Goal: Task Accomplishment & Management: Complete application form

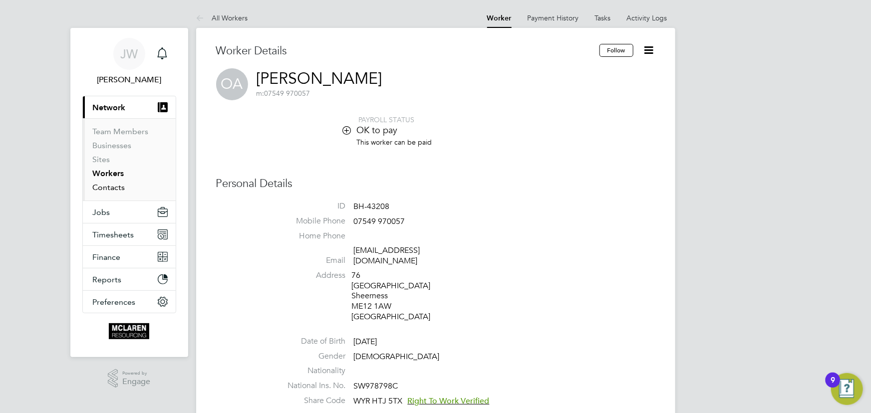
click at [114, 187] on link "Contacts" at bounding box center [109, 187] width 32 height 9
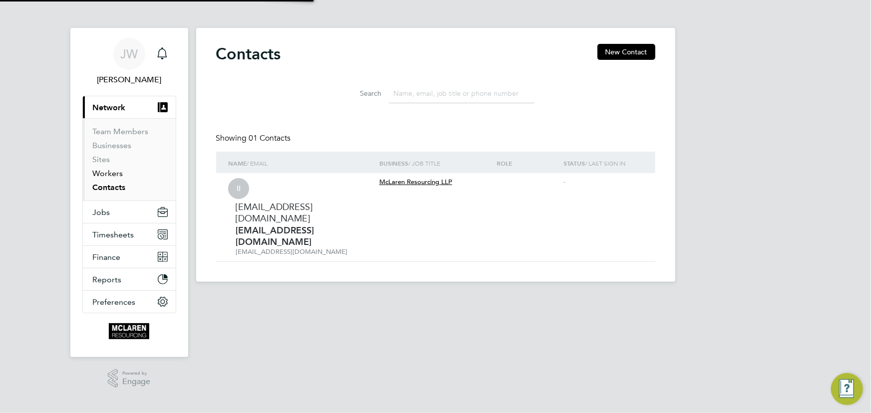
click at [114, 174] on link "Workers" at bounding box center [108, 173] width 30 height 9
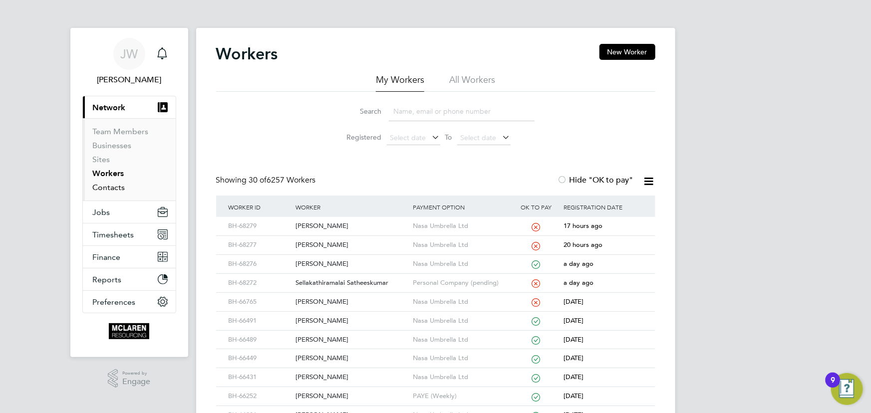
click at [109, 185] on link "Contacts" at bounding box center [109, 187] width 32 height 9
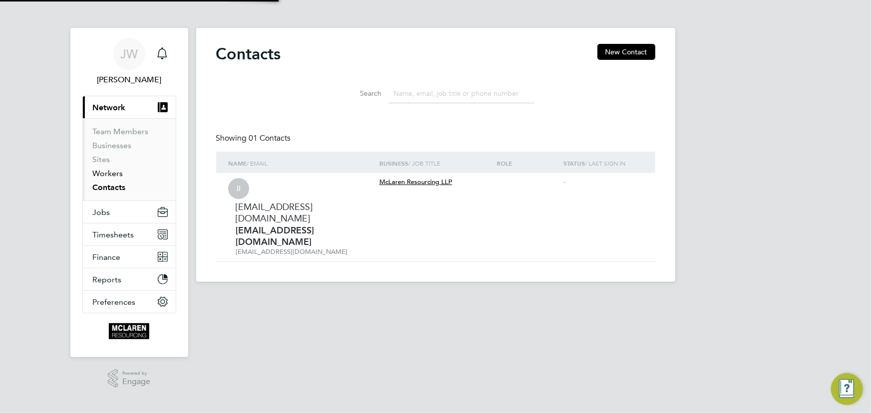
click at [109, 174] on link "Workers" at bounding box center [108, 173] width 30 height 9
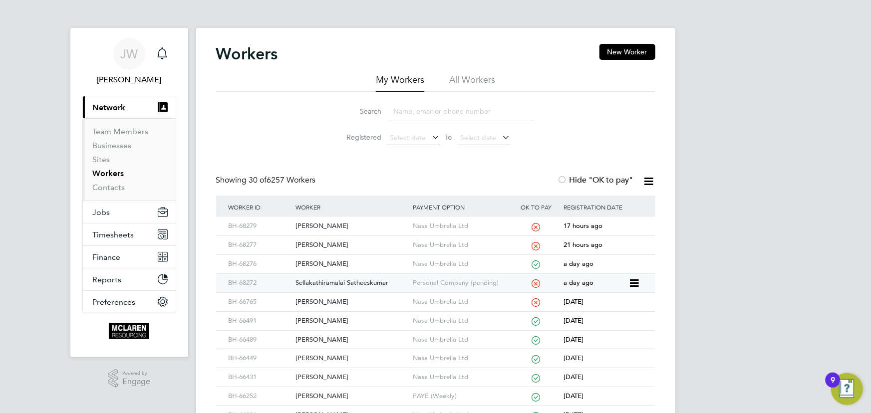
click at [369, 279] on div "Sellakathiramalai Satheeskumar" at bounding box center [351, 283] width 117 height 18
click at [420, 107] on input at bounding box center [462, 111] width 146 height 19
type input "j"
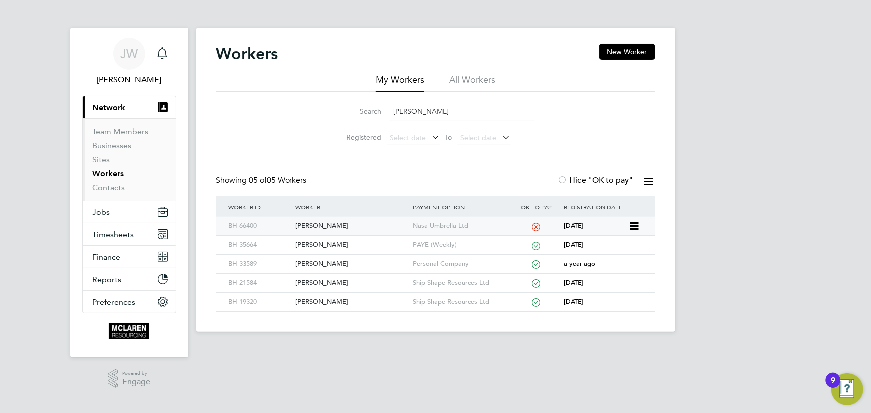
click at [333, 225] on div "[PERSON_NAME]" at bounding box center [351, 226] width 117 height 18
drag, startPoint x: 405, startPoint y: 110, endPoint x: 375, endPoint y: 81, distance: 42.0
click at [374, 110] on div "Search hussein" at bounding box center [436, 111] width 198 height 19
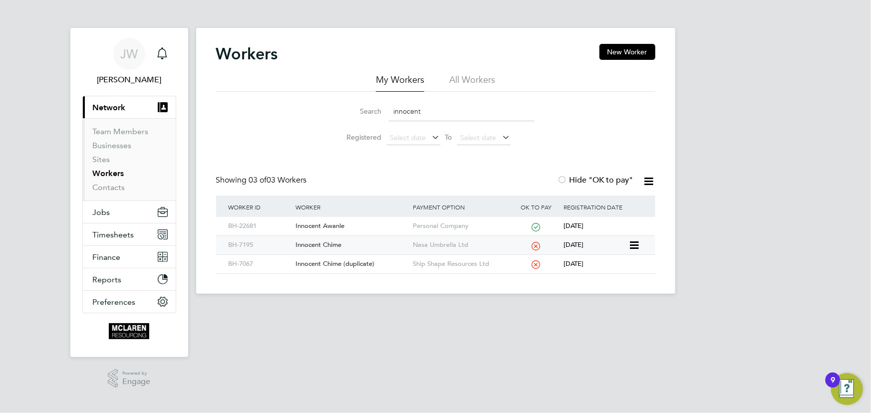
type input "innocent"
click at [329, 245] on div "Innocent Chime" at bounding box center [351, 245] width 117 height 18
click at [116, 188] on link "Contacts" at bounding box center [109, 187] width 32 height 9
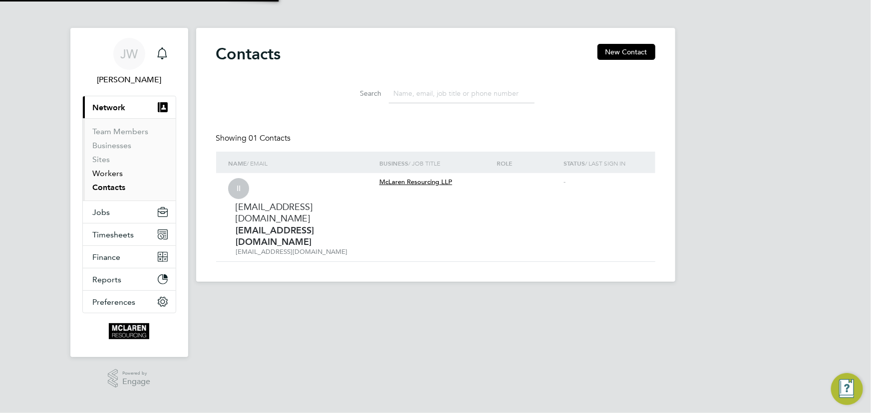
click at [110, 171] on link "Workers" at bounding box center [108, 173] width 30 height 9
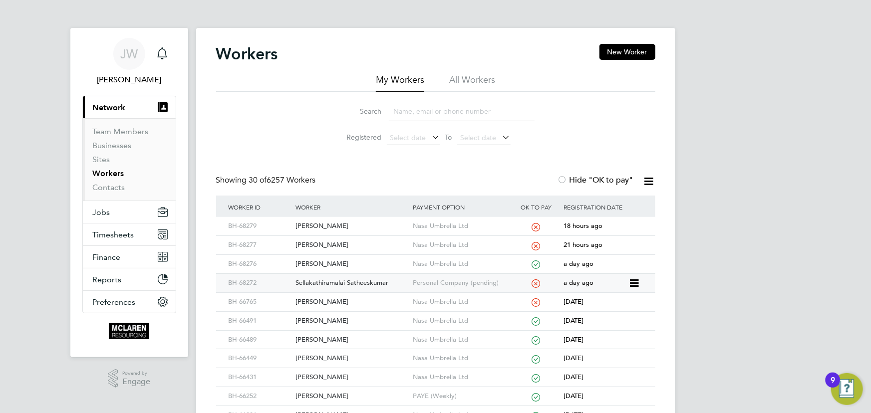
click at [329, 278] on div "Sellakathiramalai Satheeskumar" at bounding box center [351, 283] width 117 height 18
click at [430, 116] on input at bounding box center [462, 111] width 146 height 19
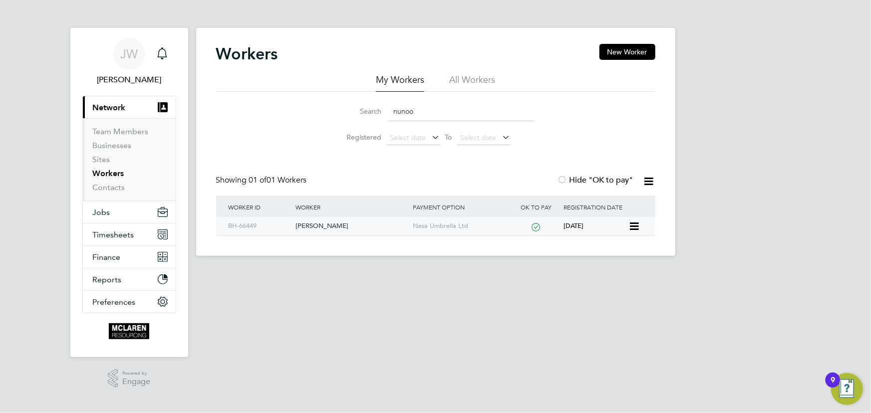
type input "nunoo"
click at [314, 230] on div "Samuel Nunoo" at bounding box center [351, 226] width 117 height 18
click at [120, 188] on link "Contacts" at bounding box center [109, 187] width 32 height 9
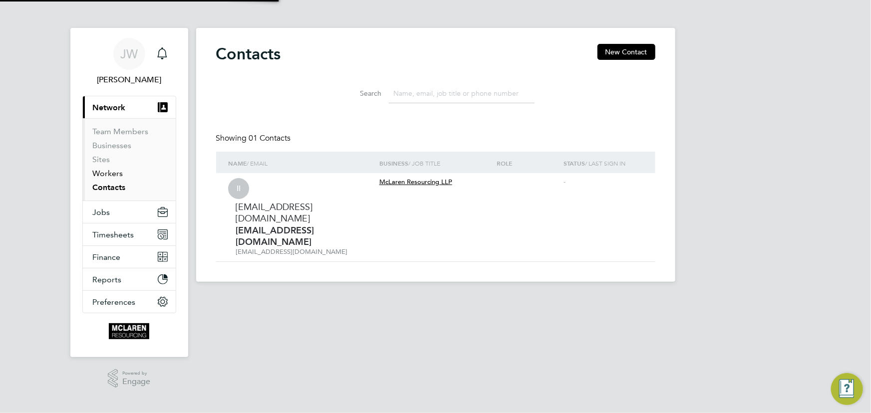
drag, startPoint x: 114, startPoint y: 173, endPoint x: 136, endPoint y: 172, distance: 22.5
click at [114, 173] on link "Workers" at bounding box center [108, 173] width 30 height 9
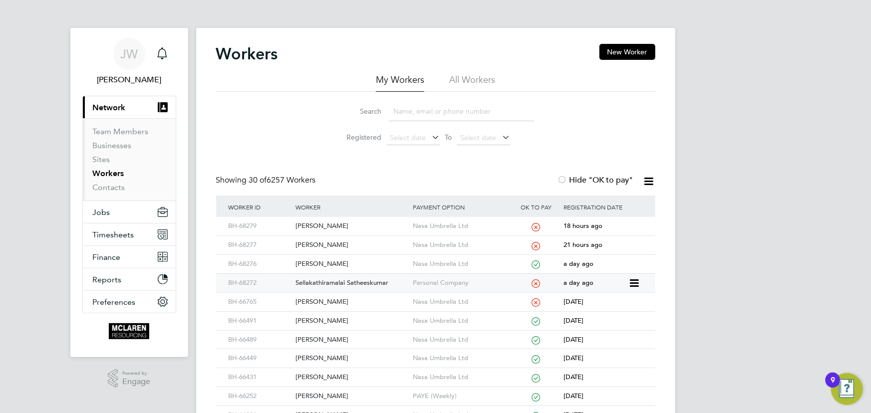
click at [356, 277] on div "Sellakathiramalai Satheeskumar" at bounding box center [351, 283] width 117 height 18
click at [330, 279] on div "Sellakathiramalai Satheeskumar" at bounding box center [351, 283] width 117 height 18
click at [339, 279] on div "Sellakathiramalai Satheeskumar" at bounding box center [351, 283] width 117 height 18
click at [414, 114] on input at bounding box center [462, 111] width 146 height 19
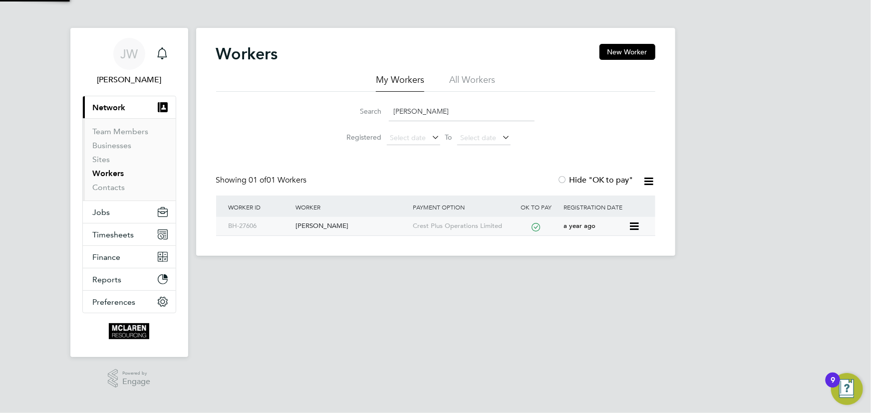
type input "nweke"
click at [324, 227] on div "Chukwuemeka Nweke" at bounding box center [351, 226] width 117 height 18
click at [124, 185] on link "Contacts" at bounding box center [109, 187] width 32 height 9
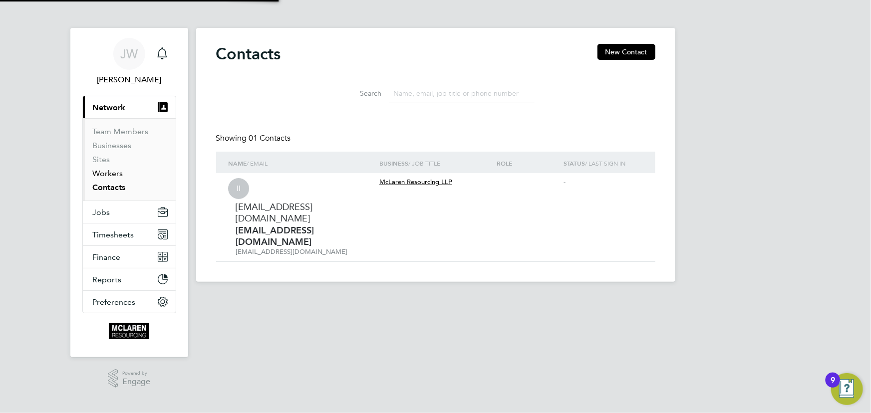
click at [121, 175] on link "Workers" at bounding box center [108, 173] width 30 height 9
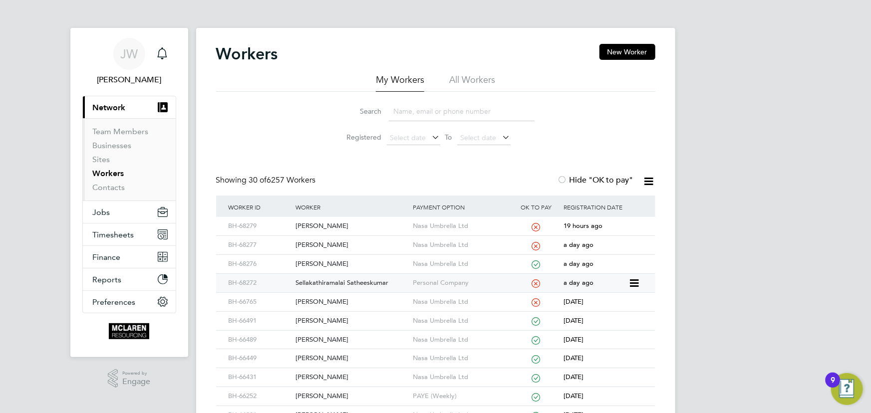
click at [324, 279] on div "Sellakathiramalai Satheeskumar" at bounding box center [351, 283] width 117 height 18
click at [120, 185] on link "Contacts" at bounding box center [109, 187] width 32 height 9
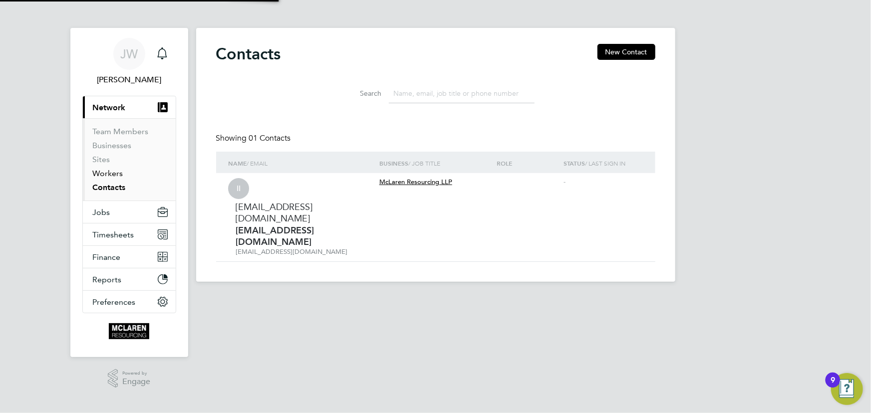
click at [117, 172] on link "Workers" at bounding box center [108, 173] width 30 height 9
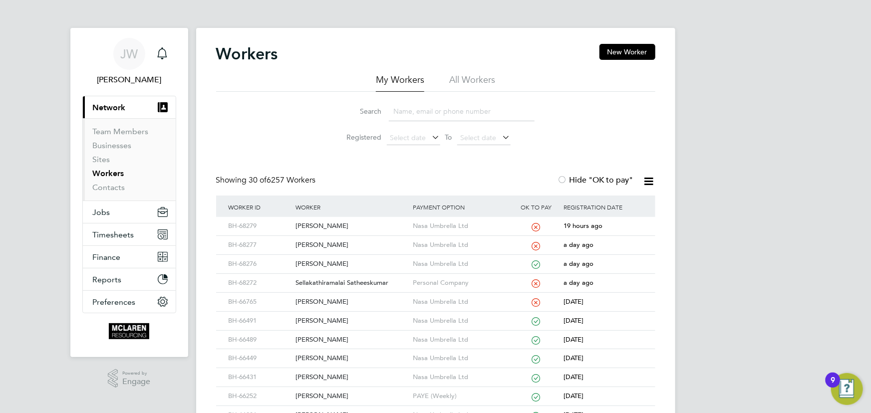
drag, startPoint x: 636, startPoint y: 49, endPoint x: 563, endPoint y: 71, distance: 76.0
click at [636, 49] on button "New Worker" at bounding box center [627, 52] width 56 height 16
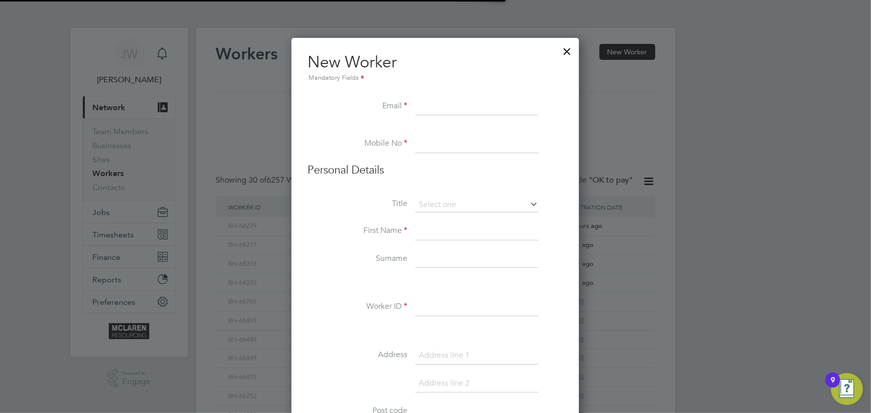
scroll to position [1135, 407]
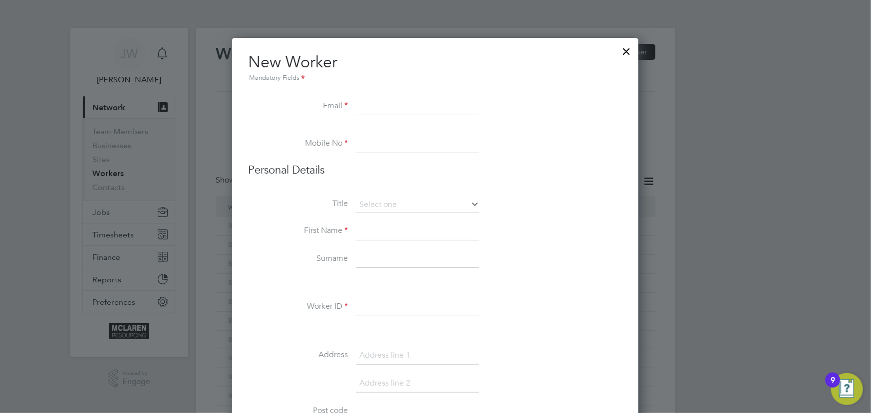
paste input "Michaelhill0277@gmail.com"
type input "Michaelhill0277@gmail.com"
click at [407, 238] on input at bounding box center [417, 232] width 123 height 18
type input "Michael"
drag, startPoint x: 367, startPoint y: 259, endPoint x: 369, endPoint y: 245, distance: 14.1
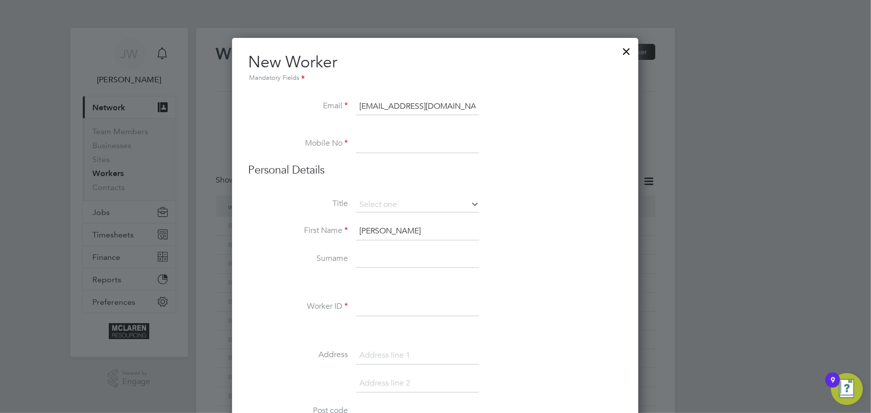
click at [369, 259] on input at bounding box center [417, 260] width 123 height 18
type input "Hill"
click at [363, 308] on input at bounding box center [417, 307] width 123 height 18
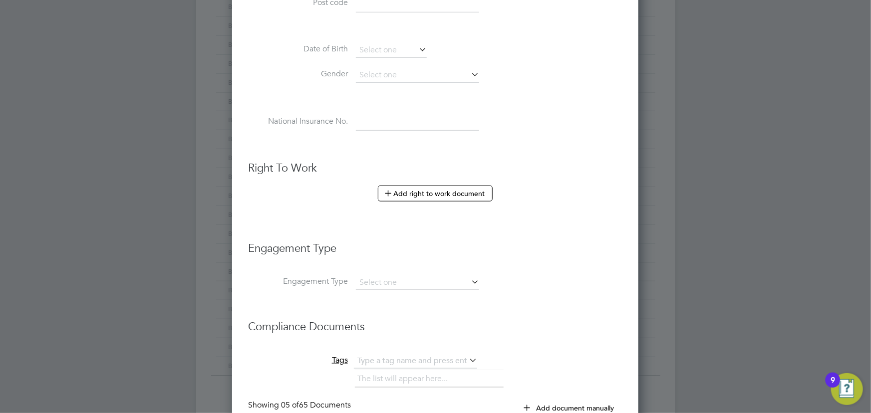
scroll to position [589, 0]
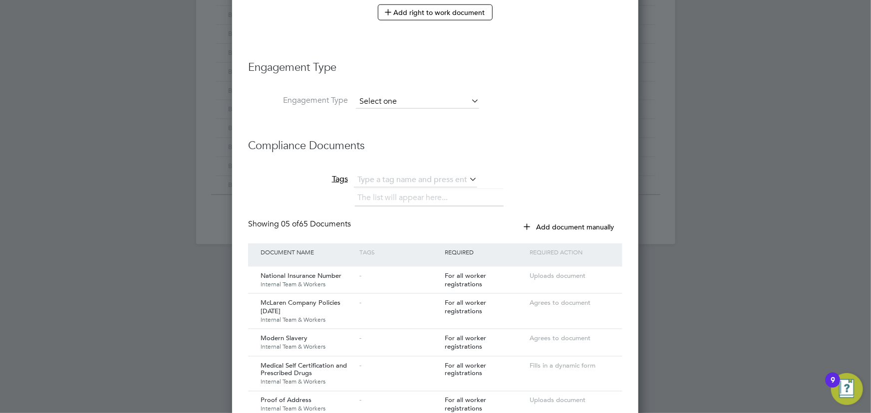
type input "BH-68339"
click at [392, 97] on input at bounding box center [417, 102] width 123 height 14
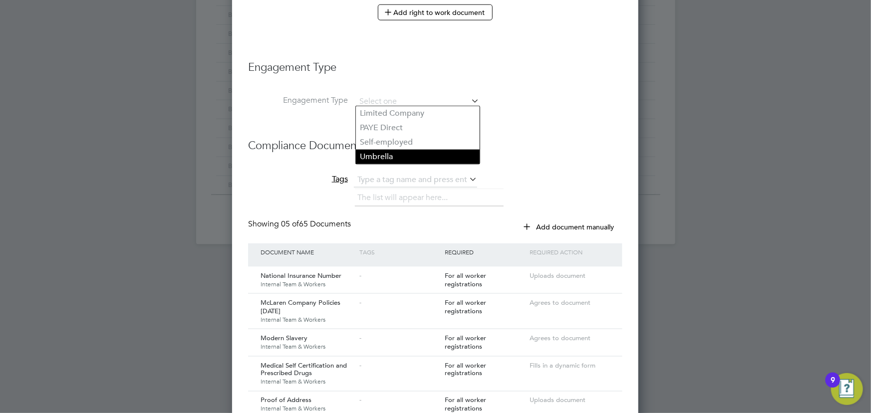
click at [392, 157] on li "Umbrella" at bounding box center [418, 157] width 124 height 14
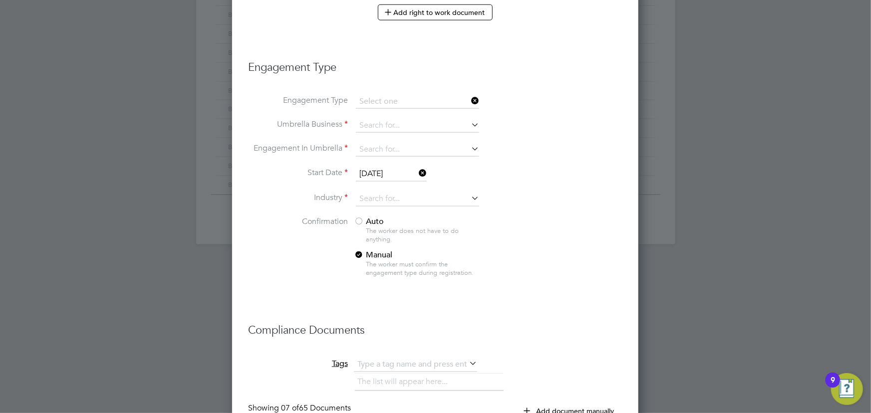
type input "Umbrella"
click at [390, 125] on input at bounding box center [417, 126] width 123 height 14
click at [393, 135] on li "Nasa Umbrella Ltd" at bounding box center [418, 137] width 124 height 14
type input "Nasa Umbrella Ltd"
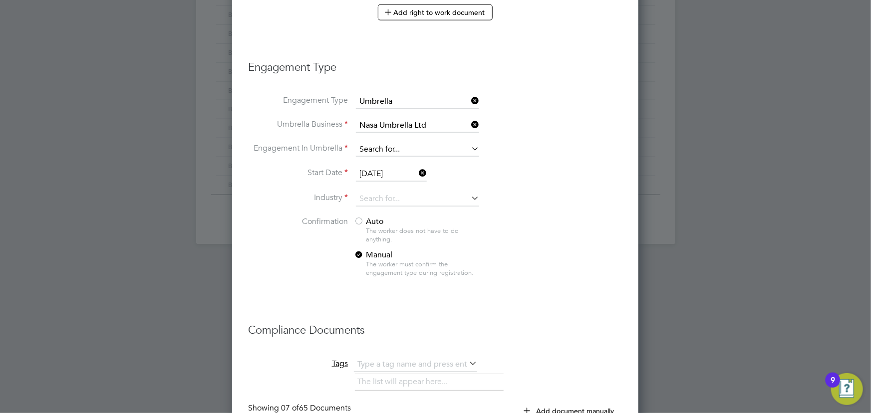
click at [393, 143] on input at bounding box center [417, 150] width 123 height 14
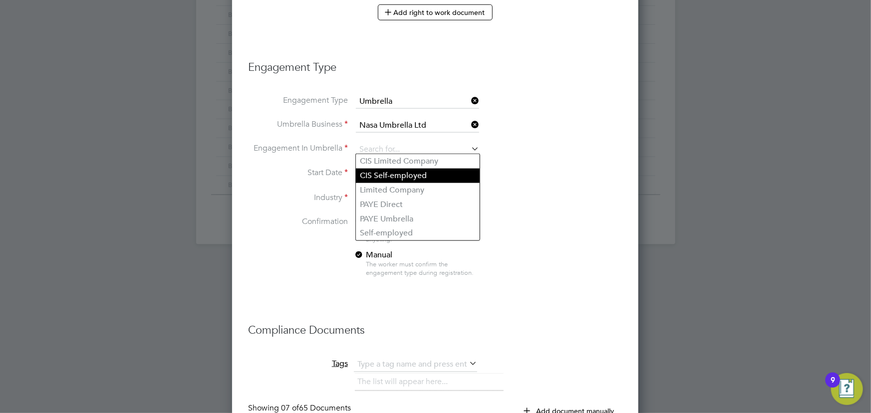
click at [387, 172] on li "CIS Self-employed" at bounding box center [418, 176] width 124 height 14
type input "CIS Self-employed"
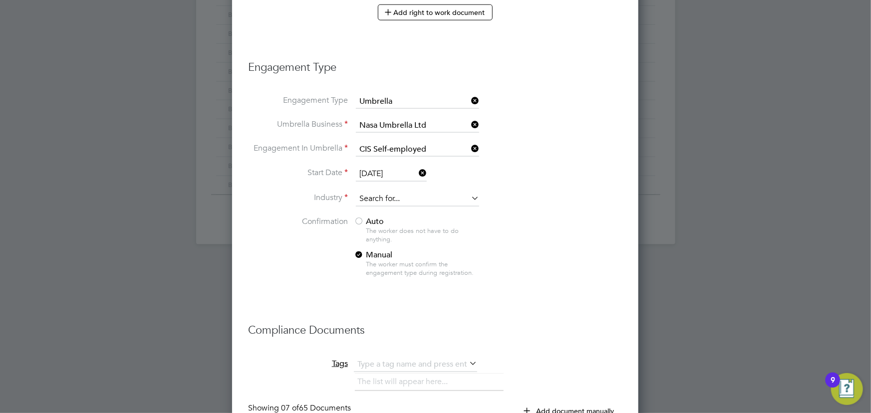
click at [374, 195] on input at bounding box center [417, 199] width 123 height 15
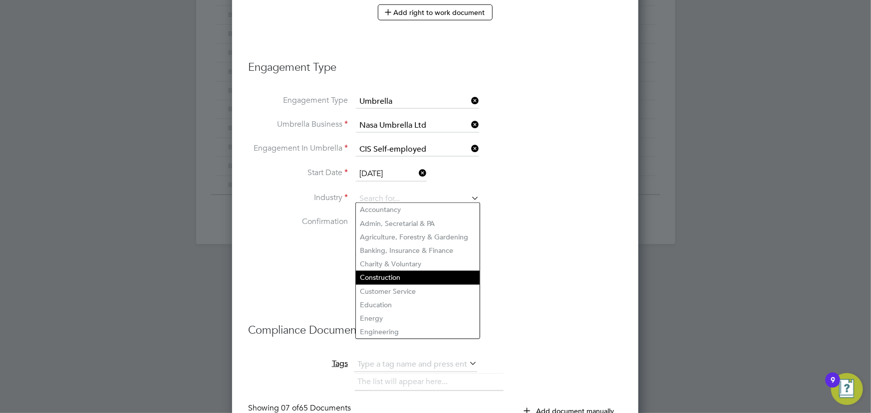
click at [394, 274] on li "Construction" at bounding box center [418, 277] width 124 height 13
type input "Construction"
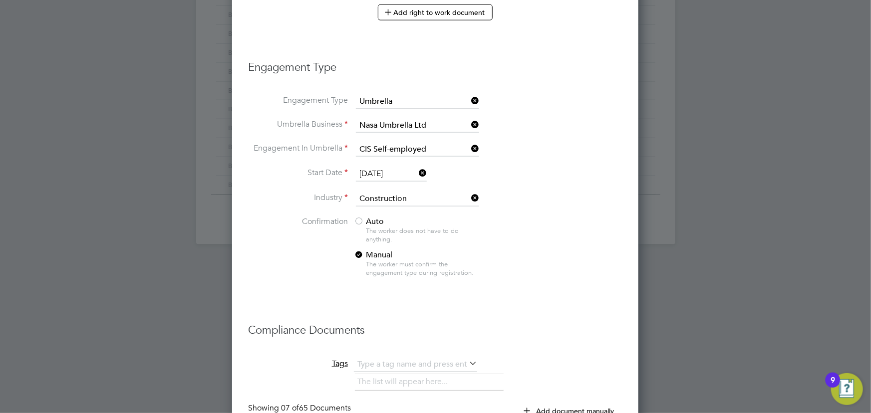
click at [362, 219] on div at bounding box center [359, 222] width 10 height 10
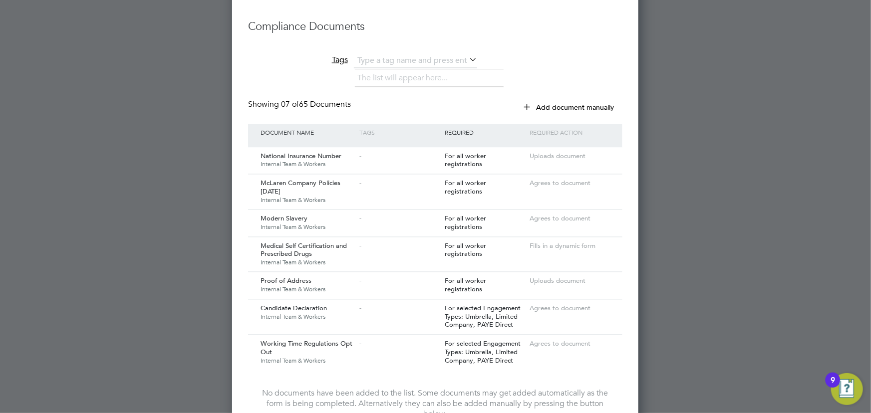
scroll to position [1014, 0]
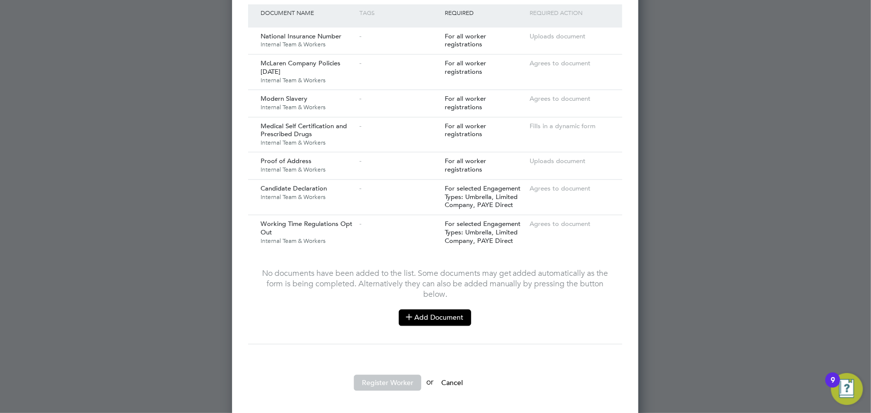
click at [441, 317] on button "Add Document" at bounding box center [435, 317] width 72 height 16
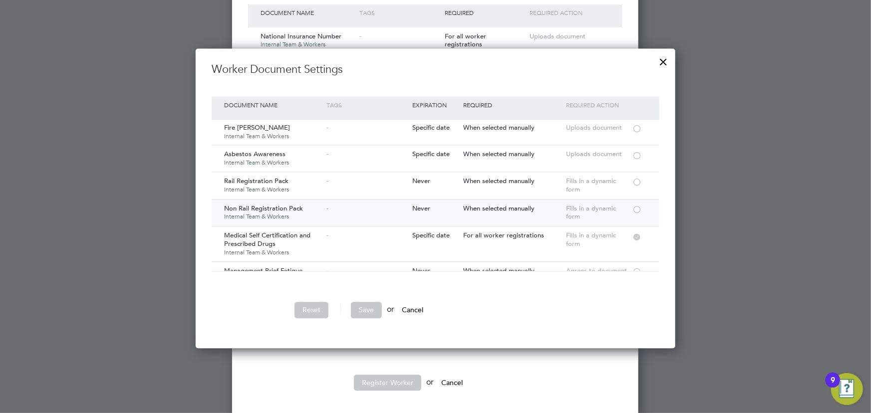
scroll to position [90, 0]
click at [637, 206] on div at bounding box center [637, 208] width 10 height 7
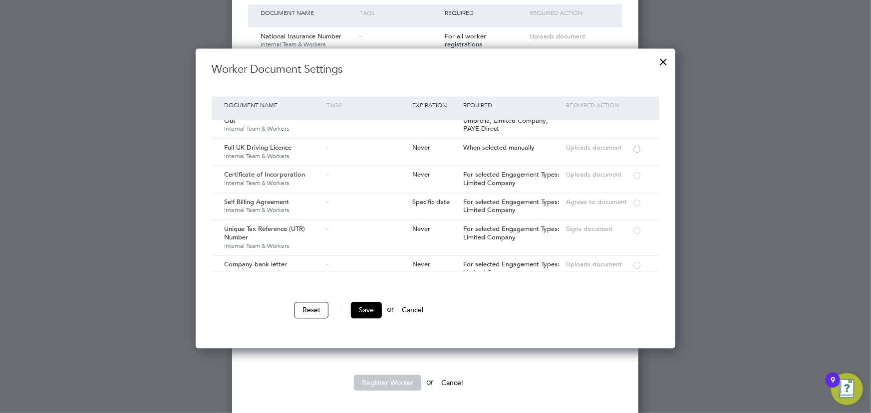
scroll to position [953, 0]
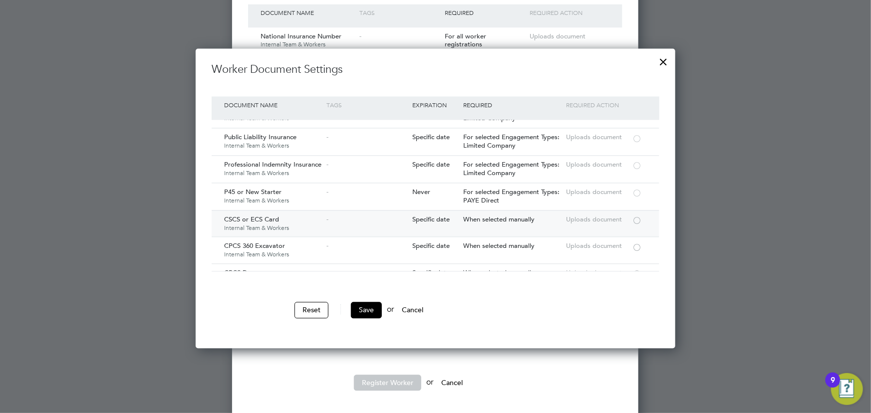
click at [641, 216] on div at bounding box center [637, 219] width 10 height 7
click at [369, 312] on button "Save" at bounding box center [366, 310] width 31 height 16
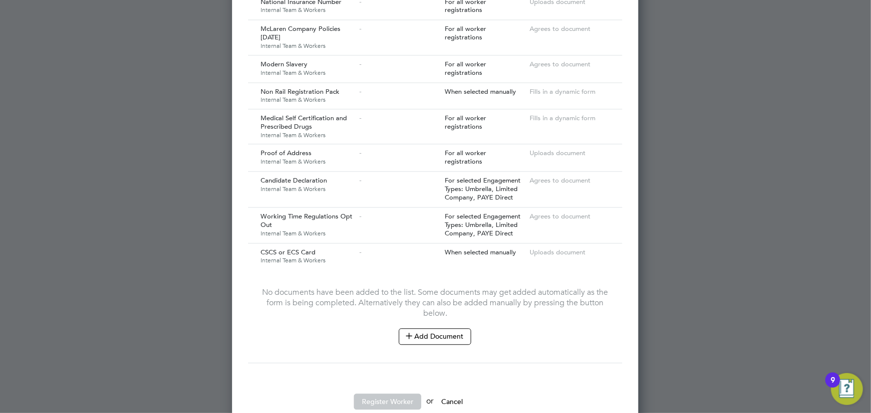
scroll to position [1068, 0]
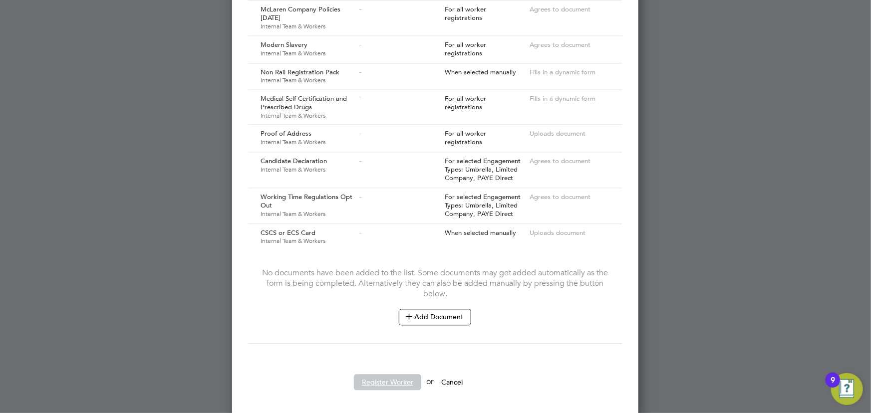
click at [392, 374] on button "Register Worker" at bounding box center [387, 382] width 67 height 16
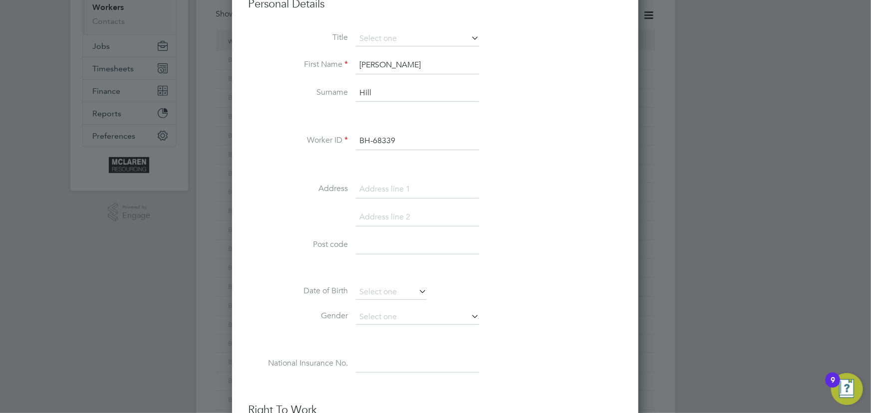
scroll to position [24, 0]
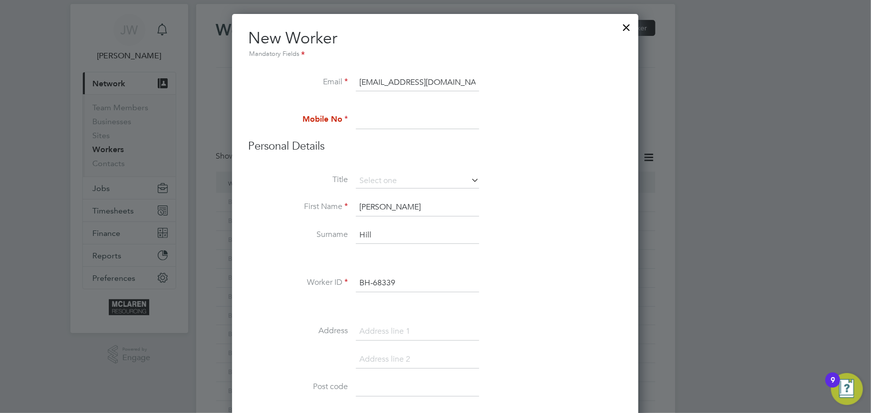
paste input "07542 207477"
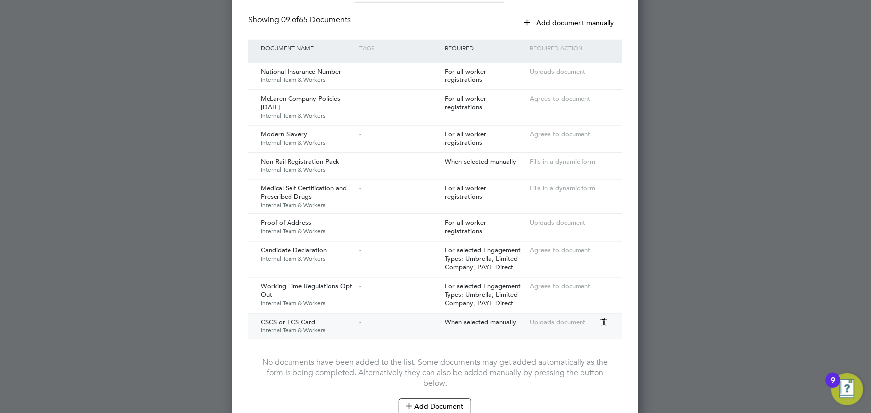
scroll to position [1068, 0]
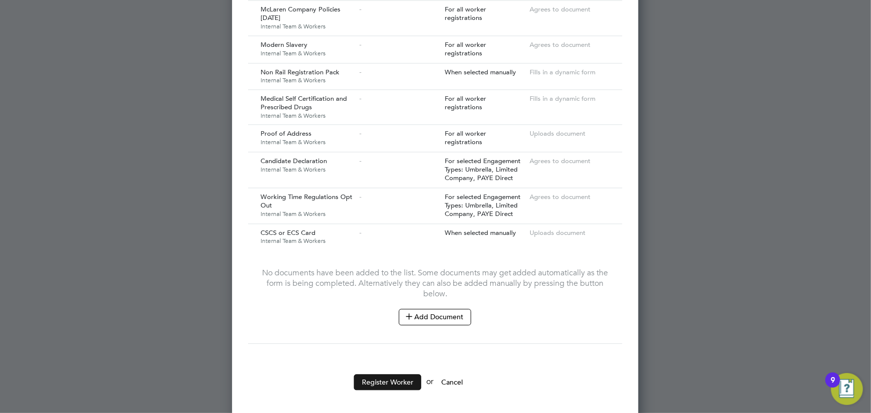
type input "07542 207477"
click at [397, 374] on button "Register Worker" at bounding box center [387, 382] width 67 height 16
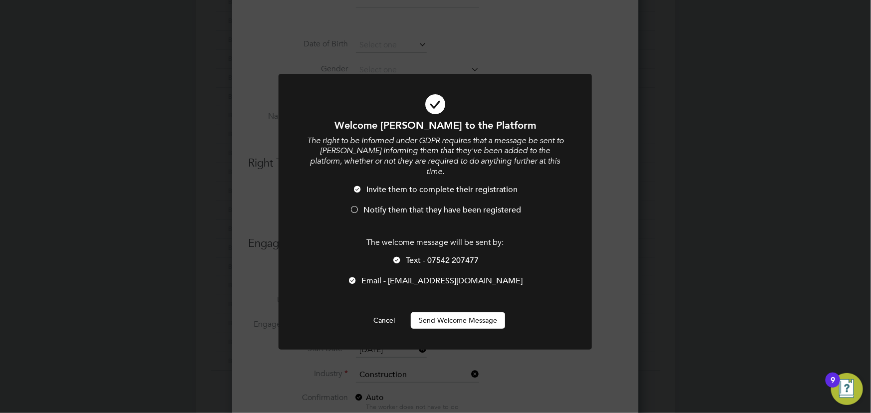
click at [432, 312] on button "Send Welcome Message" at bounding box center [458, 320] width 94 height 16
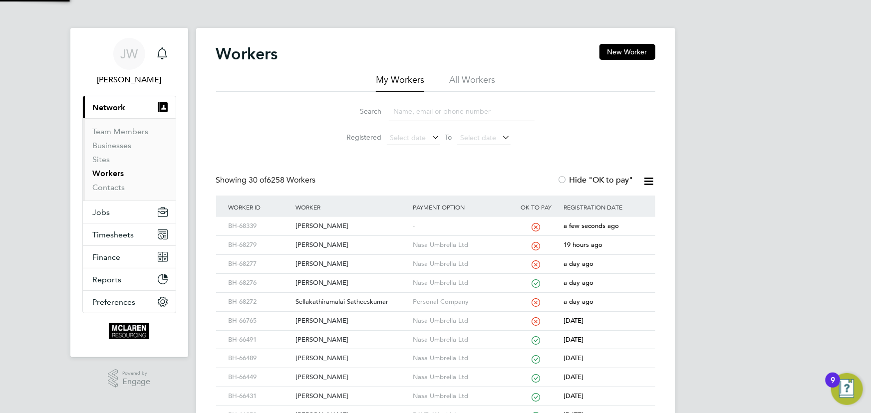
click at [300, 224] on div "[PERSON_NAME]" at bounding box center [351, 226] width 117 height 18
click at [318, 228] on div "[PERSON_NAME]" at bounding box center [351, 226] width 117 height 18
click at [328, 299] on div "Sellakathiramalai Satheeskumar" at bounding box center [351, 302] width 117 height 18
click at [336, 299] on div "Sellakathiramalai Satheeskumar" at bounding box center [351, 302] width 117 height 18
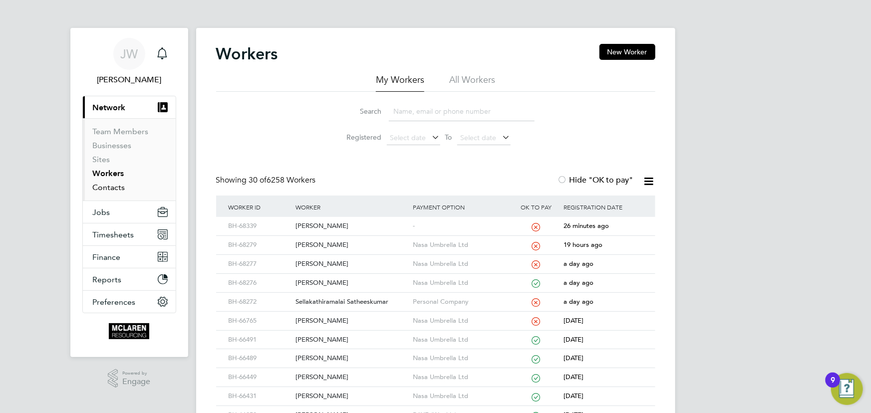
click at [109, 186] on link "Contacts" at bounding box center [109, 187] width 32 height 9
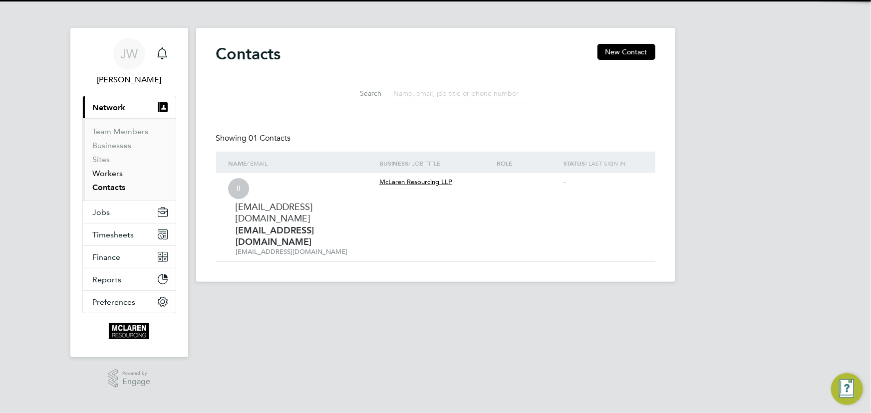
click at [115, 173] on link "Workers" at bounding box center [108, 173] width 30 height 9
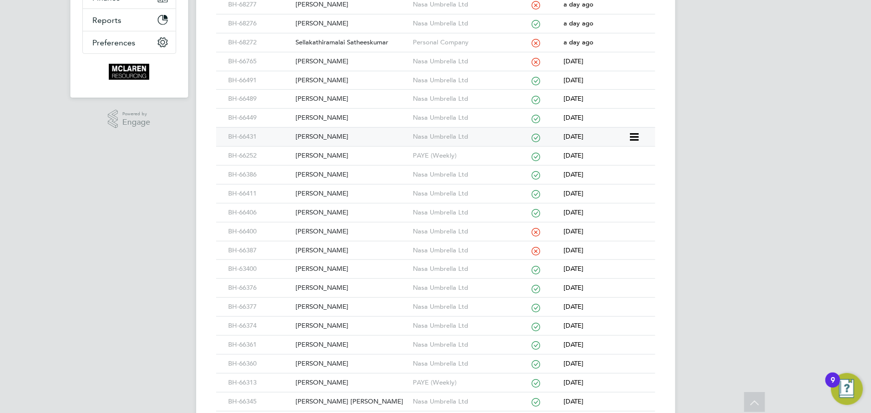
scroll to position [272, 0]
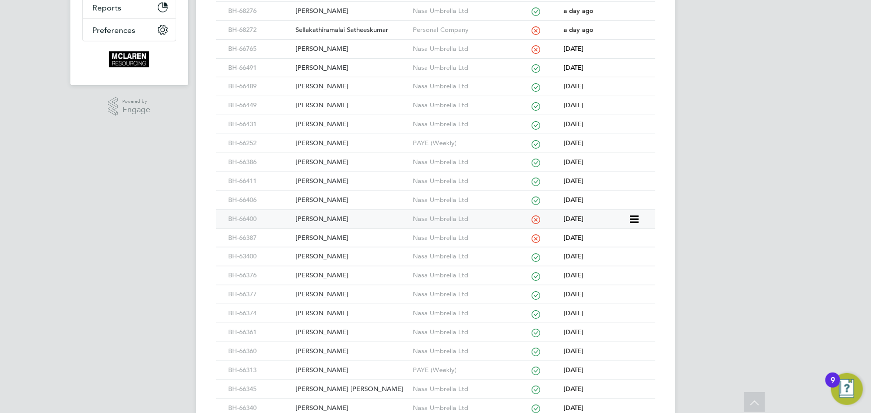
click at [339, 217] on div "Hussein Adeyinka" at bounding box center [351, 219] width 117 height 18
click at [326, 238] on div "Noah Assurreira" at bounding box center [351, 238] width 117 height 18
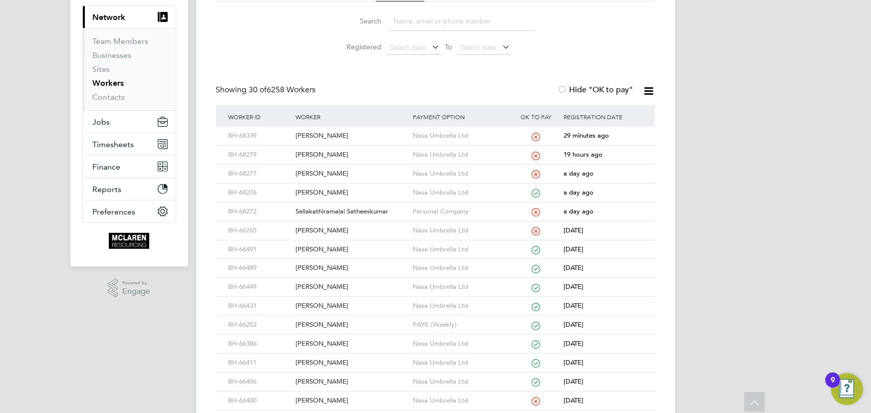
click at [398, 25] on input at bounding box center [462, 20] width 146 height 19
click at [314, 150] on div "Mahesh Gohel" at bounding box center [351, 155] width 117 height 18
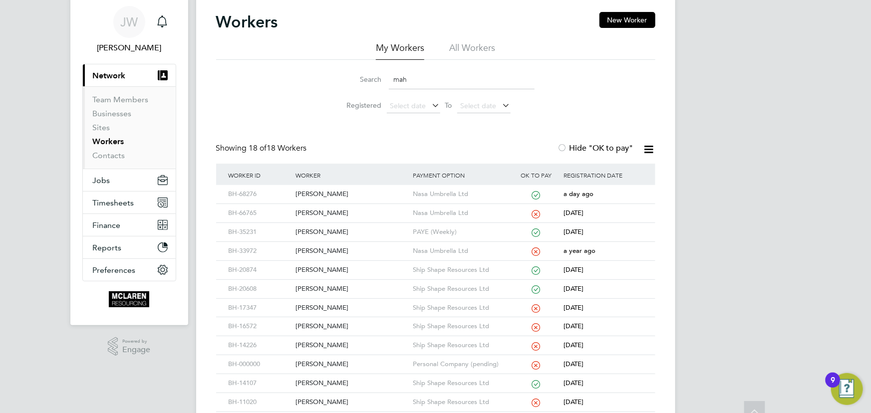
scroll to position [0, 0]
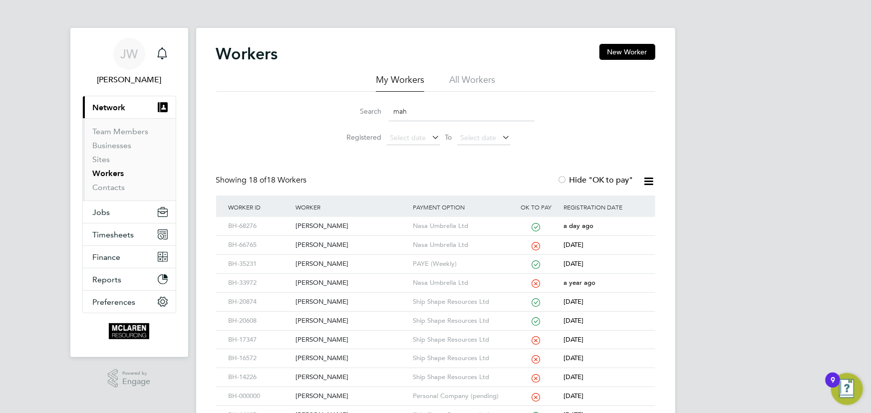
click at [415, 105] on input "mah" at bounding box center [462, 111] width 146 height 19
type input "m"
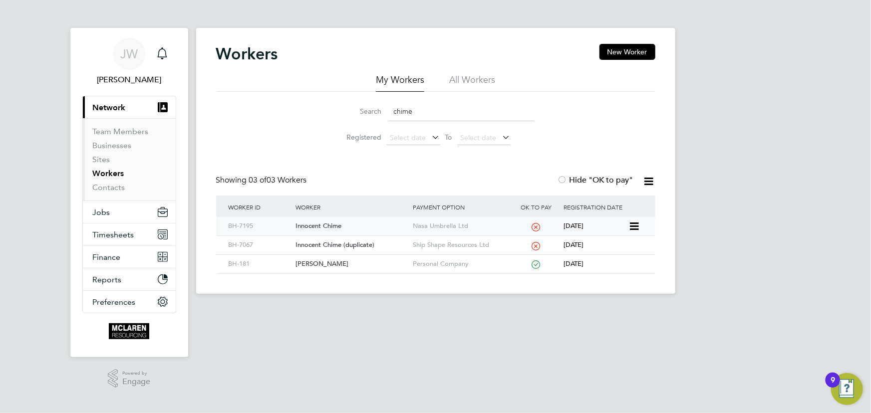
type input "chime"
click at [336, 224] on div "Innocent Chime" at bounding box center [351, 226] width 117 height 18
click at [120, 191] on link "Contacts" at bounding box center [109, 187] width 32 height 9
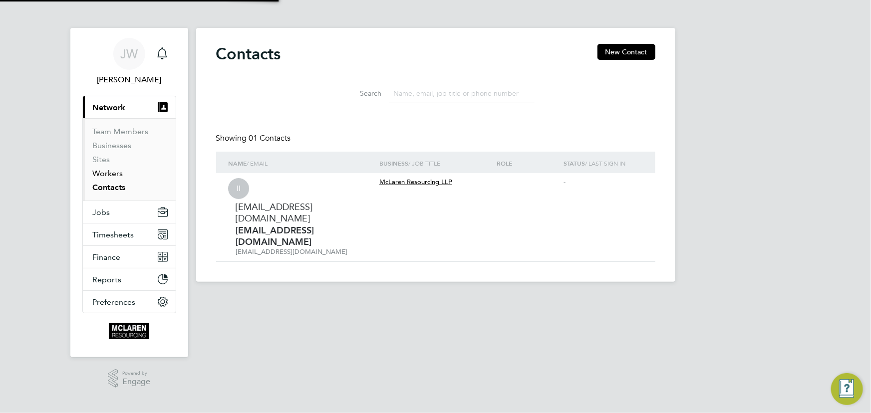
click at [116, 173] on link "Workers" at bounding box center [108, 173] width 30 height 9
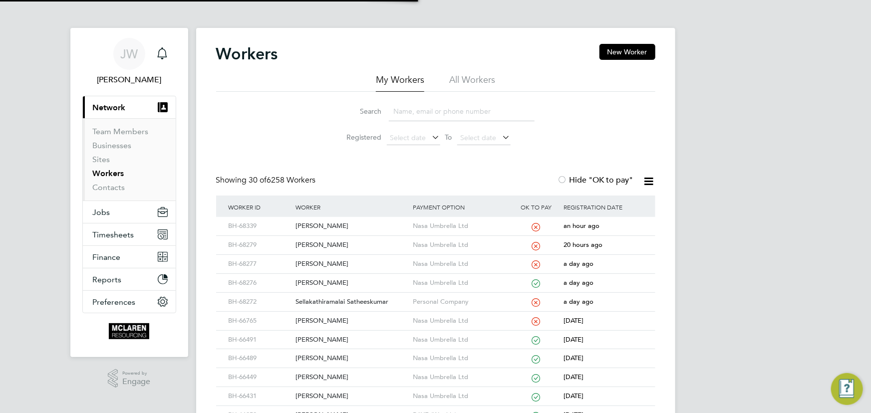
click at [412, 105] on input at bounding box center [462, 111] width 146 height 19
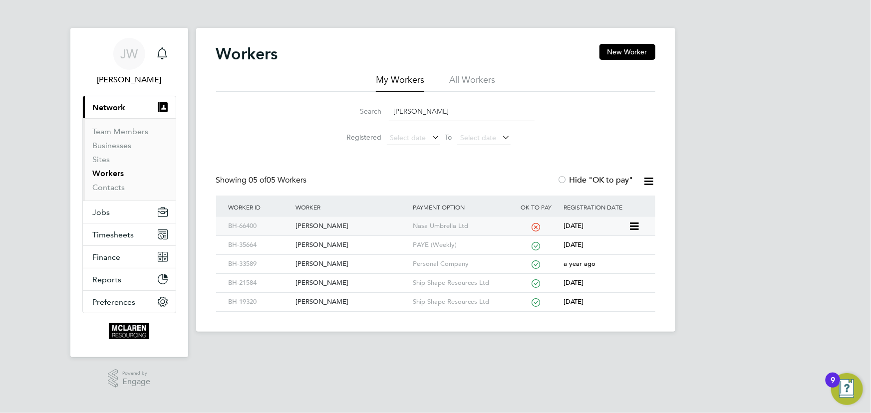
click at [338, 229] on div "Hussein Adeyinka" at bounding box center [351, 226] width 117 height 18
drag, startPoint x: 437, startPoint y: 116, endPoint x: 373, endPoint y: 114, distance: 63.4
click at [373, 114] on div "Search hussein" at bounding box center [436, 111] width 198 height 19
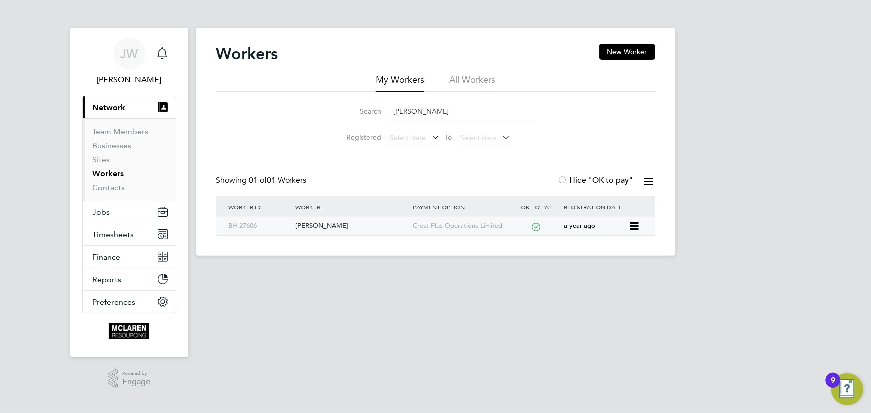
type input "nweke"
click at [335, 227] on div "Chukwuemeka Nweke" at bounding box center [351, 226] width 117 height 18
click at [114, 187] on link "Contacts" at bounding box center [109, 187] width 32 height 9
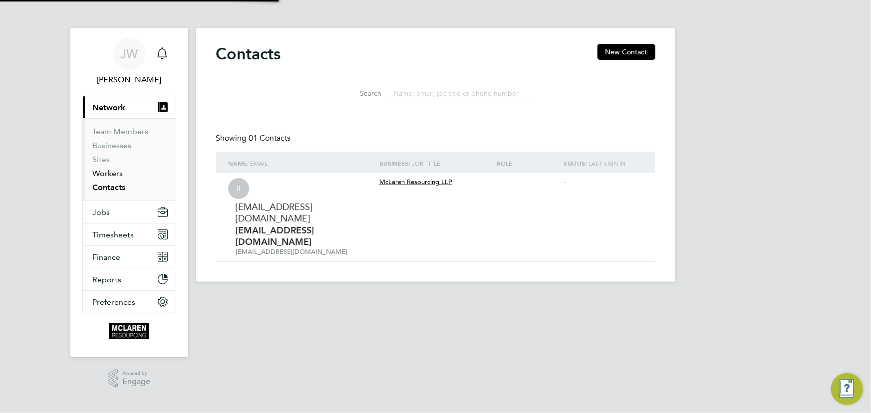
click at [114, 175] on link "Workers" at bounding box center [108, 173] width 30 height 9
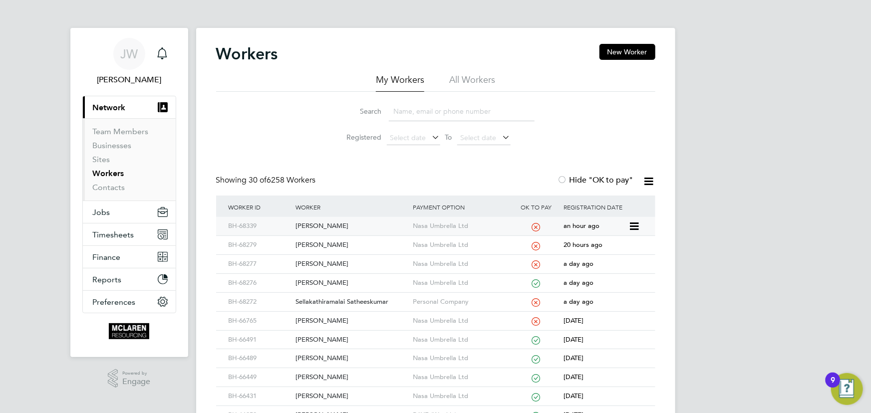
click at [325, 224] on div "Michael Hill" at bounding box center [351, 226] width 117 height 18
drag, startPoint x: 411, startPoint y: 114, endPoint x: 413, endPoint y: 109, distance: 5.4
click at [411, 114] on input at bounding box center [462, 111] width 146 height 19
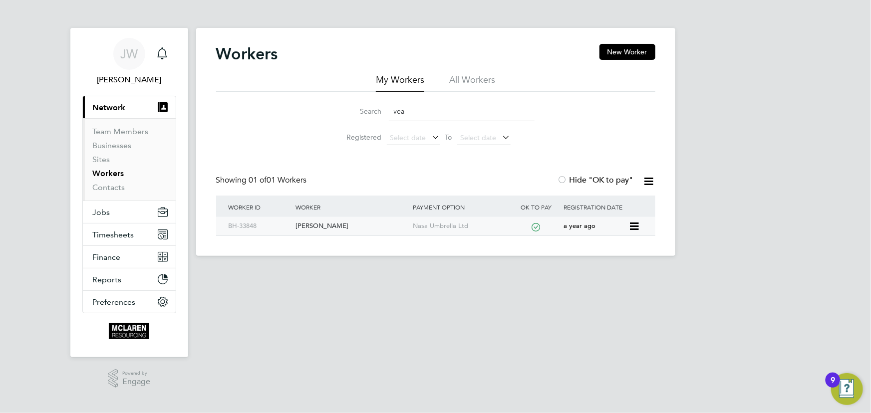
type input "vea"
click at [328, 230] on div "Veaceslav Lazarenco" at bounding box center [351, 226] width 117 height 18
click at [114, 191] on link "Contacts" at bounding box center [109, 187] width 32 height 9
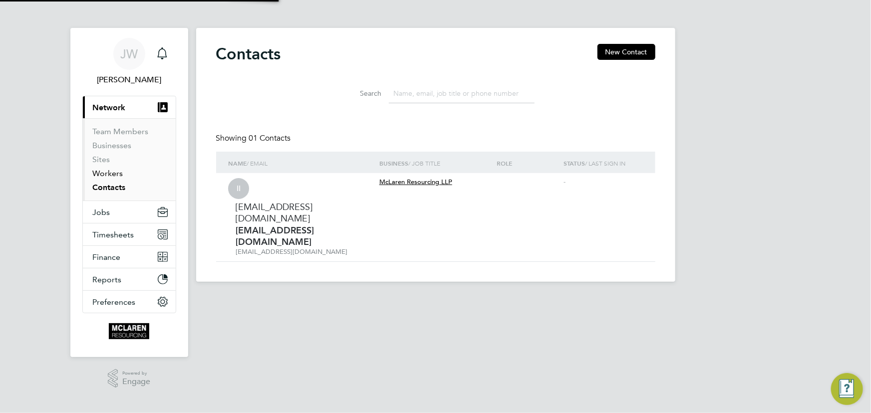
click at [113, 173] on link "Workers" at bounding box center [108, 173] width 30 height 9
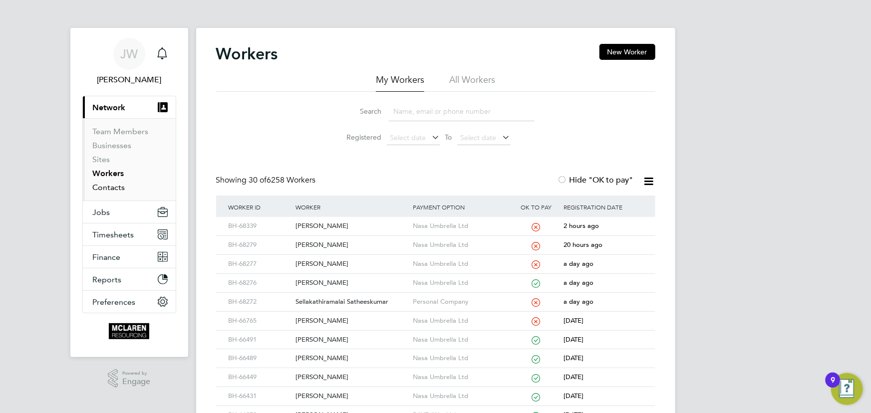
click at [117, 188] on link "Contacts" at bounding box center [109, 187] width 32 height 9
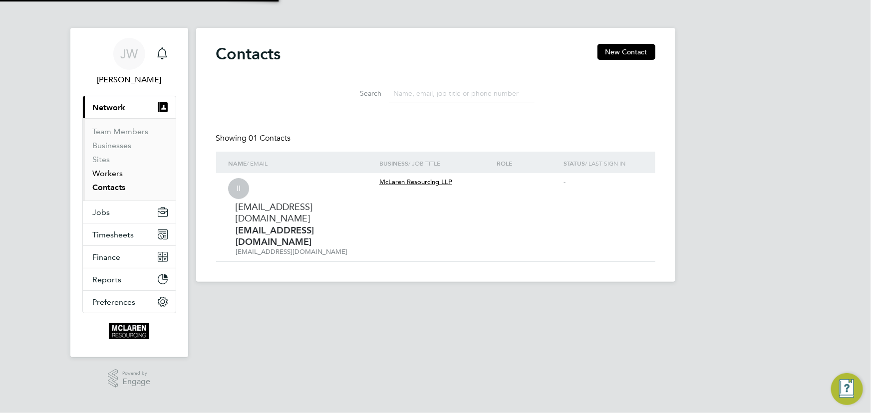
click at [112, 173] on link "Workers" at bounding box center [108, 173] width 30 height 9
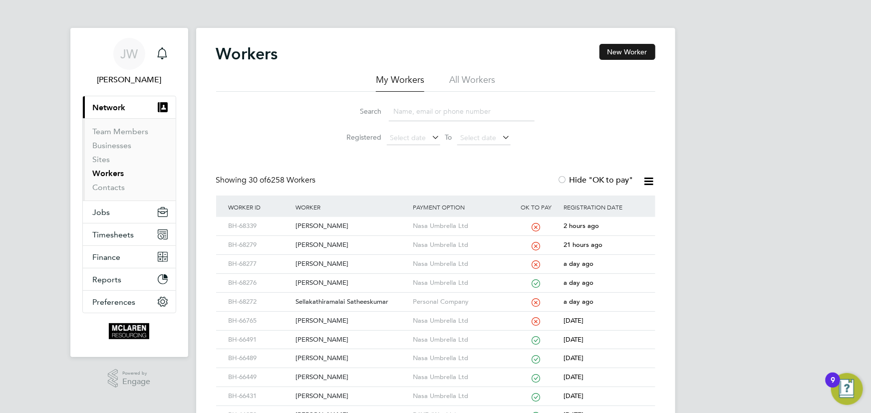
click at [609, 54] on button "New Worker" at bounding box center [627, 52] width 56 height 16
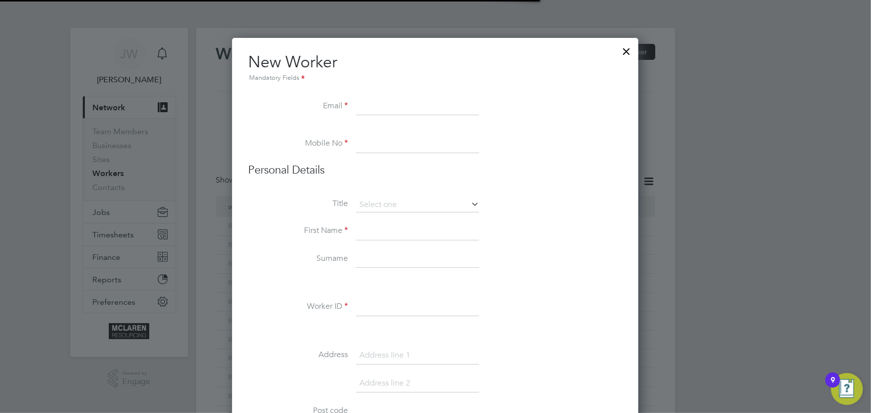
scroll to position [5, 5]
paste input "Cigcarpenter2@gmail.com"
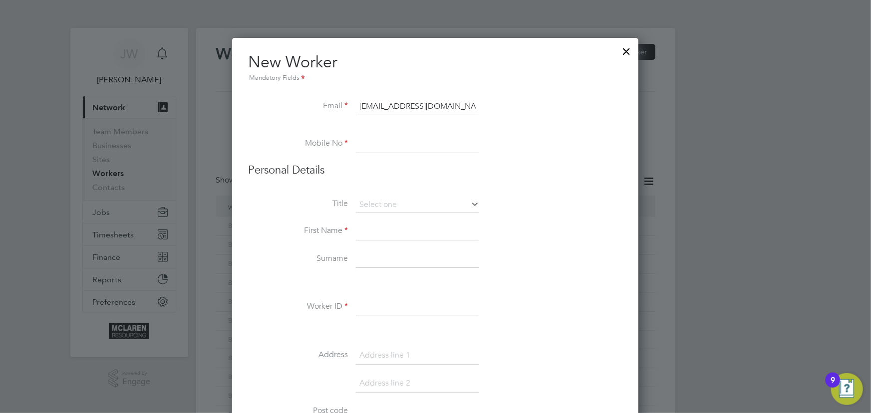
type input "Cigcarpenter2@gmail.com"
click at [388, 235] on input at bounding box center [417, 232] width 123 height 18
paste input "07932 842621"
type input "07932 842621"
click at [379, 228] on input at bounding box center [417, 232] width 123 height 18
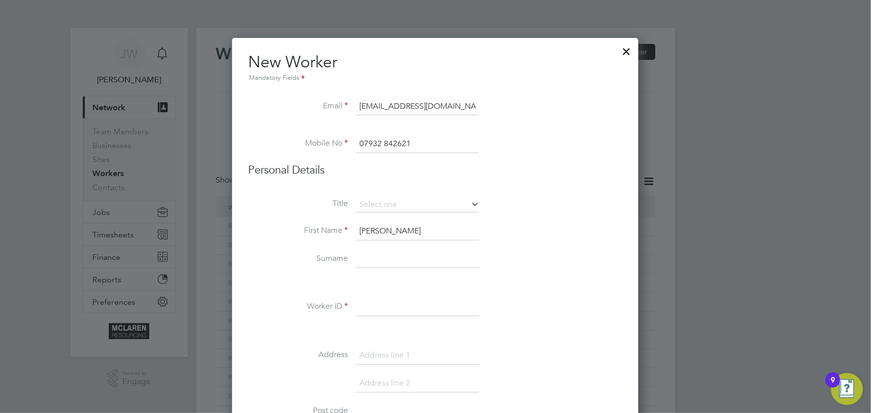
type input "Christopher"
click at [383, 255] on input at bounding box center [417, 260] width 123 height 18
type input "Gibson"
drag, startPoint x: 370, startPoint y: 312, endPoint x: 374, endPoint y: 305, distance: 8.0
click at [370, 312] on input at bounding box center [417, 307] width 123 height 18
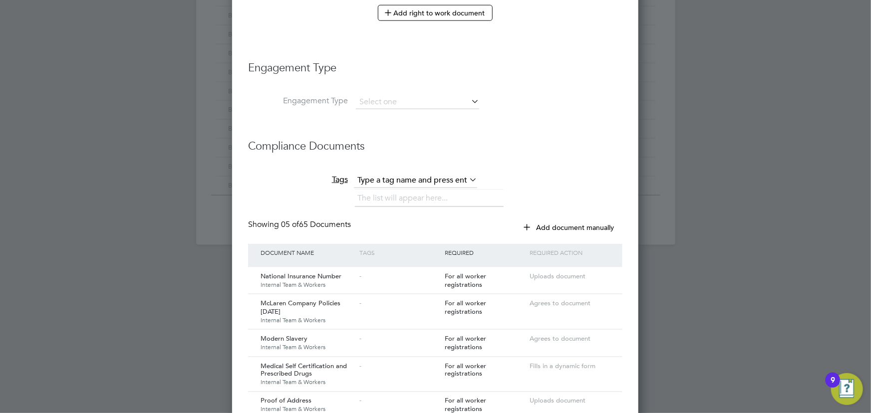
scroll to position [589, 0]
type input "BH-68492"
click at [379, 104] on input at bounding box center [417, 102] width 123 height 14
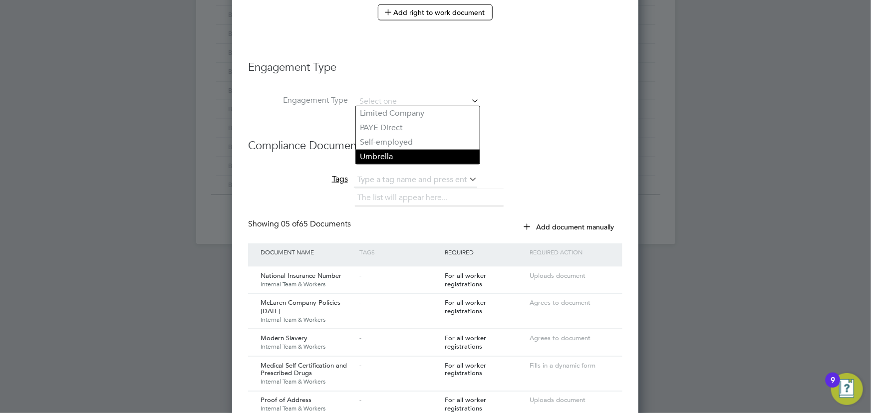
click at [372, 155] on li "Umbrella" at bounding box center [418, 157] width 124 height 14
type input "Umbrella"
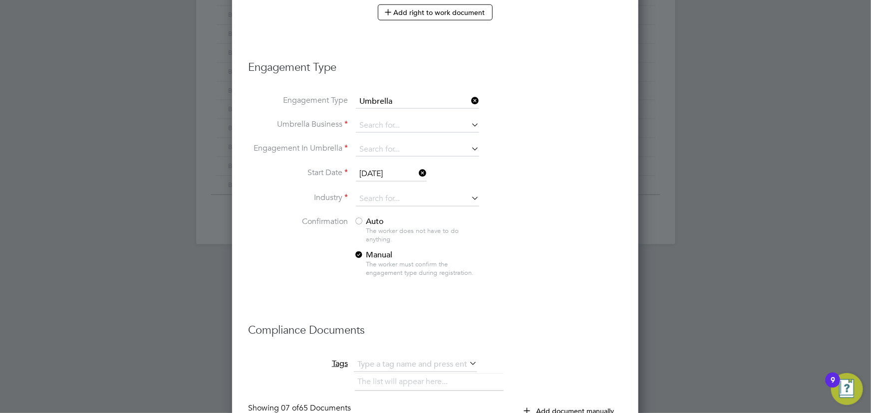
scroll to position [1390, 407]
click at [373, 127] on input at bounding box center [417, 126] width 123 height 14
click at [379, 131] on li "Nasa Umbrella Ltd" at bounding box center [418, 137] width 124 height 14
type input "Nasa Umbrella Ltd"
click at [373, 143] on input at bounding box center [417, 150] width 123 height 14
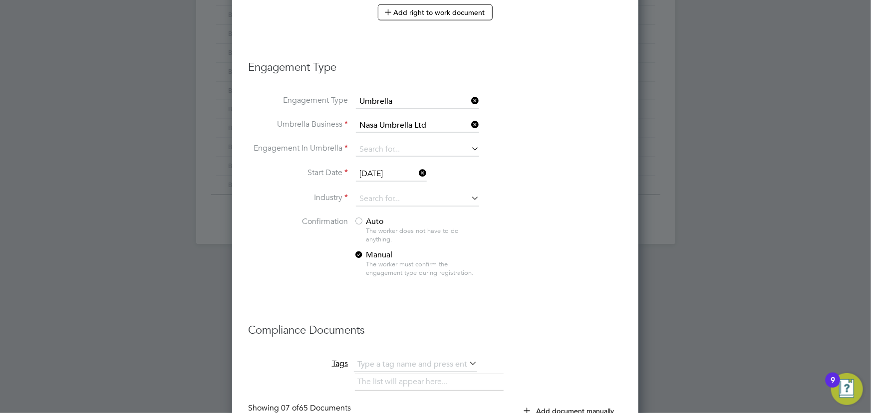
click at [379, 178] on li "CIS Self-employed" at bounding box center [418, 176] width 124 height 14
type input "CIS Self-employed"
click at [374, 187] on li "Start Date 27 Aug 2025" at bounding box center [435, 179] width 374 height 25
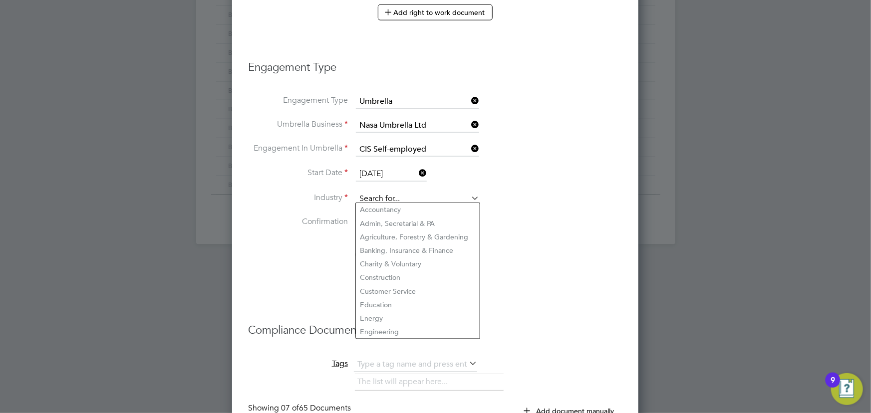
click at [374, 193] on input at bounding box center [417, 199] width 123 height 15
click at [384, 274] on li "Construction" at bounding box center [418, 277] width 124 height 13
type input "Construction"
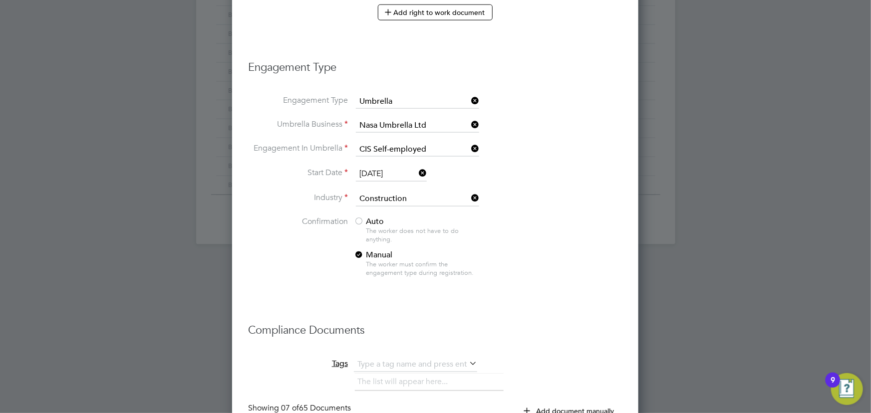
click at [365, 219] on span "Auto" at bounding box center [369, 222] width 30 height 10
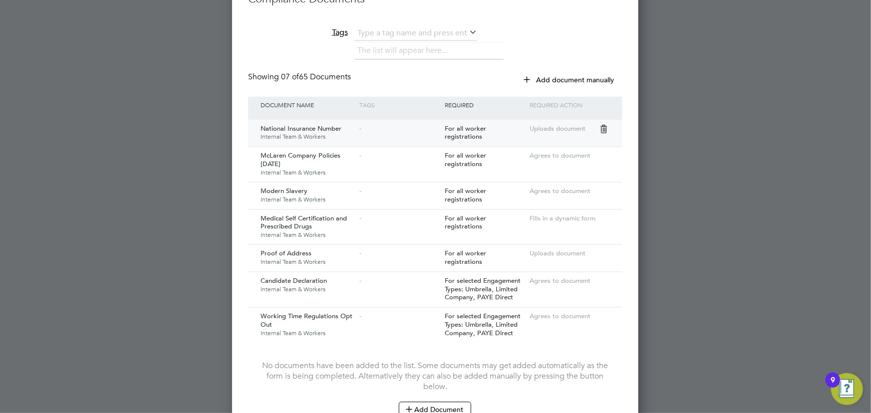
scroll to position [1014, 0]
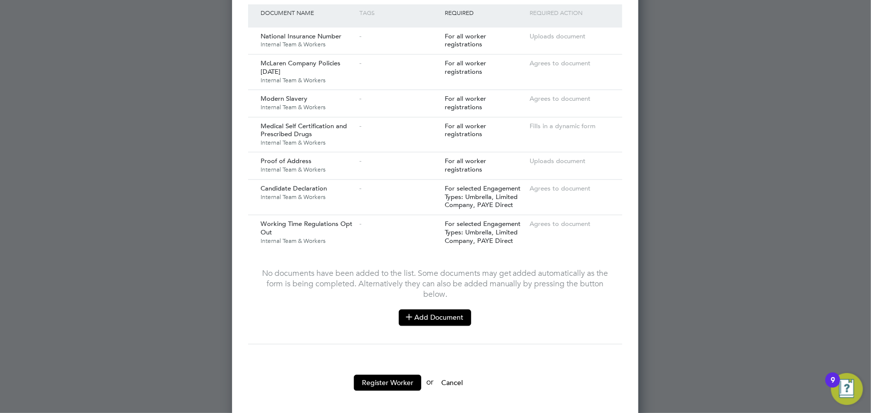
click at [427, 311] on button "Add Document" at bounding box center [435, 317] width 72 height 16
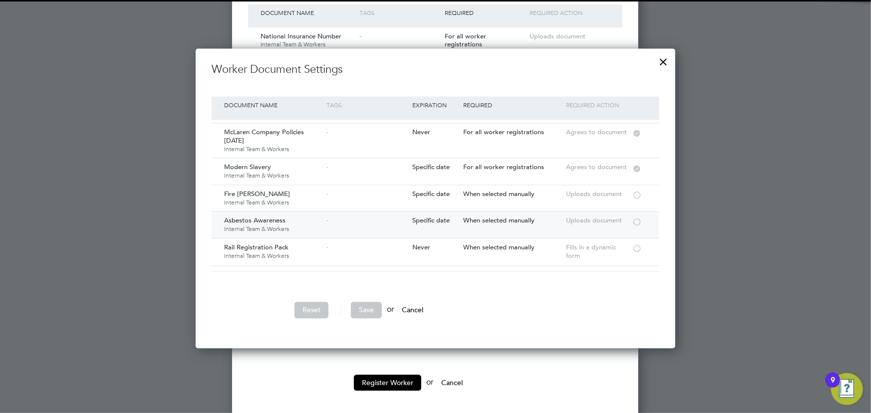
scroll to position [45, 0]
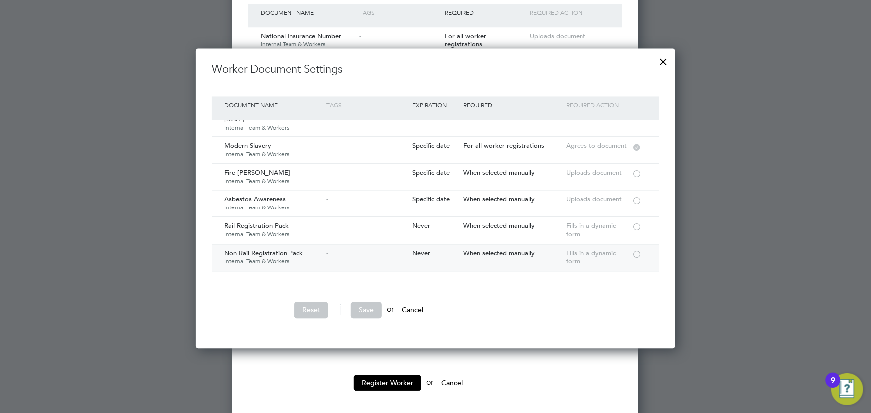
click at [635, 252] on div at bounding box center [637, 253] width 10 height 7
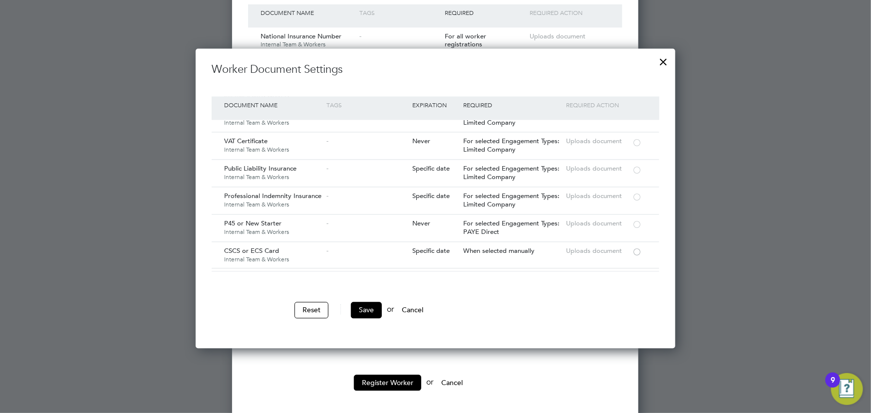
scroll to position [998, 0]
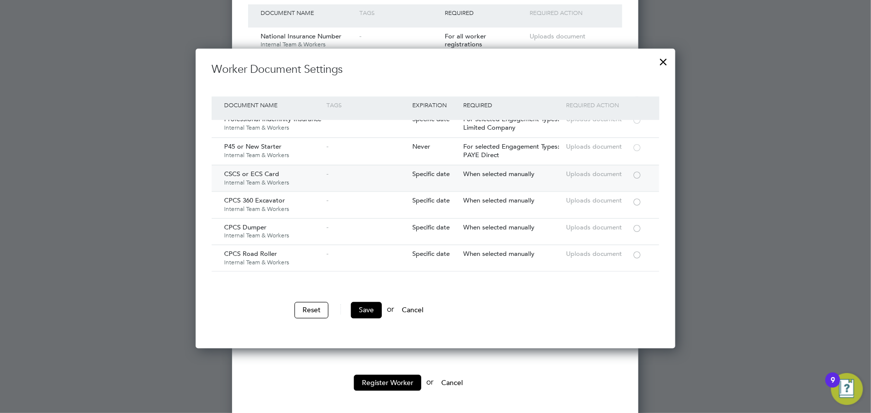
click at [634, 171] on div at bounding box center [637, 174] width 10 height 7
click at [376, 305] on button "Save" at bounding box center [366, 310] width 31 height 16
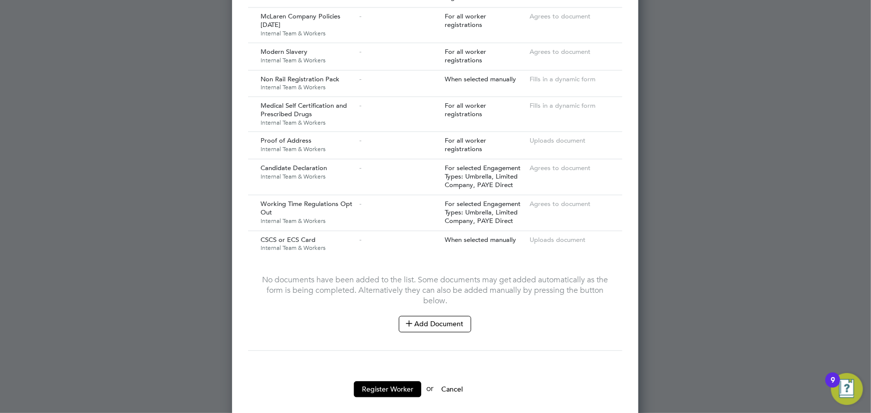
scroll to position [1063, 0]
click at [376, 382] on button "Register Worker" at bounding box center [387, 387] width 67 height 16
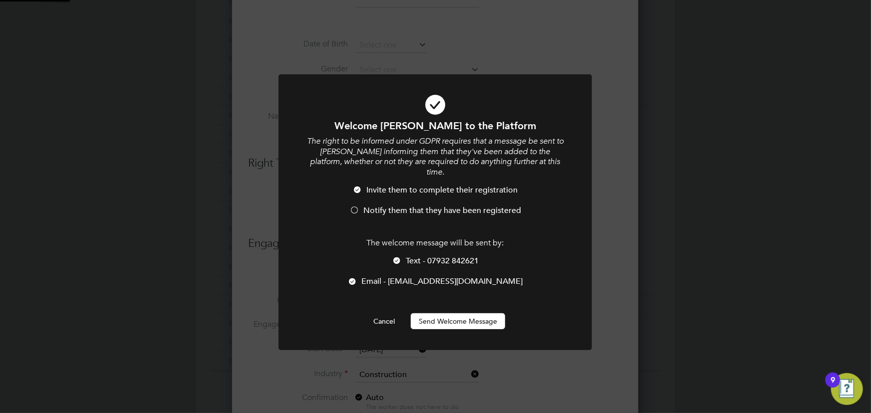
scroll to position [0, 0]
drag, startPoint x: 494, startPoint y: 309, endPoint x: 680, endPoint y: 284, distance: 187.9
click at [495, 313] on button "Send Welcome Message" at bounding box center [458, 321] width 94 height 16
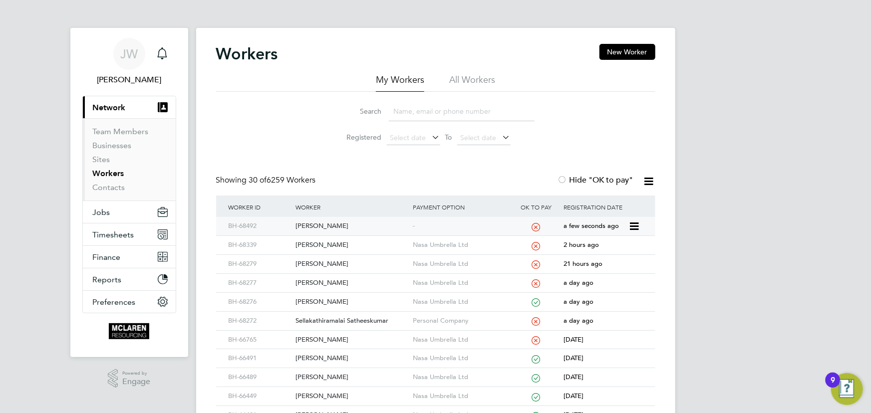
click at [346, 225] on div "[PERSON_NAME]" at bounding box center [351, 226] width 117 height 18
click at [339, 229] on div "[PERSON_NAME]" at bounding box center [351, 226] width 117 height 18
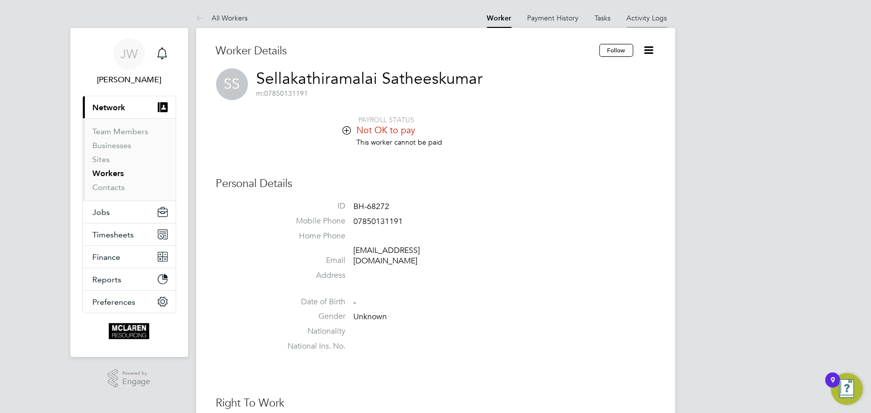
click at [654, 17] on link "Activity Logs" at bounding box center [647, 17] width 40 height 9
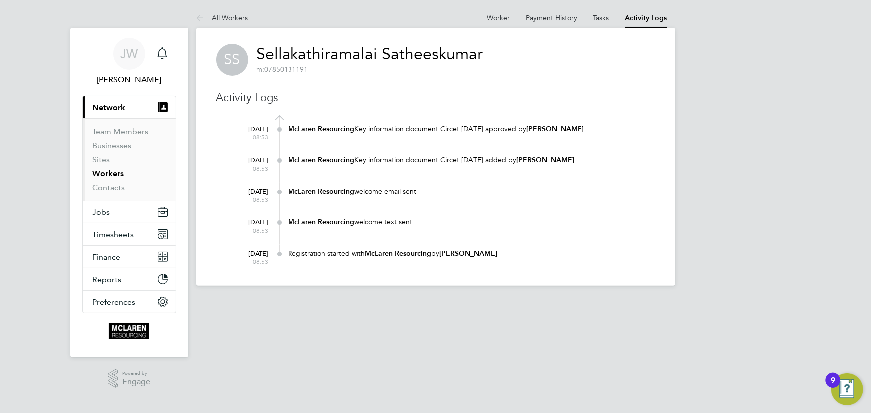
drag, startPoint x: 233, startPoint y: 19, endPoint x: 257, endPoint y: 0, distance: 30.6
click at [234, 19] on link "All Workers" at bounding box center [222, 17] width 52 height 9
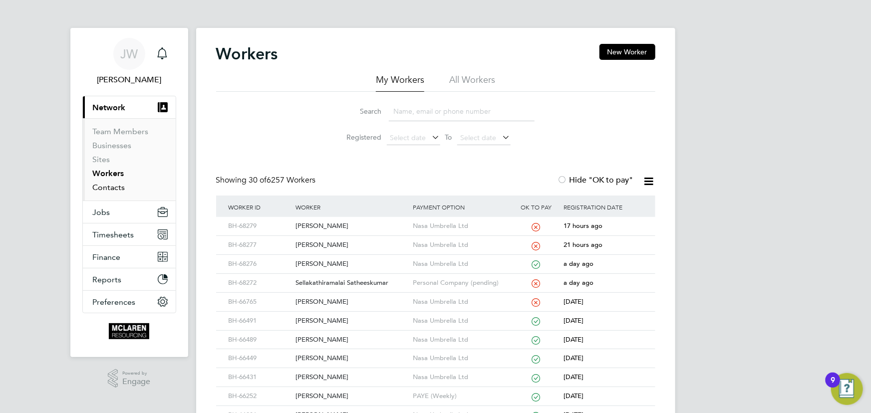
click at [100, 190] on link "Contacts" at bounding box center [109, 187] width 32 height 9
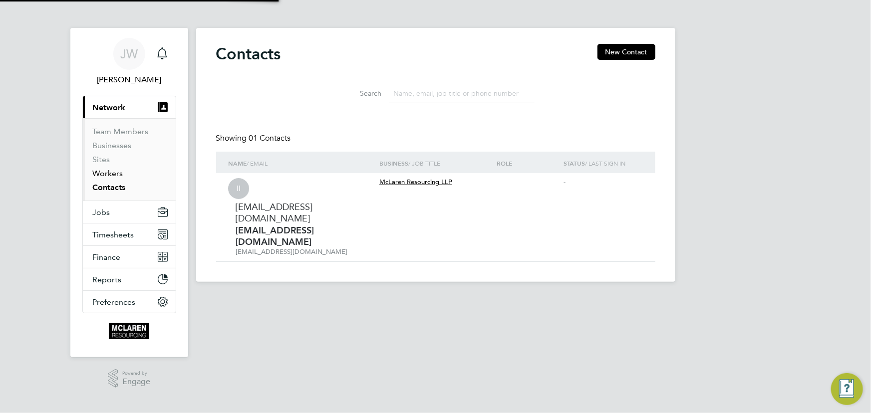
click at [101, 171] on link "Workers" at bounding box center [108, 173] width 30 height 9
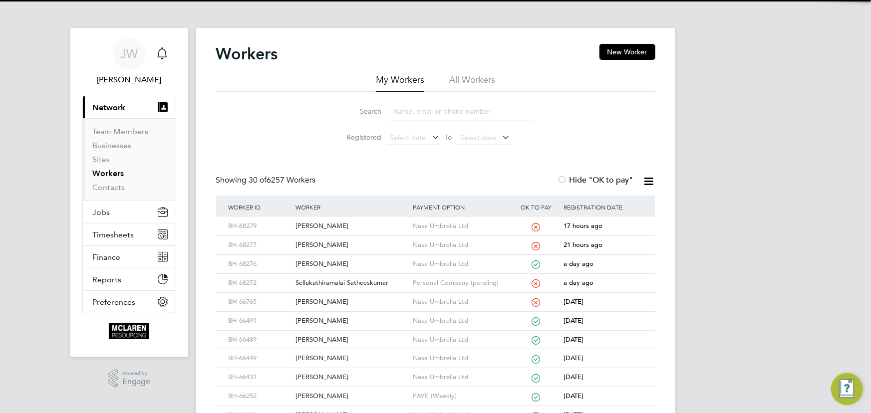
drag, startPoint x: 410, startPoint y: 114, endPoint x: 417, endPoint y: 100, distance: 15.9
click at [410, 114] on input at bounding box center [462, 111] width 146 height 19
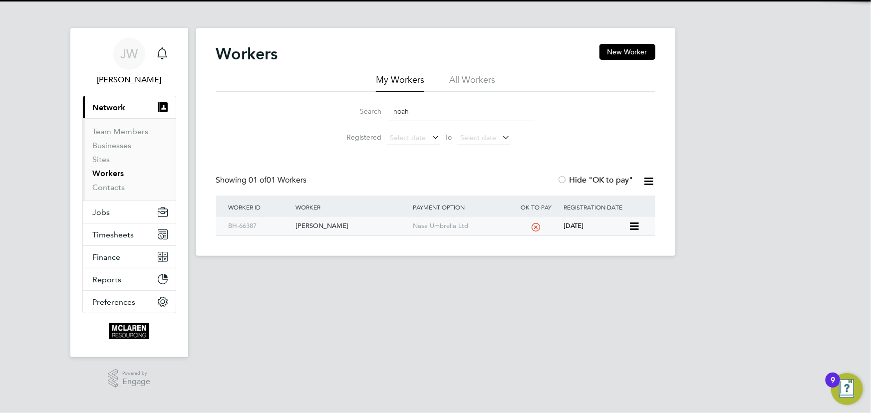
type input "noah"
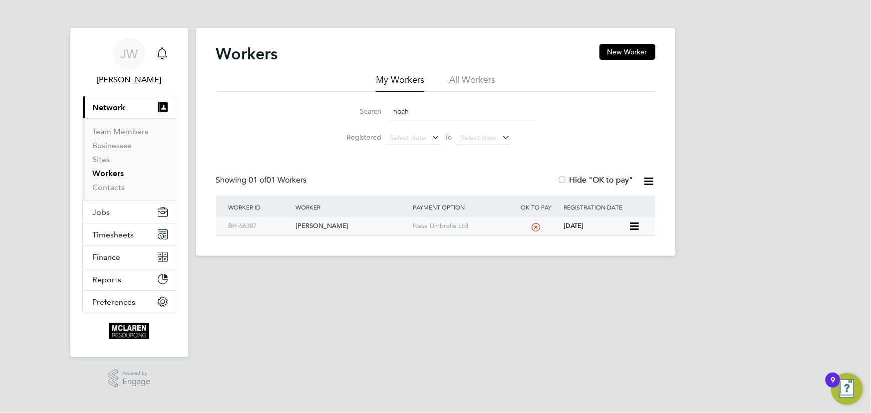
click at [339, 224] on div "Noah Assurreira" at bounding box center [351, 226] width 117 height 18
click at [109, 185] on link "Contacts" at bounding box center [109, 187] width 32 height 9
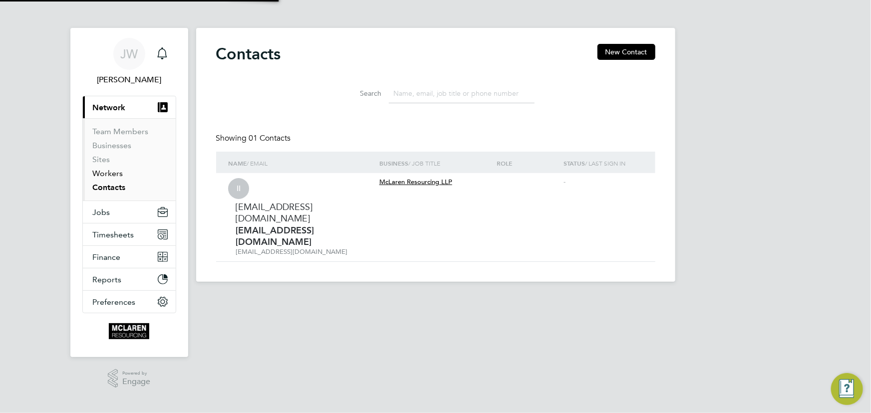
click at [108, 174] on link "Workers" at bounding box center [108, 173] width 30 height 9
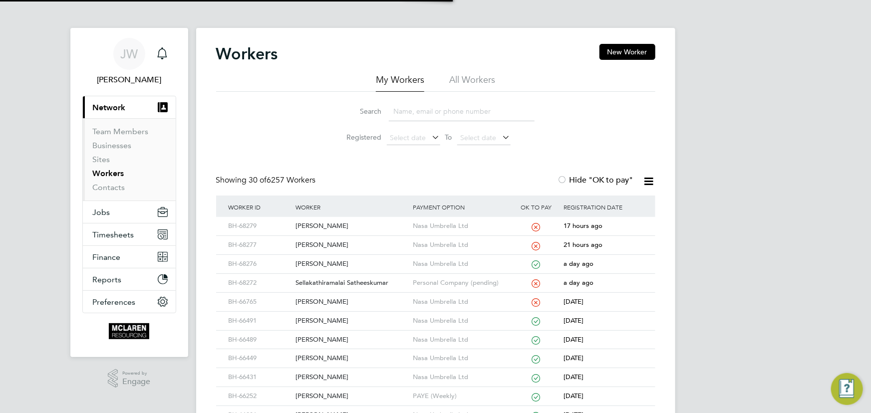
drag, startPoint x: 408, startPoint y: 117, endPoint x: 418, endPoint y: 57, distance: 61.1
click at [408, 117] on input at bounding box center [462, 111] width 146 height 19
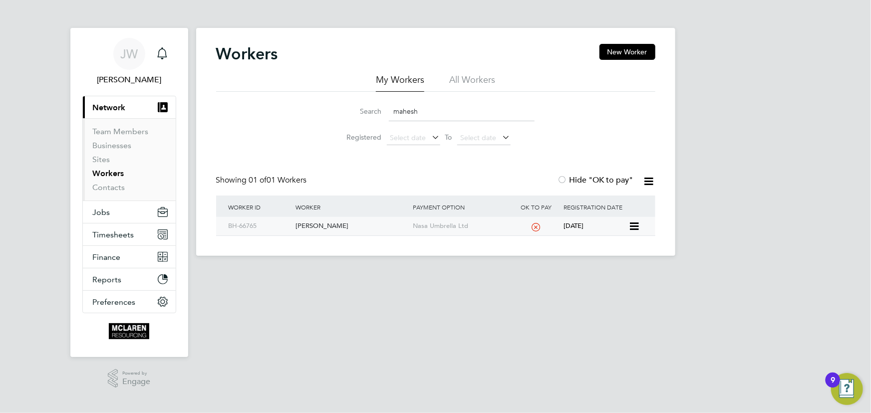
type input "mahesh"
click at [312, 227] on div "Mahesh Gohel" at bounding box center [351, 226] width 117 height 18
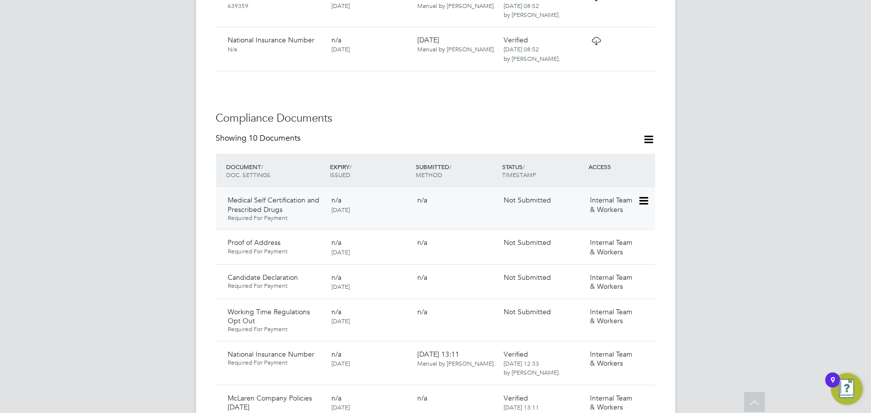
scroll to position [544, 0]
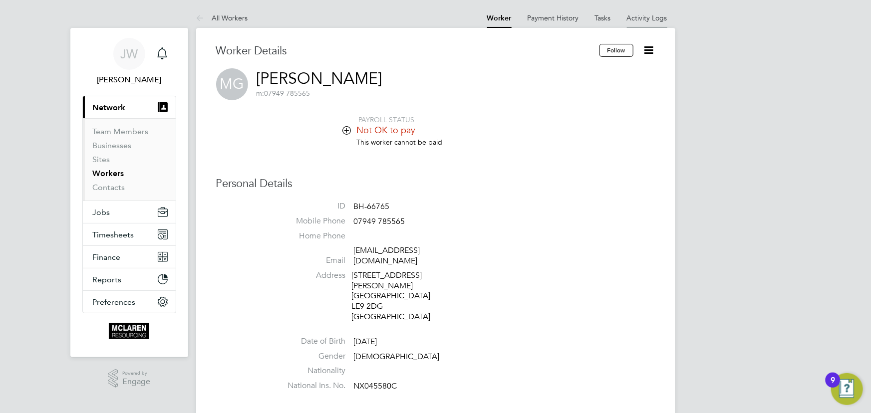
click at [653, 20] on link "Activity Logs" at bounding box center [647, 17] width 40 height 9
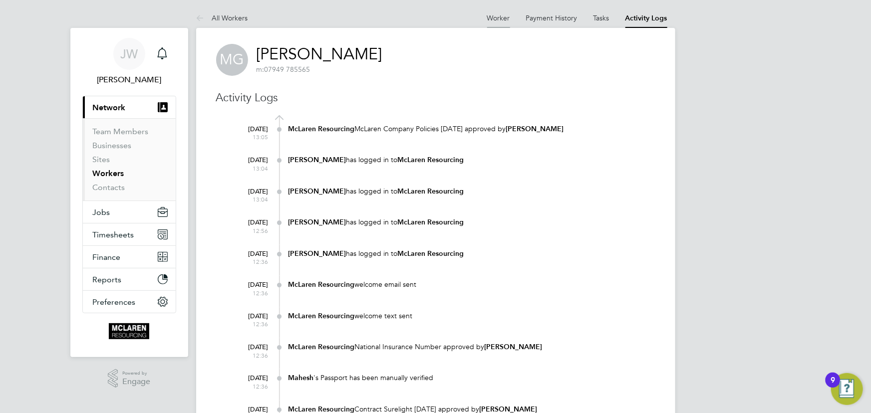
click at [500, 21] on link "Worker" at bounding box center [498, 17] width 23 height 9
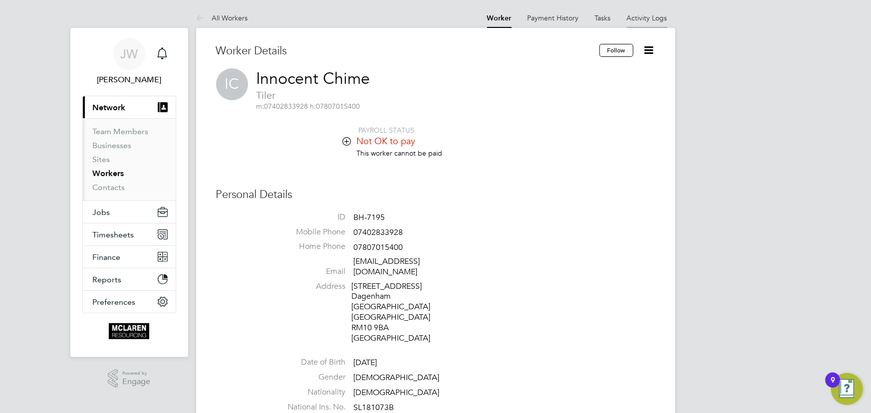
click at [639, 17] on link "Activity Logs" at bounding box center [647, 17] width 40 height 9
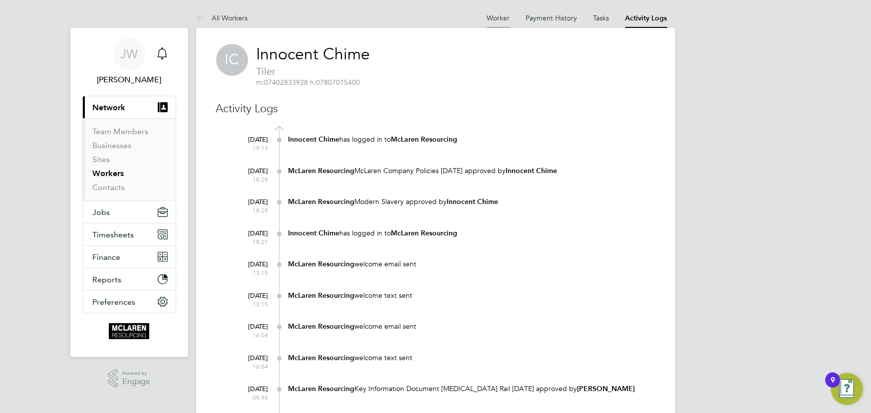
click at [492, 12] on li "Worker" at bounding box center [498, 18] width 23 height 20
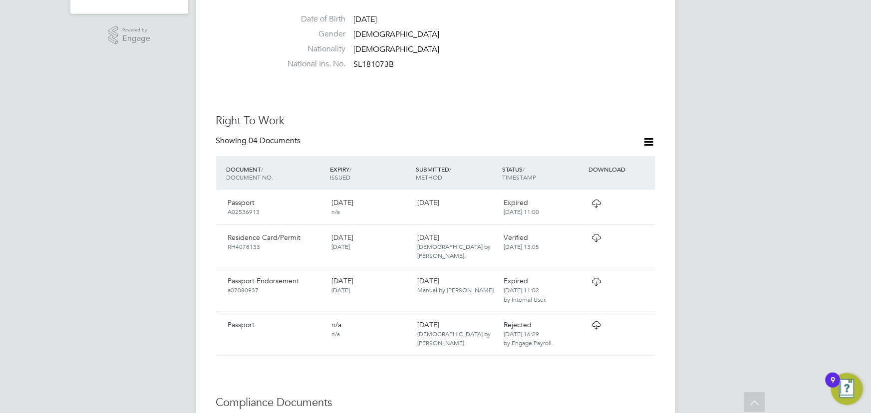
scroll to position [408, 0]
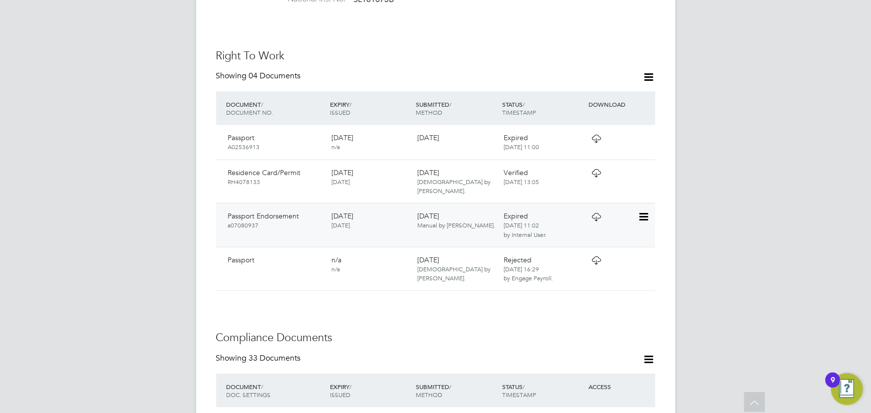
click at [643, 211] on icon at bounding box center [643, 217] width 10 height 12
click at [599, 260] on li "View Details" at bounding box center [610, 259] width 73 height 14
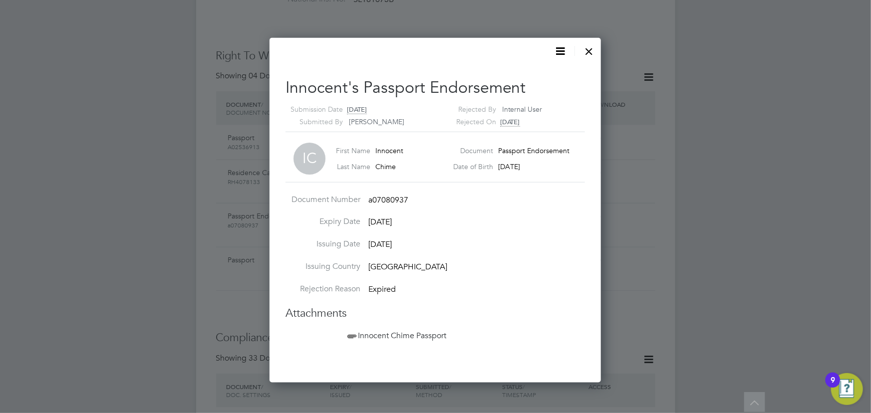
scroll to position [345, 332]
click at [423, 331] on span "Innocent Chime Passport" at bounding box center [395, 336] width 101 height 10
click at [590, 50] on div at bounding box center [589, 49] width 18 height 18
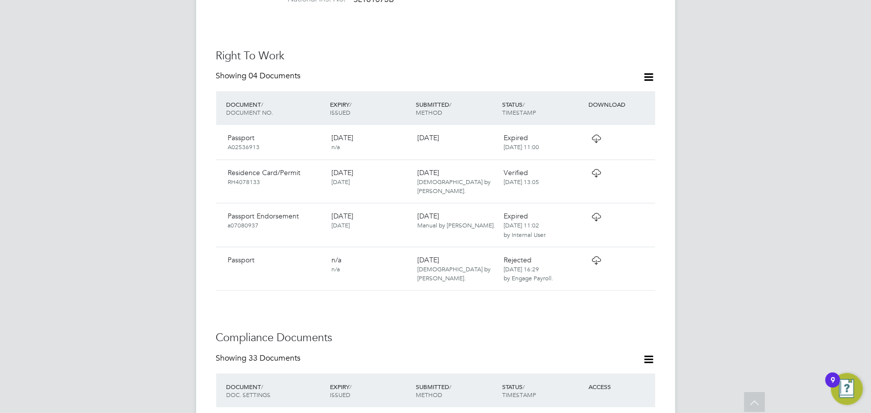
click at [597, 135] on icon at bounding box center [596, 139] width 12 height 8
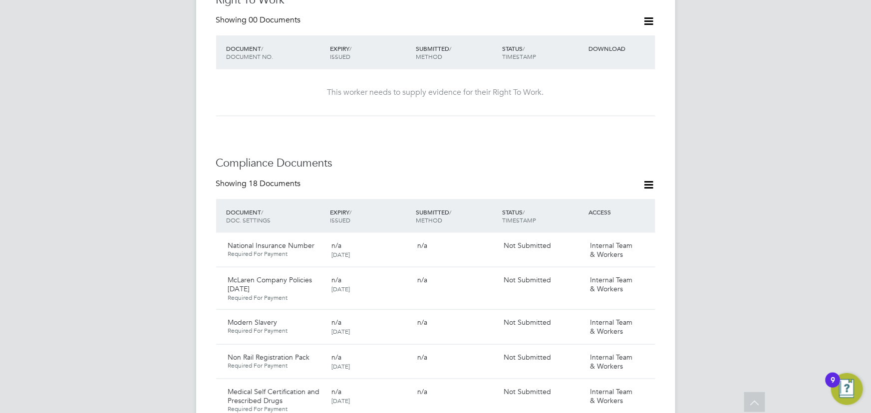
scroll to position [363, 0]
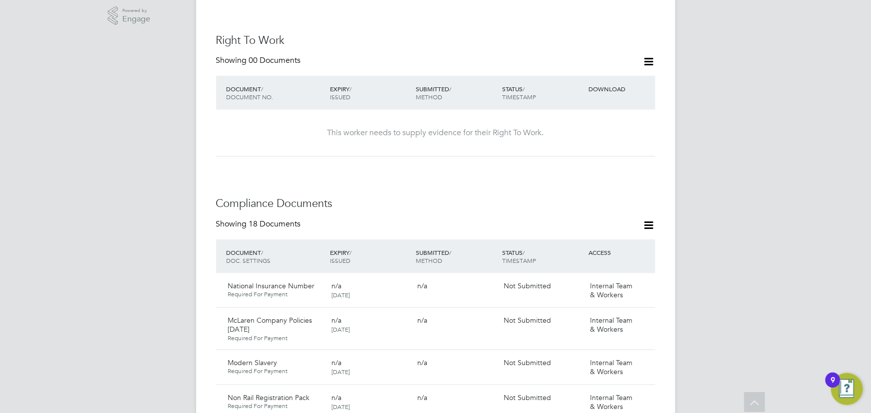
click at [648, 55] on icon at bounding box center [649, 61] width 12 height 12
click at [614, 75] on li "Add Right To Work Document" at bounding box center [594, 75] width 120 height 14
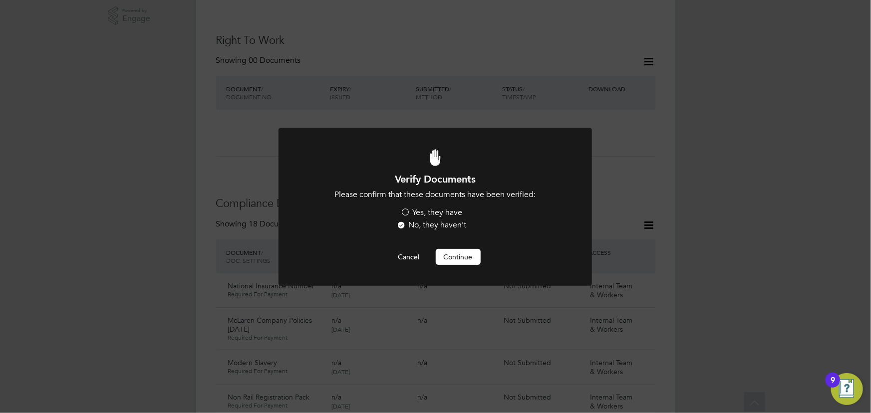
click at [433, 213] on label "Yes, they have" at bounding box center [432, 213] width 62 height 10
click at [0, 0] on input "Yes, they have" at bounding box center [0, 0] width 0 height 0
click at [474, 258] on button "Continue" at bounding box center [458, 257] width 45 height 16
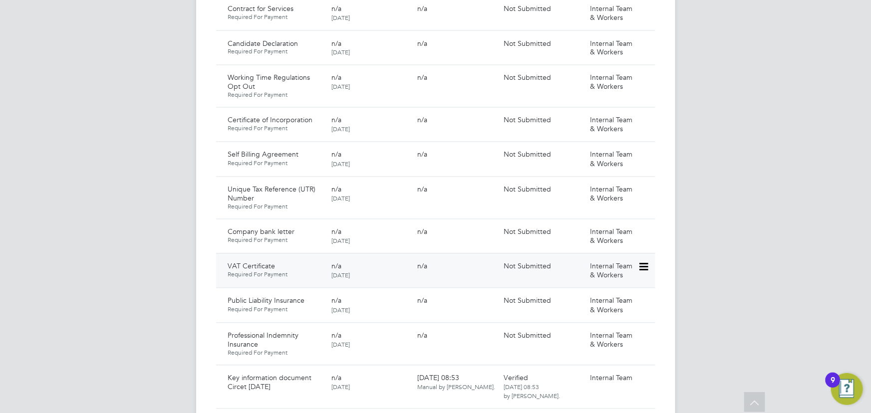
scroll to position [907, 0]
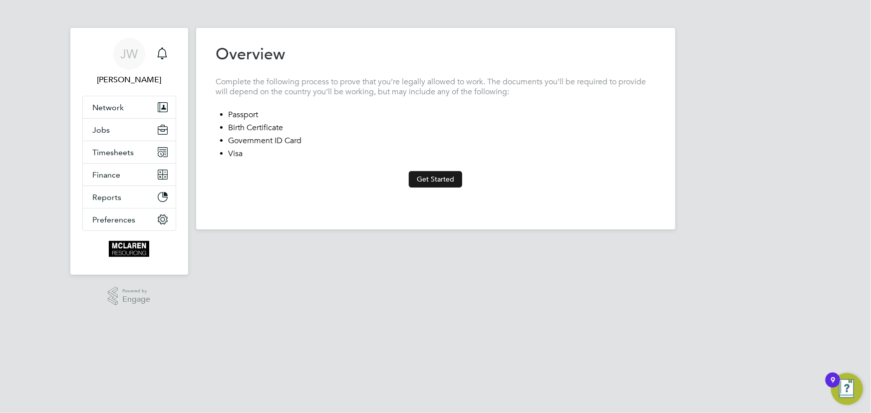
click at [443, 176] on button "Get Started" at bounding box center [435, 179] width 53 height 16
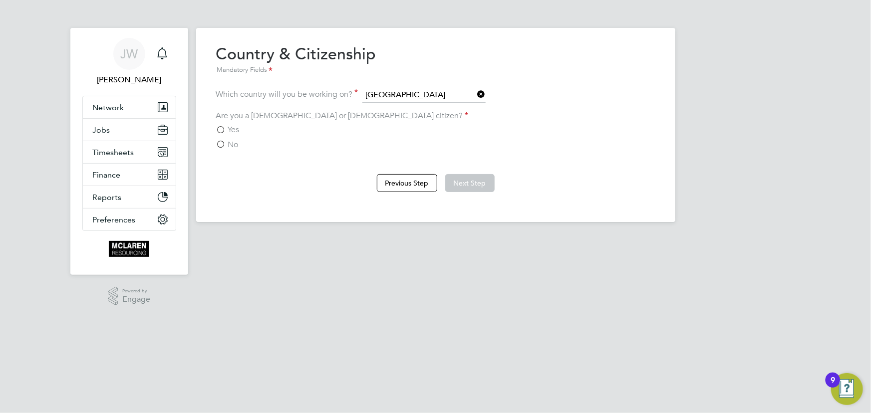
click at [238, 126] on span "Yes" at bounding box center [233, 130] width 11 height 10
click at [0, 0] on input "Yes" at bounding box center [0, 0] width 0 height 0
click at [463, 181] on button "Next Step" at bounding box center [469, 183] width 49 height 18
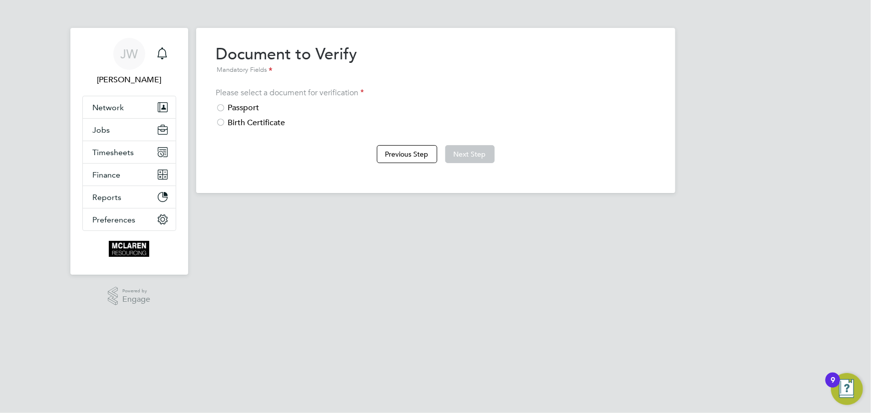
click at [238, 106] on div "Passport" at bounding box center [435, 108] width 439 height 10
click at [457, 154] on button "Next Step" at bounding box center [469, 154] width 49 height 18
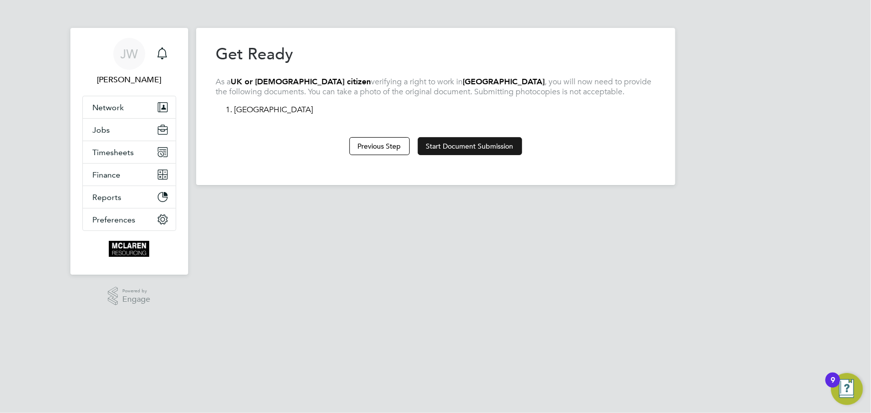
click at [486, 141] on button "Start Document Submission" at bounding box center [470, 146] width 104 height 18
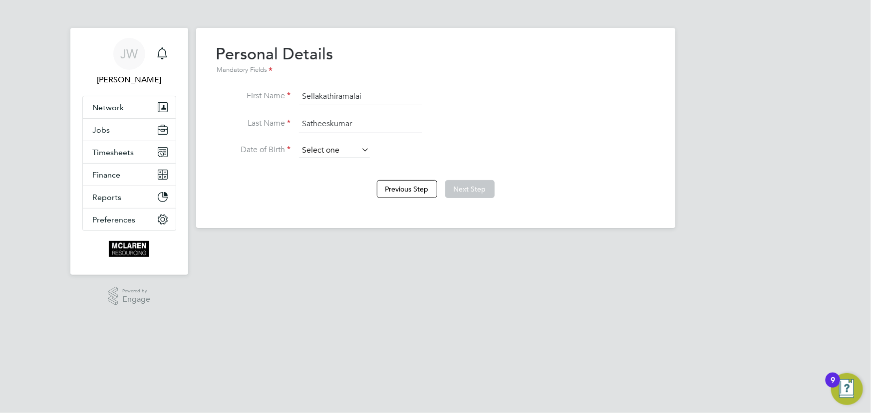
click at [322, 149] on input at bounding box center [334, 150] width 71 height 15
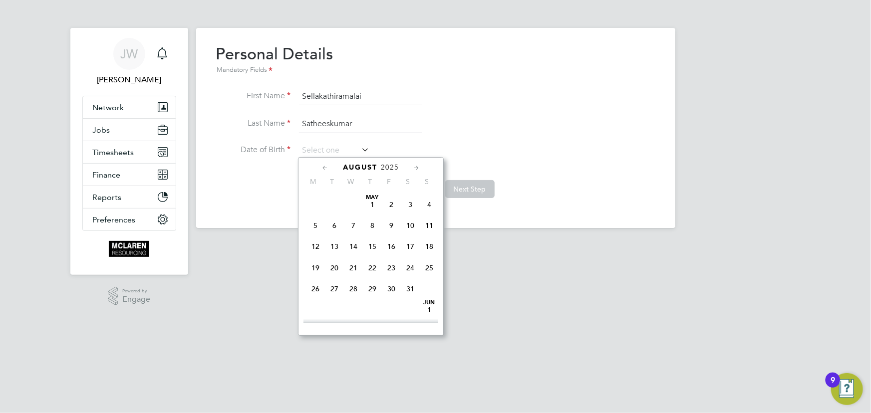
scroll to position [382, 0]
click at [393, 164] on span "2025" at bounding box center [390, 167] width 18 height 8
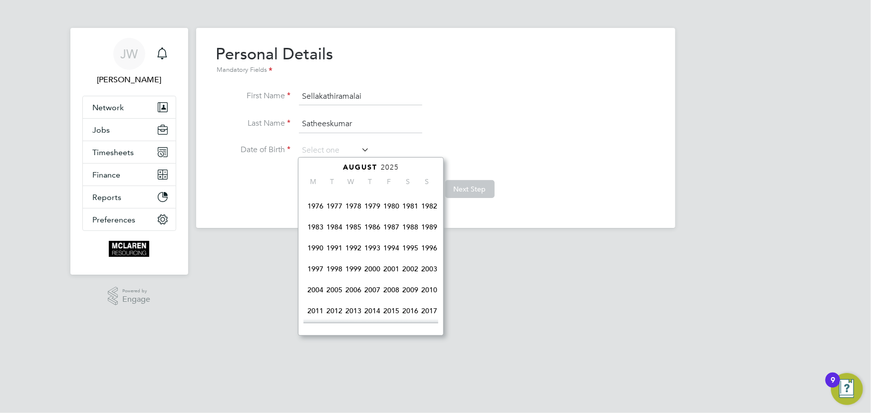
scroll to position [167, 0]
click at [428, 207] on span "1982" at bounding box center [429, 206] width 19 height 19
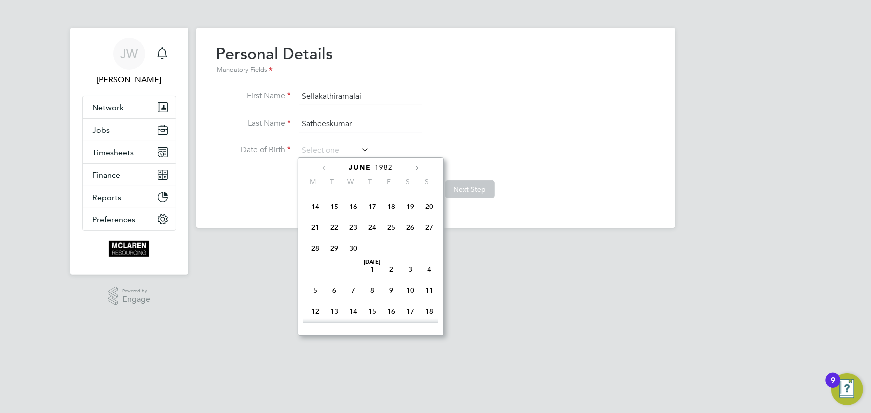
click at [354, 207] on span "16" at bounding box center [353, 206] width 19 height 19
type input "[DATE]"
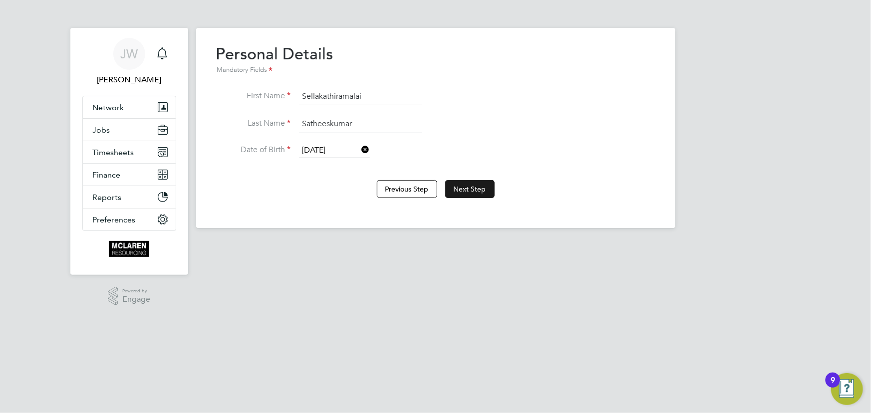
click at [479, 193] on button "Next Step" at bounding box center [469, 189] width 49 height 18
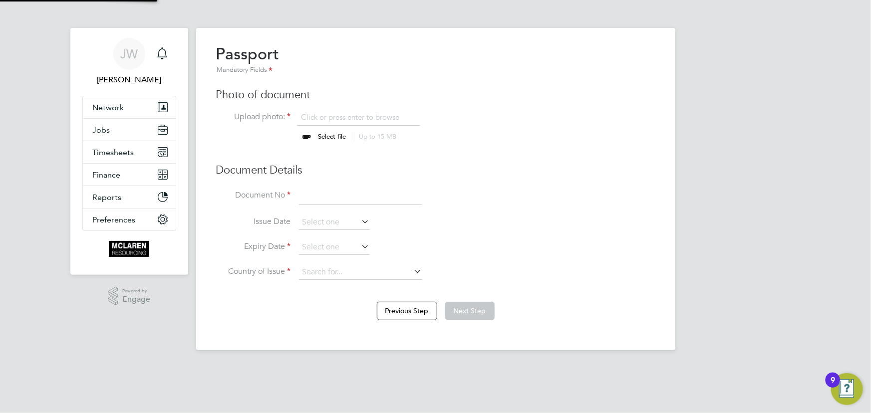
scroll to position [13, 124]
click at [336, 136] on input "file" at bounding box center [342, 127] width 157 height 30
type input "C:\fakepath\satheeshumar passport.jpg"
click at [329, 197] on input at bounding box center [360, 197] width 123 height 18
type input "122191282"
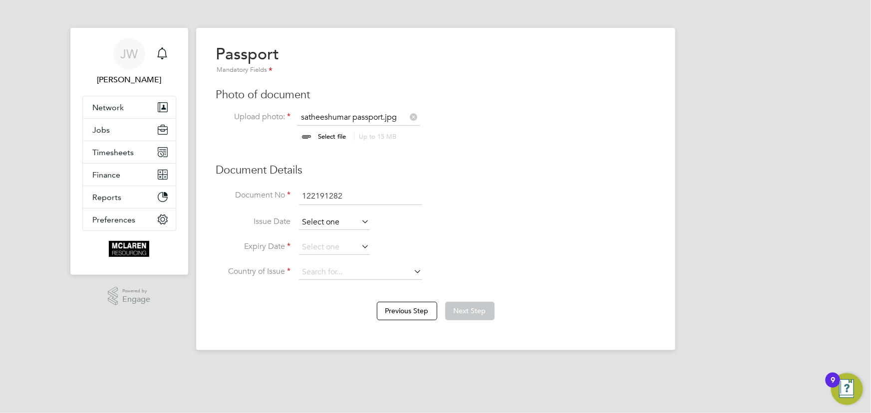
click at [313, 224] on input at bounding box center [334, 222] width 71 height 15
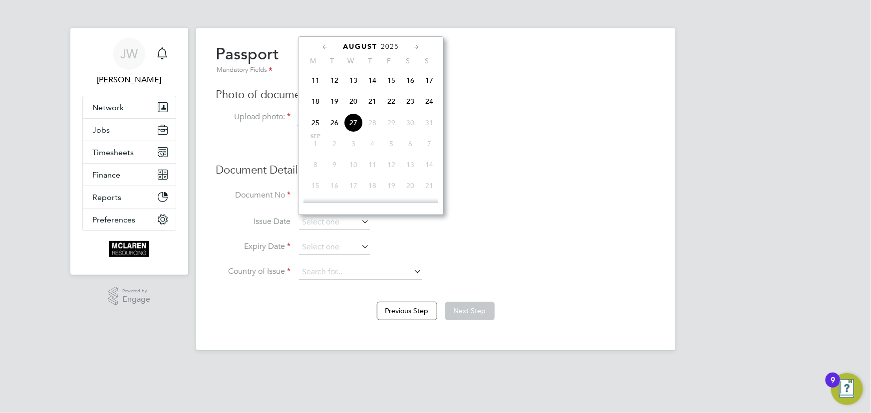
click at [391, 42] on span "2025" at bounding box center [390, 46] width 18 height 8
click at [375, 120] on span "2021" at bounding box center [372, 120] width 19 height 19
click at [426, 105] on span "19" at bounding box center [429, 104] width 19 height 19
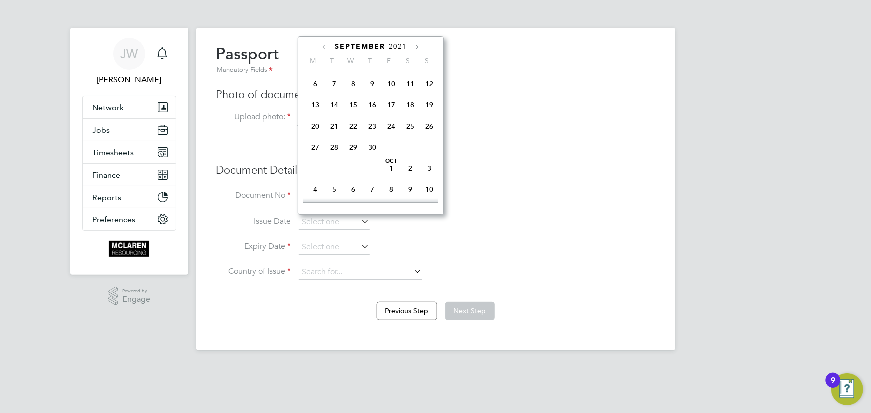
type input "19 Sep 2021"
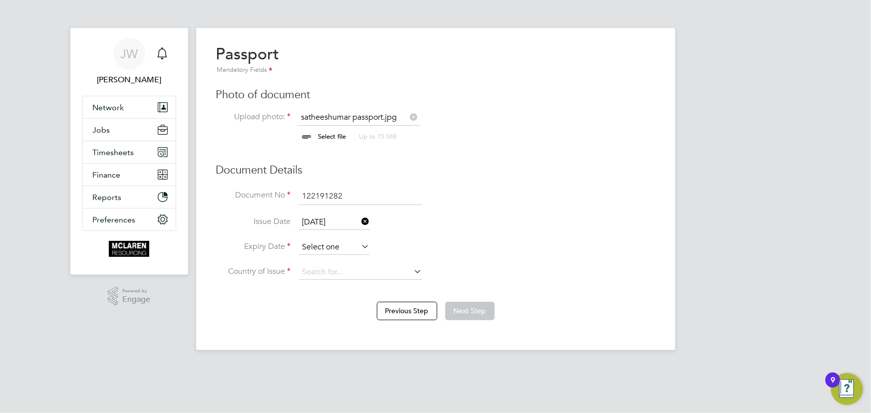
click at [334, 250] on input at bounding box center [334, 247] width 71 height 15
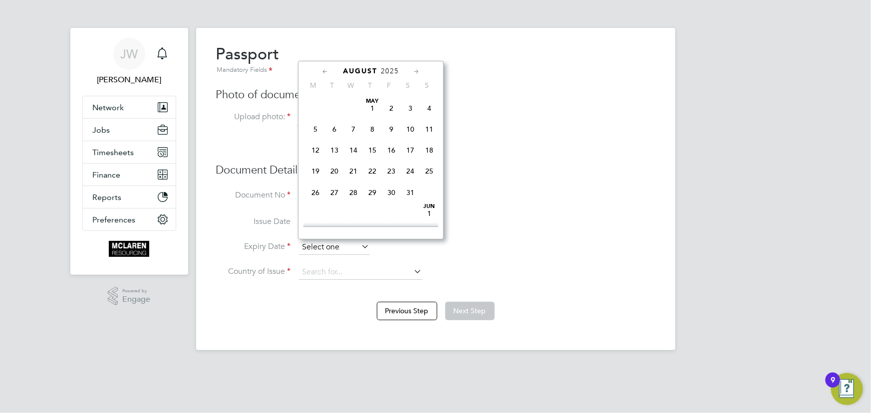
scroll to position [382, 0]
click at [397, 68] on span "2025" at bounding box center [390, 71] width 18 height 8
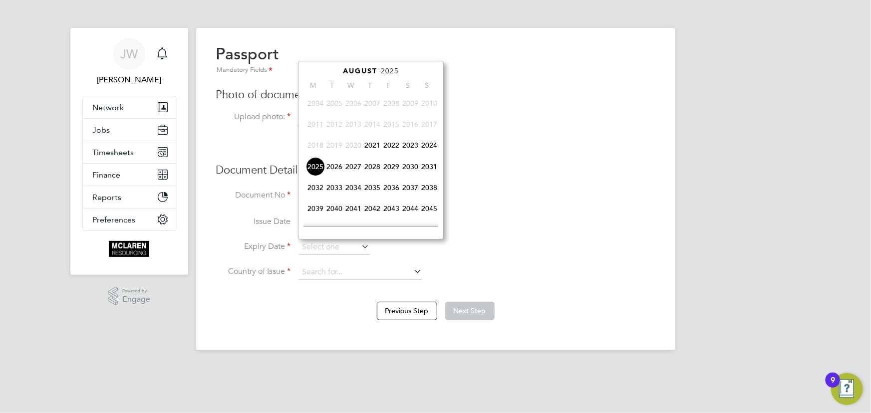
click at [433, 163] on span "2031" at bounding box center [429, 166] width 19 height 19
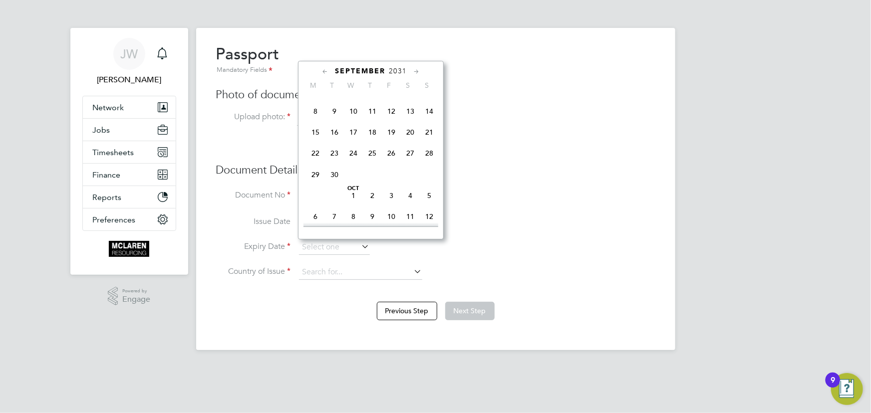
scroll to position [439, 0]
click at [392, 155] on span "19" at bounding box center [391, 153] width 19 height 19
type input "[DATE]"
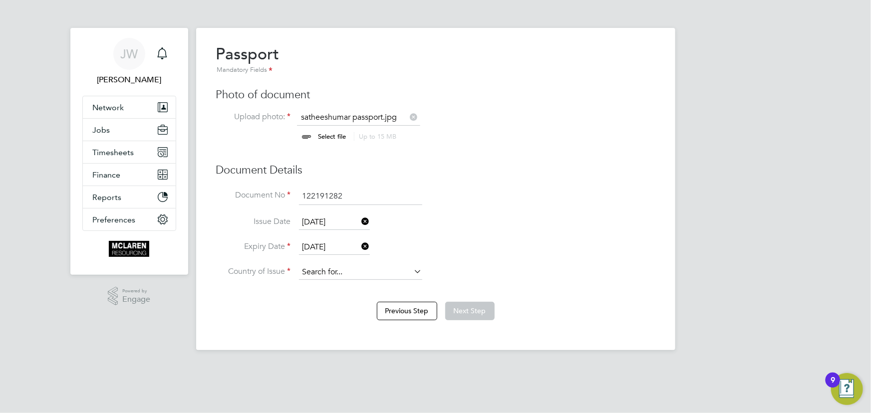
click at [314, 265] on input at bounding box center [360, 272] width 123 height 15
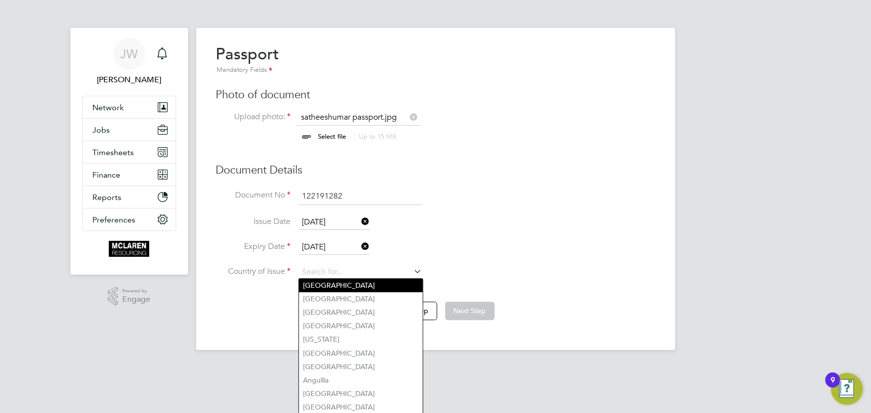
type input "United Kingdom"
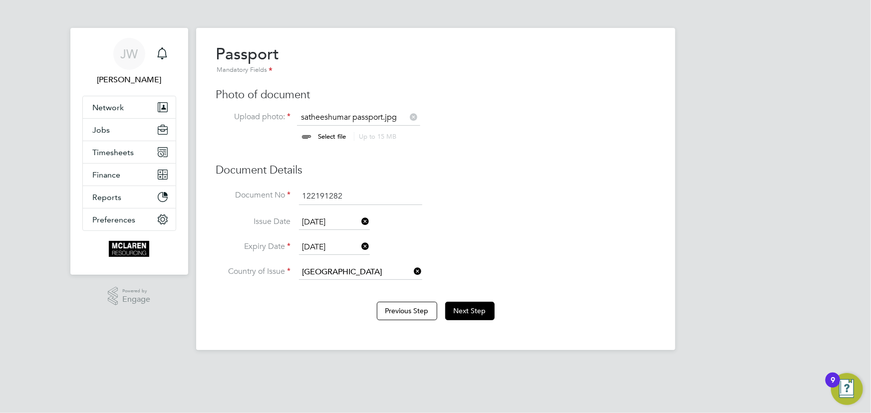
click at [370, 281] on li "United Kingdom" at bounding box center [361, 285] width 124 height 13
drag, startPoint x: 467, startPoint y: 307, endPoint x: 501, endPoint y: 240, distance: 75.7
click at [470, 305] on button "Next Step" at bounding box center [469, 311] width 49 height 18
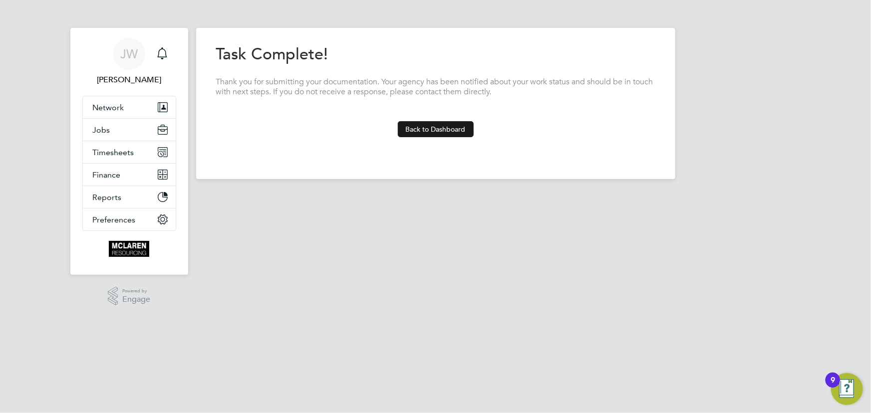
click at [434, 126] on button "Back to Dashboard" at bounding box center [436, 129] width 76 height 16
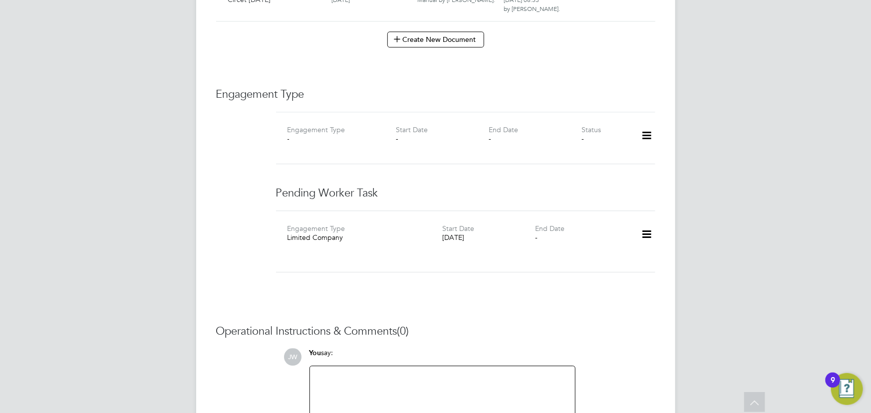
scroll to position [1363, 0]
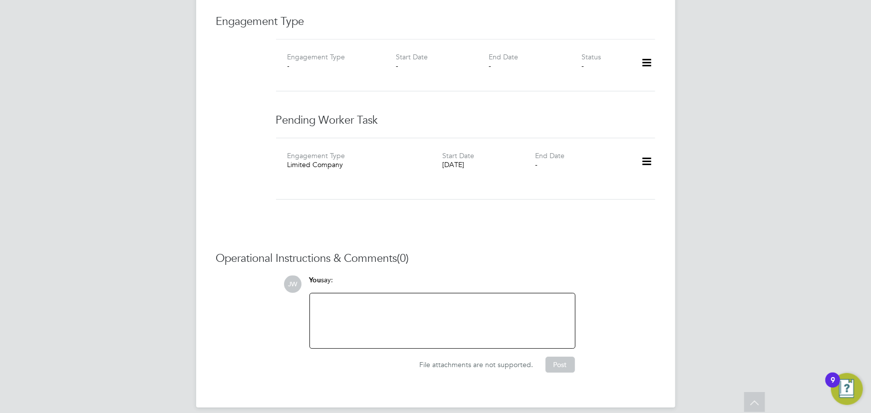
click at [646, 150] on icon at bounding box center [646, 161] width 17 height 23
click at [600, 228] on li "Add new business" at bounding box center [615, 228] width 72 height 14
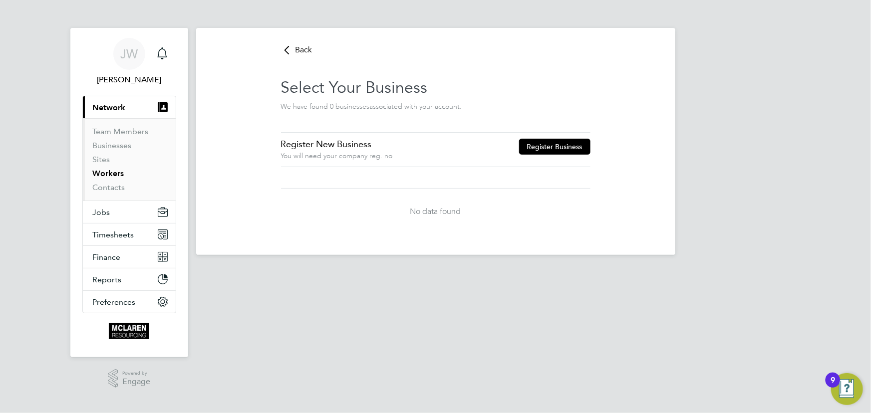
click at [541, 149] on button "Register Business" at bounding box center [554, 147] width 71 height 16
type input "United Kingdom"
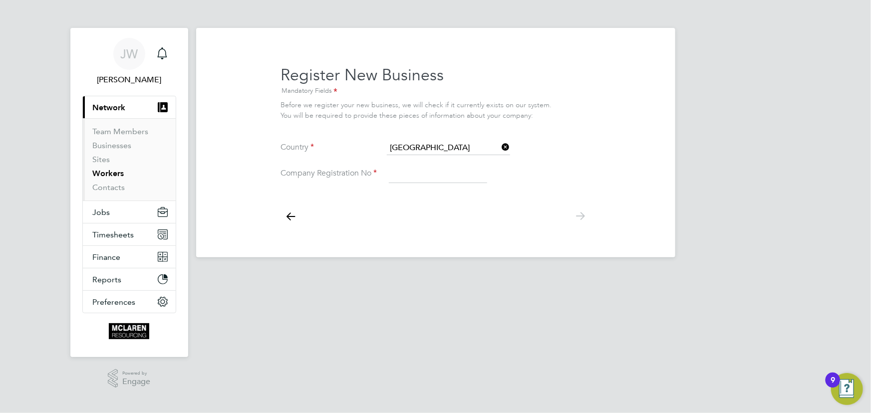
click at [423, 174] on input at bounding box center [438, 174] width 98 height 18
type input "11626322"
click at [576, 214] on icon at bounding box center [580, 216] width 20 height 22
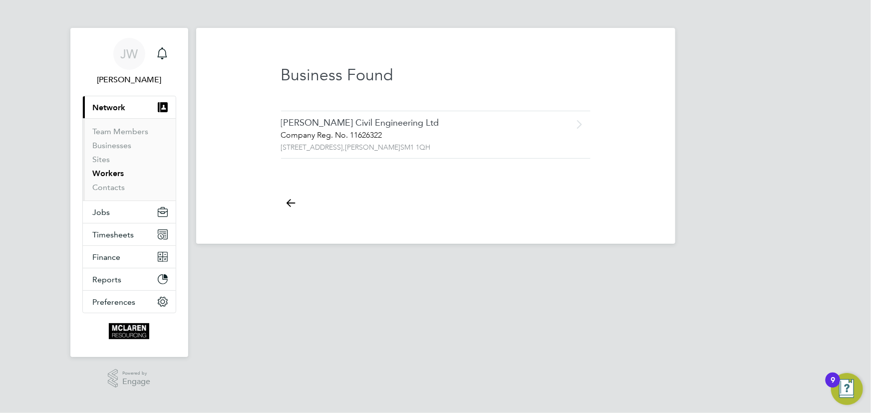
click at [353, 132] on div "Company Reg. No. 11626322" at bounding box center [415, 135] width 268 height 10
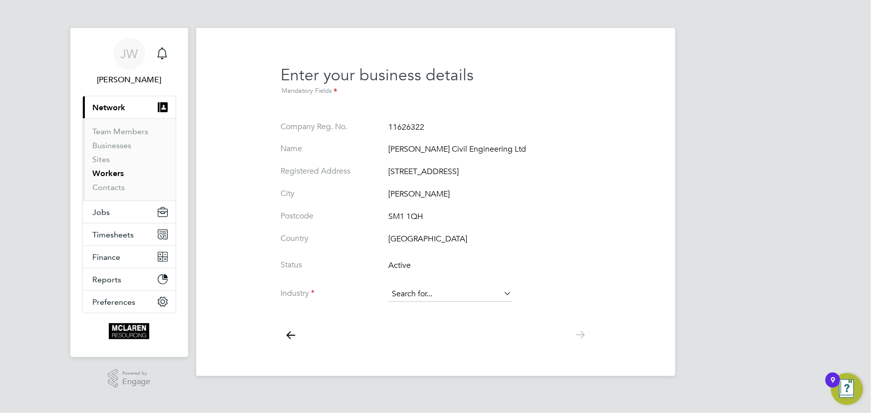
click at [401, 292] on input at bounding box center [450, 294] width 123 height 15
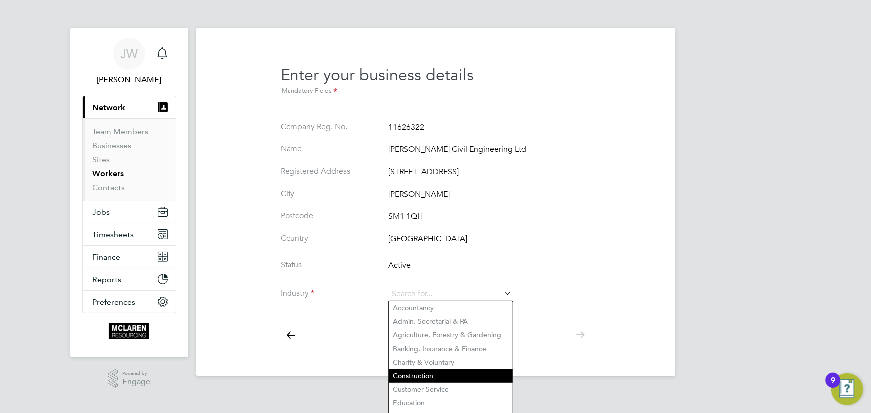
click at [410, 374] on li "Construction" at bounding box center [451, 375] width 124 height 13
type input "Construction"
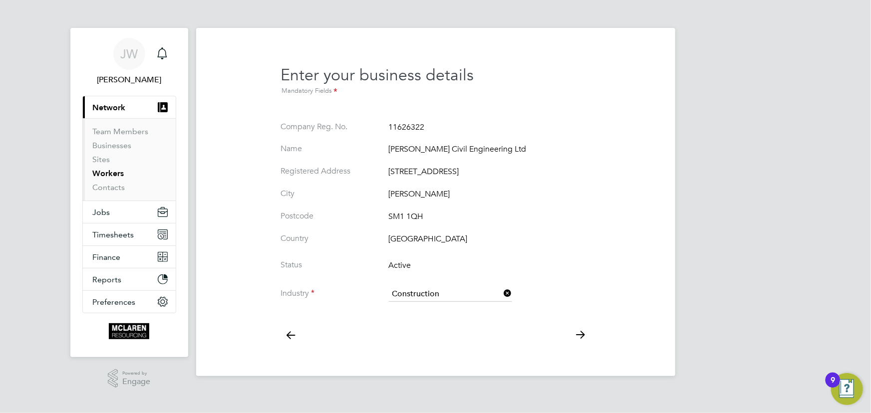
click at [579, 333] on icon at bounding box center [580, 335] width 20 height 22
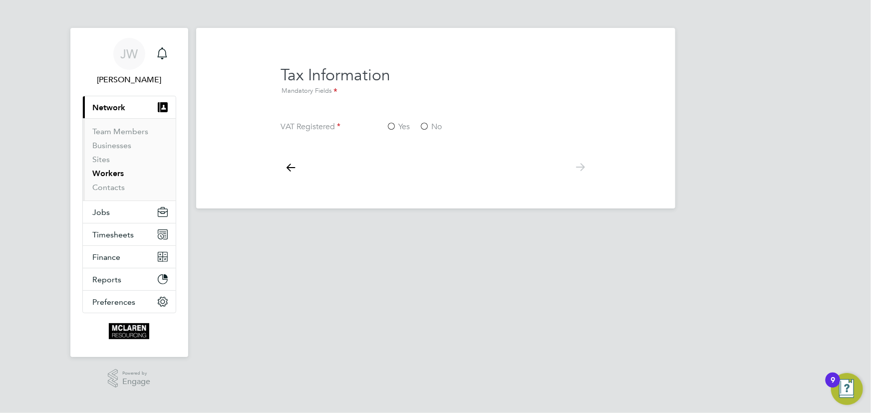
click at [389, 124] on label "Yes" at bounding box center [398, 127] width 23 height 10
click at [0, 0] on input "Yes" at bounding box center [0, 0] width 0 height 0
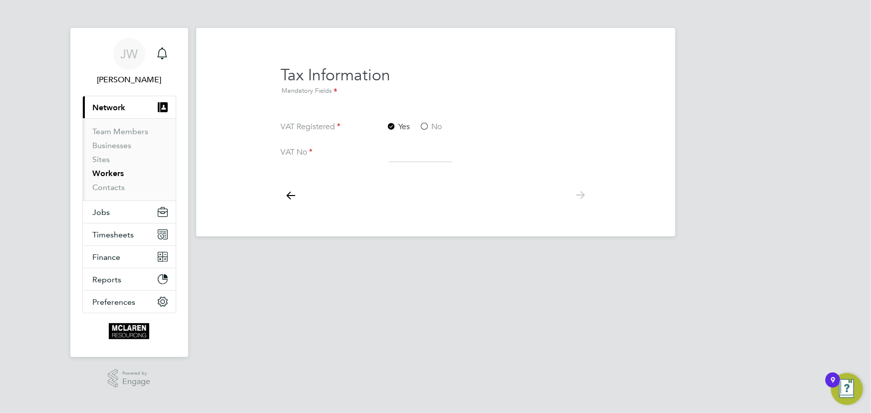
click at [403, 155] on input at bounding box center [420, 153] width 63 height 18
type input "307133439"
click at [582, 195] on icon at bounding box center [580, 195] width 20 height 22
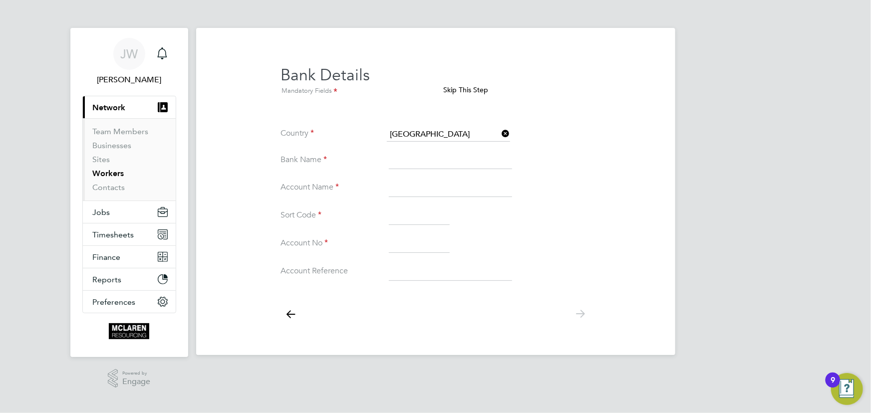
click at [474, 88] on button "Skip This Step" at bounding box center [466, 90] width 61 height 16
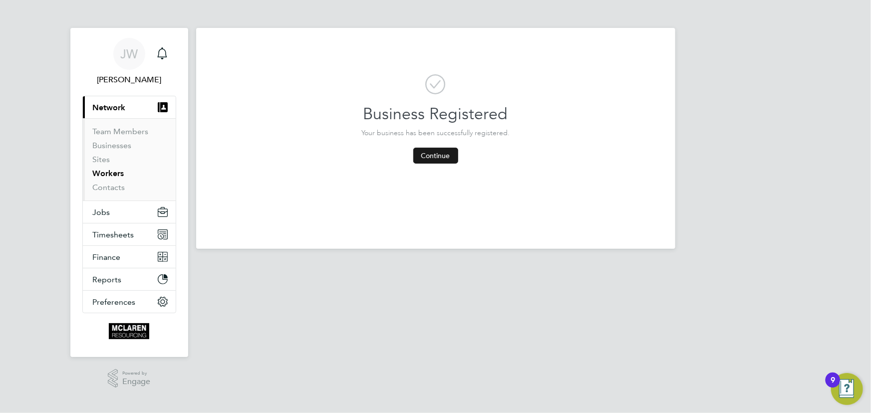
click at [432, 155] on button "Continue" at bounding box center [435, 156] width 45 height 16
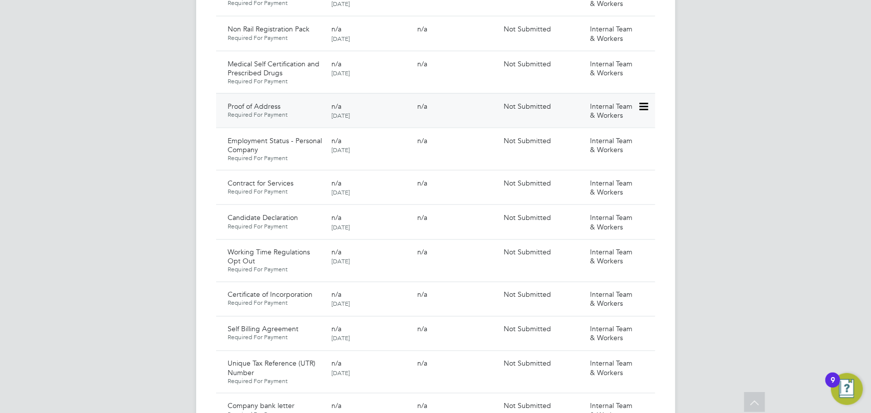
scroll to position [862, 0]
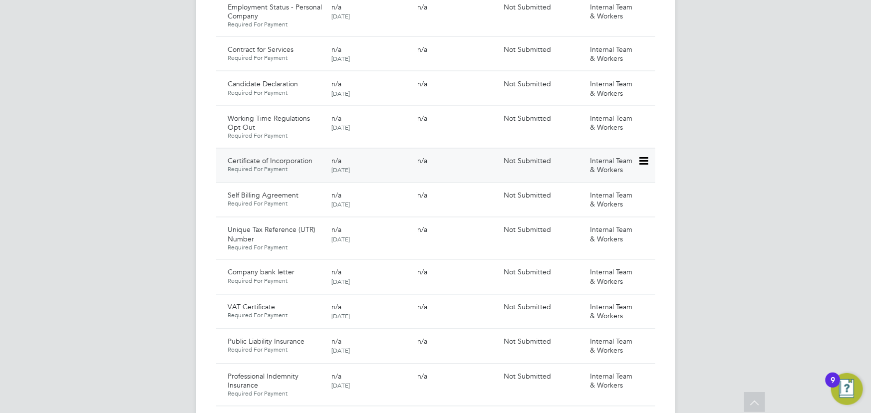
drag, startPoint x: 648, startPoint y: 152, endPoint x: 641, endPoint y: 157, distance: 9.0
click at [648, 156] on icon at bounding box center [643, 162] width 10 height 12
click at [614, 187] on li "Submit Document" at bounding box center [611, 189] width 74 height 14
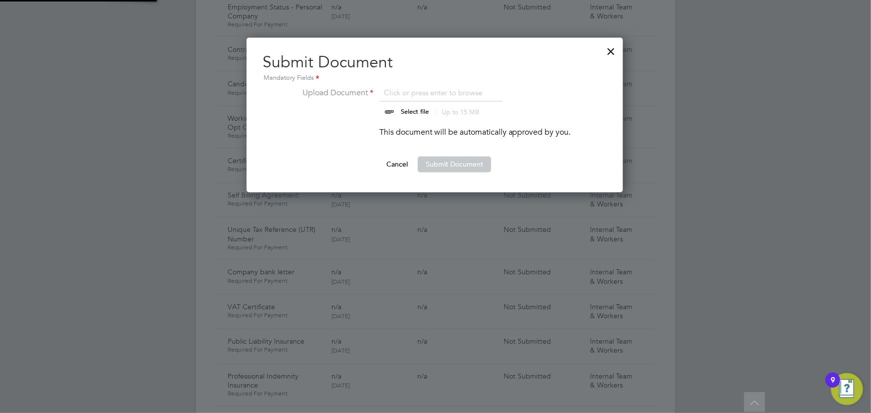
scroll to position [155, 377]
click at [414, 111] on input "file" at bounding box center [424, 102] width 157 height 30
type input "C:\fakepath\sellak certificate of incorporation.pdf"
click at [438, 163] on button "Submit Document" at bounding box center [454, 165] width 73 height 16
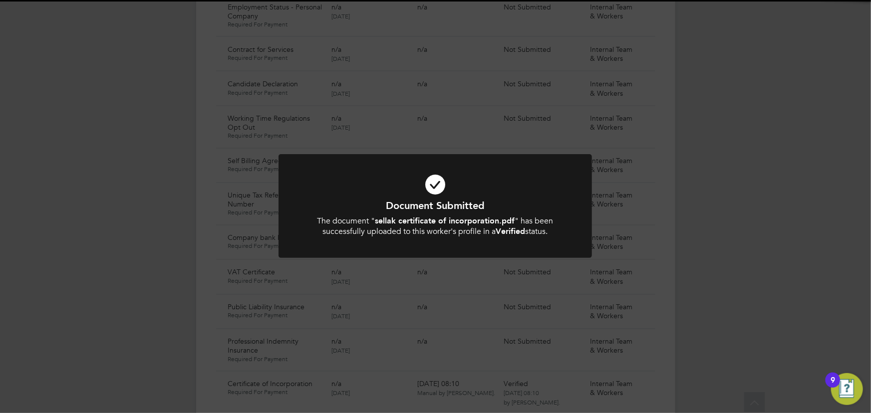
click at [748, 146] on div "Document Submitted The document " sellak certificate of incorporation.pdf " has…" at bounding box center [435, 206] width 871 height 413
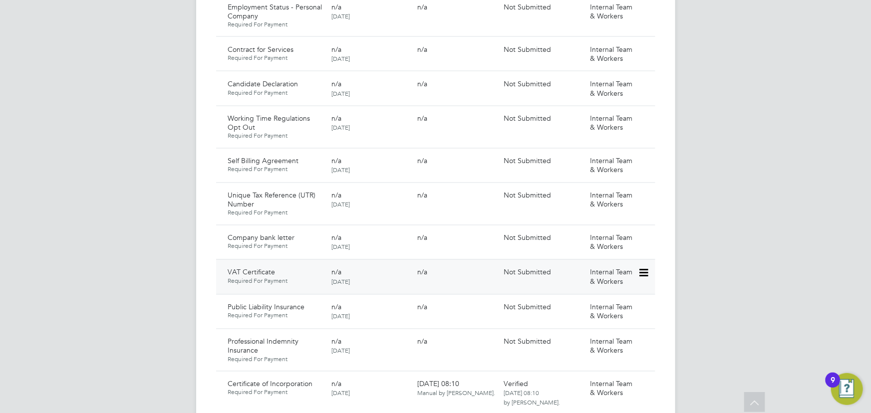
click at [648, 268] on icon at bounding box center [643, 274] width 10 height 12
click at [606, 297] on li "Submit Document" at bounding box center [611, 301] width 74 height 14
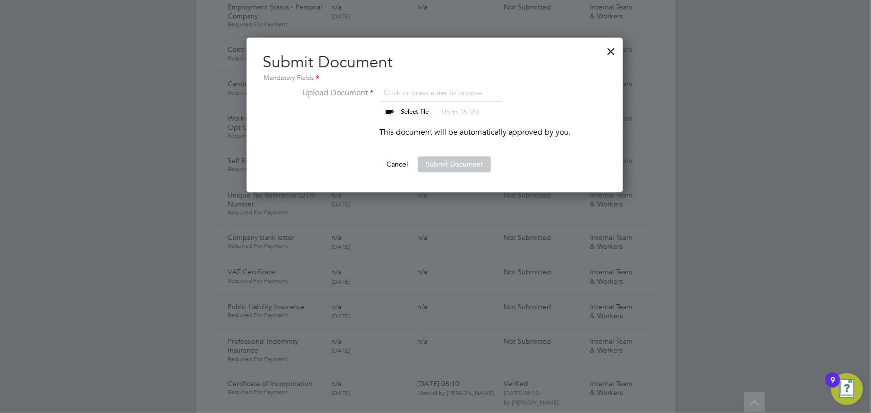
click at [406, 106] on input "file" at bounding box center [424, 102] width 157 height 30
type input "C:\fakepath\sellak vat certification.pdf"
click at [462, 162] on button "Submit Document" at bounding box center [454, 165] width 73 height 16
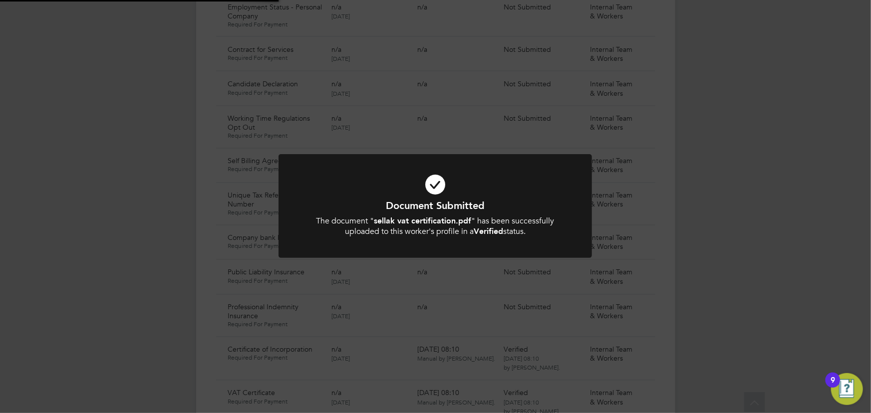
click at [799, 183] on div "Document Submitted The document " sellak vat certification.pdf " has been succe…" at bounding box center [435, 206] width 871 height 413
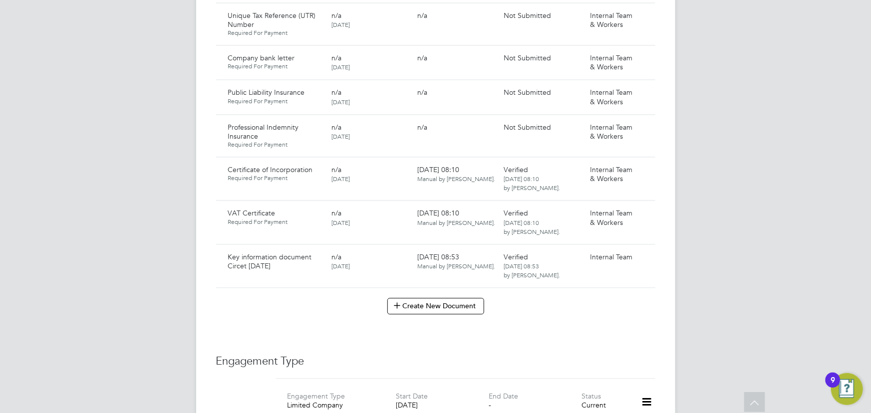
scroll to position [953, 0]
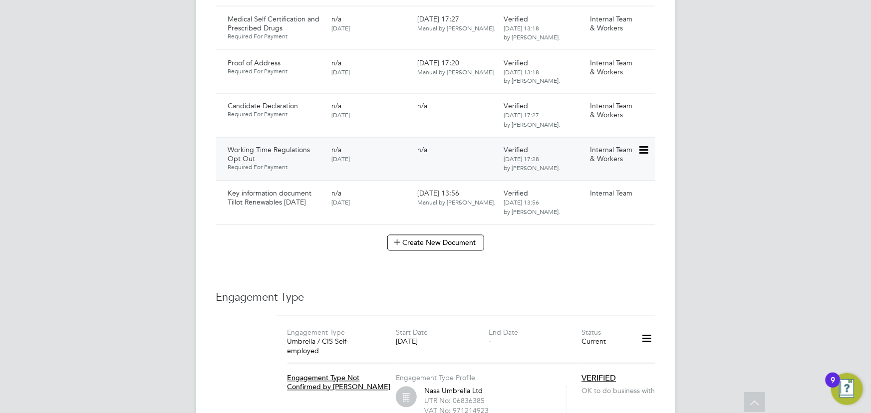
scroll to position [953, 0]
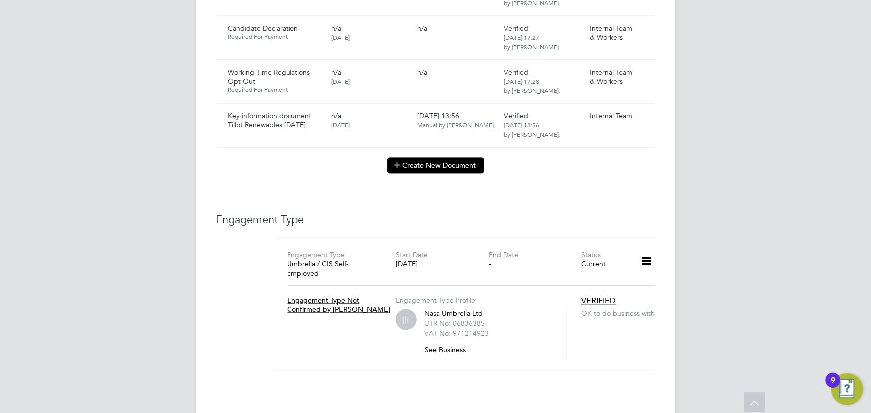
click at [447, 160] on button "Create New Document" at bounding box center [435, 166] width 97 height 16
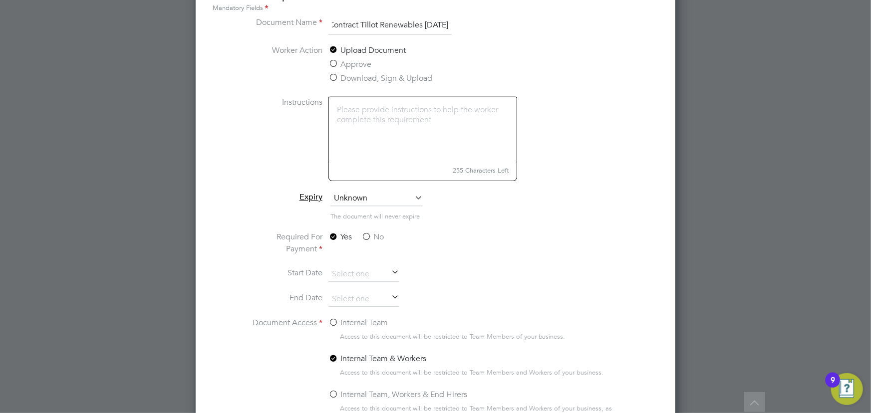
scroll to position [1118, 0]
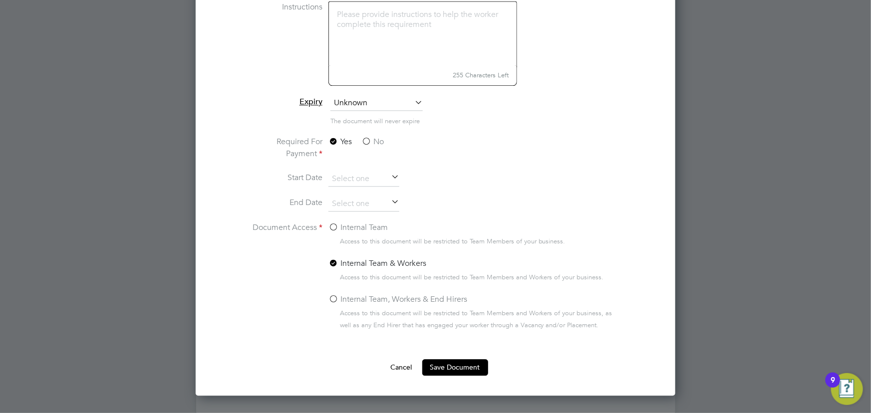
type input "Contract Tillot Renewables 20.08.25"
click at [369, 140] on label "No" at bounding box center [372, 142] width 22 height 12
click at [0, 0] on input "No" at bounding box center [0, 0] width 0 height 0
click at [342, 223] on label "Internal Team" at bounding box center [357, 228] width 59 height 12
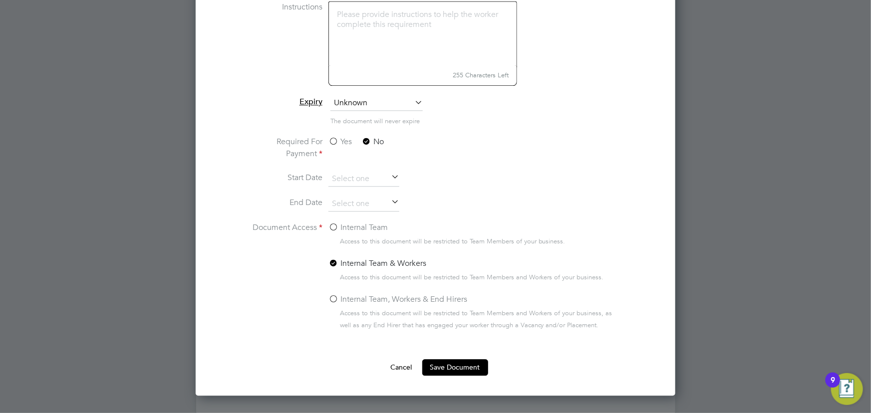
click at [0, 0] on input "Internal Team" at bounding box center [0, 0] width 0 height 0
click at [460, 360] on button "Save Document" at bounding box center [455, 367] width 66 height 16
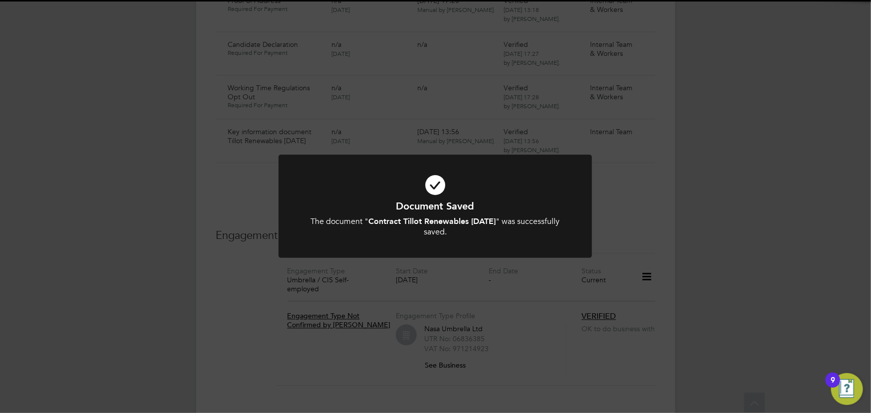
scroll to position [953, 0]
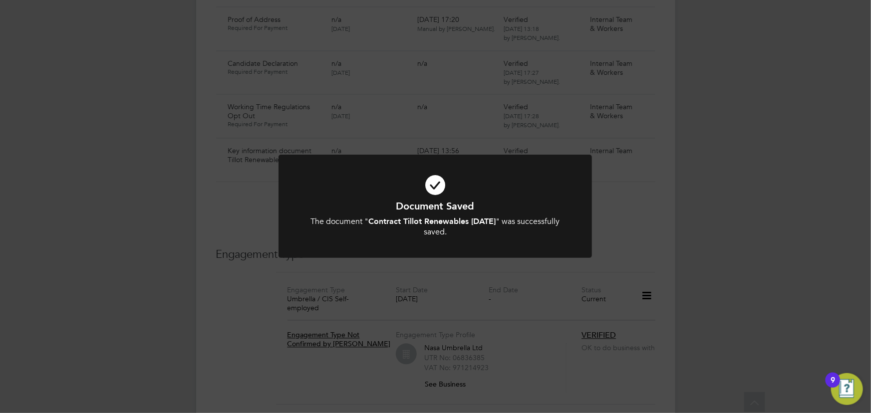
click at [719, 178] on div "Document Saved The document " Contract Tillot Renewables 20.08.25 " was success…" at bounding box center [435, 206] width 871 height 413
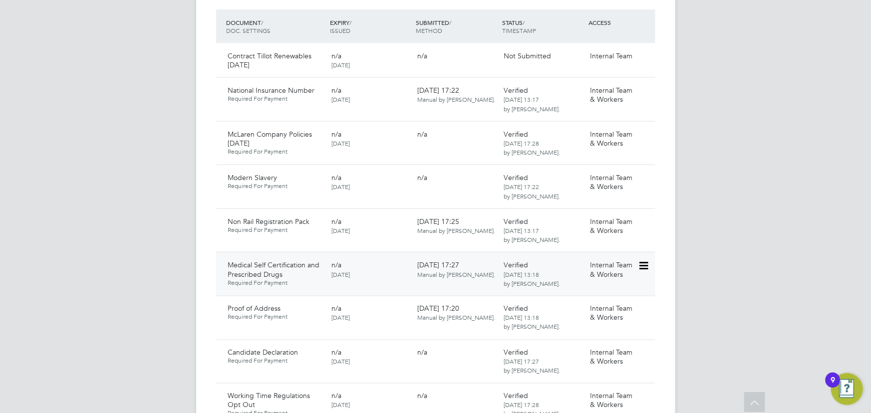
scroll to position [454, 0]
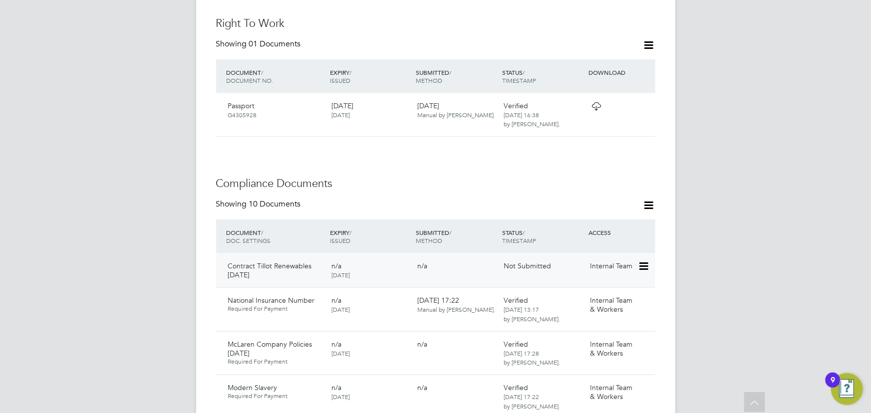
click at [642, 261] on icon at bounding box center [643, 267] width 10 height 12
click at [604, 296] on li "Submit Document" at bounding box center [613, 294] width 70 height 14
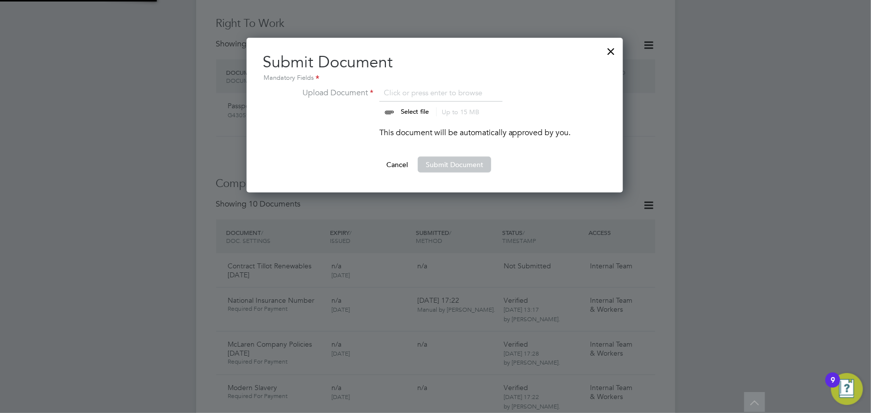
scroll to position [155, 377]
click at [419, 117] on li "Upload Document Click or press enter to browse Select file Up to 15 MB Drop you…" at bounding box center [434, 107] width 272 height 40
click at [417, 112] on input "file" at bounding box center [424, 102] width 157 height 30
type input "C:\fakepath\Complete_with_Docusign_Candidate_Terms_CIS_S (5).pdf"
click at [445, 175] on div "Submit Document Mandatory Fields Upload Document Complete_with_Docusign_Candida…" at bounding box center [435, 115] width 376 height 155
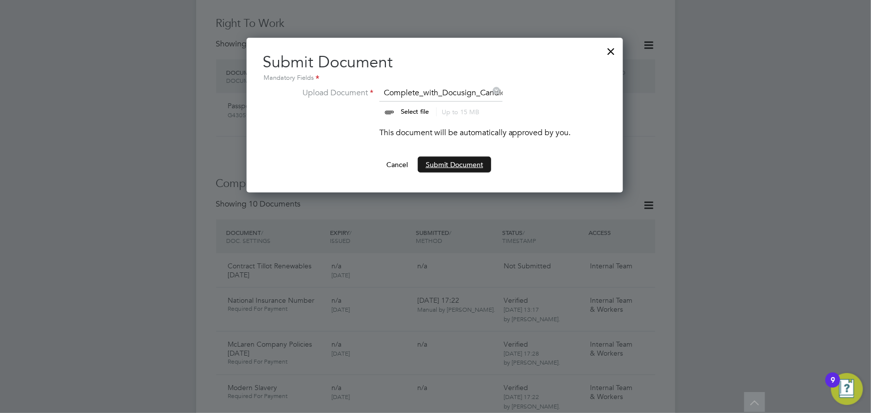
click at [447, 168] on button "Submit Document" at bounding box center [454, 165] width 73 height 16
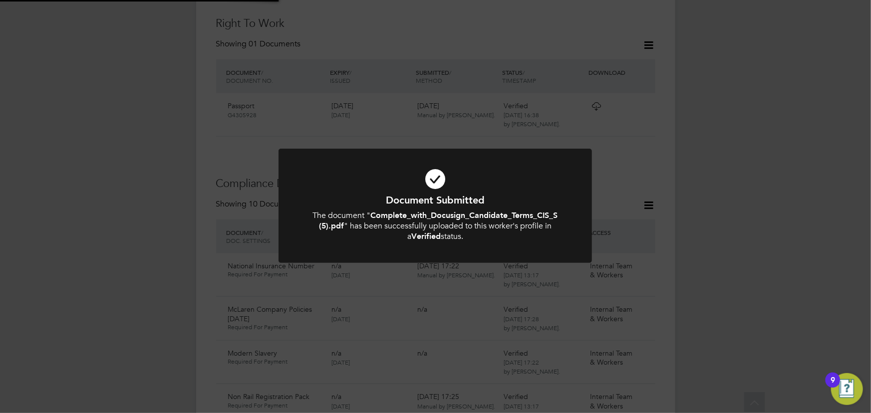
click at [817, 170] on div "Document Submitted The document " Complete_with_Docusign_Candidate_Terms_CIS_S …" at bounding box center [435, 206] width 871 height 413
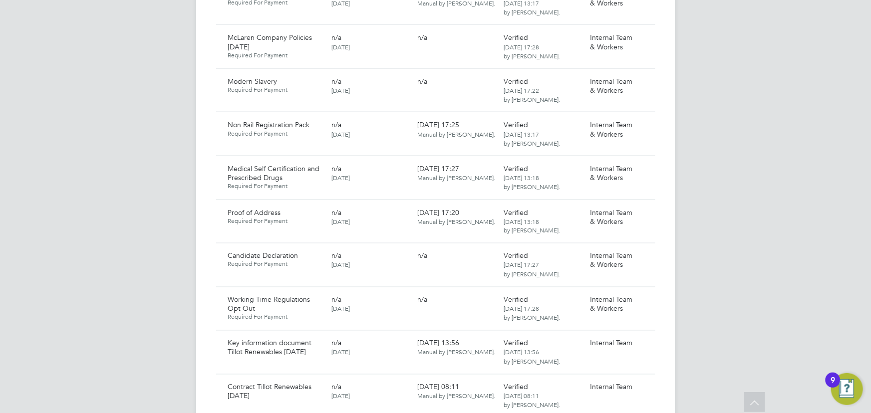
scroll to position [862, 0]
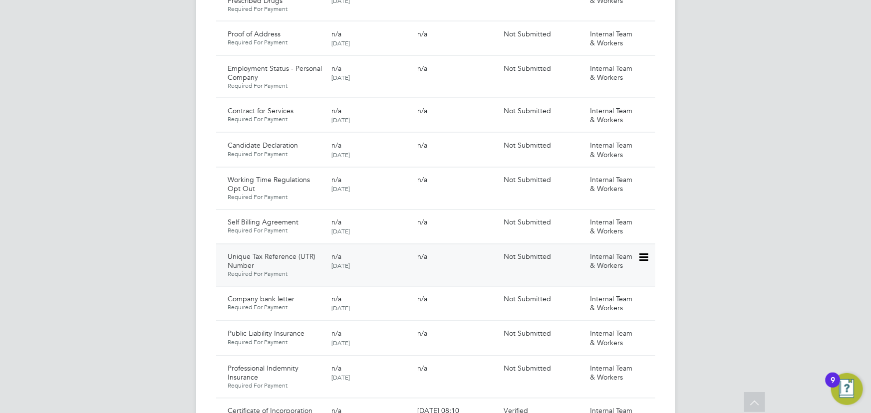
scroll to position [816, 0]
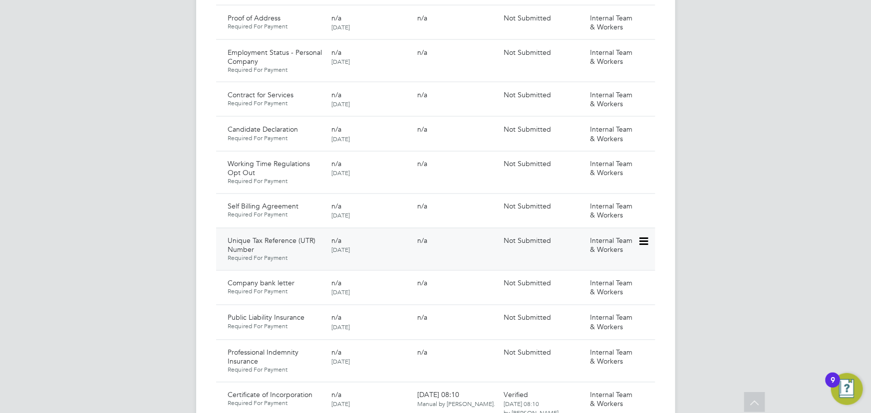
drag, startPoint x: 651, startPoint y: 233, endPoint x: 645, endPoint y: 235, distance: 6.5
click at [648, 236] on icon at bounding box center [643, 242] width 10 height 12
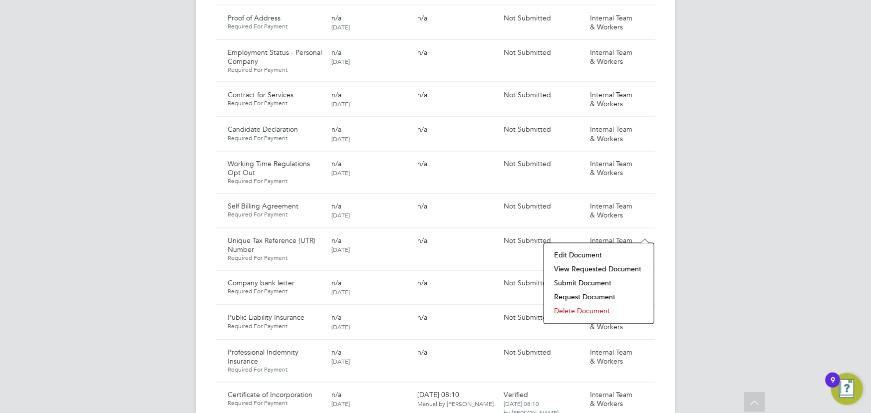
click at [607, 268] on li "View Requested Document" at bounding box center [599, 270] width 100 height 14
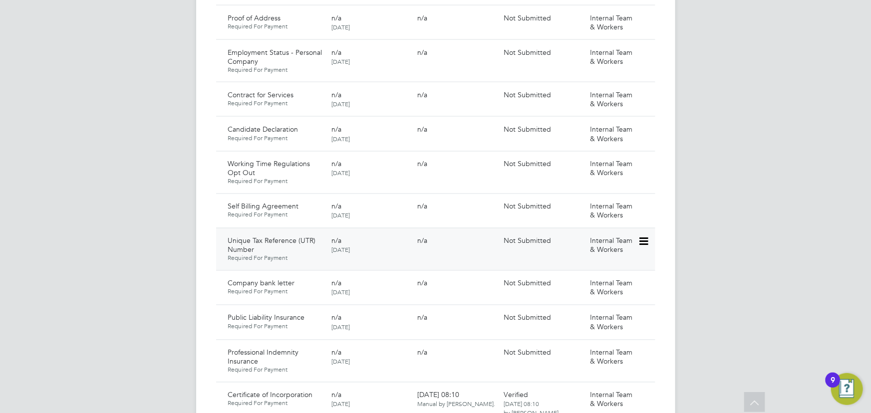
click at [641, 236] on icon at bounding box center [643, 242] width 10 height 12
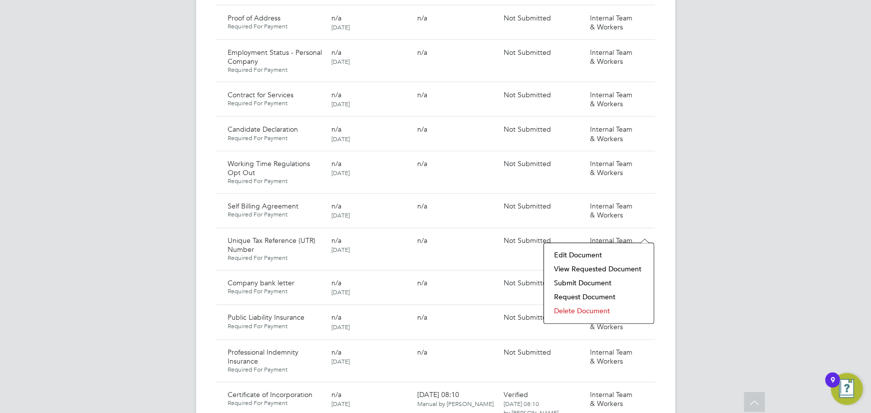
click at [592, 284] on li "Submit Document" at bounding box center [599, 283] width 100 height 14
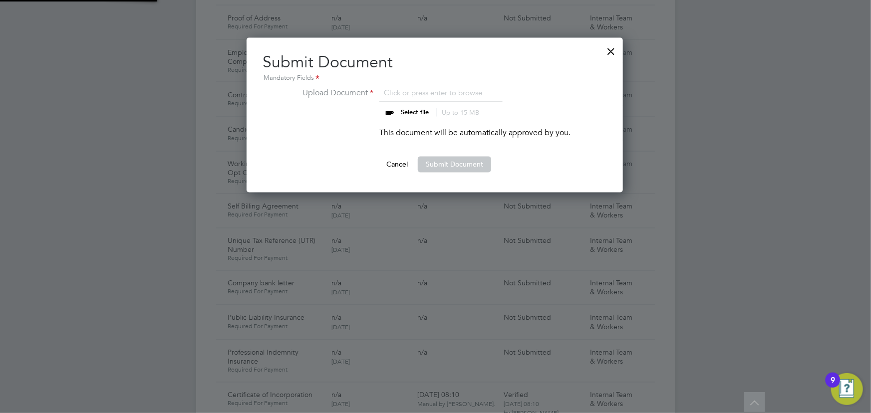
scroll to position [155, 377]
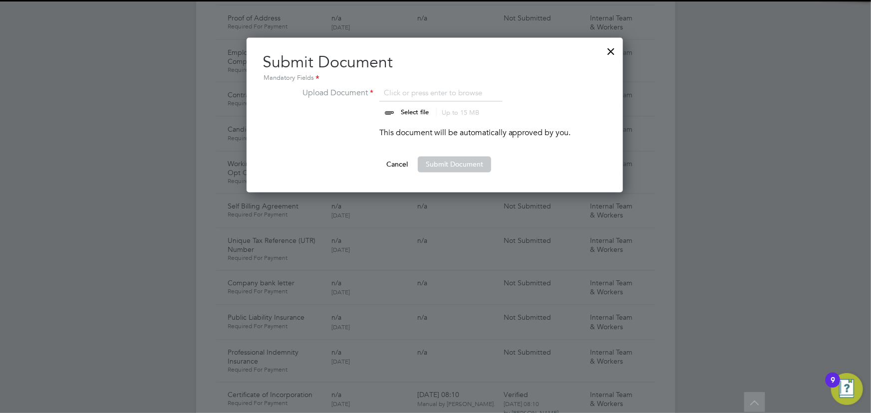
click at [425, 114] on input "file" at bounding box center [424, 102] width 157 height 30
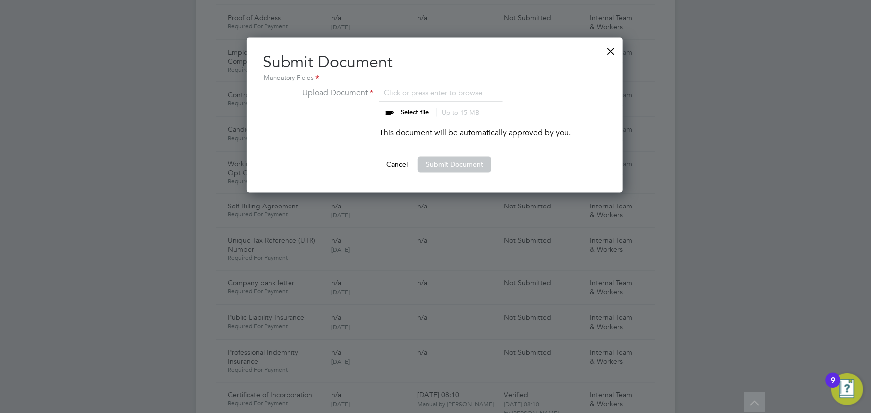
type input "C:\fakepath\sellak utr number.msg"
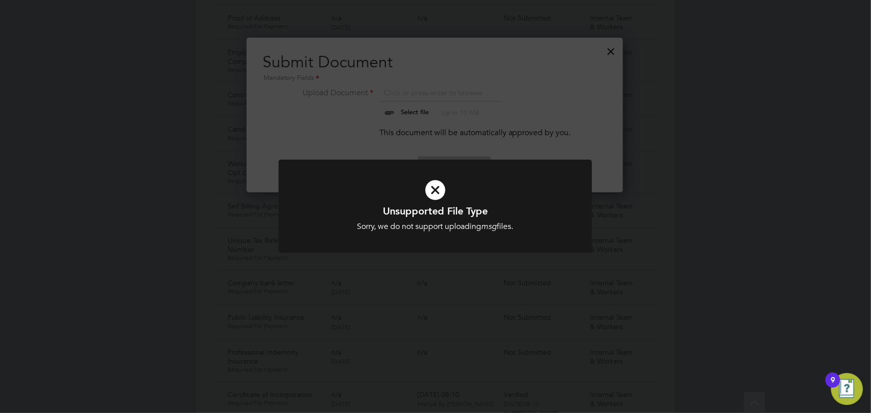
click at [685, 226] on div "Unsupported File Type Sorry, we do not support uploading msg files. Cancel Okay" at bounding box center [435, 206] width 871 height 413
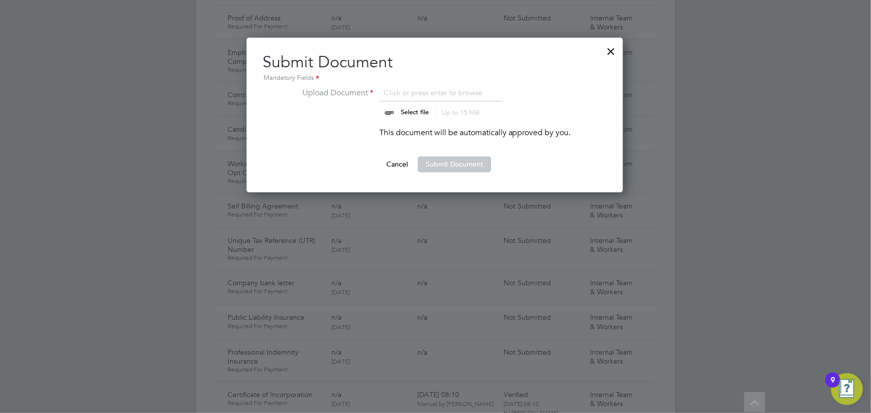
click at [421, 115] on input "file" at bounding box center [424, 102] width 157 height 30
type input "C:\fakepath\sellak utr number new.png"
click at [447, 167] on button "Submit Document" at bounding box center [454, 165] width 73 height 16
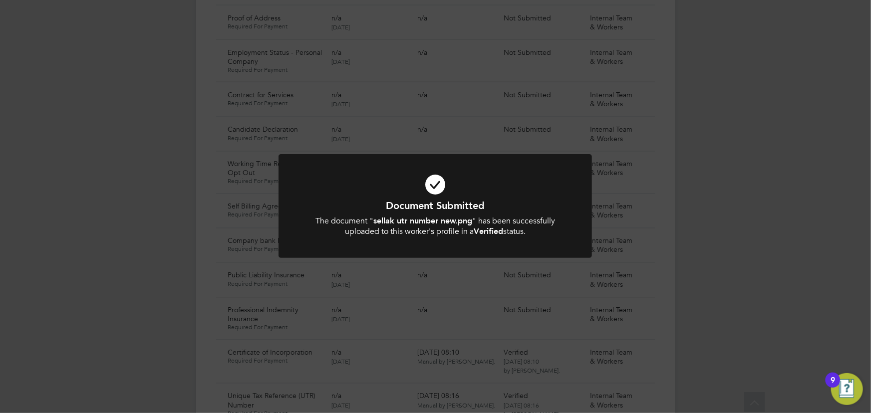
click at [750, 179] on div "Document Submitted The document " sellak utr number new.png " has been successf…" at bounding box center [435, 206] width 871 height 413
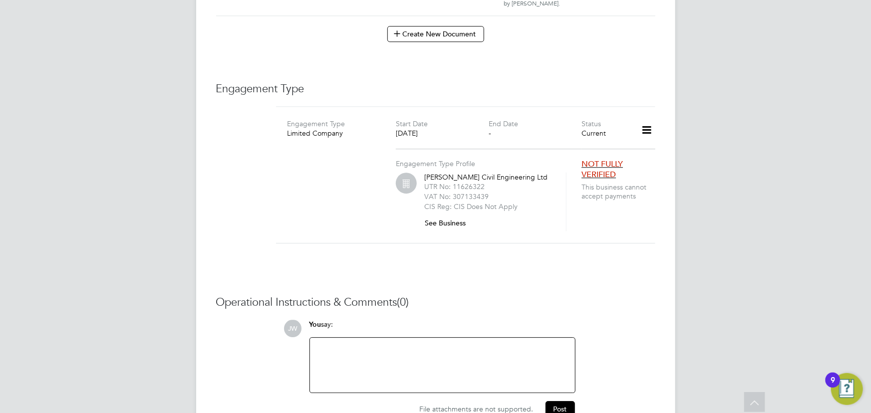
scroll to position [1359, 0]
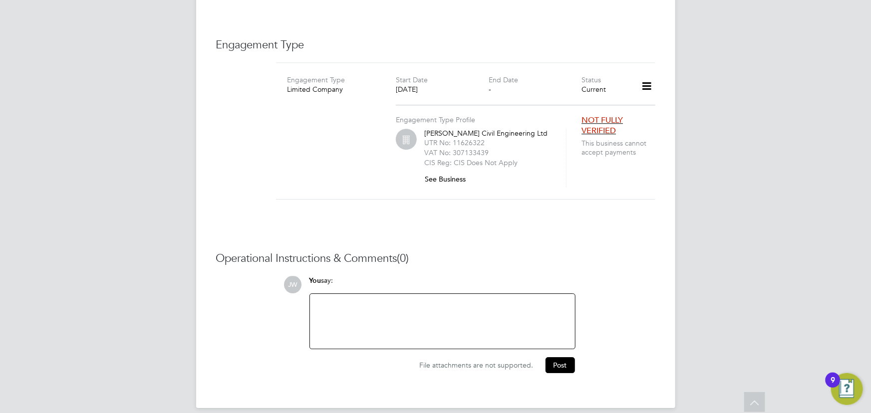
click at [460, 171] on button "See Business" at bounding box center [448, 179] width 49 height 16
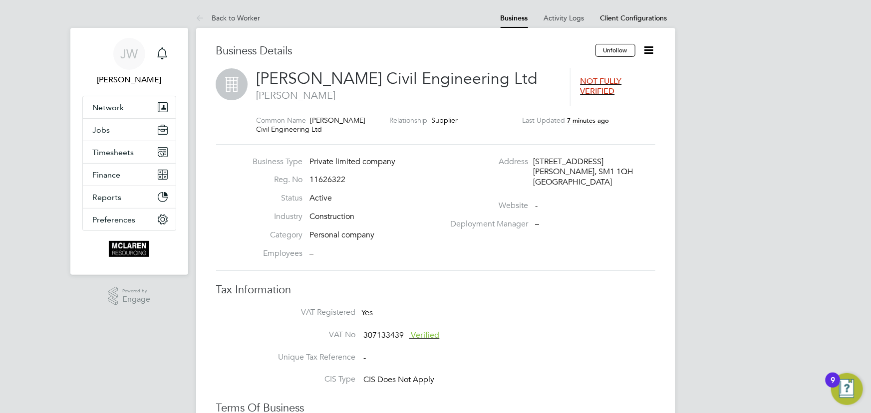
click at [649, 50] on icon at bounding box center [649, 50] width 12 height 12
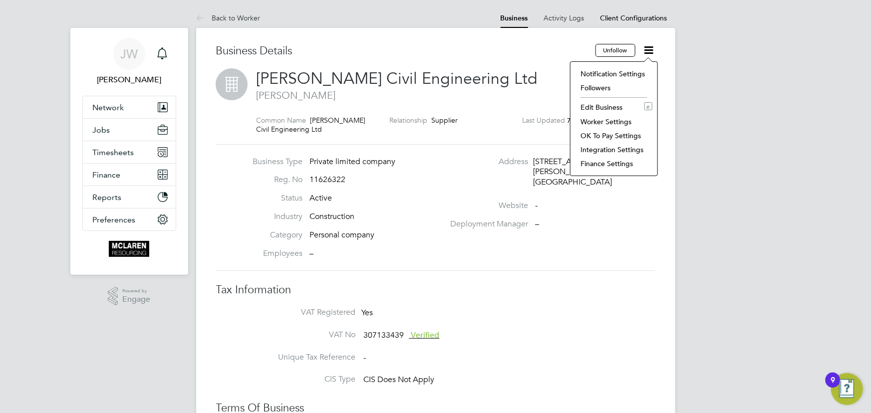
click at [594, 106] on li "Edit Business e" at bounding box center [613, 107] width 77 height 14
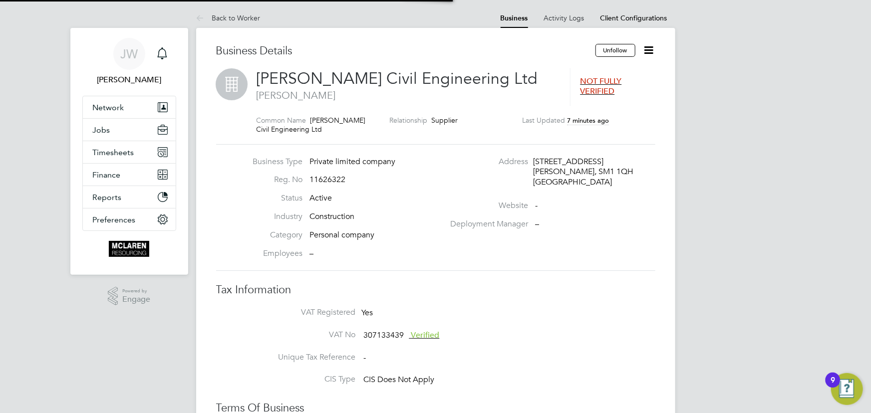
type input "[GEOGRAPHIC_DATA]"
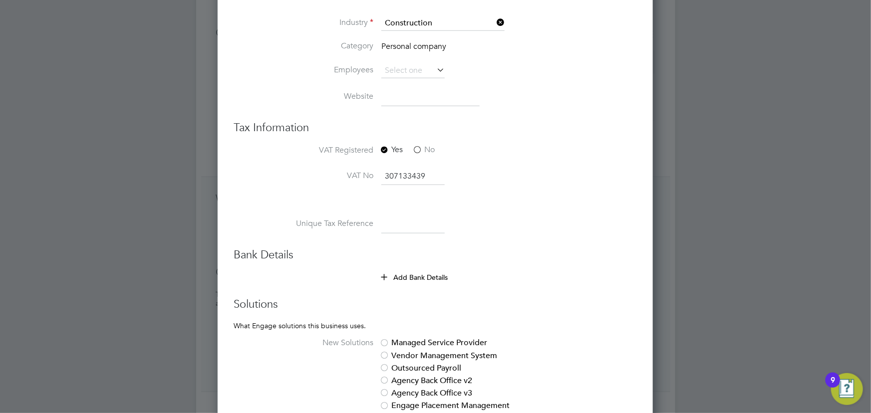
scroll to position [454, 0]
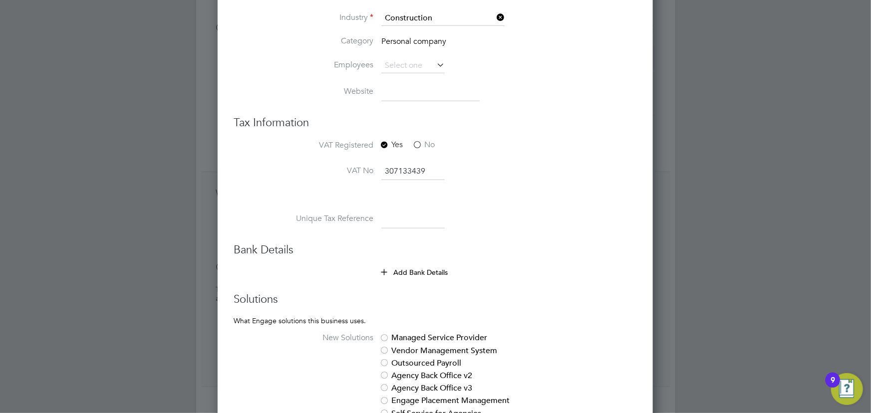
drag, startPoint x: 406, startPoint y: 220, endPoint x: 397, endPoint y: 225, distance: 9.8
click at [406, 220] on input at bounding box center [412, 220] width 63 height 18
paste input "6847419306"
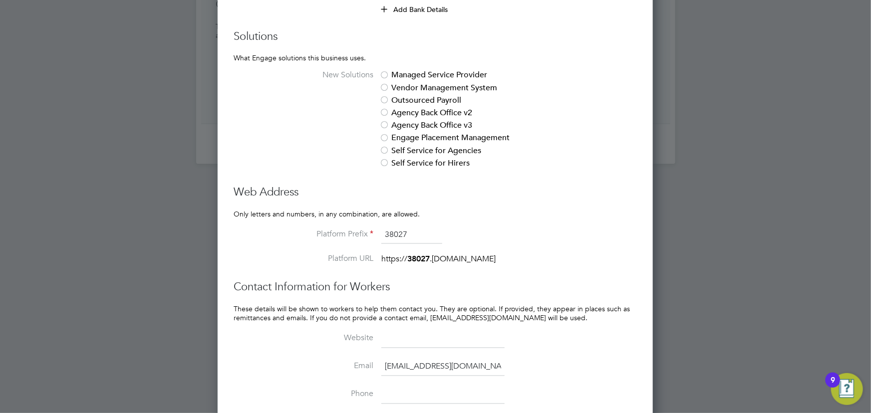
scroll to position [816, 0]
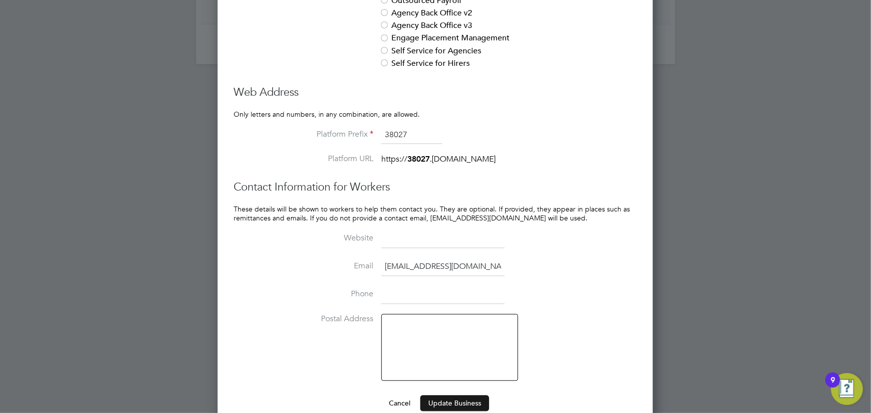
type input "6847419306"
click at [465, 398] on button "Update Business" at bounding box center [454, 404] width 69 height 16
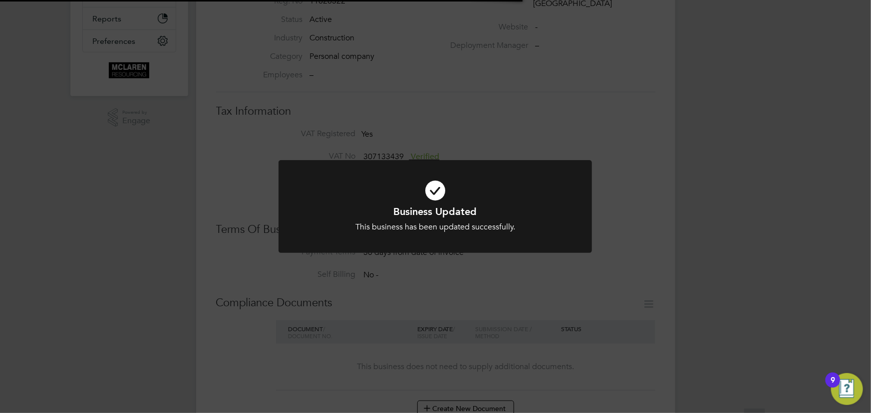
scroll to position [0, 0]
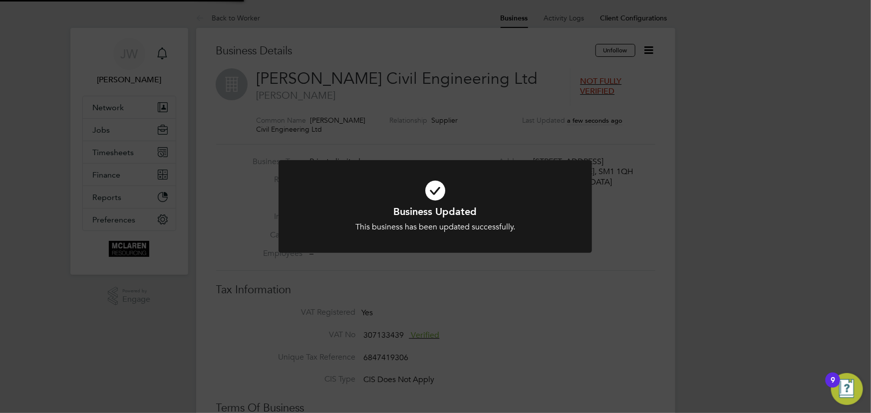
click at [742, 258] on div "Business Updated This business has been updated successfully. Cancel Okay" at bounding box center [435, 206] width 871 height 413
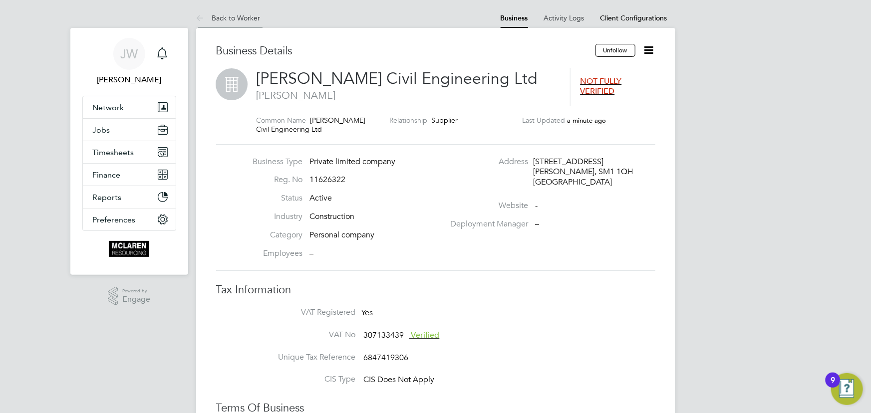
click at [240, 15] on link "Back to Worker" at bounding box center [228, 17] width 64 height 9
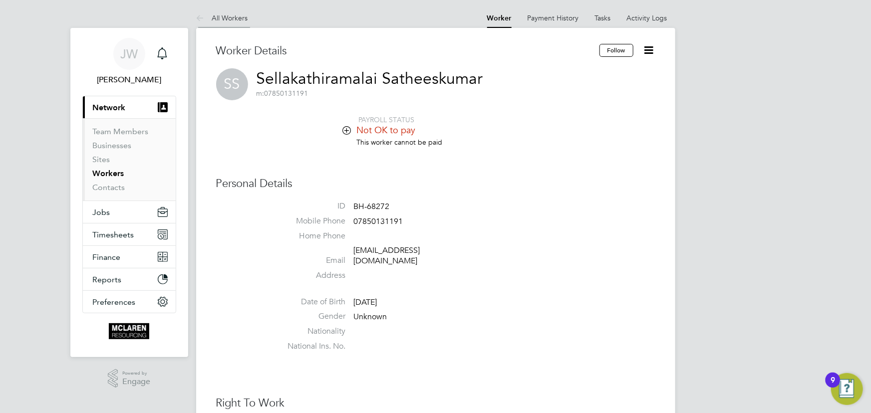
click at [221, 16] on link "All Workers" at bounding box center [222, 17] width 52 height 9
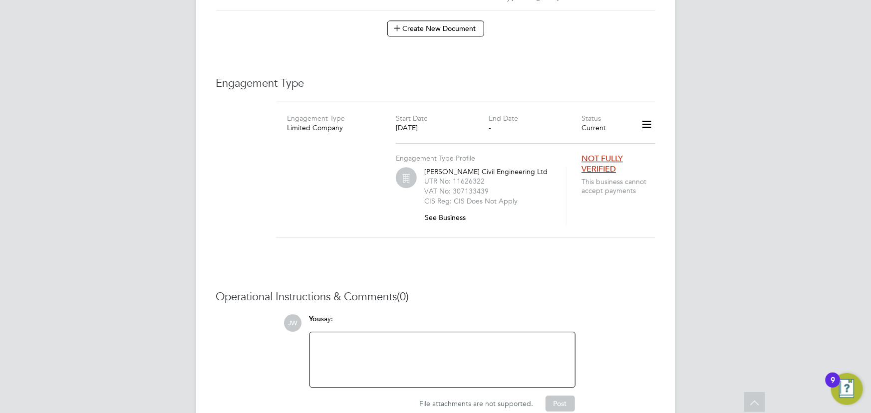
scroll to position [1359, 0]
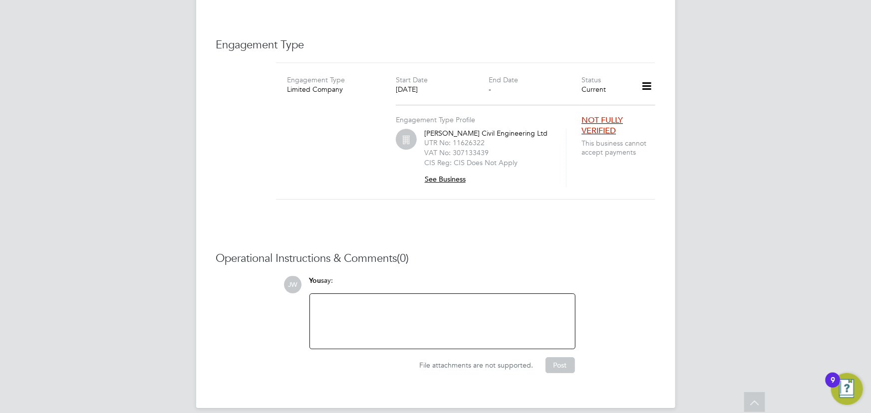
click at [439, 171] on button "See Business" at bounding box center [448, 179] width 49 height 16
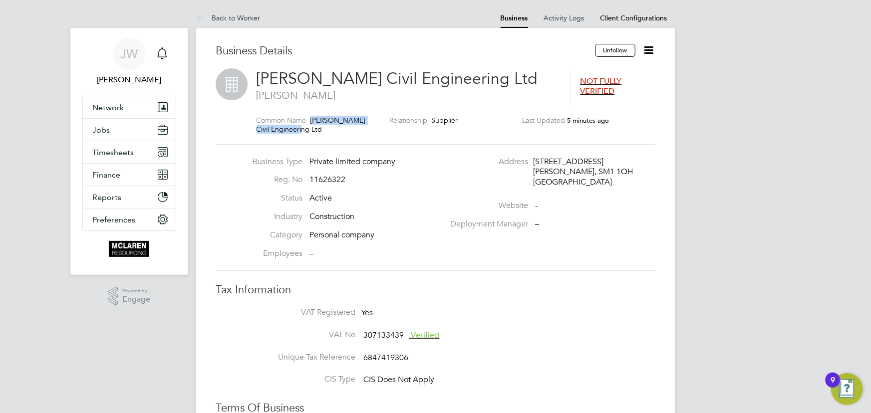
drag, startPoint x: 309, startPoint y: 120, endPoint x: 354, endPoint y: 126, distance: 45.3
click at [354, 126] on div "Common Name [PERSON_NAME] Civil Engineering Ltd" at bounding box center [323, 125] width 133 height 18
copy span "[PERSON_NAME] Civil Engineering Ltd"
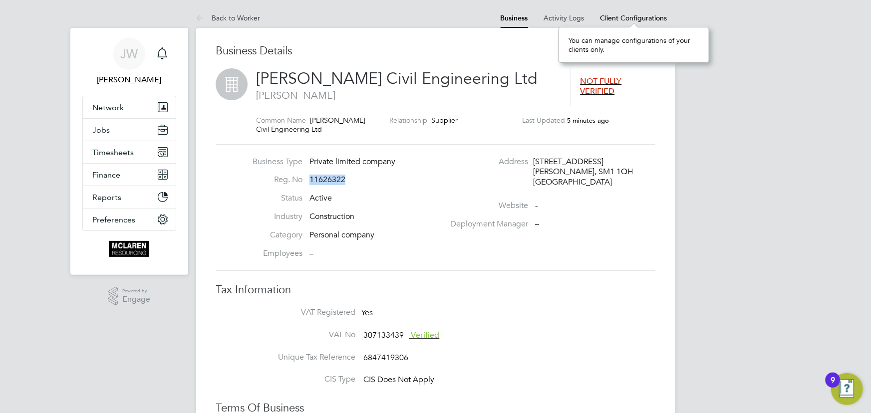
drag, startPoint x: 310, startPoint y: 178, endPoint x: 362, endPoint y: 175, distance: 51.5
click at [365, 175] on li "Reg. No 11626322" at bounding box center [346, 184] width 197 height 18
copy span "11626322"
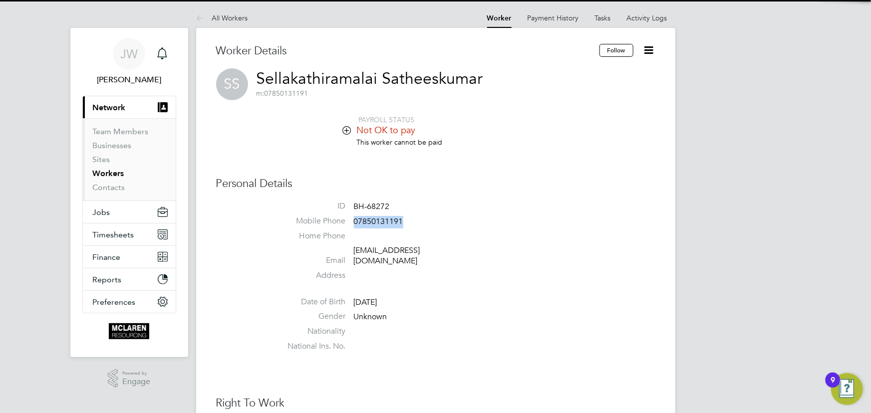
drag, startPoint x: 354, startPoint y: 224, endPoint x: 426, endPoint y: 221, distance: 72.4
click at [426, 221] on li "Mobile Phone 07850131191" at bounding box center [465, 223] width 379 height 15
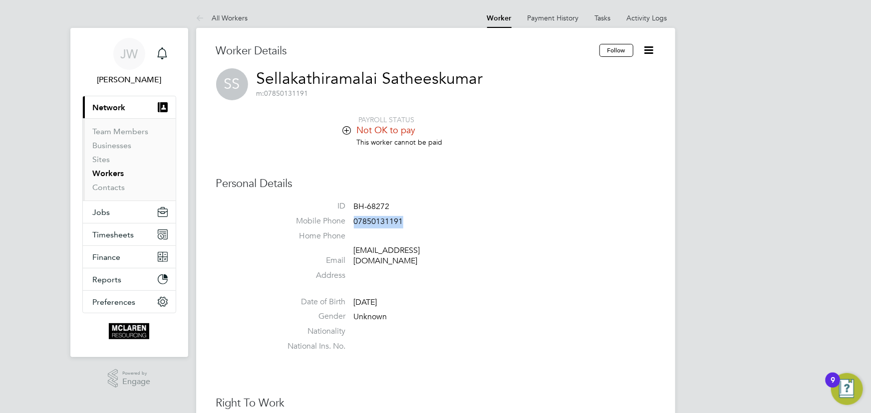
copy span "07850131191"
click at [112, 186] on link "Contacts" at bounding box center [109, 187] width 32 height 9
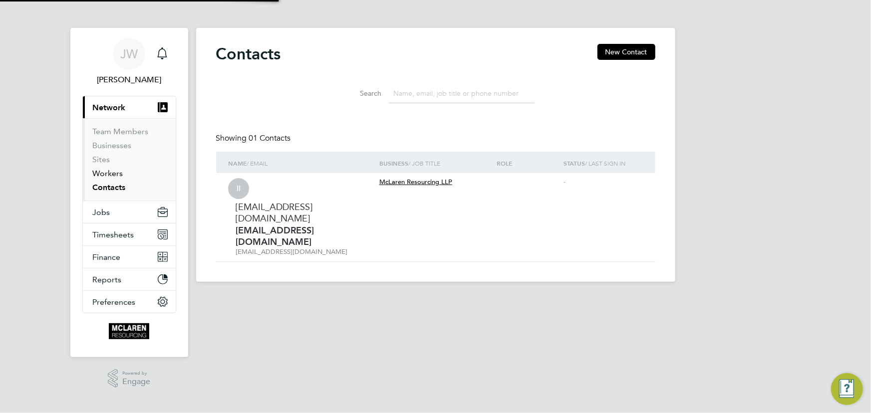
click at [110, 174] on link "Workers" at bounding box center [108, 173] width 30 height 9
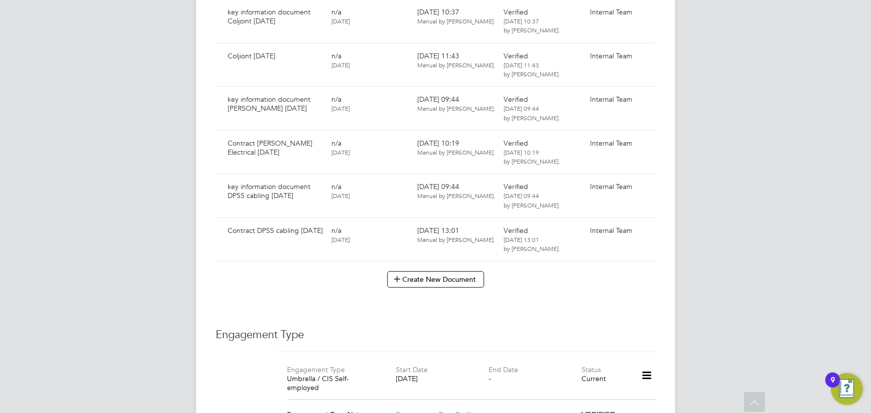
scroll to position [2359, 0]
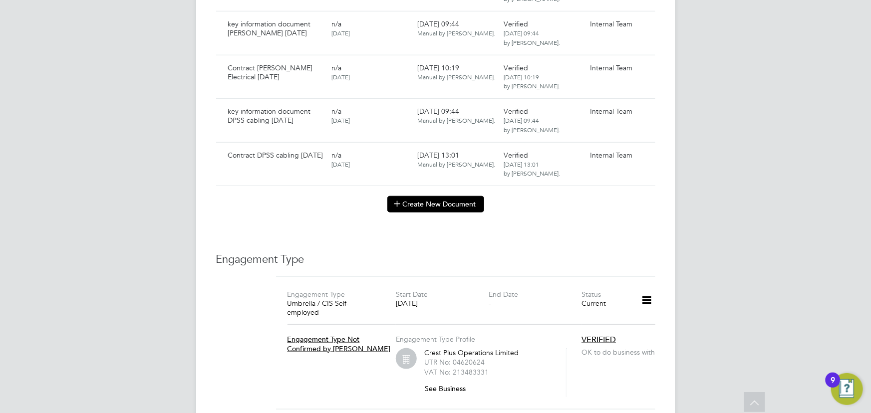
click at [414, 196] on button "Create New Document" at bounding box center [435, 204] width 97 height 16
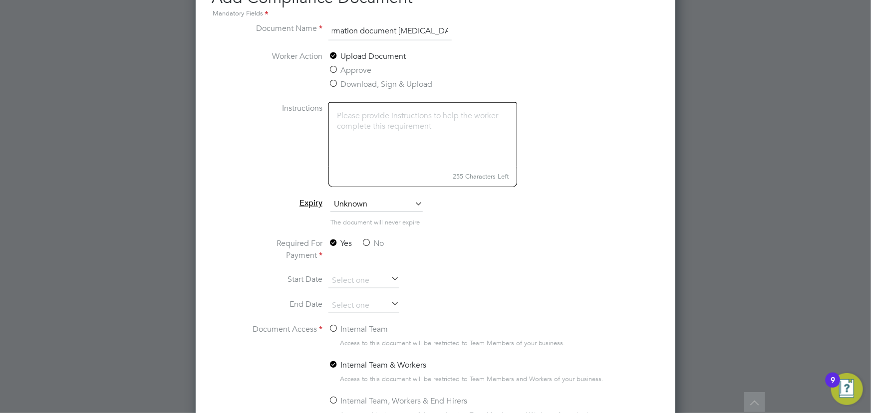
scroll to position [2540, 0]
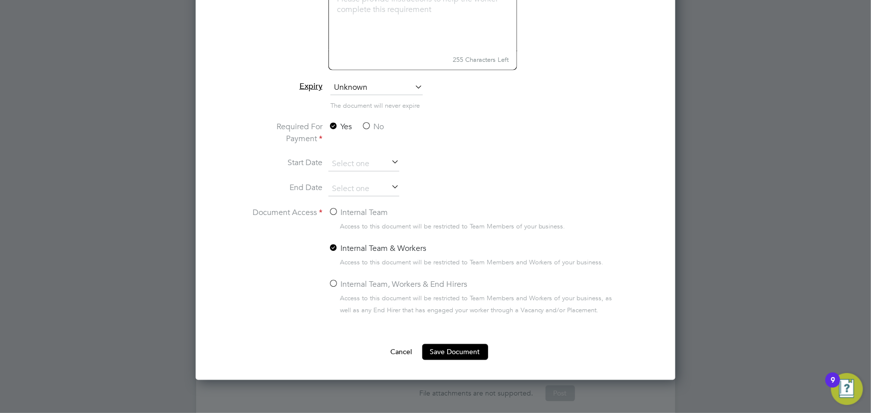
type input "Key information document [MEDICAL_DATA] [DATE]"
click at [368, 121] on label "No" at bounding box center [372, 127] width 22 height 12
click at [0, 0] on input "No" at bounding box center [0, 0] width 0 height 0
click at [358, 212] on label "Internal Team" at bounding box center [357, 213] width 59 height 12
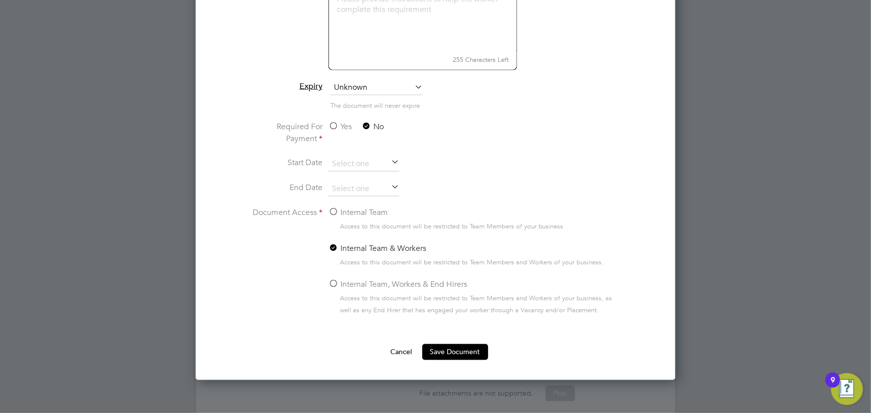
click at [0, 0] on input "Internal Team" at bounding box center [0, 0] width 0 height 0
click at [464, 352] on button "Save Document" at bounding box center [455, 352] width 66 height 16
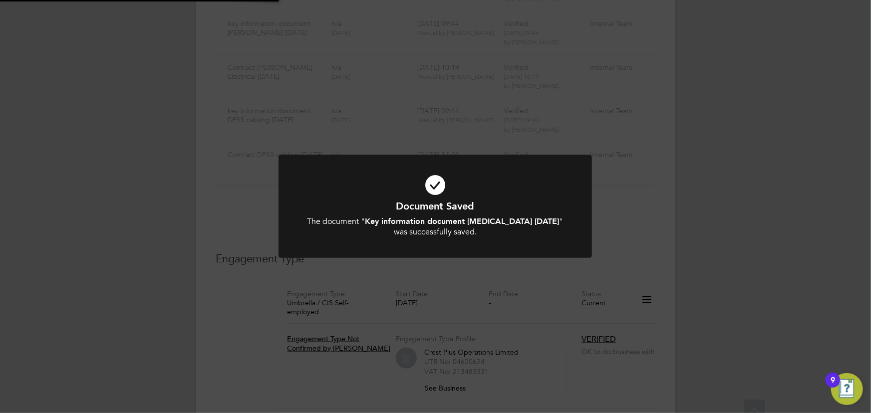
click at [799, 240] on div "Document Saved The document " Key information document [MEDICAL_DATA] [DATE] " …" at bounding box center [435, 206] width 871 height 413
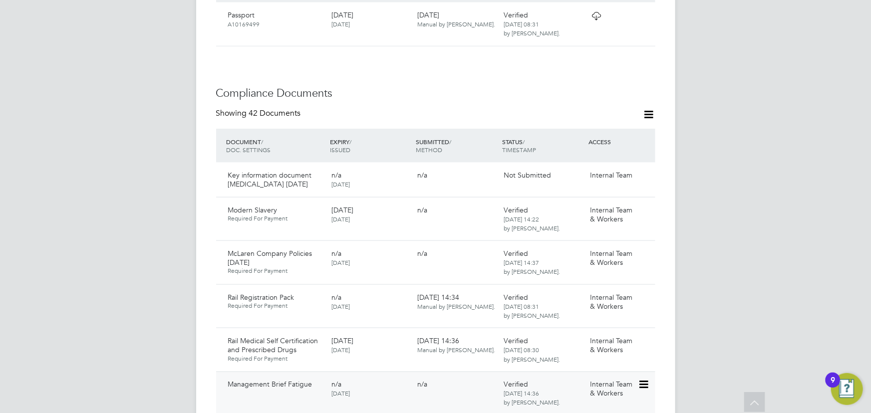
scroll to position [499, 0]
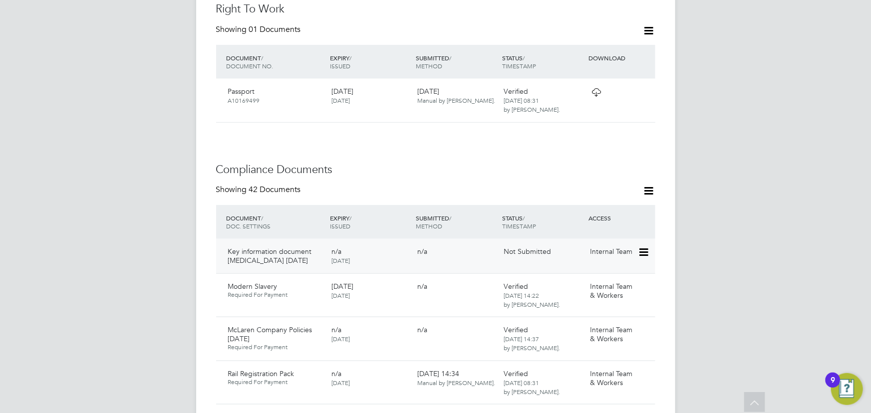
click at [646, 247] on icon at bounding box center [643, 253] width 10 height 12
click at [607, 269] on li "Submit Document" at bounding box center [613, 269] width 70 height 14
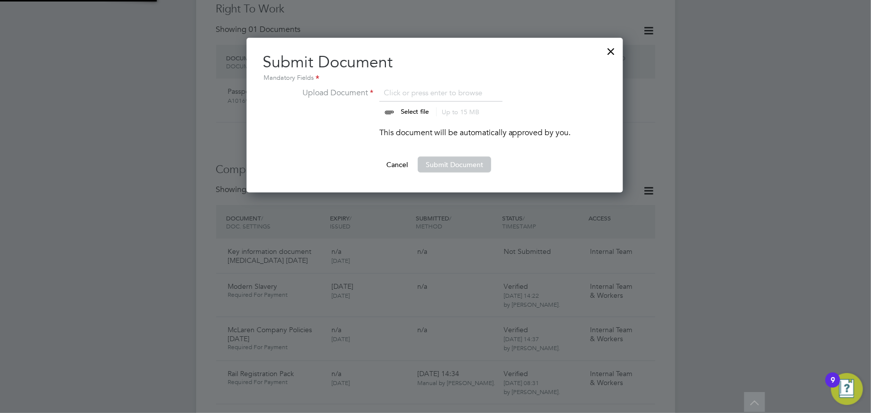
scroll to position [155, 377]
click at [413, 113] on input "file" at bounding box center [424, 102] width 157 height 30
type input "C:\fakepath\Key Information Document (Self Employed-CIS) 3 Chukwuemeka Nweke OC…"
click at [472, 165] on button "Submit Document" at bounding box center [454, 165] width 73 height 16
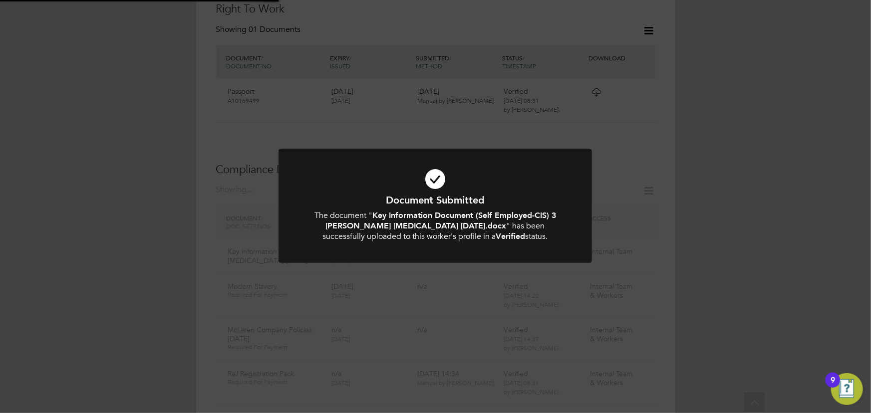
click at [712, 155] on div "Document Submitted The document " Key Information Document (Self Employed-CIS) …" at bounding box center [435, 206] width 871 height 413
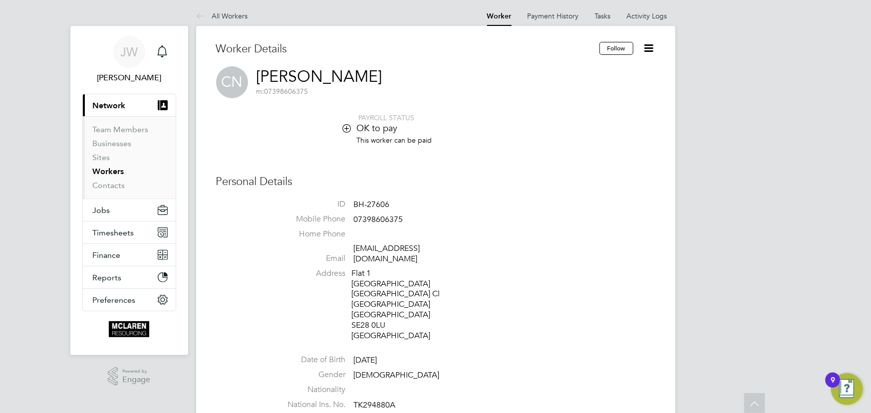
scroll to position [0, 0]
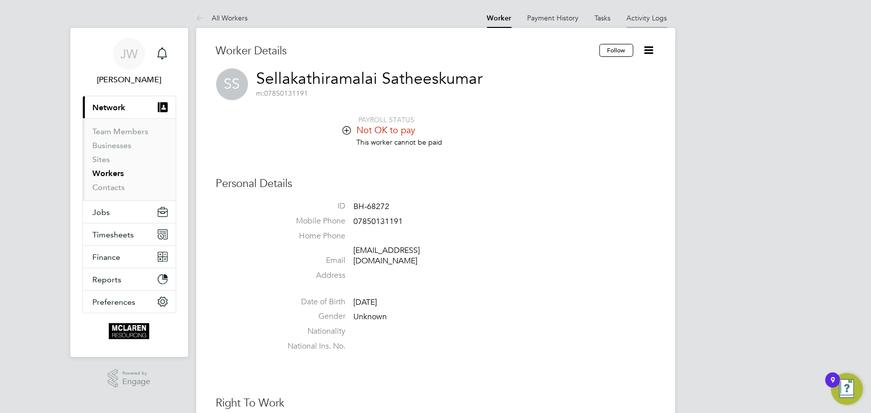
click at [640, 26] on li "Activity Logs" at bounding box center [647, 18] width 40 height 20
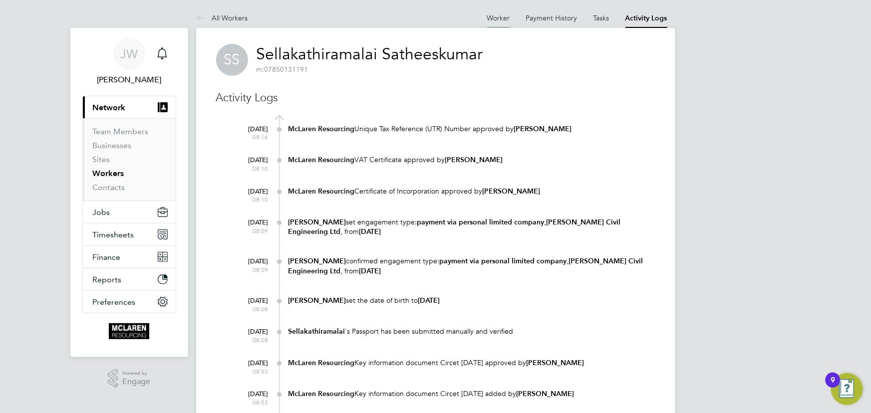
click at [495, 13] on link "Worker" at bounding box center [498, 17] width 23 height 9
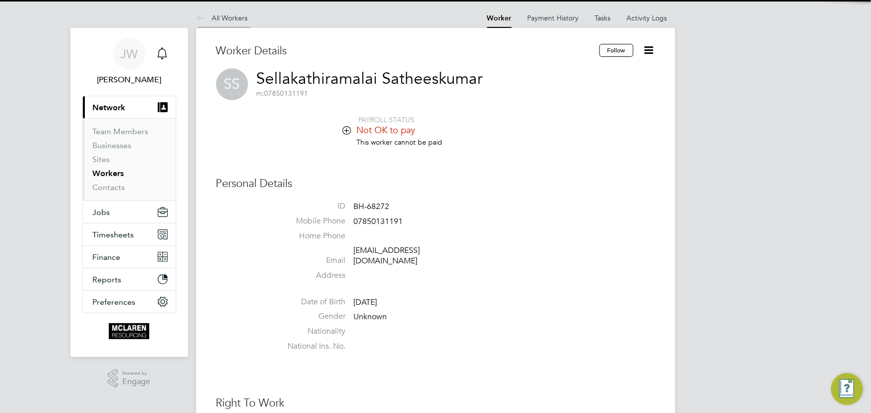
click at [231, 17] on link "All Workers" at bounding box center [222, 17] width 52 height 9
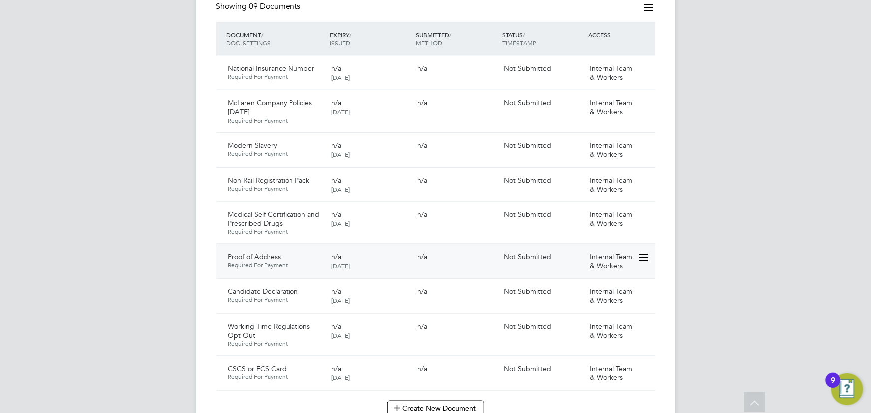
scroll to position [762, 0]
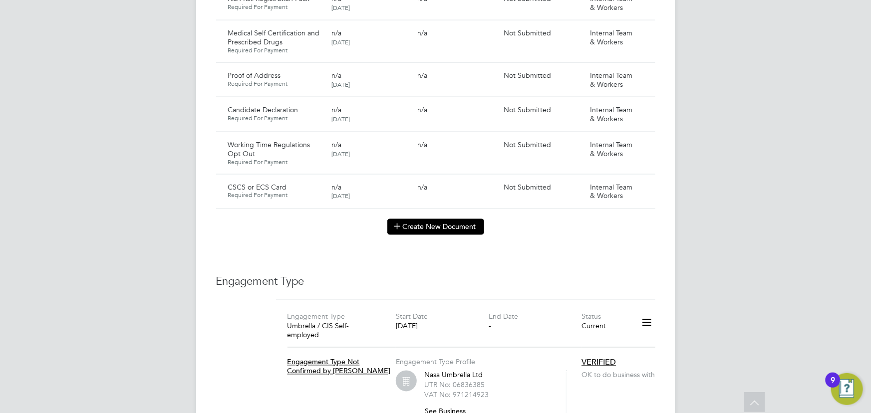
click at [410, 219] on button "Create New Document" at bounding box center [435, 227] width 97 height 16
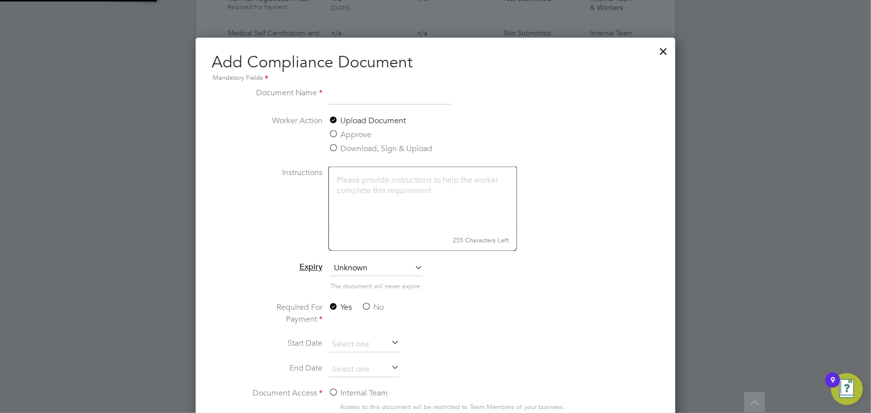
scroll to position [522, 480]
type input "Trust ID"
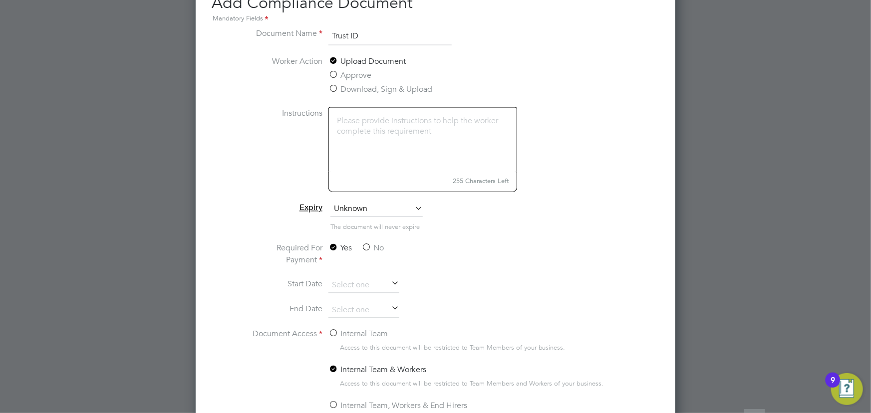
scroll to position [898, 0]
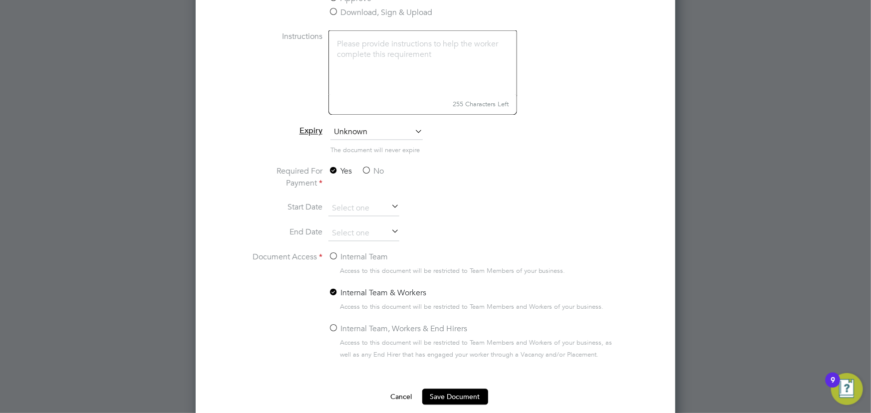
drag, startPoint x: 375, startPoint y: 172, endPoint x: 375, endPoint y: 180, distance: 7.5
click at [375, 172] on label "No" at bounding box center [372, 172] width 22 height 12
click at [0, 0] on input "No" at bounding box center [0, 0] width 0 height 0
drag, startPoint x: 351, startPoint y: 259, endPoint x: 372, endPoint y: 255, distance: 20.8
click at [352, 259] on label "Internal Team" at bounding box center [357, 258] width 59 height 12
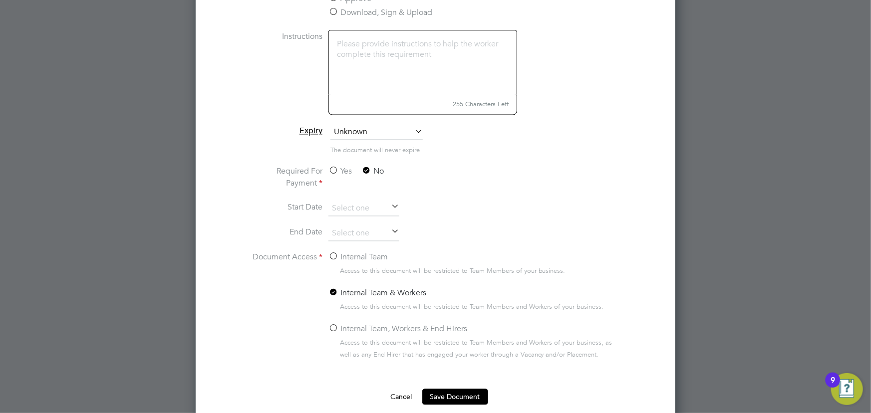
click at [0, 0] on input "Internal Team" at bounding box center [0, 0] width 0 height 0
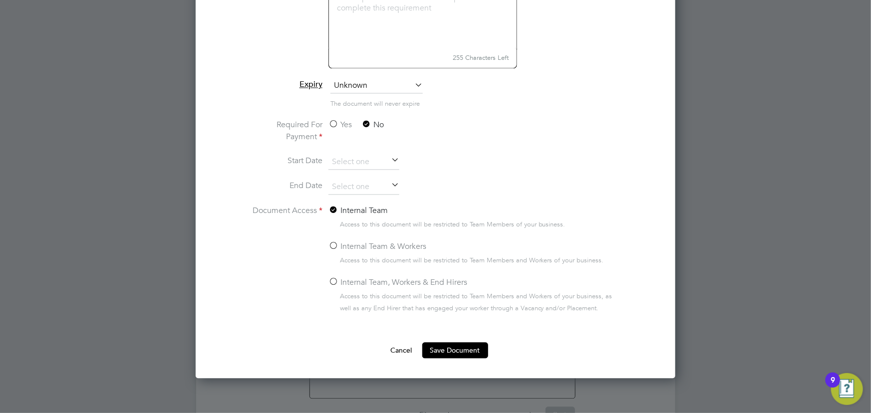
scroll to position [989, 0]
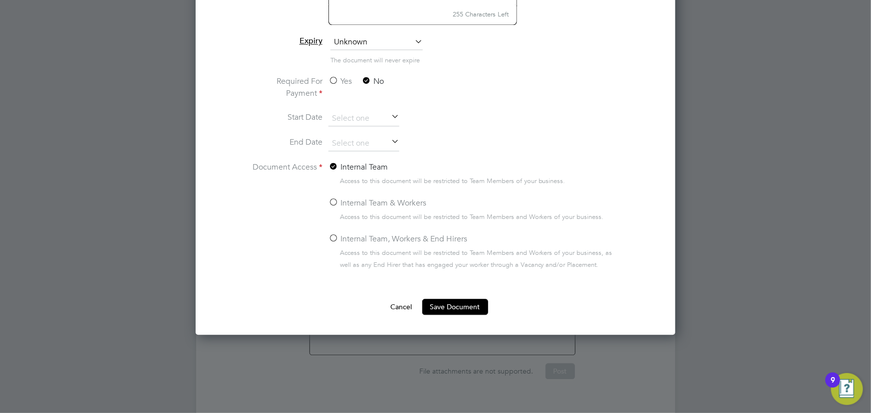
click at [469, 301] on button "Save Document" at bounding box center [455, 307] width 66 height 16
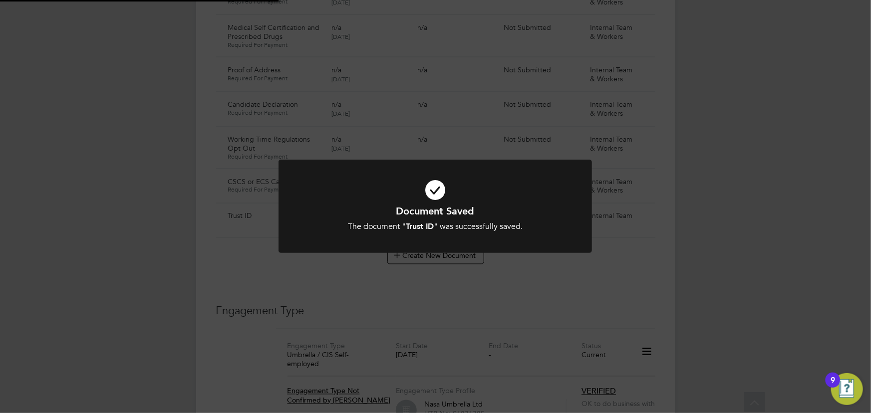
scroll to position [762, 0]
click at [722, 236] on div "Document Saved The document " Trust ID " was successfully saved. Cancel Okay" at bounding box center [435, 206] width 871 height 413
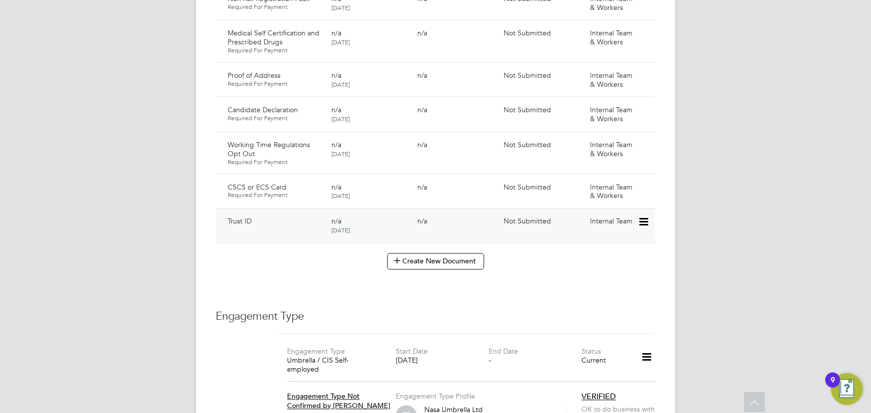
click at [643, 217] on icon at bounding box center [643, 223] width 10 height 12
click at [599, 248] on li "Submit Document" at bounding box center [613, 250] width 70 height 14
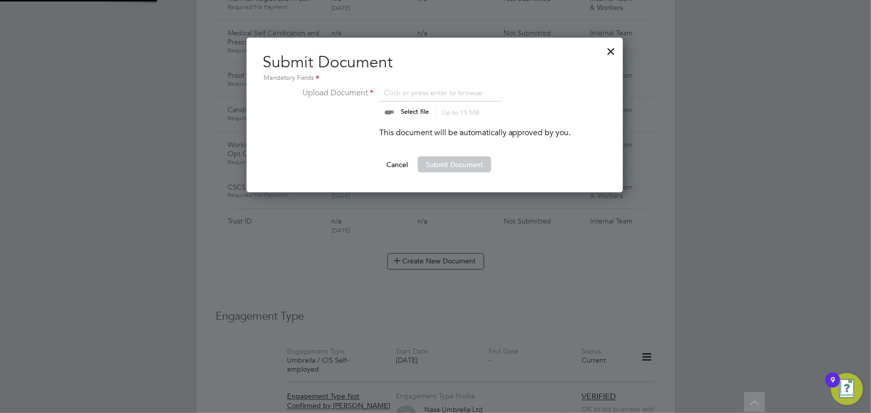
scroll to position [155, 377]
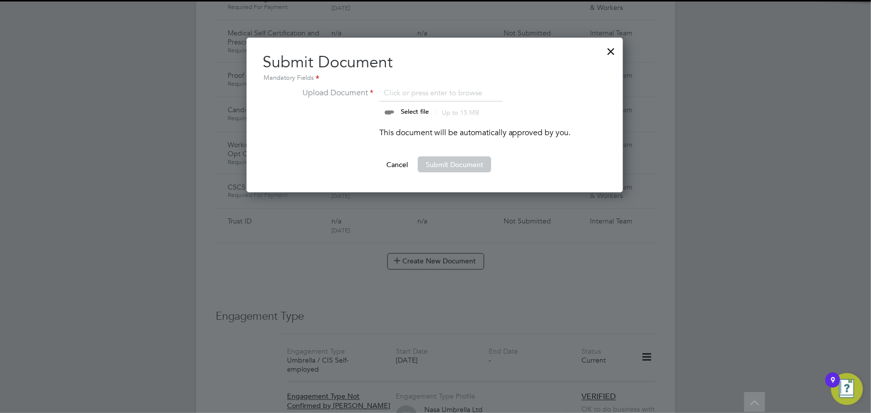
click at [411, 109] on input "file" at bounding box center [424, 102] width 157 height 30
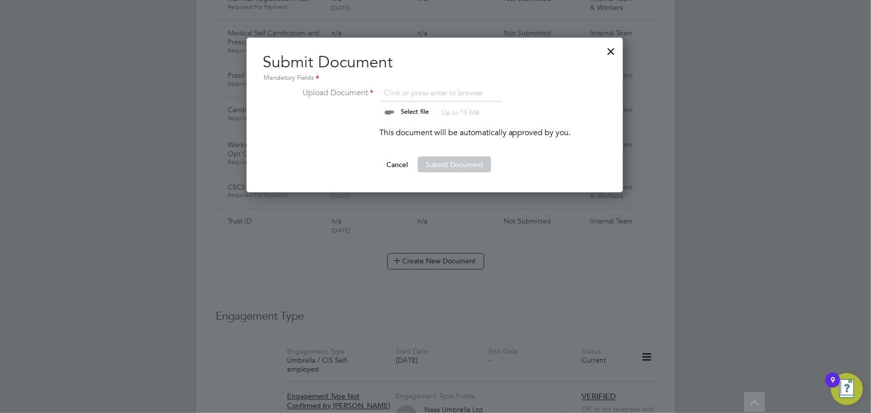
type input "C:\fakepath\Michael Hill Trust ID.pdf"
drag, startPoint x: 439, startPoint y: 167, endPoint x: 691, endPoint y: 168, distance: 252.0
click at [440, 167] on button "Submit Document" at bounding box center [454, 165] width 73 height 16
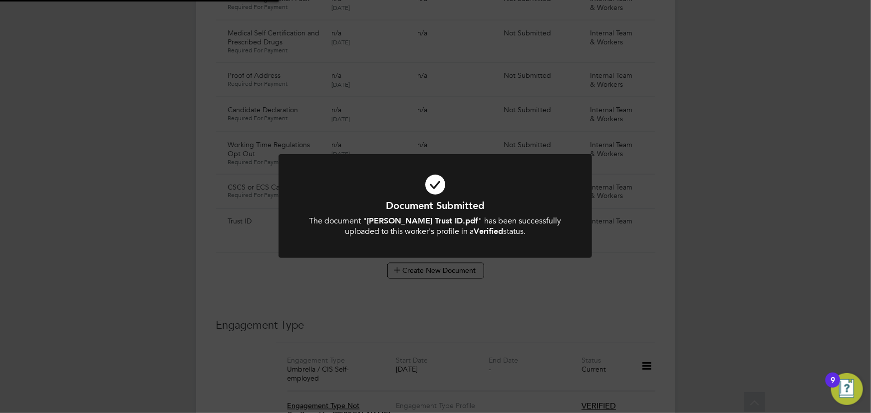
click at [767, 168] on div "Document Submitted The document " Michael Hill Trust ID.pdf " has been successf…" at bounding box center [435, 206] width 871 height 413
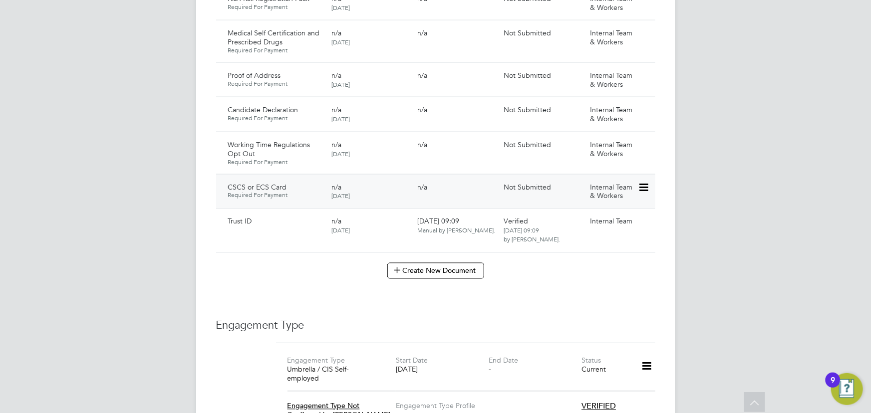
drag, startPoint x: 644, startPoint y: 178, endPoint x: 636, endPoint y: 185, distance: 10.6
click at [644, 182] on icon at bounding box center [643, 188] width 10 height 12
click at [609, 214] on li "Submit Document" at bounding box center [611, 215] width 74 height 14
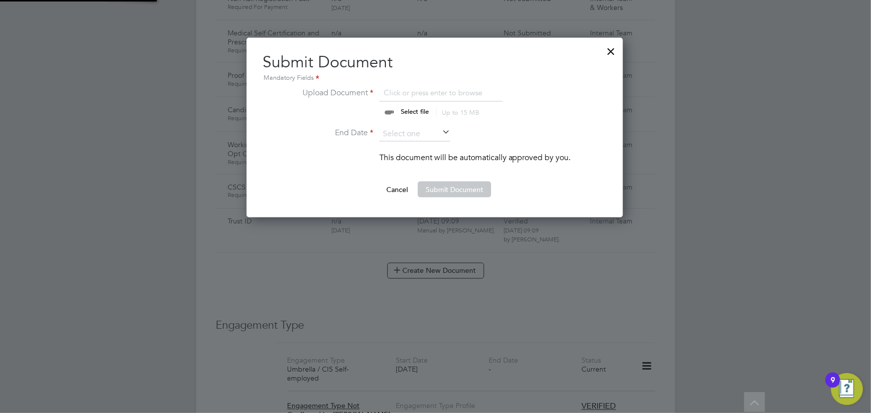
scroll to position [179, 377]
click at [419, 111] on input "file" at bounding box center [424, 102] width 157 height 30
type input "C:\fakepath\Michael Hill CSCS front.png"
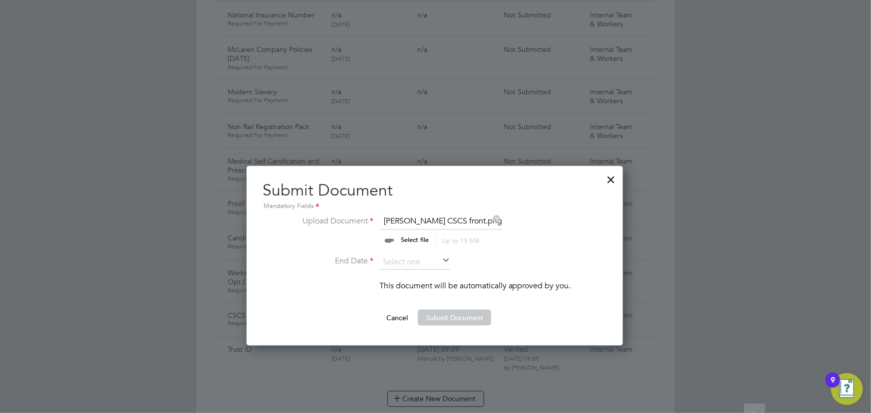
scroll to position [626, 0]
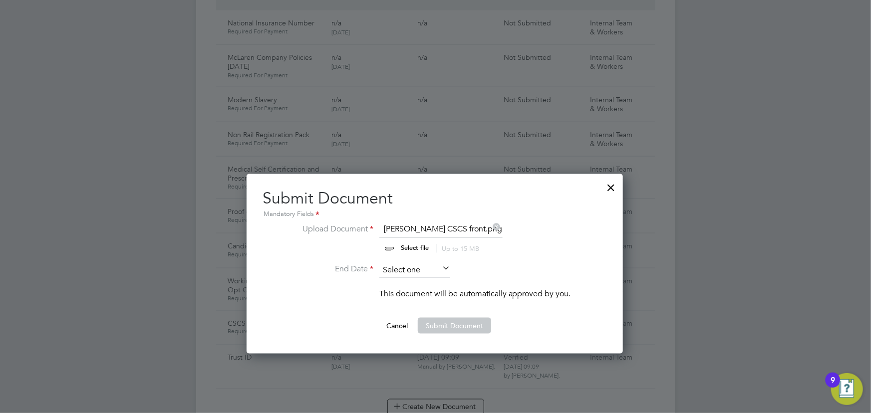
click at [421, 271] on input at bounding box center [414, 270] width 71 height 15
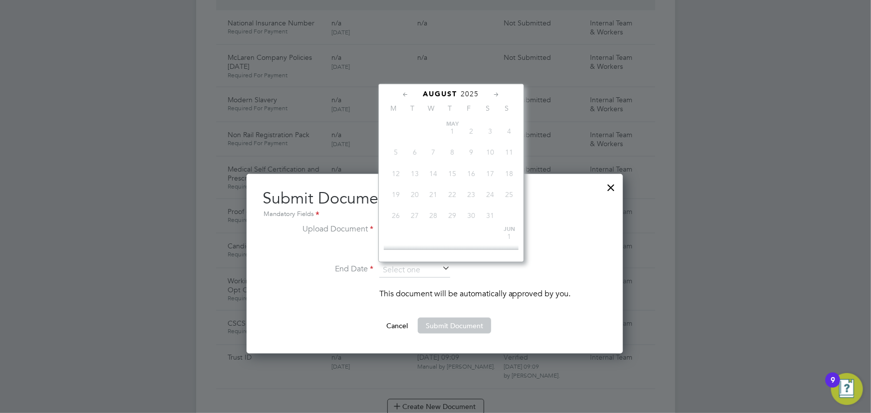
scroll to position [382, 0]
click at [470, 98] on div "August 2025 M T W T F S S May 1 2 3 4 5 6 7 8 9 10 11 12 13 14 15 16 17 18 19 2…" at bounding box center [451, 173] width 146 height 179
click at [471, 93] on span "2025" at bounding box center [470, 94] width 18 height 8
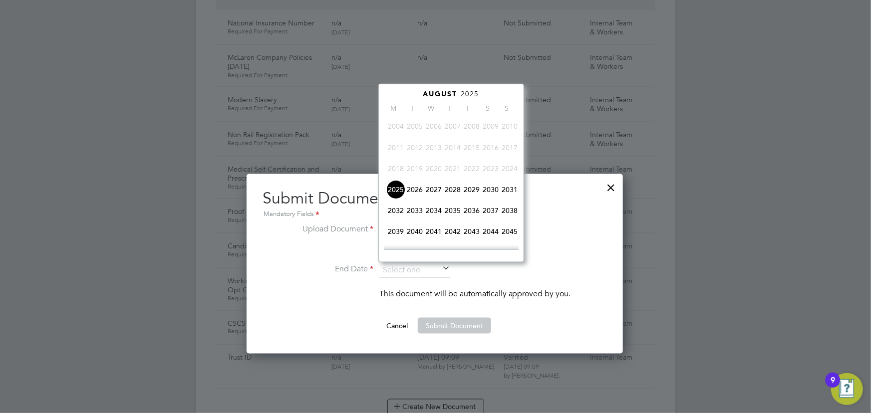
click at [418, 192] on span "2026" at bounding box center [414, 189] width 19 height 19
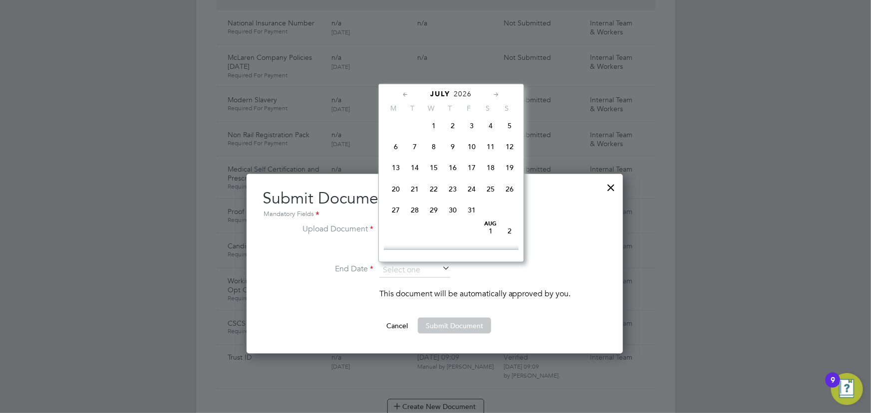
scroll to position [121, 0]
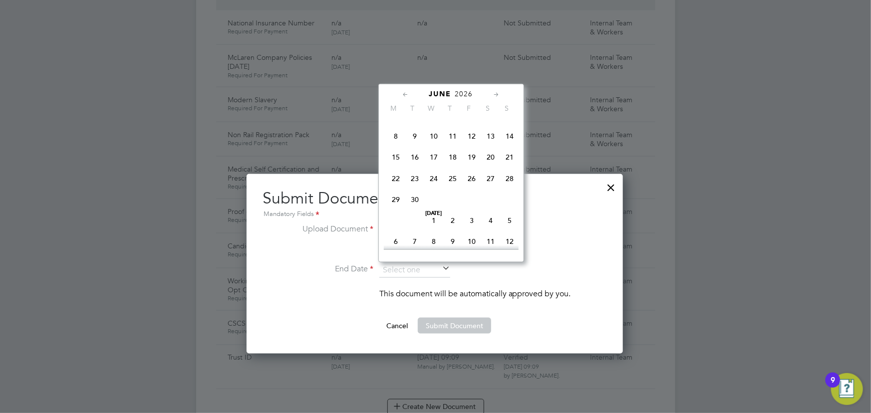
click at [414, 199] on span "30" at bounding box center [414, 199] width 19 height 19
type input "[DATE]"
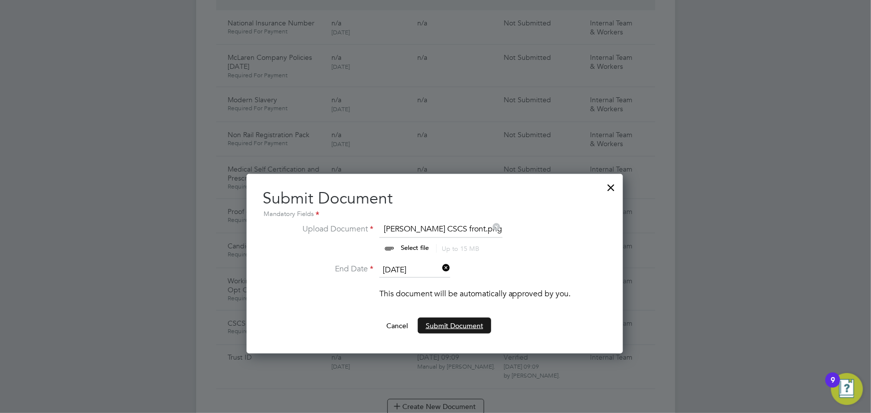
click at [449, 323] on button "Submit Document" at bounding box center [454, 326] width 73 height 16
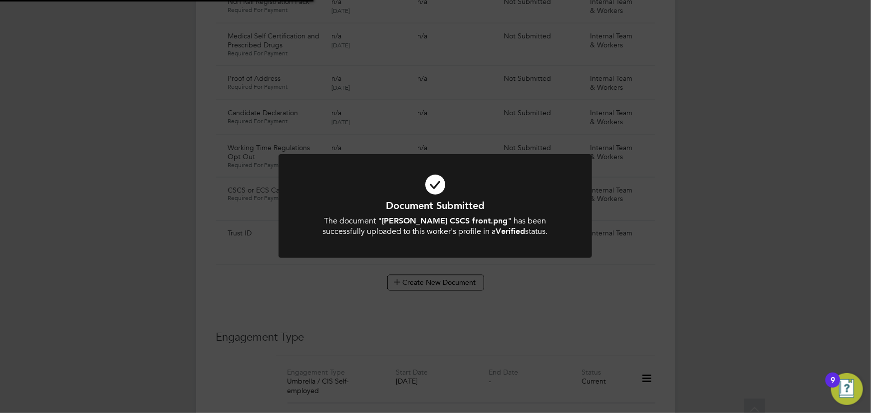
scroll to position [762, 0]
click at [731, 261] on div "Document Submitted The document " Michael Hill CSCS front.png " has been succes…" at bounding box center [435, 206] width 871 height 413
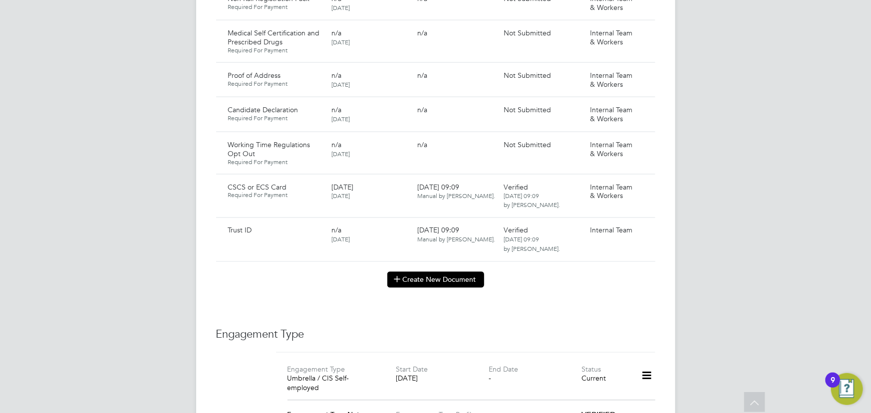
click at [434, 272] on button "Create New Document" at bounding box center [435, 280] width 97 height 16
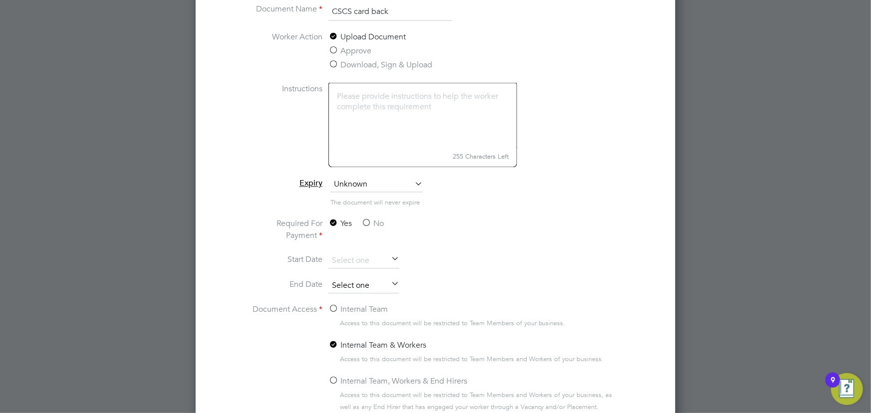
scroll to position [853, 0]
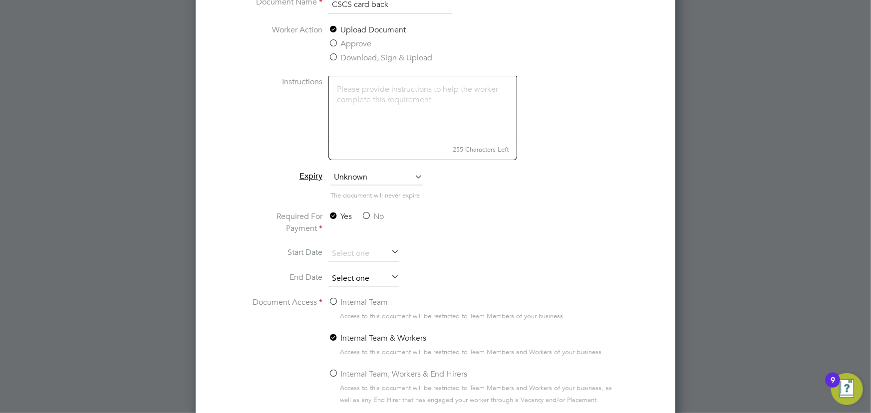
type input "CSCS card back"
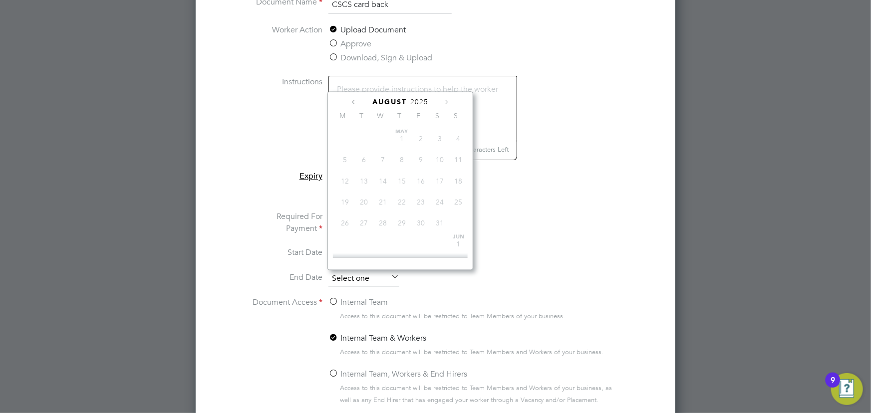
click at [343, 278] on input at bounding box center [363, 279] width 71 height 15
click at [422, 104] on span "2025" at bounding box center [419, 102] width 18 height 8
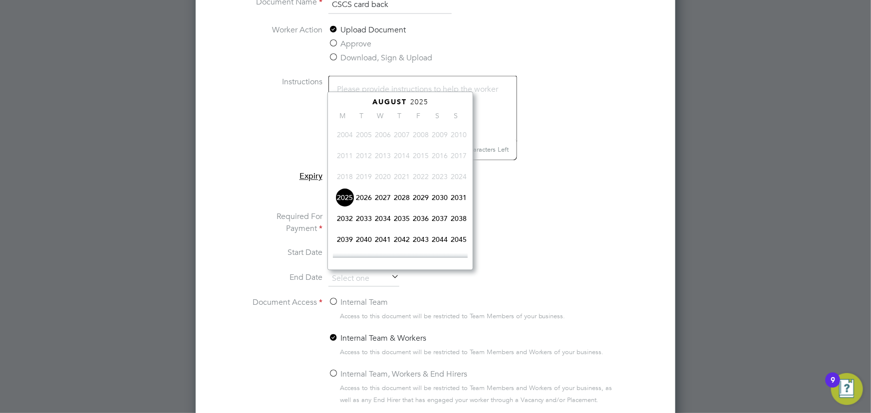
click at [365, 200] on span "2026" at bounding box center [363, 197] width 19 height 19
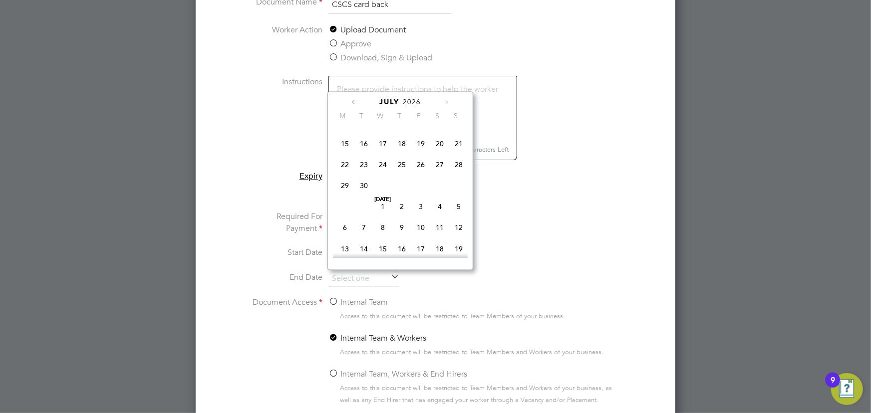
scroll to position [121, 0]
click at [363, 210] on span "30" at bounding box center [363, 207] width 19 height 19
type input "30 Jun 2026"
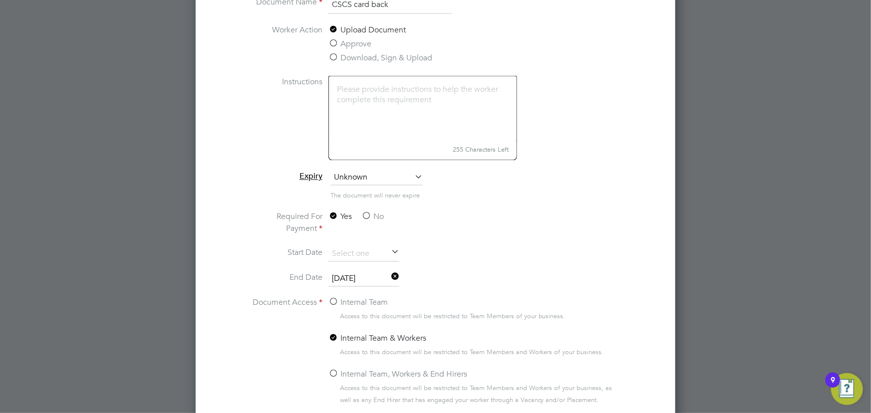
click at [376, 217] on label "No" at bounding box center [372, 217] width 22 height 12
click at [0, 0] on input "No" at bounding box center [0, 0] width 0 height 0
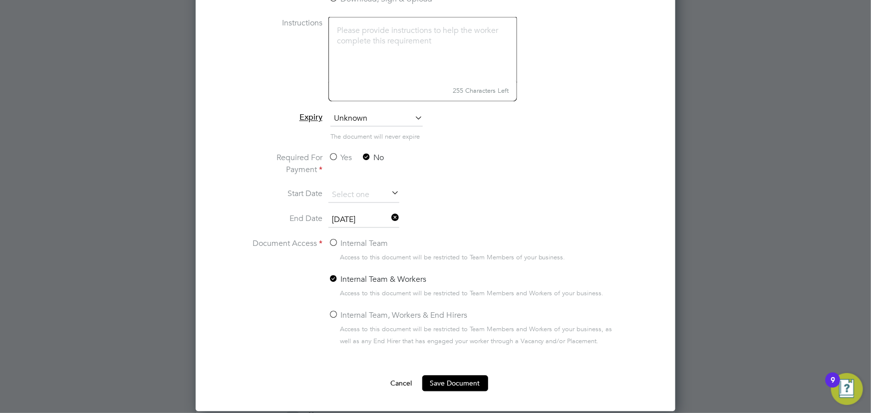
scroll to position [989, 0]
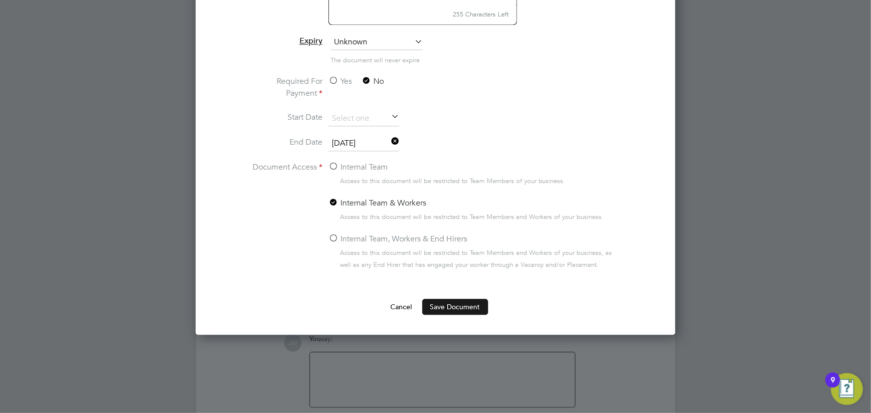
click at [463, 301] on button "Save Document" at bounding box center [455, 307] width 66 height 16
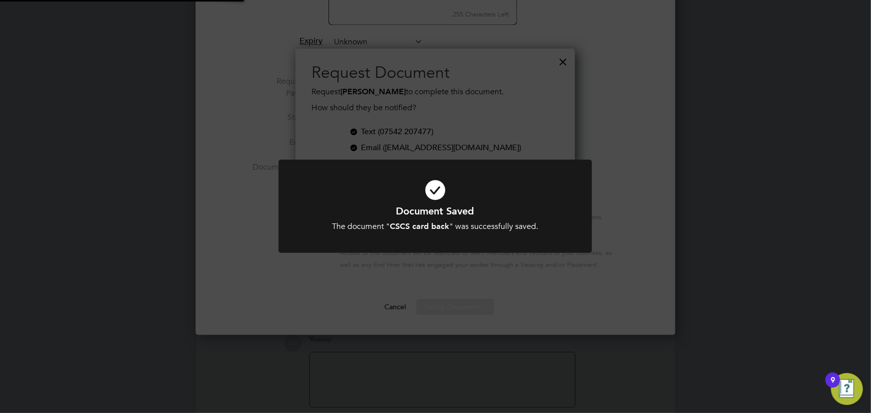
scroll to position [160, 279]
click at [684, 223] on div "Document Saved The document " CSCS card back " was successfully saved. Cancel O…" at bounding box center [435, 206] width 871 height 413
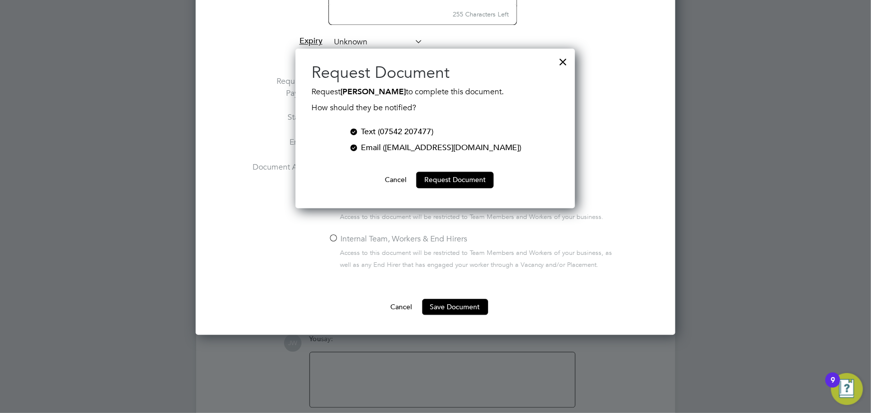
click at [390, 181] on button "Cancel" at bounding box center [395, 180] width 37 height 16
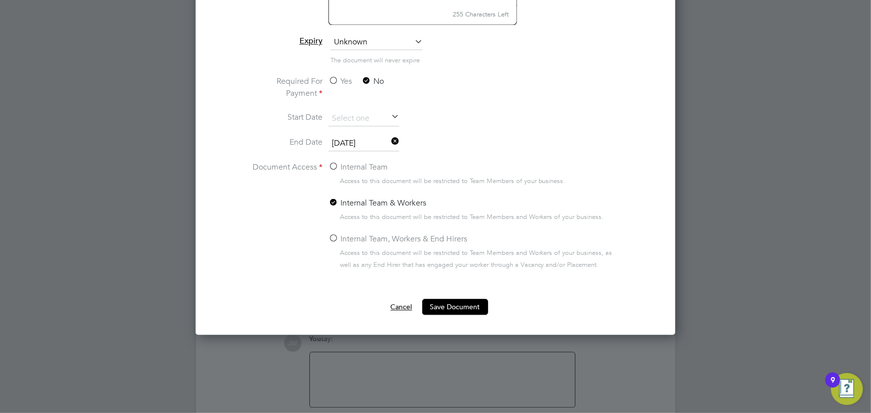
click at [403, 306] on button "Cancel" at bounding box center [401, 307] width 37 height 16
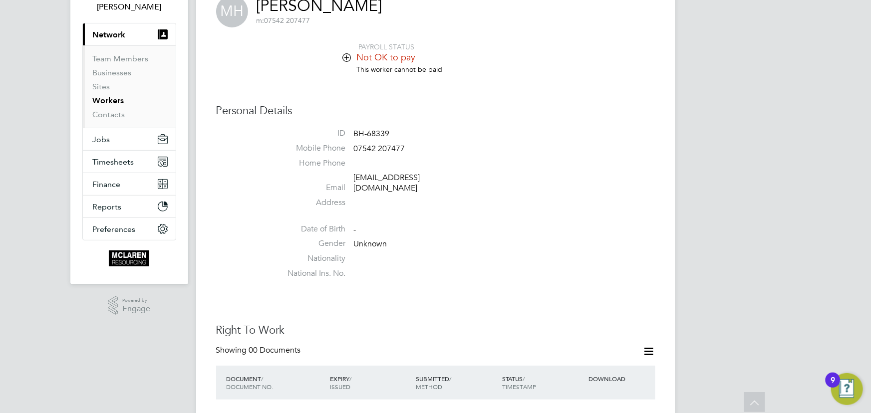
scroll to position [0, 0]
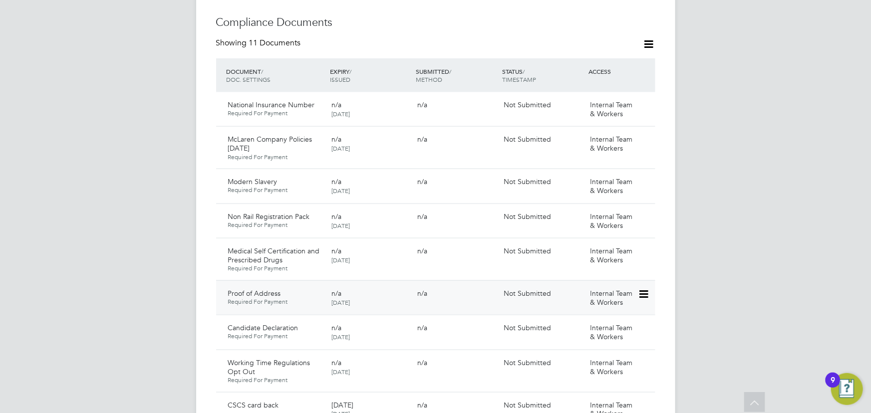
scroll to position [771, 0]
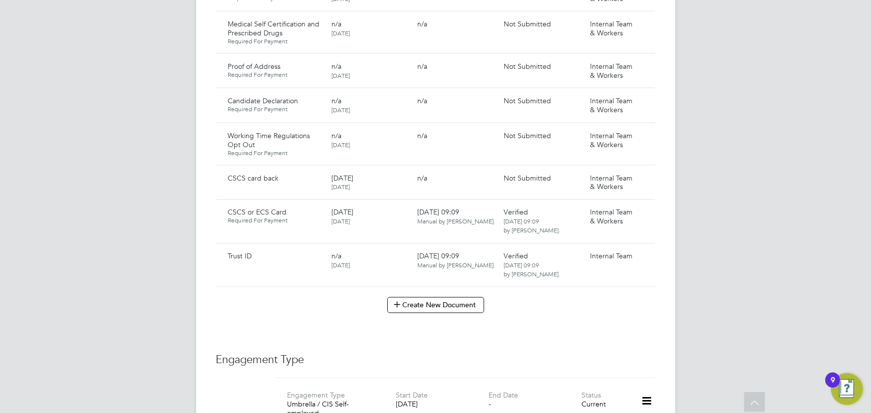
drag, startPoint x: 644, startPoint y: 170, endPoint x: 620, endPoint y: 189, distance: 30.6
click at [655, 173] on icon at bounding box center [660, 179] width 10 height 12
click at [609, 205] on li "Submit Document" at bounding box center [611, 206] width 74 height 14
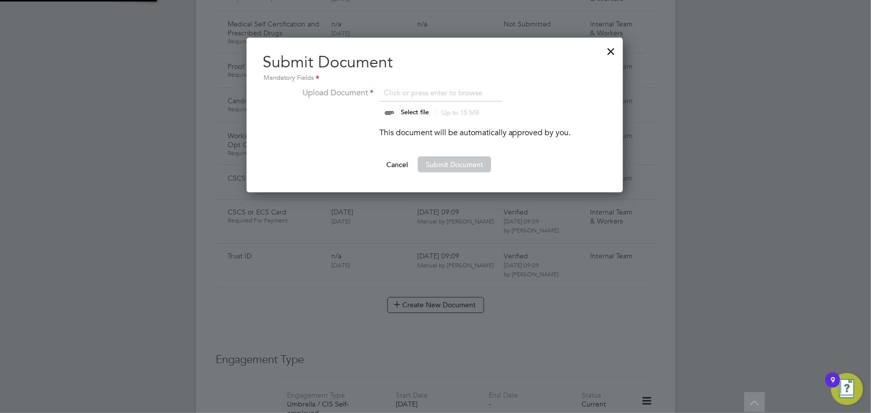
scroll to position [155, 377]
click at [420, 116] on input "file" at bounding box center [424, 102] width 157 height 30
type input "C:\fakepath\[PERSON_NAME] CSCS back.png"
click at [440, 168] on button "Submit Document" at bounding box center [454, 165] width 73 height 16
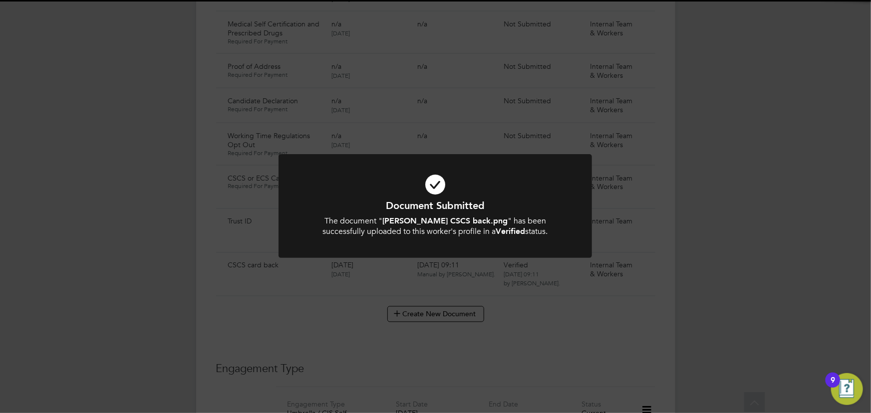
click at [750, 191] on div "Document Submitted The document " [PERSON_NAME] CSCS back.png " has been succes…" at bounding box center [435, 206] width 871 height 413
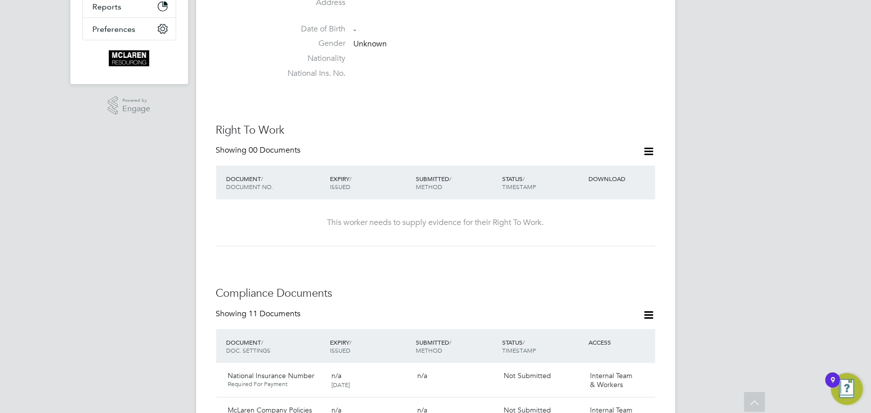
scroll to position [272, 0]
drag, startPoint x: 647, startPoint y: 139, endPoint x: 639, endPoint y: 154, distance: 17.4
click at [647, 146] on icon at bounding box center [649, 152] width 12 height 12
click at [619, 166] on li "Add Right To Work Document" at bounding box center [594, 166] width 120 height 14
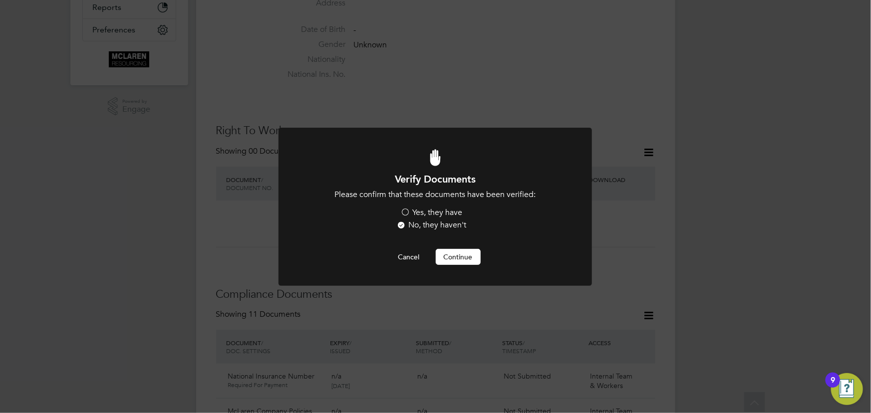
click at [437, 214] on label "Yes, they have" at bounding box center [432, 213] width 62 height 10
click at [0, 0] on input "Yes, they have" at bounding box center [0, 0] width 0 height 0
click at [459, 259] on button "Continue" at bounding box center [458, 257] width 45 height 16
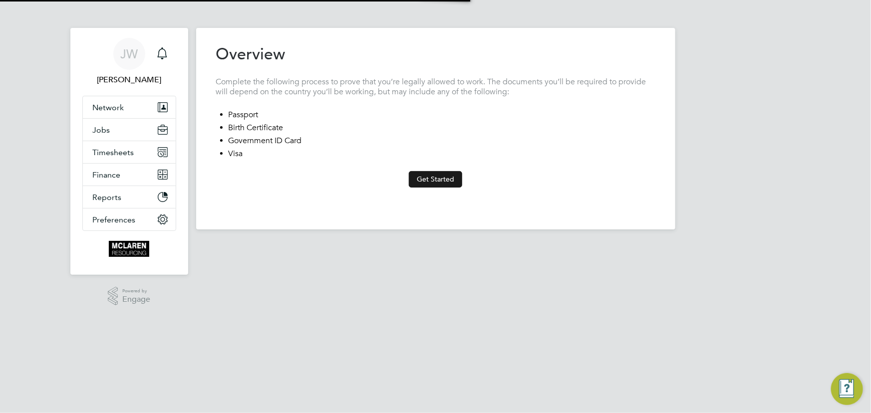
click at [454, 177] on button "Get Started" at bounding box center [435, 179] width 53 height 16
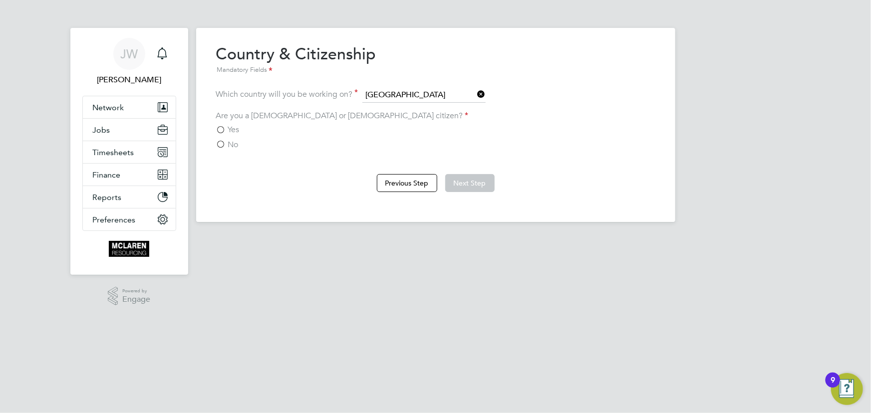
click at [238, 128] on span "Yes" at bounding box center [233, 130] width 11 height 10
click at [0, 0] on input "Yes" at bounding box center [0, 0] width 0 height 0
drag, startPoint x: 469, startPoint y: 182, endPoint x: 471, endPoint y: 171, distance: 11.3
click at [469, 182] on button "Next Step" at bounding box center [469, 183] width 49 height 18
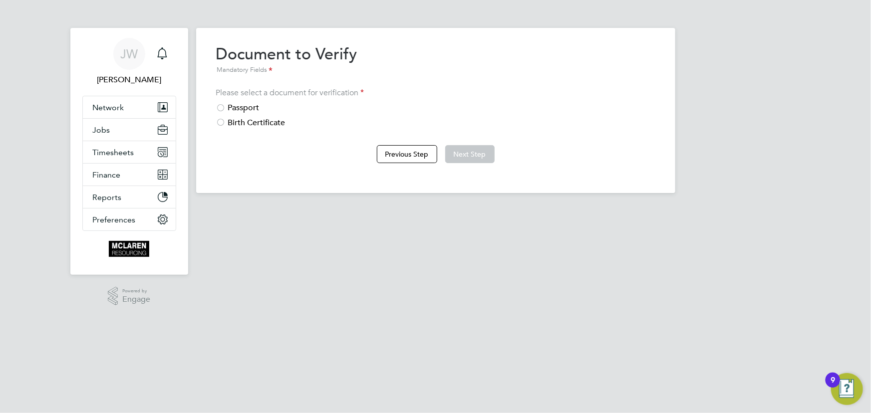
click at [248, 107] on div "Passport" at bounding box center [435, 108] width 439 height 10
drag, startPoint x: 465, startPoint y: 155, endPoint x: 463, endPoint y: 132, distance: 23.0
click at [465, 155] on button "Next Step" at bounding box center [469, 154] width 49 height 18
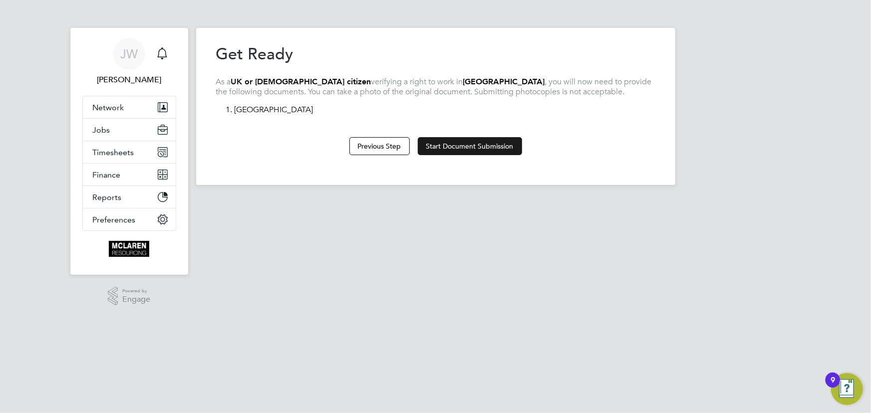
click at [472, 150] on button "Start Document Submission" at bounding box center [470, 146] width 104 height 18
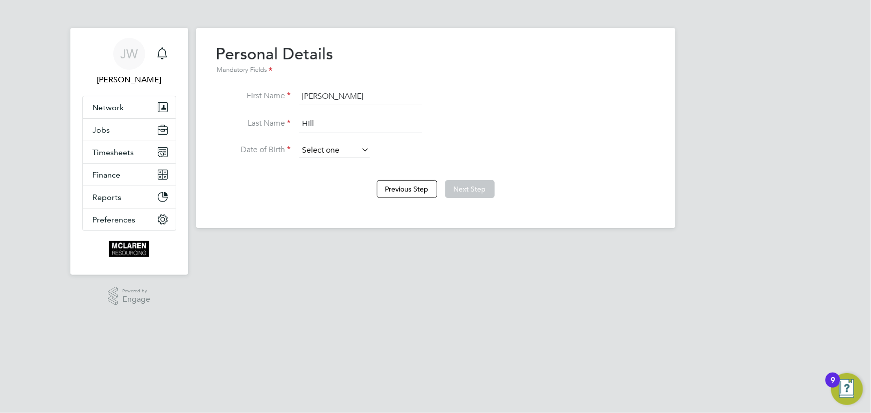
click at [325, 149] on input at bounding box center [334, 150] width 71 height 15
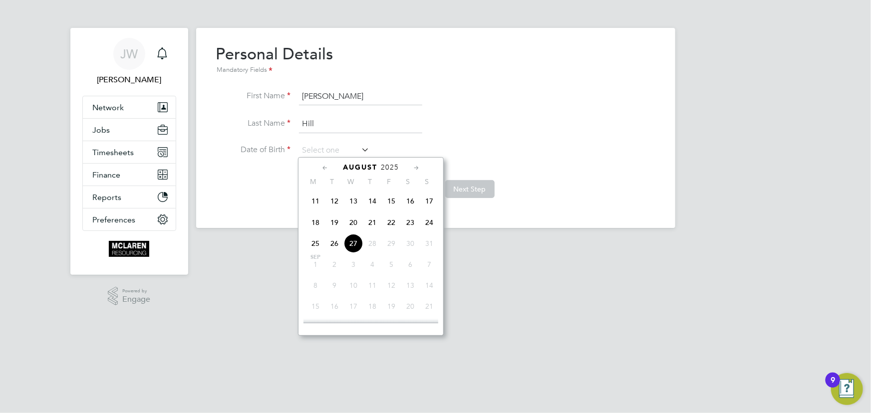
click at [382, 170] on span "2025" at bounding box center [390, 167] width 18 height 8
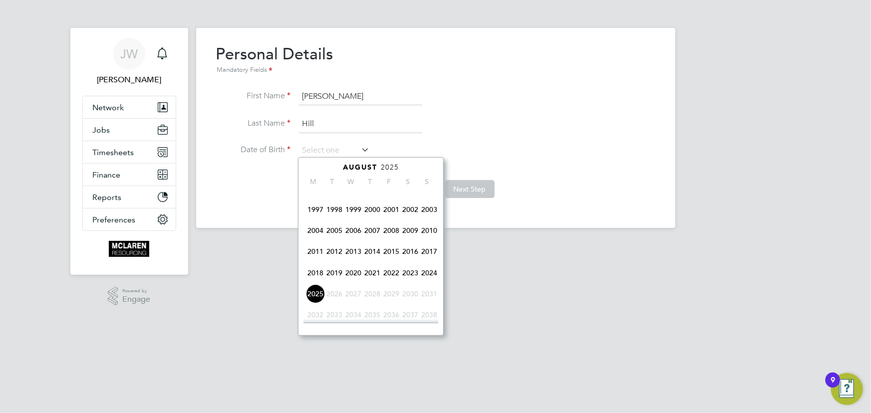
scroll to position [212, 0]
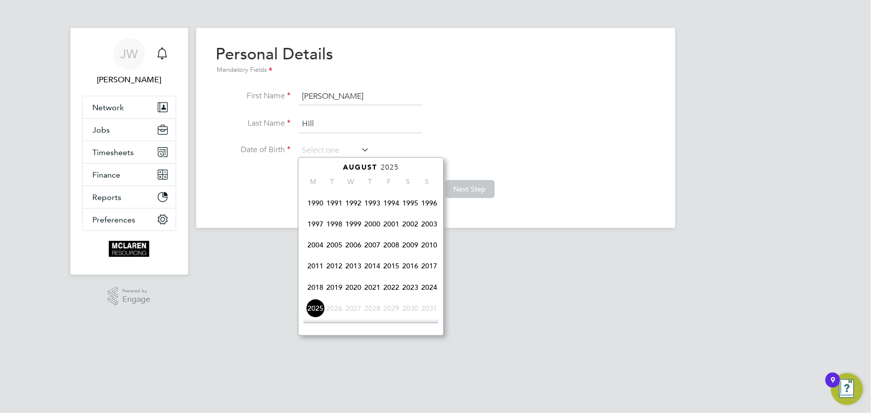
click at [314, 201] on span "1990" at bounding box center [315, 203] width 19 height 19
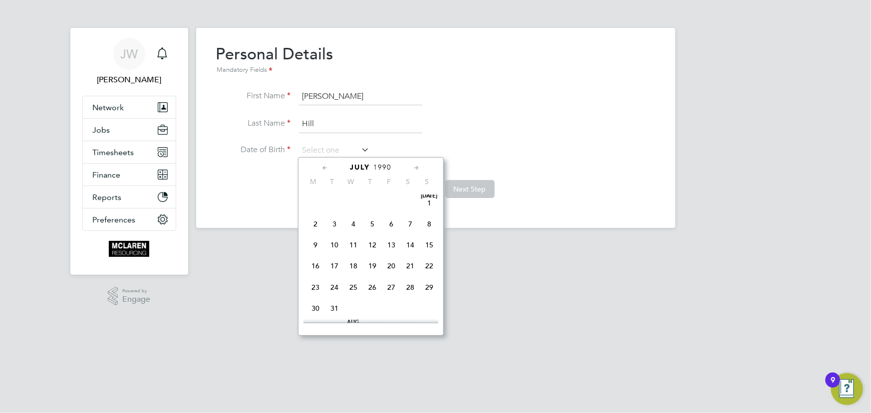
click at [315, 287] on span "23" at bounding box center [315, 287] width 19 height 19
type input "[DATE]"
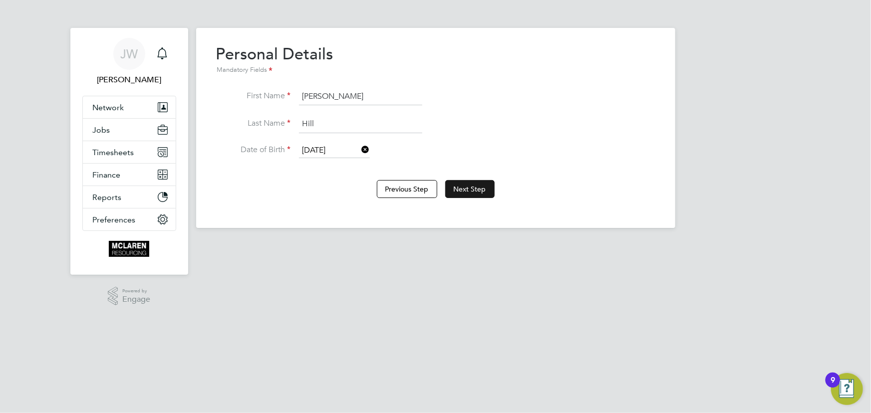
click at [466, 186] on button "Next Step" at bounding box center [469, 189] width 49 height 18
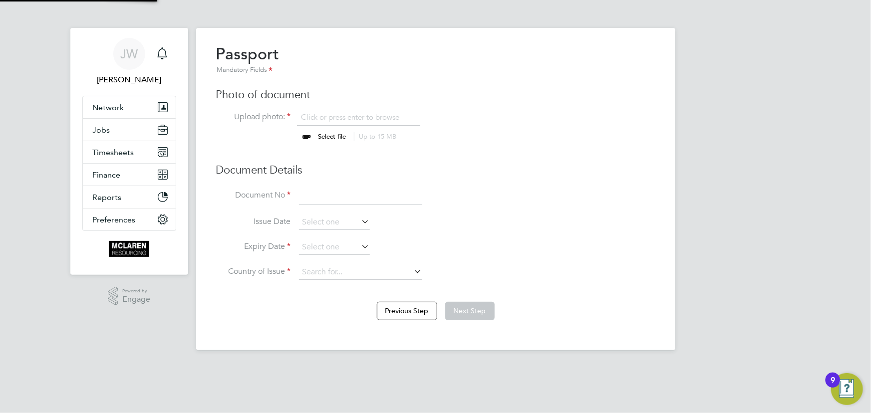
scroll to position [13, 124]
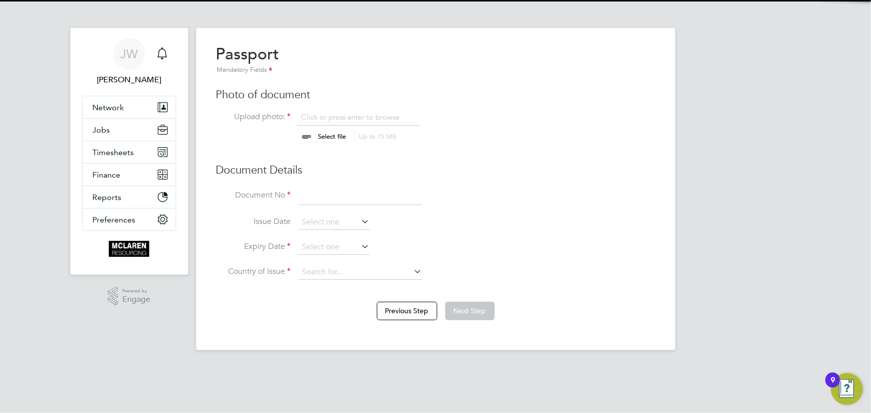
click at [337, 134] on input "file" at bounding box center [342, 127] width 157 height 30
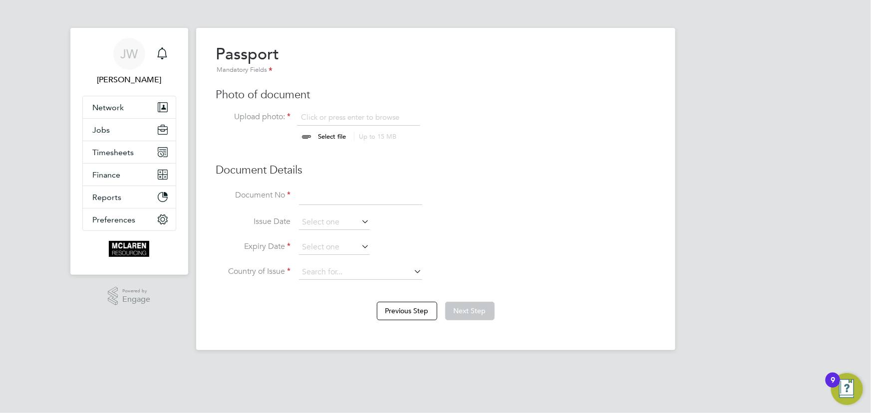
type input "C:\fakepath\michael hill passport.png"
click at [337, 196] on input at bounding box center [360, 197] width 123 height 18
type input "575358814"
click at [318, 220] on input at bounding box center [334, 222] width 71 height 15
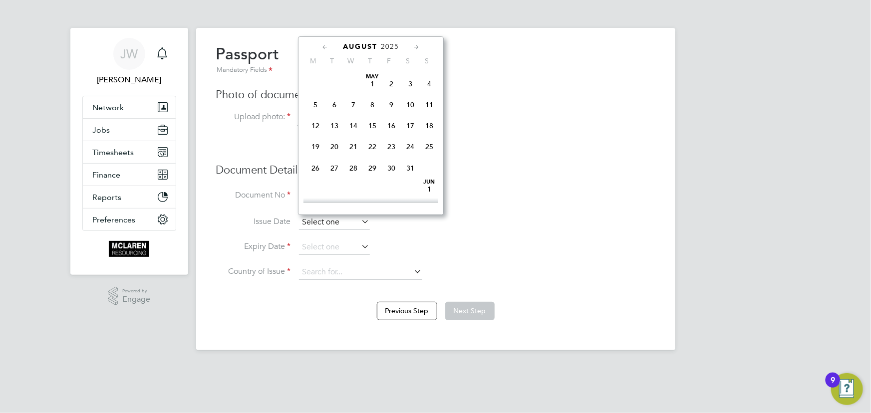
scroll to position [382, 0]
click at [393, 50] on div "August 2025" at bounding box center [370, 46] width 135 height 9
click at [395, 45] on span "2025" at bounding box center [390, 46] width 18 height 8
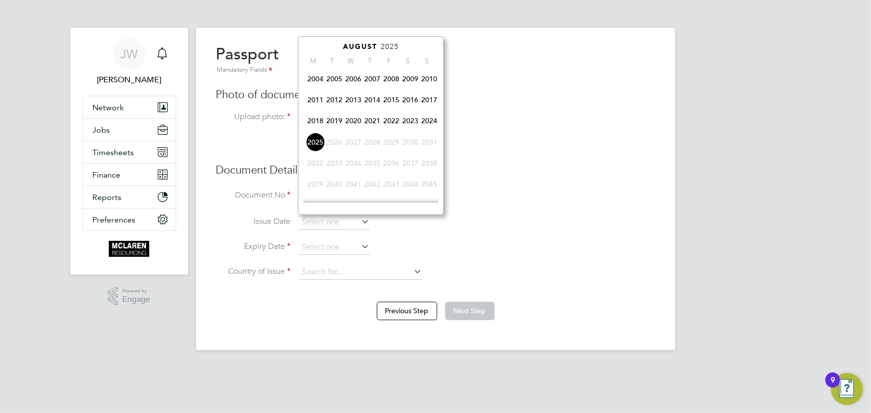
click at [354, 121] on span "2020" at bounding box center [353, 120] width 19 height 19
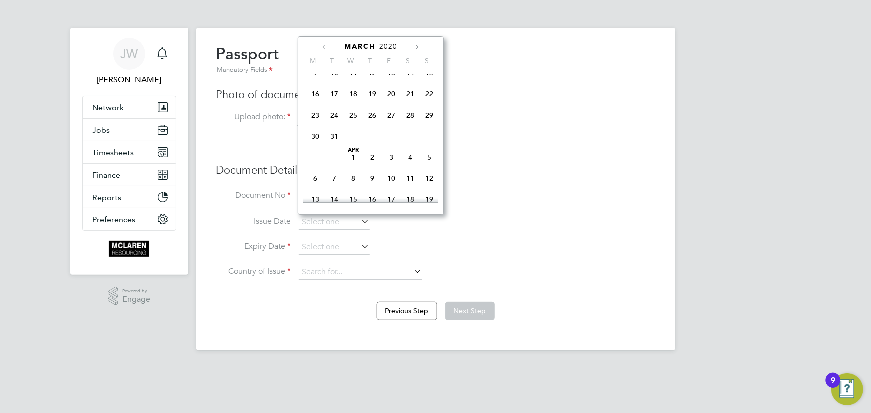
scroll to position [113, 0]
click at [389, 118] on span "13" at bounding box center [391, 118] width 19 height 19
type input "13 Mar 2020"
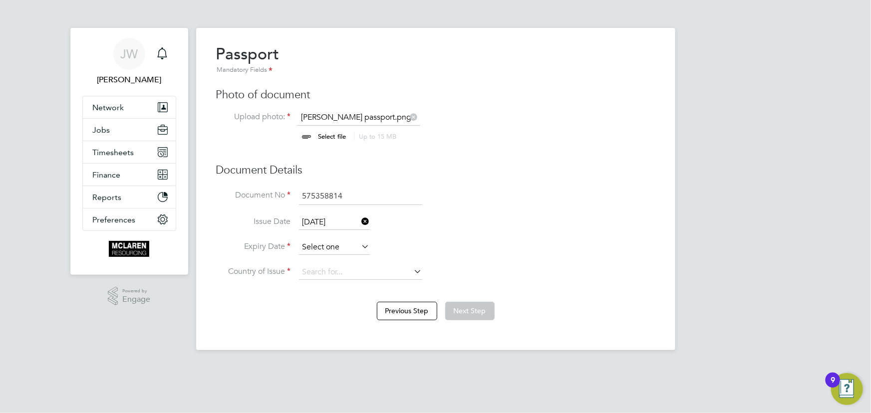
click at [336, 249] on input at bounding box center [334, 247] width 71 height 15
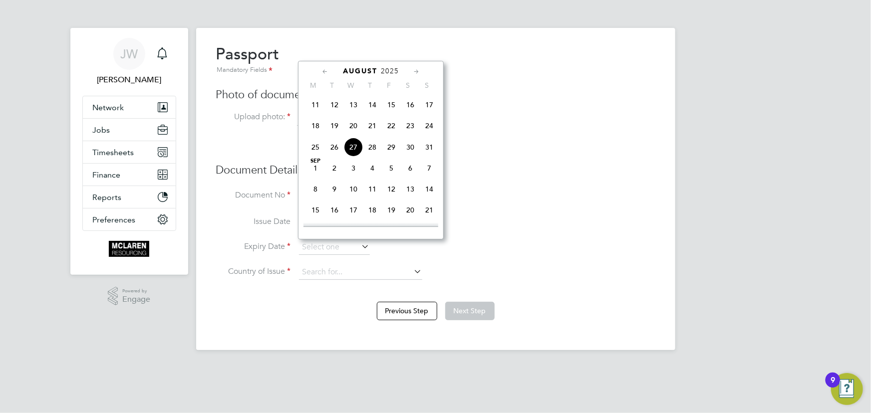
click at [395, 71] on span "2025" at bounding box center [390, 71] width 18 height 8
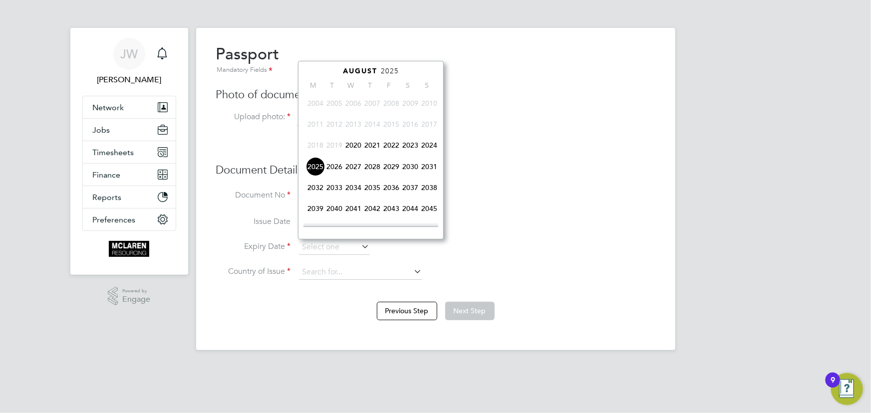
click at [413, 165] on span "2030" at bounding box center [410, 166] width 19 height 19
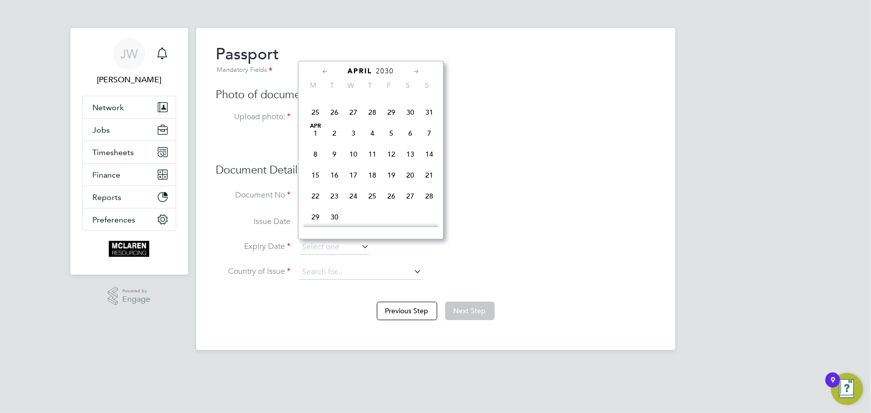
scroll to position [122, 0]
click at [350, 128] on span "13" at bounding box center [353, 133] width 19 height 19
type input "13 Mar 2030"
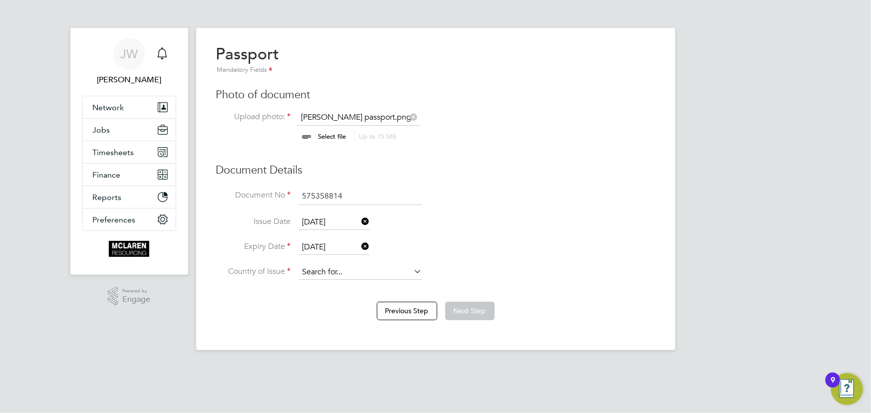
click at [341, 270] on input at bounding box center [360, 272] width 123 height 15
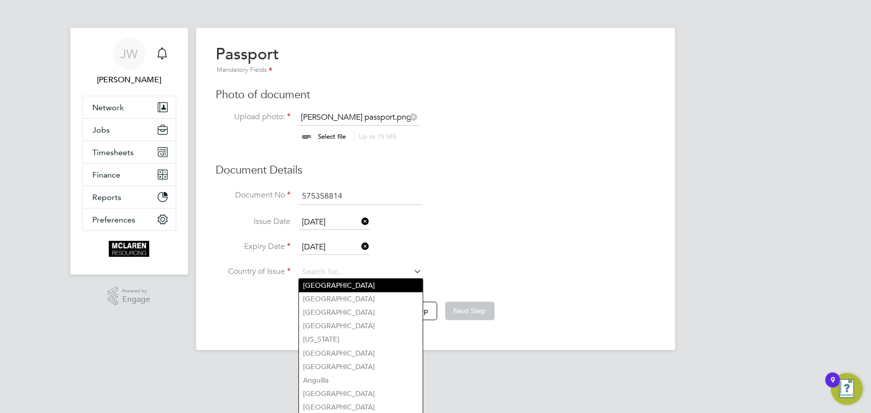
type input "[GEOGRAPHIC_DATA]"
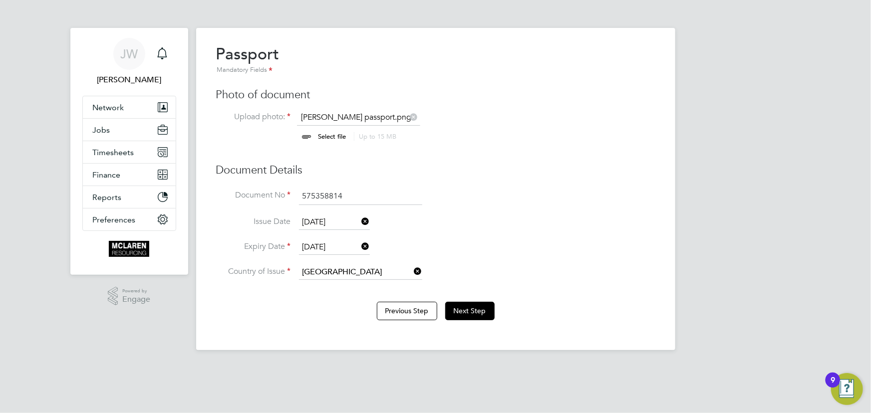
click at [350, 286] on b "Kingdom" at bounding box center [342, 285] width 30 height 8
click at [469, 309] on button "Next Step" at bounding box center [469, 311] width 49 height 18
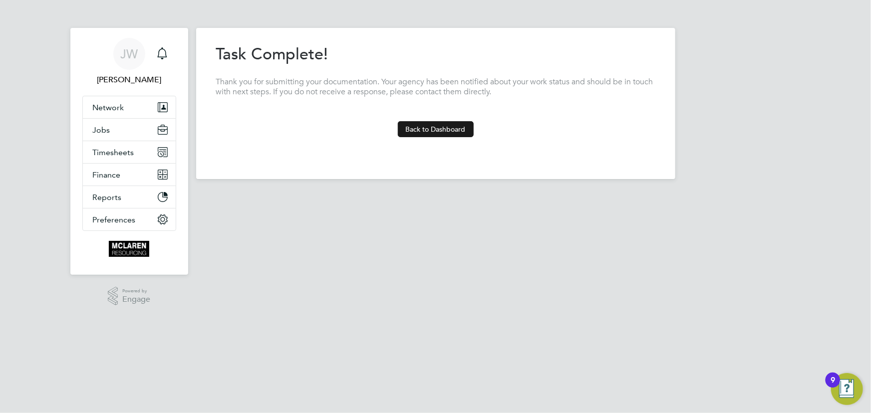
click at [446, 121] on button "Back to Dashboard" at bounding box center [436, 129] width 76 height 16
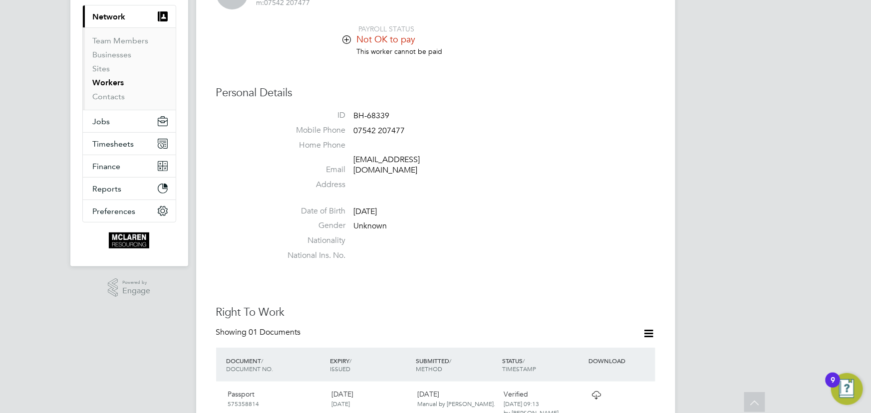
scroll to position [90, 0]
drag, startPoint x: 352, startPoint y: 159, endPoint x: 452, endPoint y: 159, distance: 99.8
click at [452, 159] on li "Email michaelhill0277@gmail.com" at bounding box center [465, 167] width 379 height 24
copy li "michaelhill0277@gmail.com"
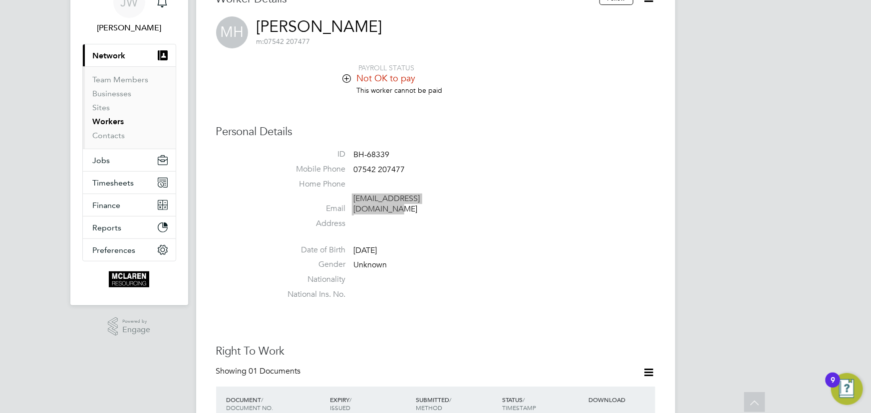
scroll to position [0, 0]
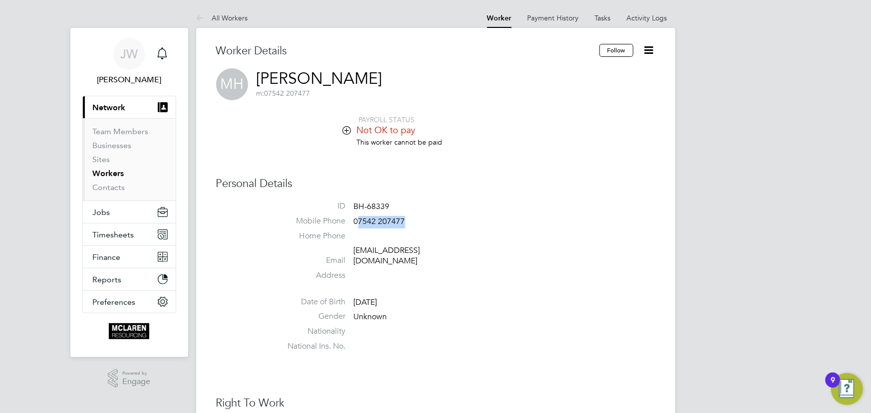
drag, startPoint x: 357, startPoint y: 224, endPoint x: 427, endPoint y: 221, distance: 69.9
click at [427, 221] on li "Mobile Phone 07542 207477" at bounding box center [465, 223] width 379 height 15
click at [489, 216] on li "Mobile Phone 07542 207477" at bounding box center [465, 223] width 379 height 15
drag, startPoint x: 352, startPoint y: 224, endPoint x: 411, endPoint y: 224, distance: 58.4
click at [411, 224] on li "Mobile Phone 07542 207477" at bounding box center [465, 223] width 379 height 15
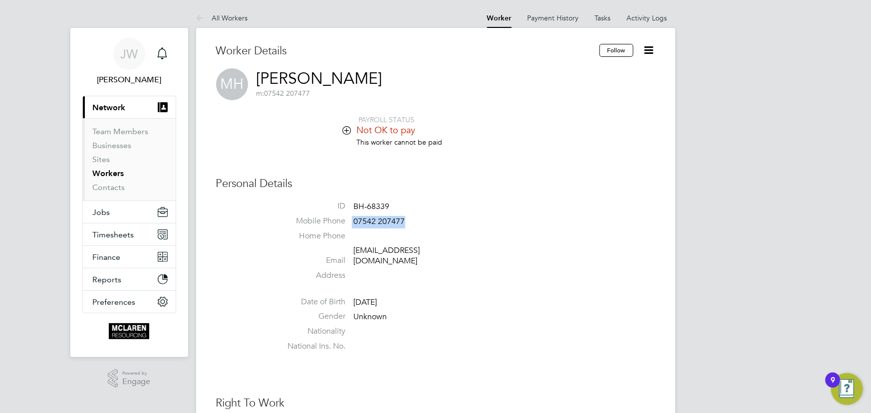
copy li "07542 207477"
drag, startPoint x: 351, startPoint y: 254, endPoint x: 458, endPoint y: 253, distance: 106.8
click at [458, 253] on li "Email michaelhill0277@gmail.com" at bounding box center [465, 258] width 379 height 24
copy li "michaelhill0277@gmail.com"
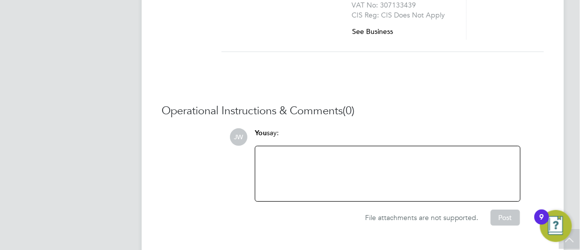
scroll to position [1514, 0]
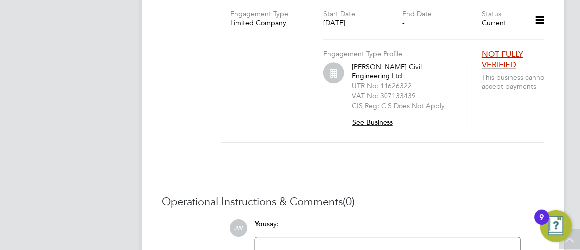
click at [364, 114] on button "See Business" at bounding box center [376, 122] width 49 height 16
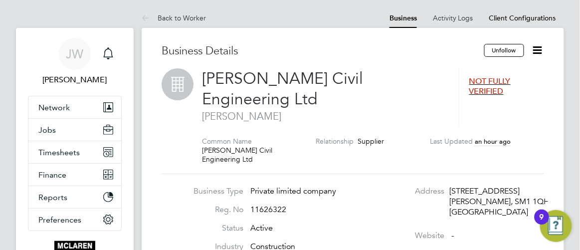
drag, startPoint x: 437, startPoint y: 137, endPoint x: 439, endPoint y: 142, distance: 5.4
click at [437, 137] on div "[PERSON_NAME] Civil Engineering Ltd [PERSON_NAME] NOT FULLY VERIFIED Common Nam…" at bounding box center [373, 121] width 342 height 106
click at [190, 16] on link "Back to Worker" at bounding box center [174, 17] width 64 height 9
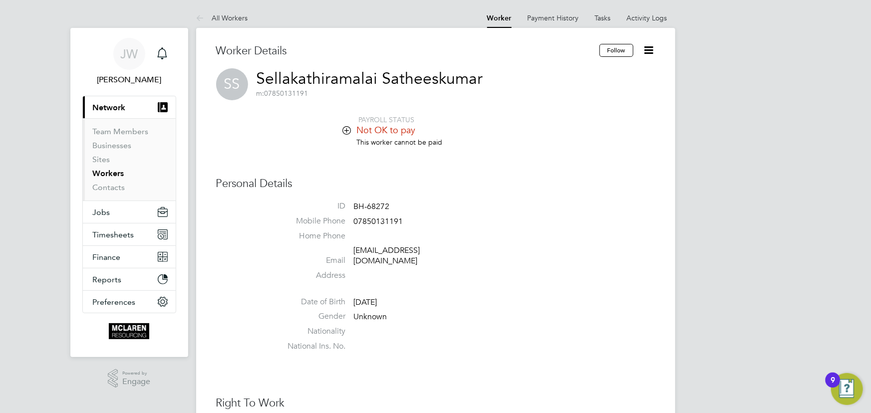
drag, startPoint x: 343, startPoint y: 251, endPoint x: 443, endPoint y: 253, distance: 100.3
click at [443, 253] on li "Email [EMAIL_ADDRESS][DOMAIN_NAME]" at bounding box center [465, 258] width 379 height 24
drag, startPoint x: 347, startPoint y: 249, endPoint x: 463, endPoint y: 249, distance: 115.8
click at [463, 249] on li "Email [EMAIL_ADDRESS][DOMAIN_NAME]" at bounding box center [465, 258] width 379 height 24
copy li "[EMAIL_ADDRESS][DOMAIN_NAME]"
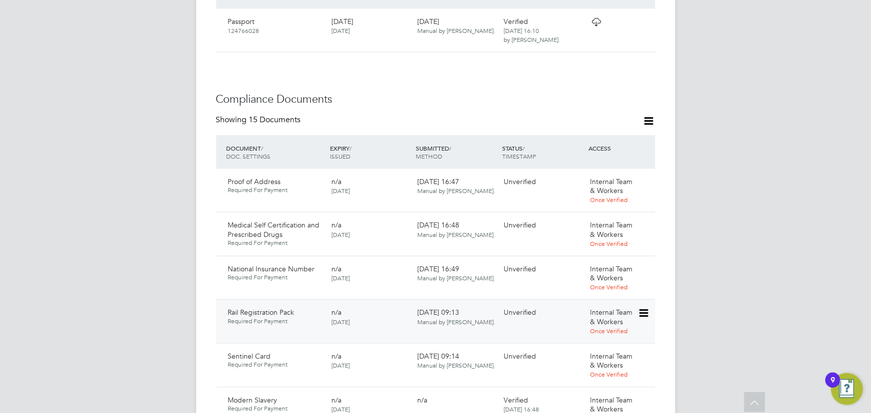
scroll to position [589, 0]
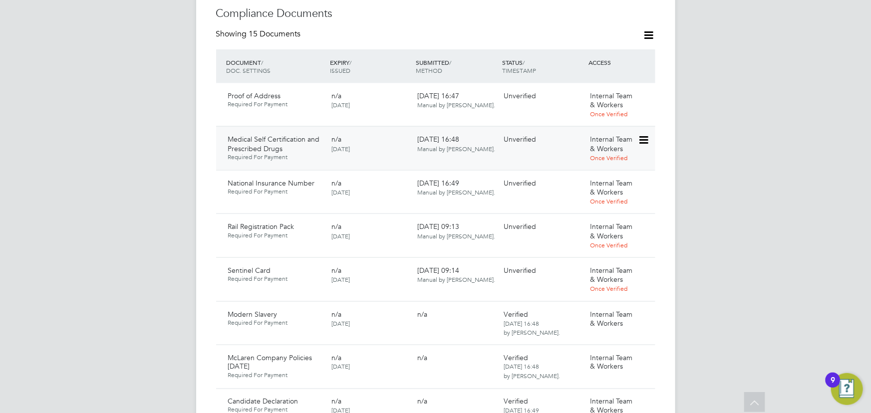
click at [644, 134] on icon at bounding box center [643, 140] width 10 height 12
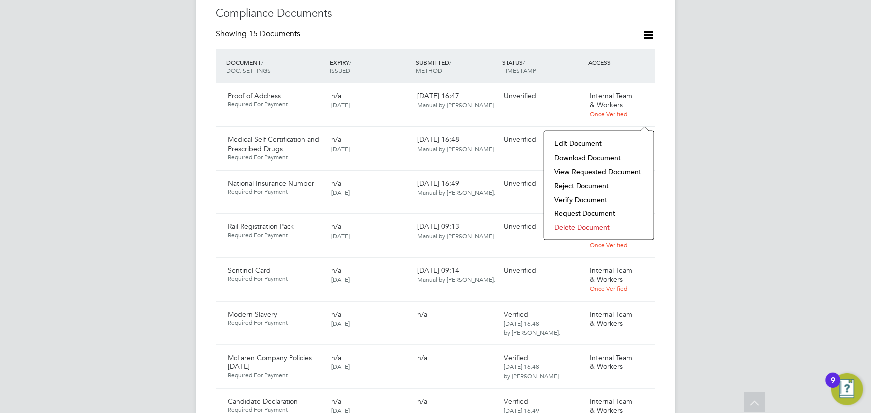
click at [601, 154] on li "Download Document" at bounding box center [599, 158] width 100 height 14
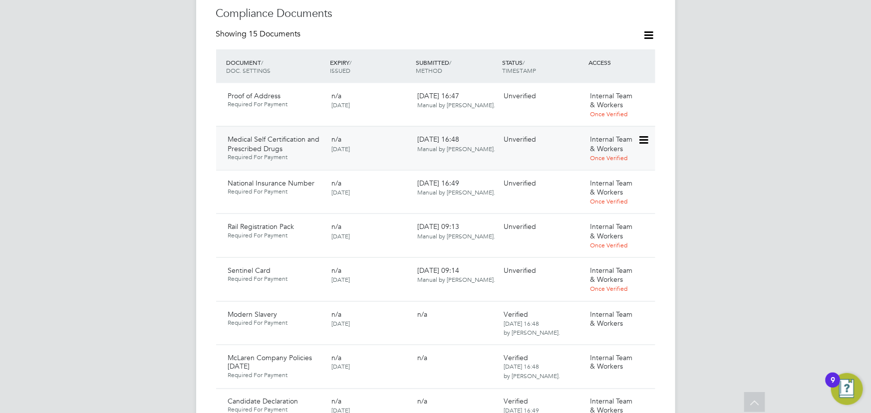
click at [644, 134] on icon at bounding box center [643, 140] width 10 height 12
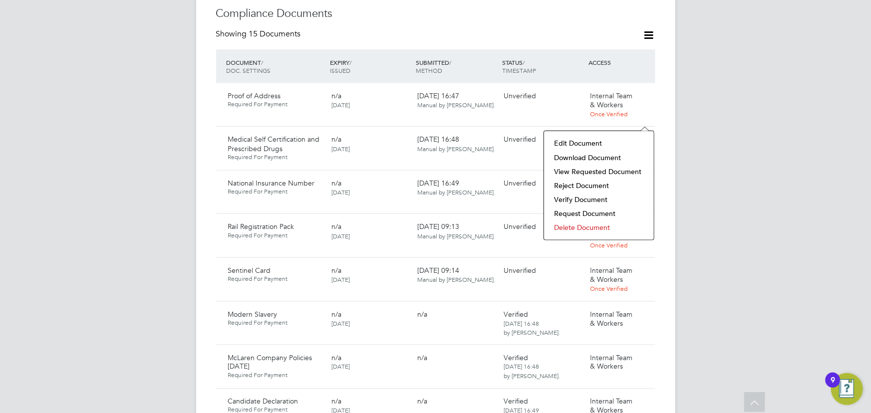
click at [589, 154] on li "Download Document" at bounding box center [599, 158] width 100 height 14
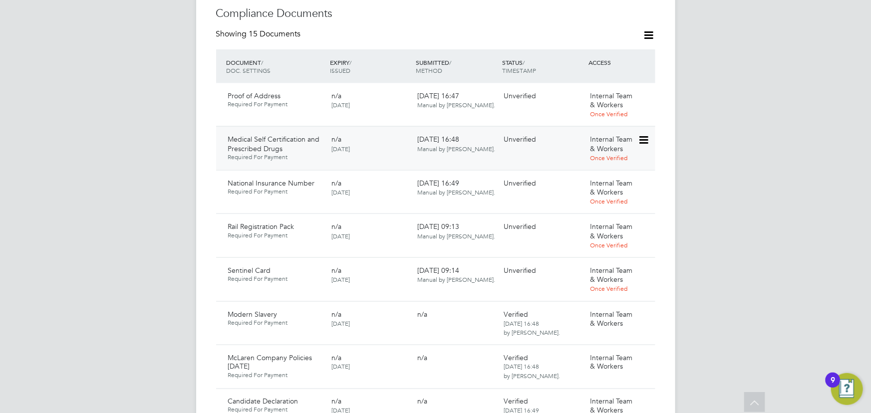
click at [639, 134] on icon at bounding box center [643, 140] width 10 height 12
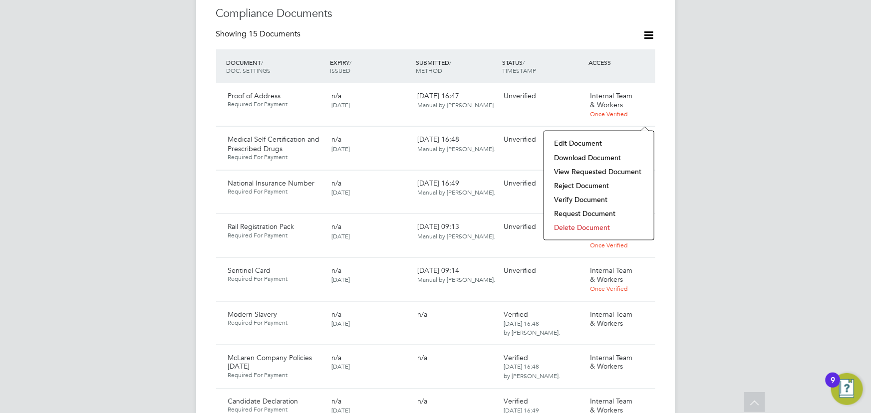
click at [588, 196] on li "Verify Document" at bounding box center [599, 200] width 100 height 14
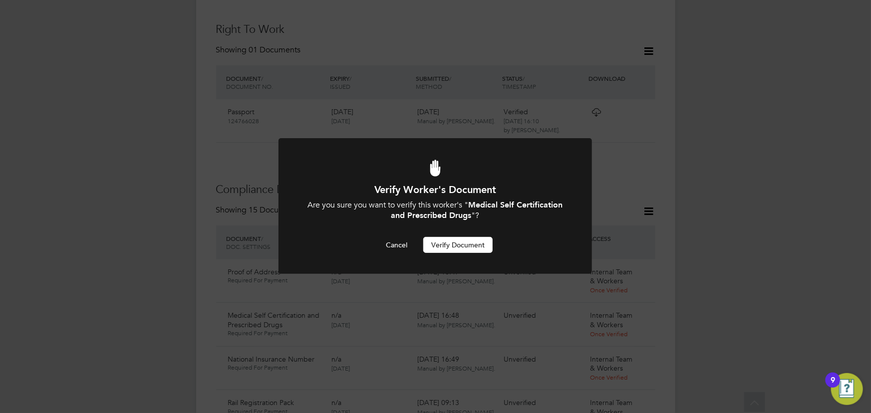
scroll to position [0, 0]
click at [453, 243] on button "Verify Document" at bounding box center [457, 245] width 69 height 16
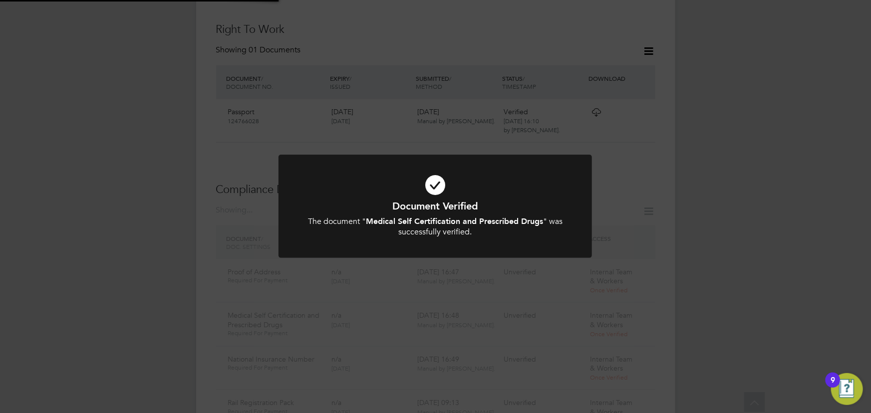
click at [788, 171] on div "Document Verified The document " Medical Self Certification and Prescribed Drug…" at bounding box center [435, 206] width 871 height 413
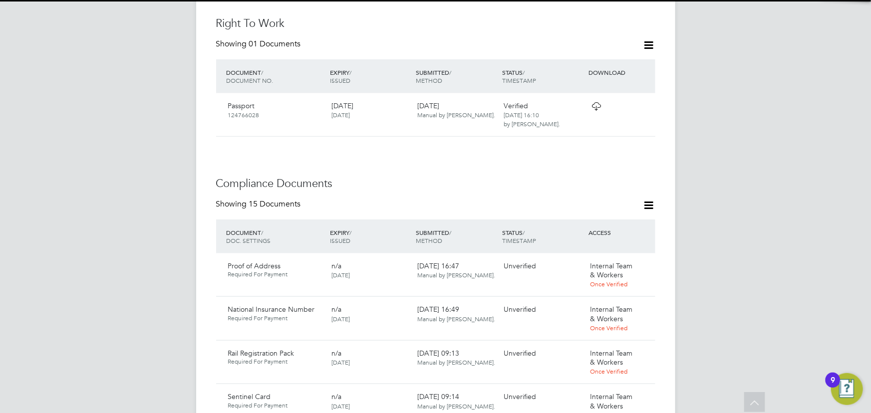
scroll to position [549, 0]
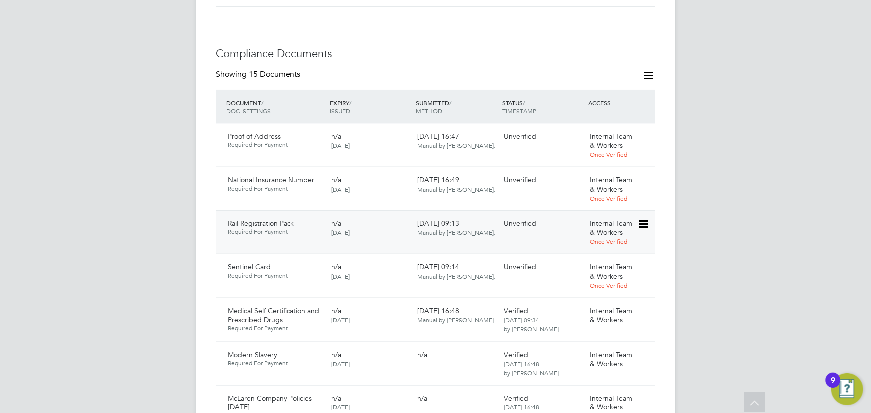
click at [643, 219] on icon at bounding box center [643, 225] width 10 height 12
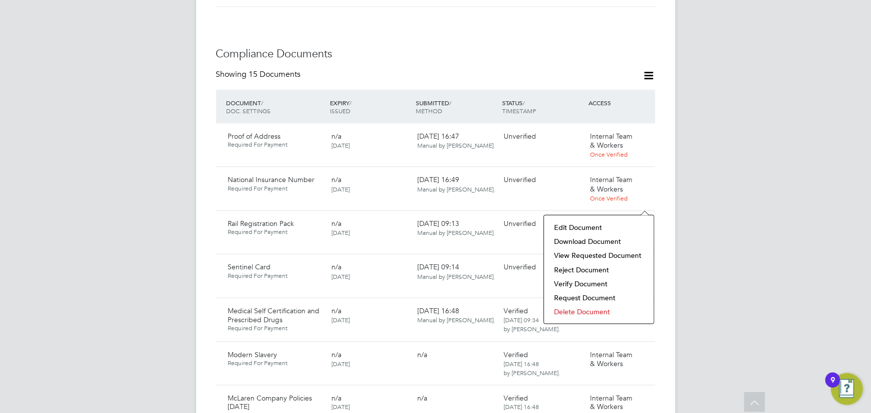
click at [607, 238] on li "Download Document" at bounding box center [599, 242] width 100 height 14
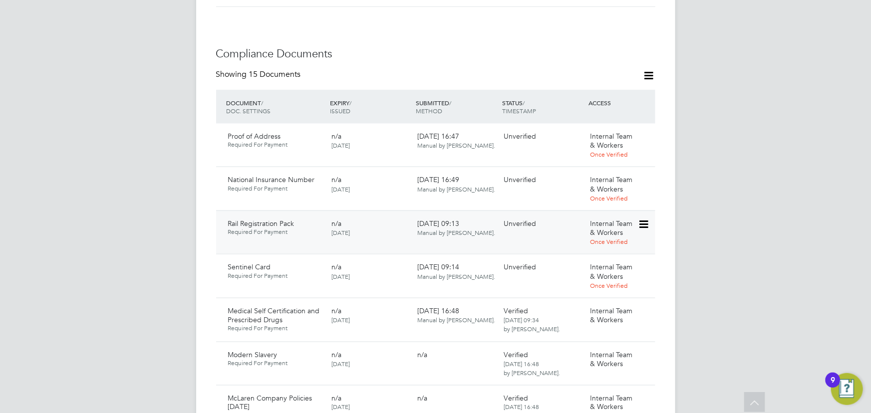
click at [645, 219] on icon at bounding box center [643, 225] width 10 height 12
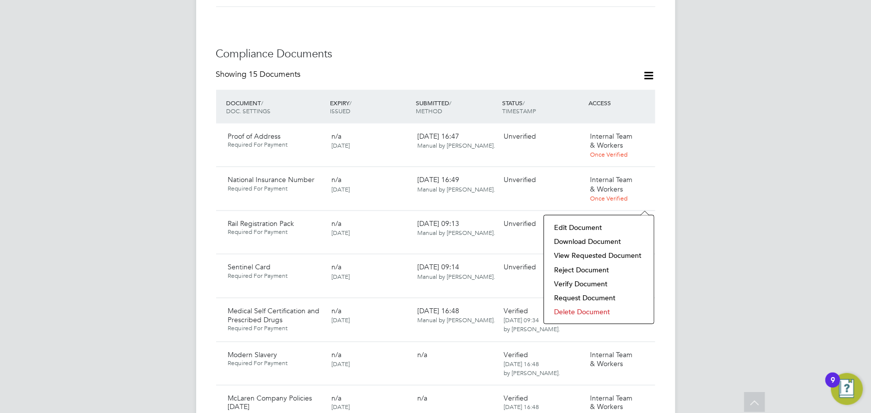
click at [596, 278] on li "Verify Document" at bounding box center [599, 284] width 100 height 14
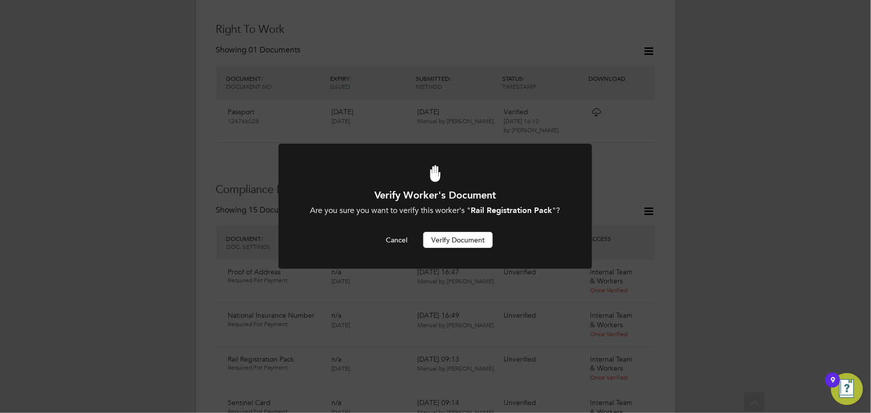
click at [468, 244] on button "Verify Document" at bounding box center [457, 240] width 69 height 16
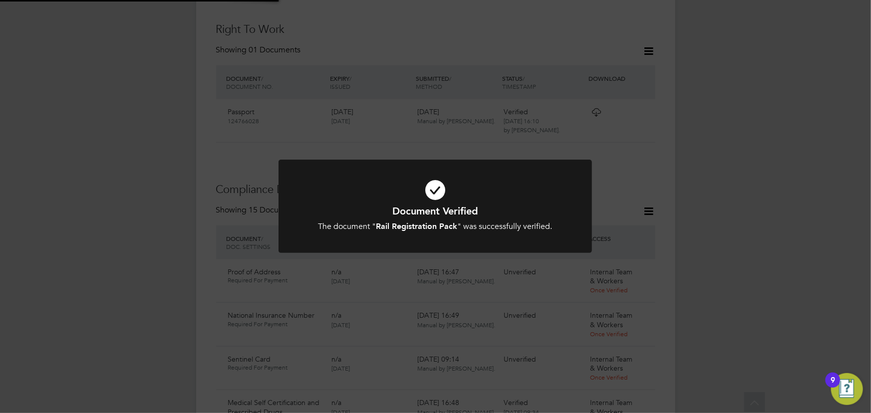
click at [790, 200] on div "Document Verified The document " Rail Registration Pack " was successfully veri…" at bounding box center [435, 206] width 871 height 413
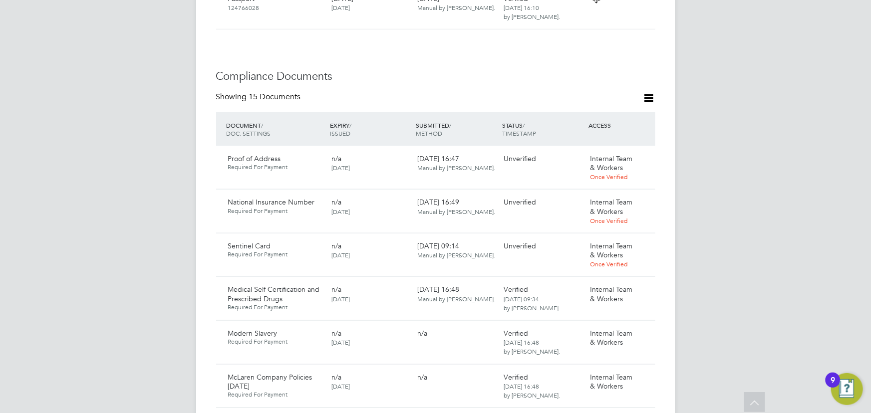
scroll to position [640, 0]
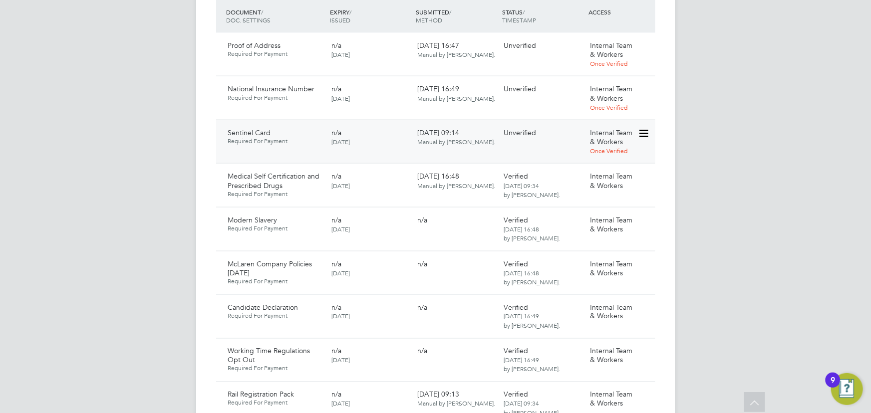
click at [643, 128] on icon at bounding box center [643, 134] width 10 height 12
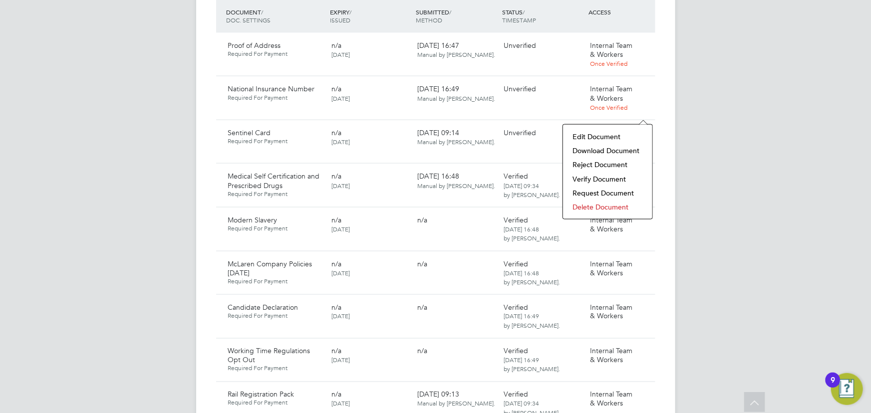
click at [619, 148] on li "Download Document" at bounding box center [607, 151] width 79 height 14
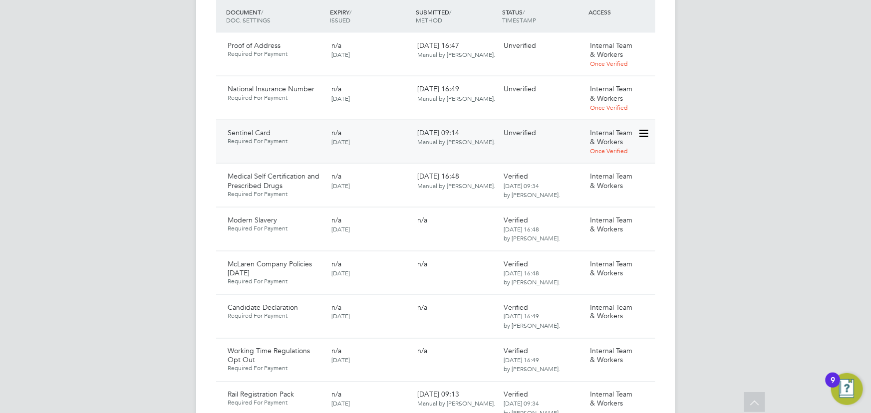
click at [643, 128] on icon at bounding box center [643, 134] width 10 height 12
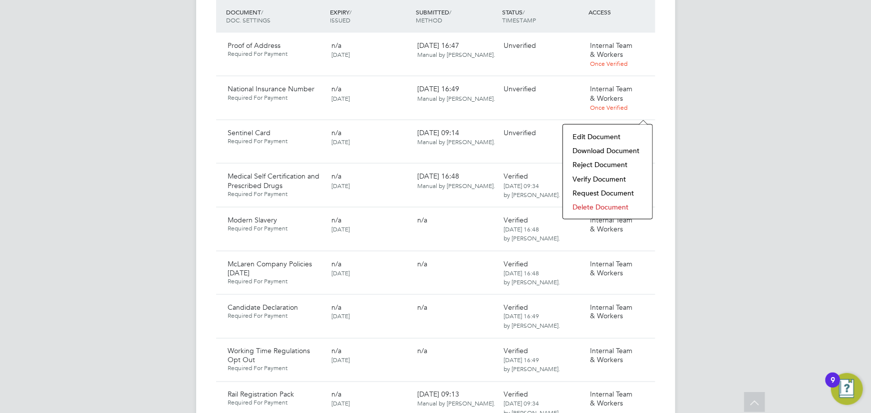
click at [596, 182] on li "Verify Document" at bounding box center [607, 179] width 79 height 14
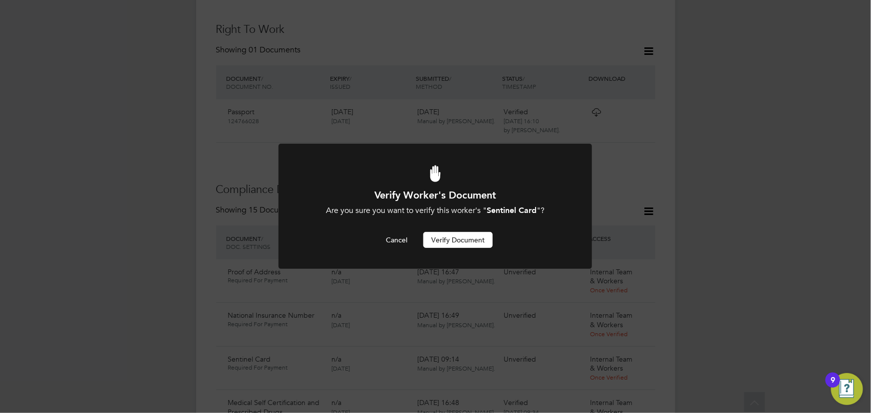
click at [487, 235] on button "Verify Document" at bounding box center [457, 240] width 69 height 16
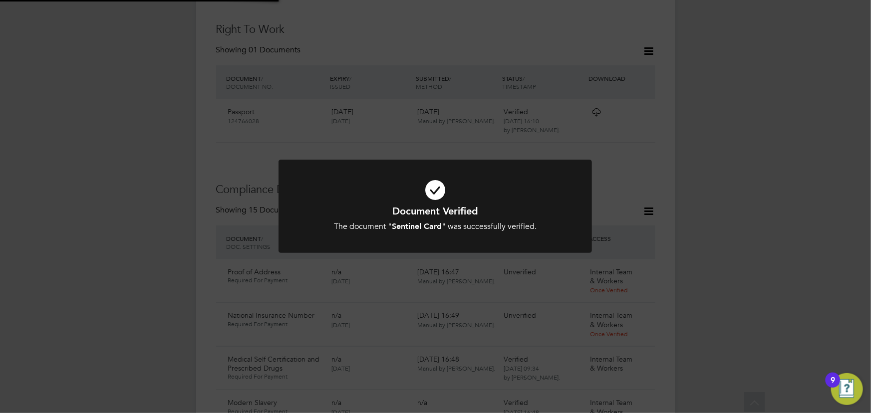
click at [764, 145] on div "Document Verified The document " Sentinel Card " was successfully verified. Can…" at bounding box center [435, 206] width 871 height 413
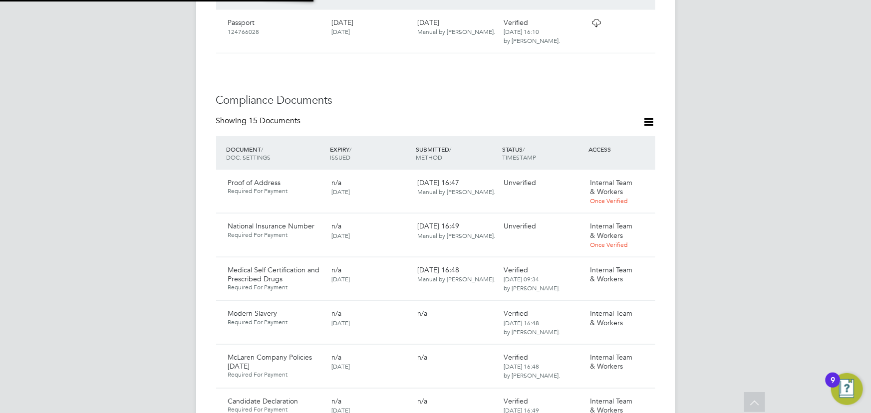
scroll to position [594, 0]
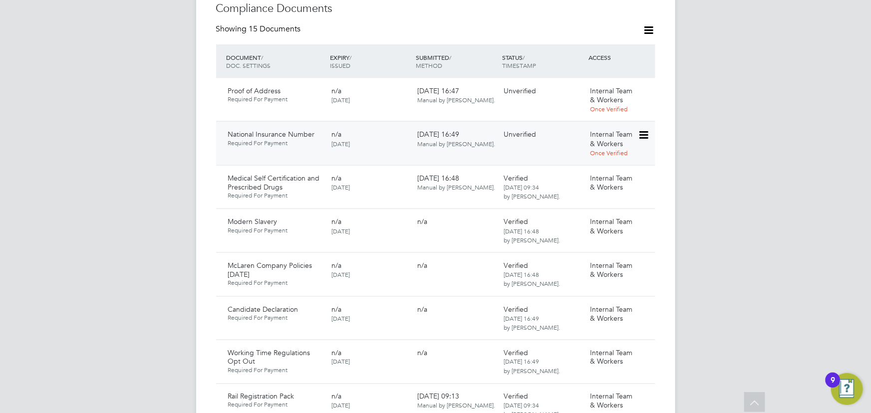
click at [646, 129] on icon at bounding box center [643, 135] width 10 height 12
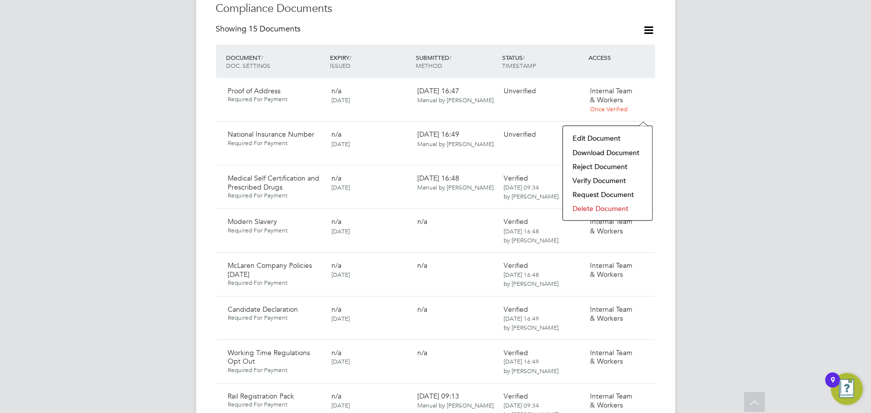
click at [589, 150] on li "Download Document" at bounding box center [607, 153] width 79 height 14
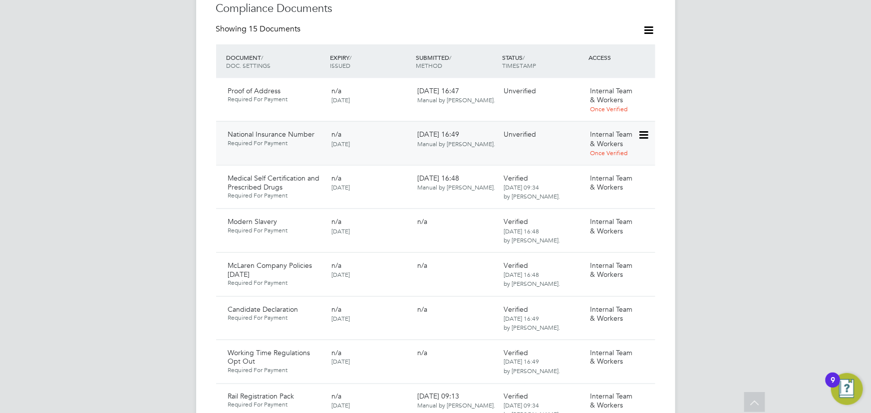
click at [646, 129] on icon at bounding box center [643, 135] width 10 height 12
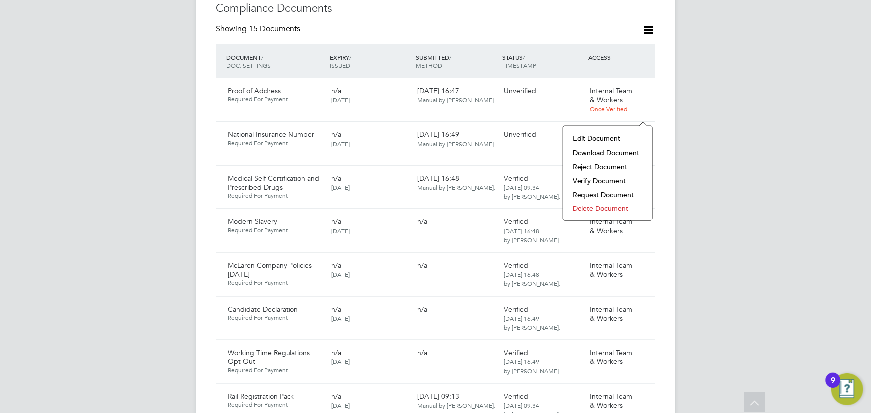
click at [594, 183] on li "Verify Document" at bounding box center [607, 181] width 79 height 14
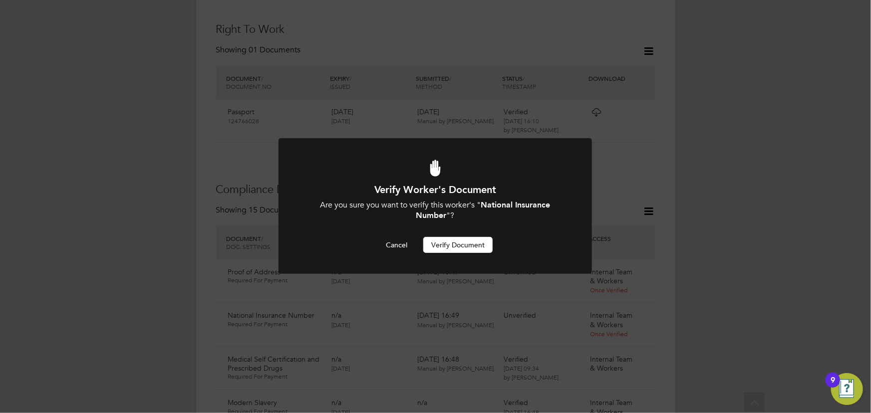
click at [449, 244] on button "Verify Document" at bounding box center [457, 245] width 69 height 16
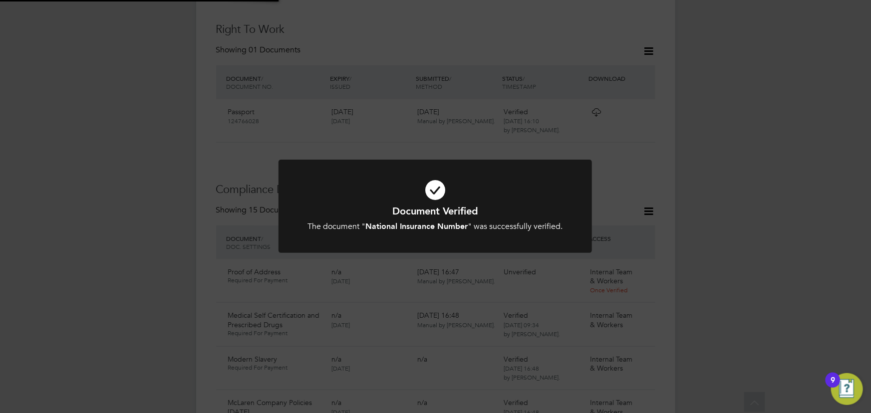
click at [741, 161] on div "Document Verified The document " National Insurance Number " was successfully v…" at bounding box center [435, 206] width 871 height 413
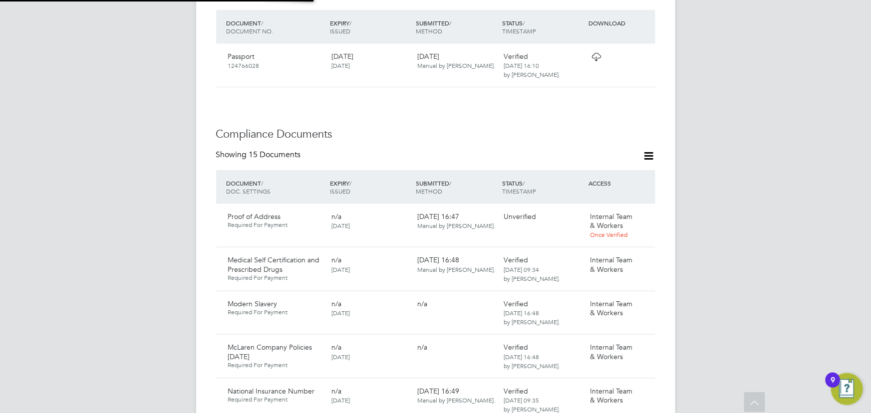
scroll to position [594, 0]
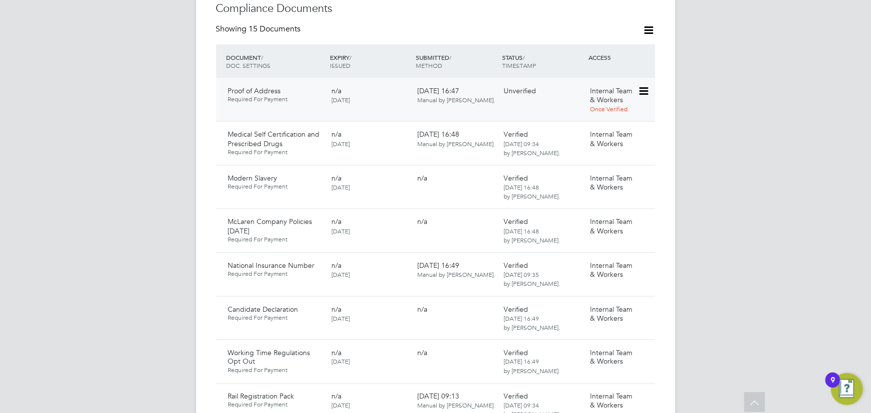
click at [645, 85] on icon at bounding box center [643, 91] width 10 height 12
click at [597, 107] on li "Download Document" at bounding box center [607, 109] width 79 height 14
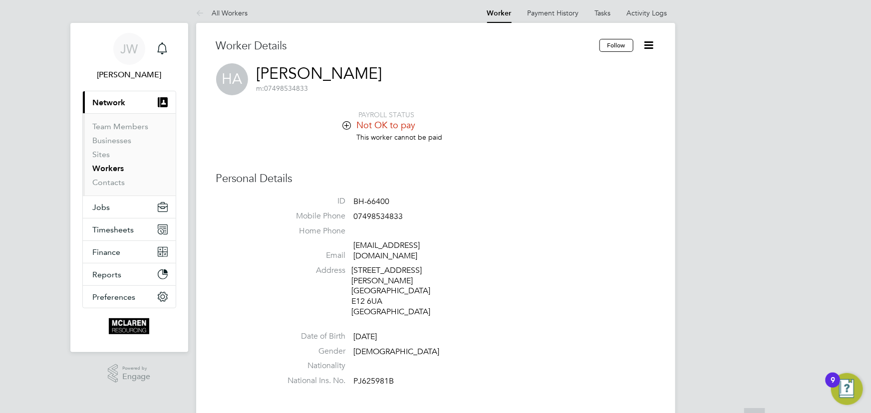
scroll to position [0, 0]
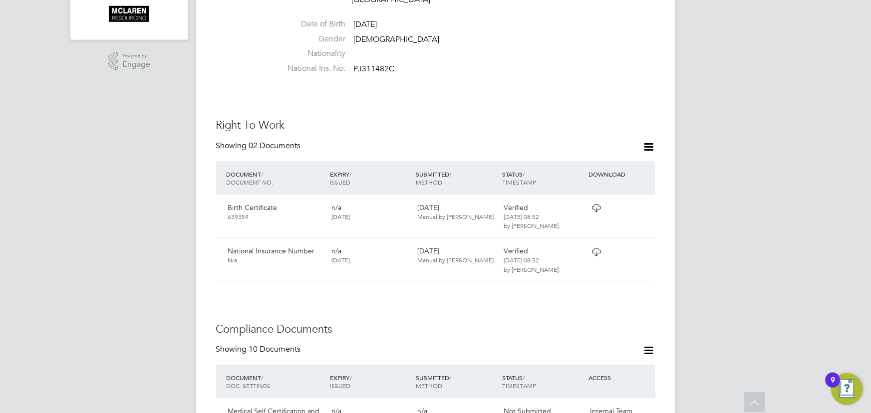
scroll to position [90, 0]
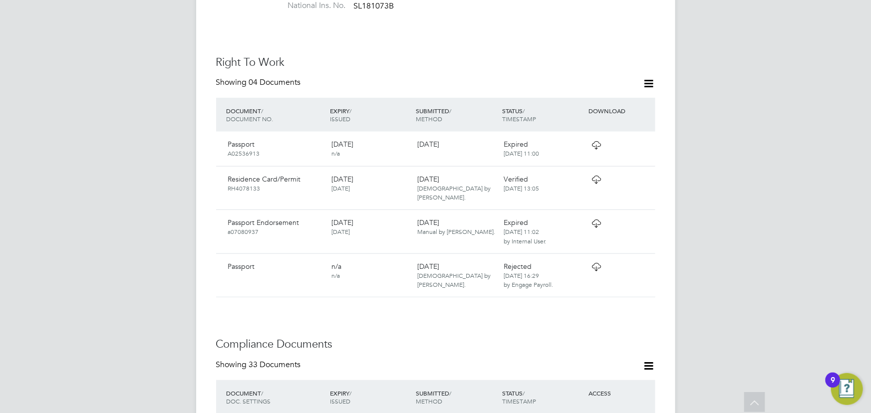
scroll to position [272, 0]
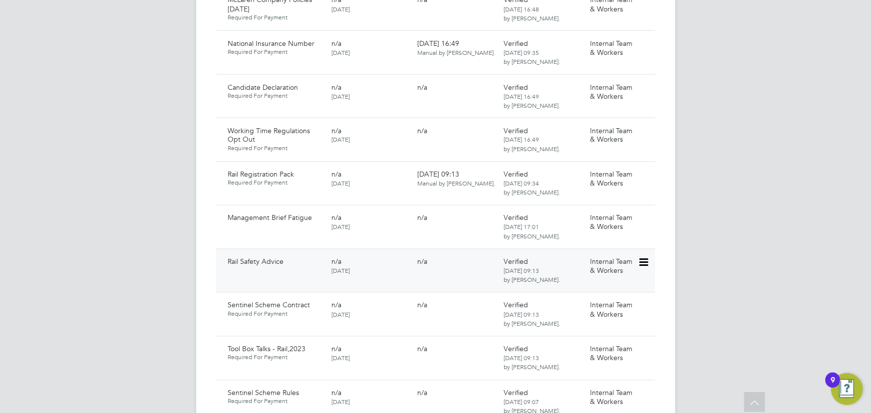
scroll to position [544, 0]
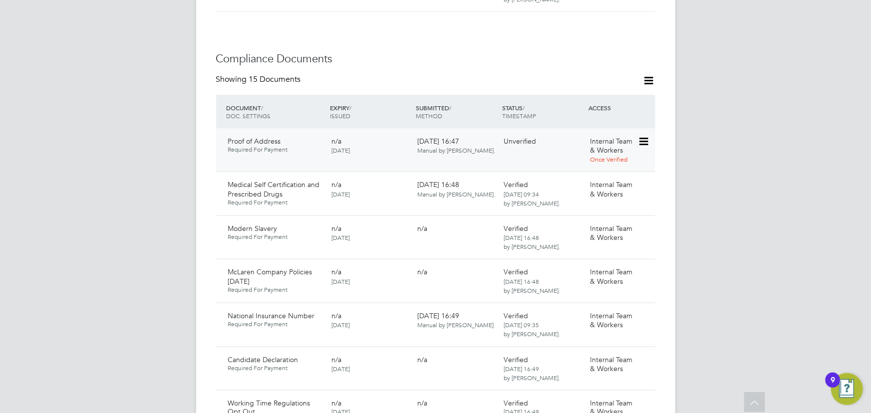
click at [648, 136] on icon at bounding box center [643, 142] width 10 height 12
click at [608, 159] on li "Download Document" at bounding box center [607, 159] width 79 height 14
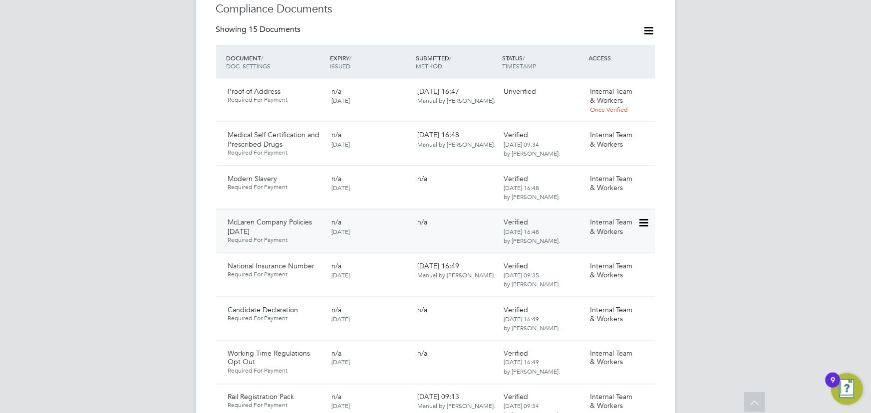
scroll to position [635, 0]
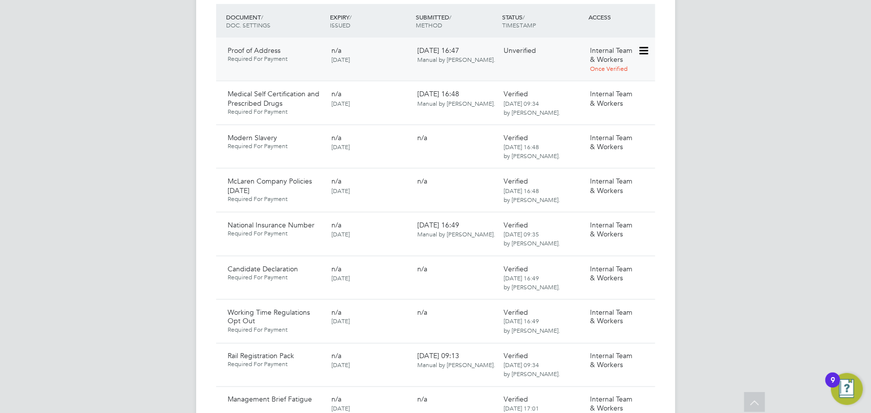
click at [644, 45] on icon at bounding box center [643, 51] width 10 height 12
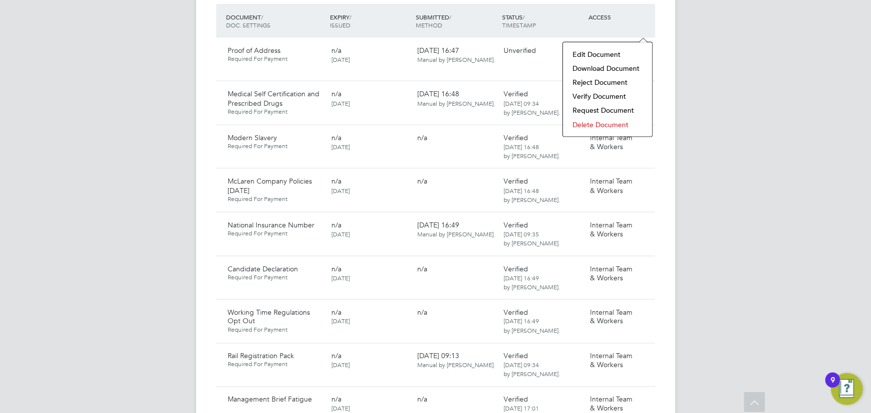
click at [594, 124] on li "Delete Document" at bounding box center [607, 125] width 79 height 14
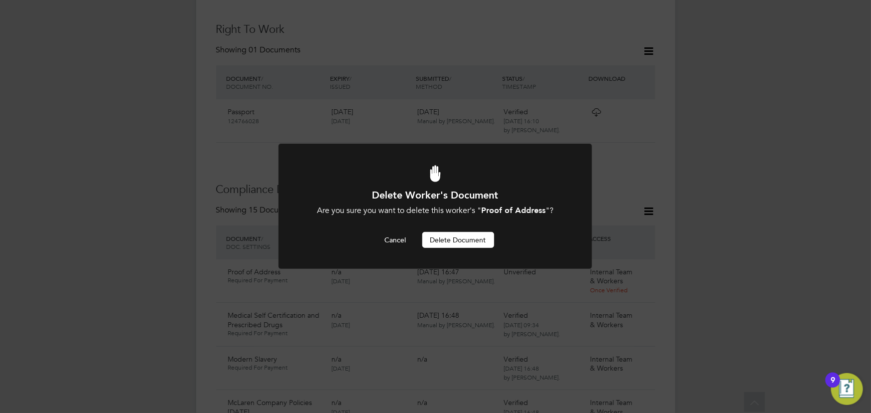
scroll to position [0, 0]
click at [470, 242] on button "Delete Document" at bounding box center [458, 240] width 72 height 16
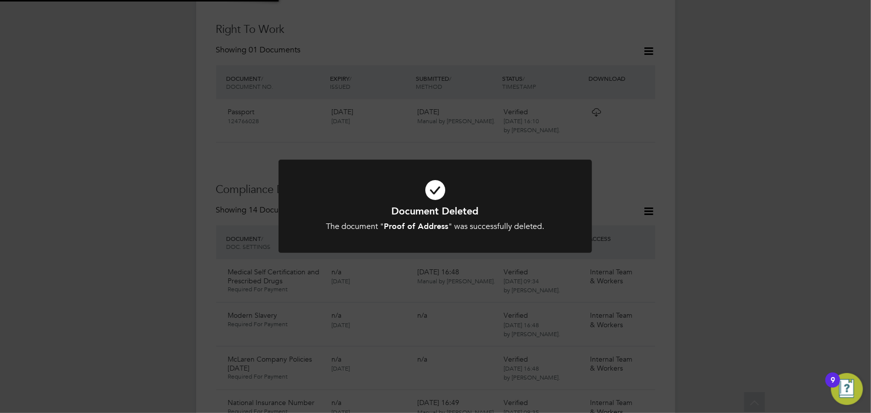
click at [760, 177] on div "Document Deleted The document " Proof of Address " was successfully deleted. Ca…" at bounding box center [435, 206] width 871 height 413
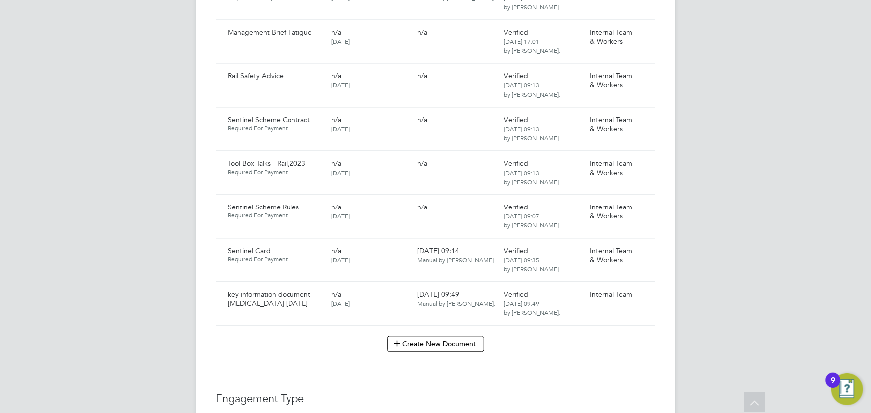
scroll to position [1048, 0]
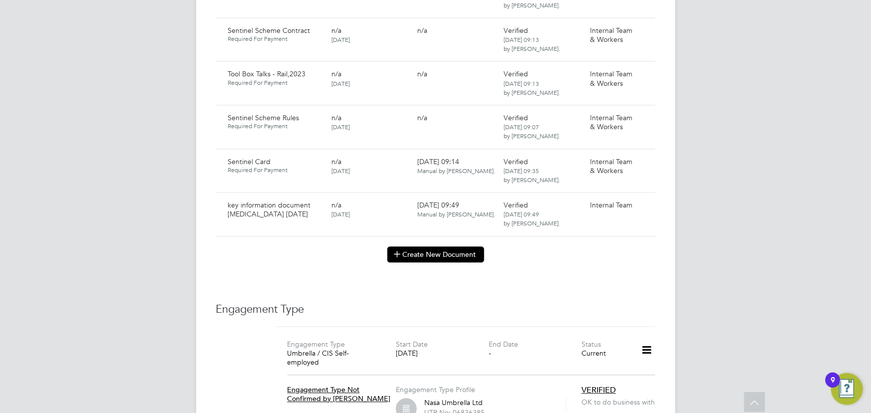
click at [462, 247] on button "Create New Document" at bounding box center [435, 255] width 97 height 16
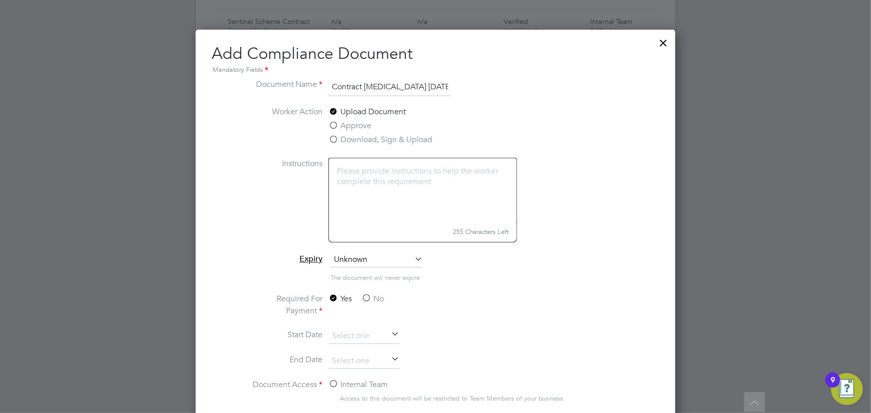
scroll to position [1184, 0]
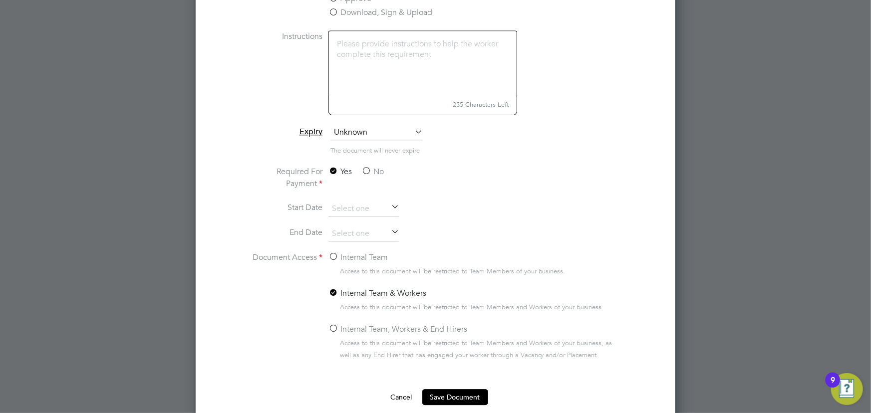
type input "Contract OCL 18.08.25"
click at [371, 169] on label "No" at bounding box center [372, 172] width 22 height 12
click at [0, 0] on input "No" at bounding box center [0, 0] width 0 height 0
click at [365, 252] on label "Internal Team" at bounding box center [357, 258] width 59 height 12
click at [0, 0] on input "Internal Team" at bounding box center [0, 0] width 0 height 0
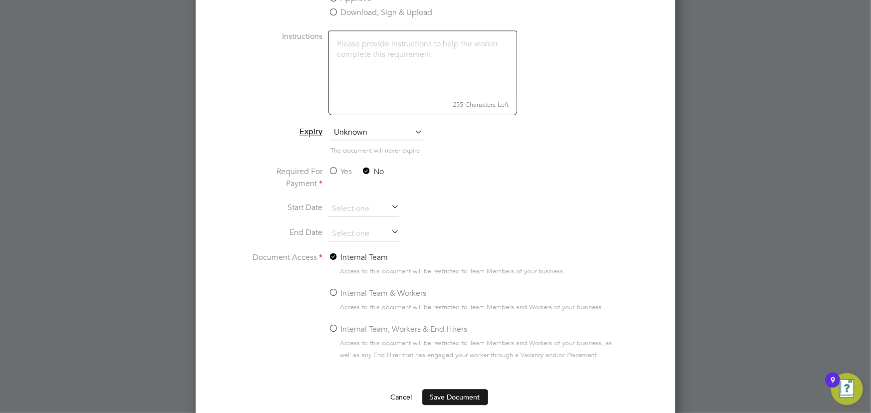
click at [446, 391] on button "Save Document" at bounding box center [455, 397] width 66 height 16
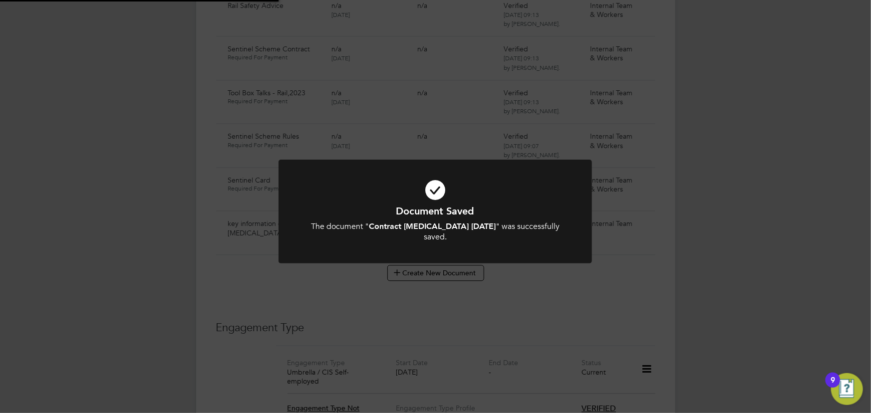
scroll to position [1048, 0]
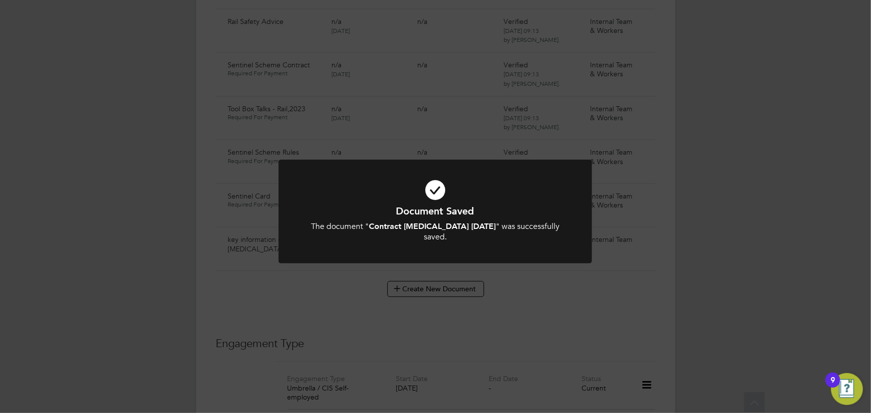
click at [709, 231] on div "Document Saved The document " Contract OCL 18.08.25 " was successfully saved. C…" at bounding box center [435, 206] width 871 height 413
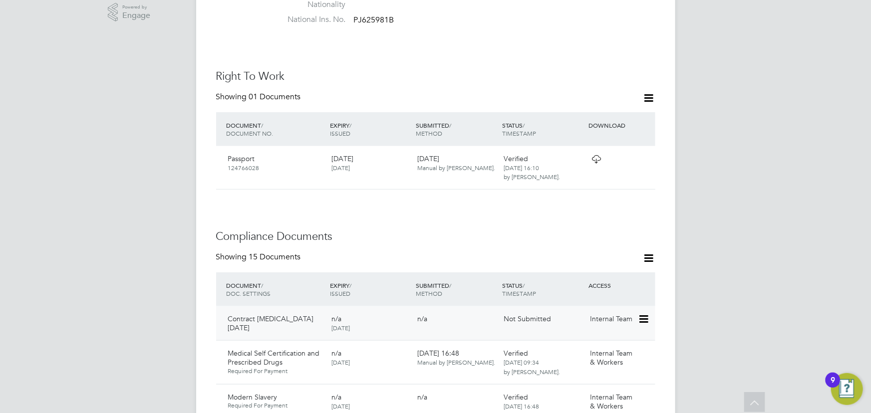
scroll to position [459, 0]
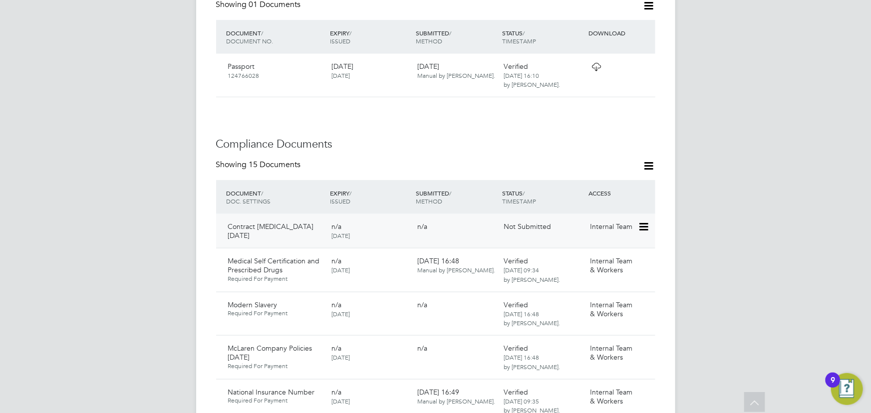
click at [644, 221] on icon at bounding box center [643, 227] width 10 height 12
click at [592, 241] on li "Submit Document" at bounding box center [613, 245] width 70 height 14
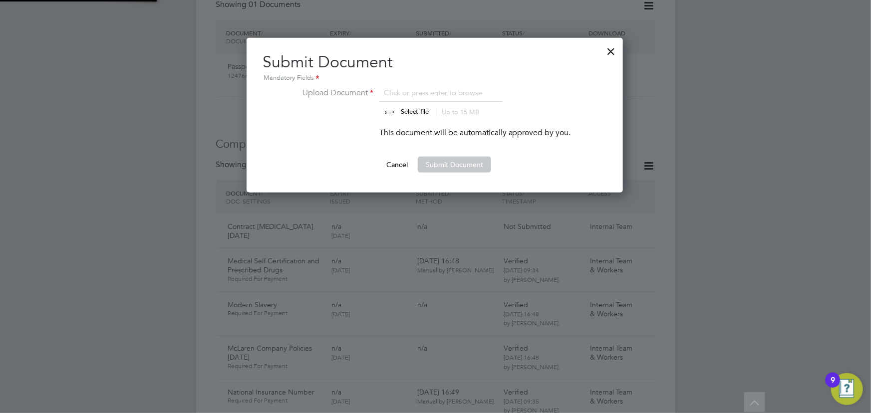
scroll to position [155, 377]
click at [414, 109] on input "file" at bounding box center [424, 102] width 157 height 30
type input "C:\fakepath\Complete_with_Docusign_Candidate_Terms_CIS_H.pdf"
click at [444, 160] on button "Submit Document" at bounding box center [454, 165] width 73 height 16
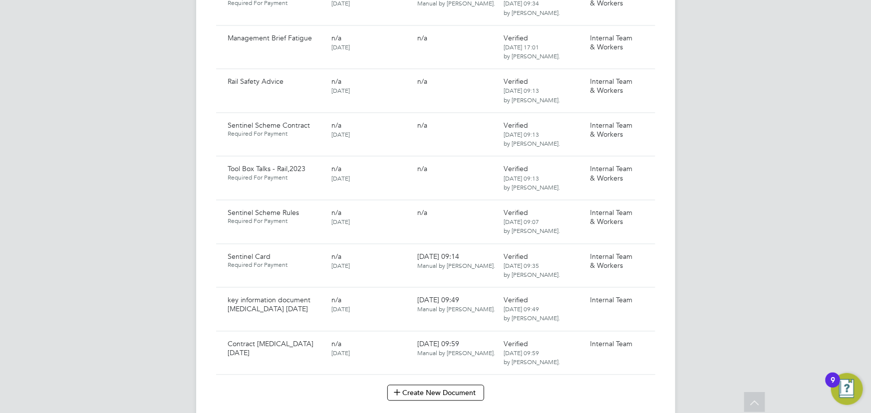
scroll to position [998, 0]
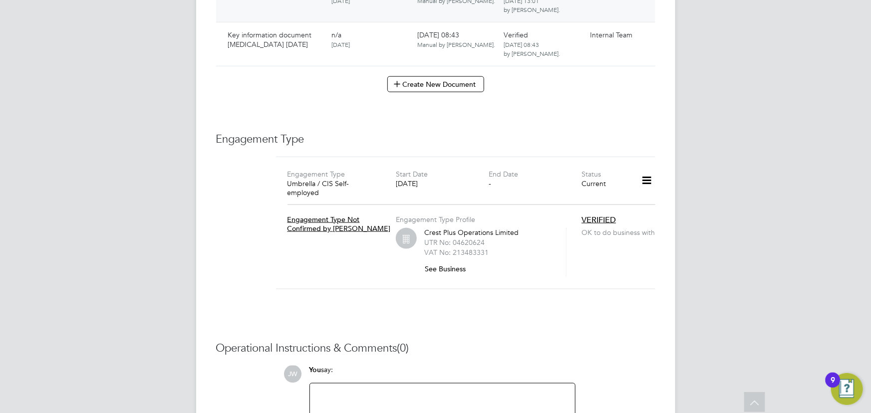
scroll to position [2373, 0]
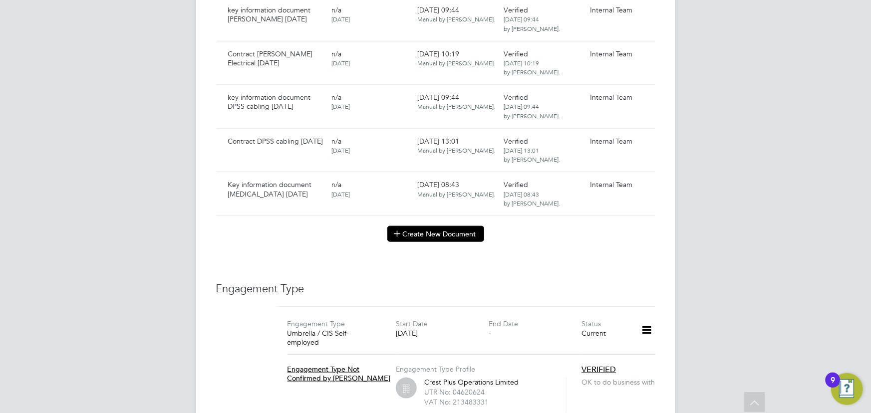
click at [427, 226] on button "Create New Document" at bounding box center [435, 234] width 97 height 16
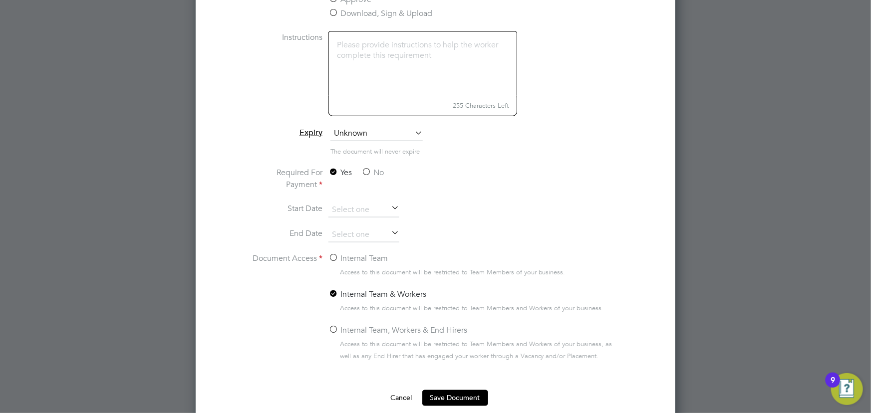
scroll to position [2509, 0]
type input "Contract [MEDICAL_DATA] [DATE]"
click at [376, 170] on label "No" at bounding box center [372, 172] width 22 height 12
click at [0, 0] on input "No" at bounding box center [0, 0] width 0 height 0
click at [355, 248] on li "End Date" at bounding box center [436, 239] width 376 height 25
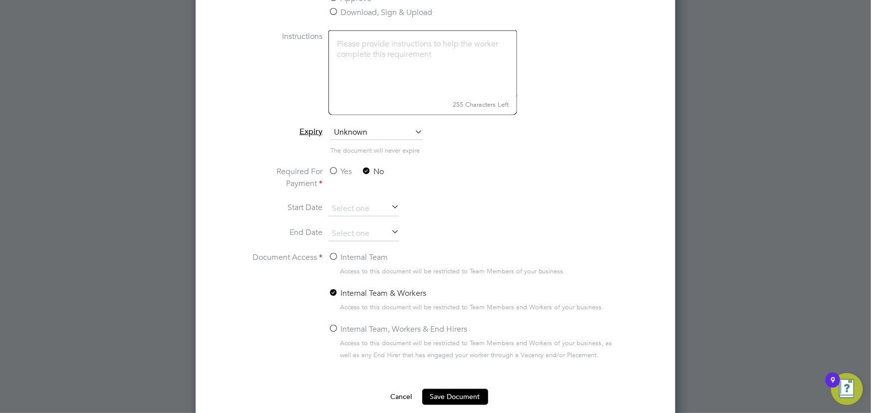
click at [356, 252] on label "Internal Team" at bounding box center [357, 258] width 59 height 12
click at [0, 0] on input "Internal Team" at bounding box center [0, 0] width 0 height 0
drag, startPoint x: 442, startPoint y: 389, endPoint x: 447, endPoint y: 388, distance: 5.1
click at [442, 389] on button "Save Document" at bounding box center [455, 397] width 66 height 16
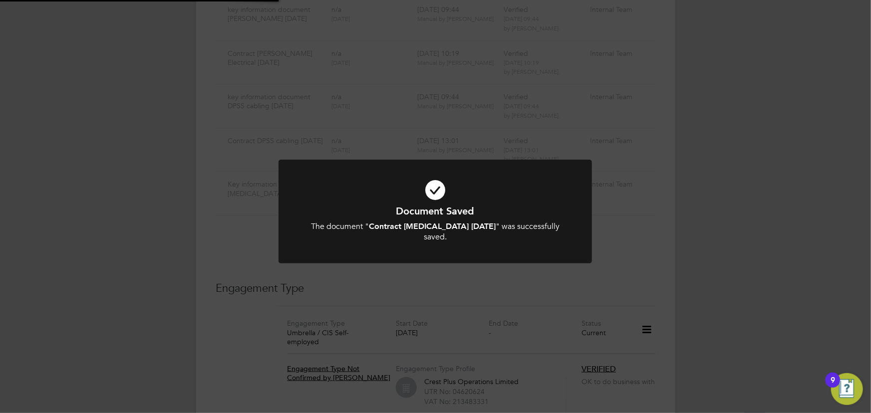
click at [680, 322] on div "Document Saved The document " Contract [MEDICAL_DATA] [DATE] " was successfully…" at bounding box center [435, 206] width 871 height 413
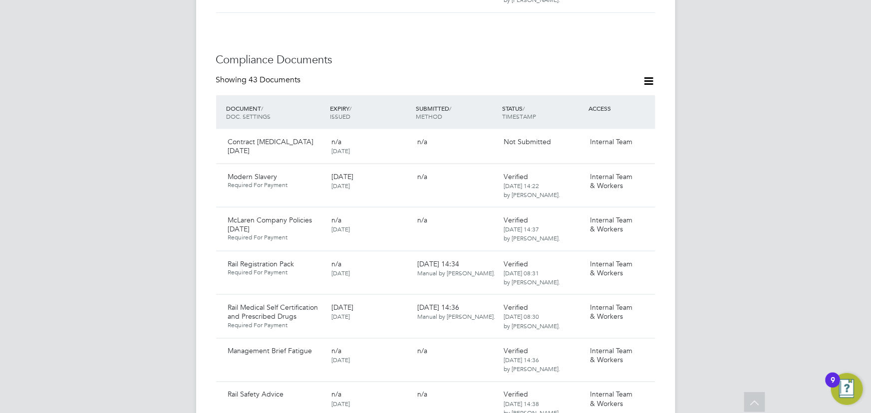
scroll to position [477, 0]
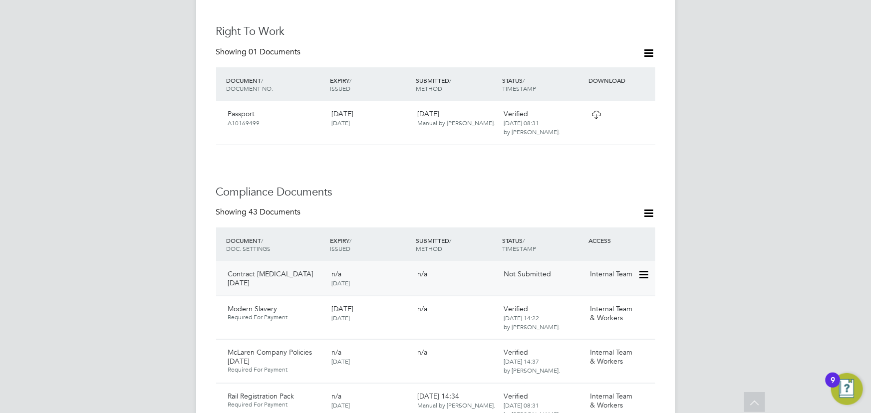
click at [645, 269] on icon at bounding box center [643, 275] width 10 height 12
click at [602, 291] on li "Submit Document" at bounding box center [613, 291] width 70 height 14
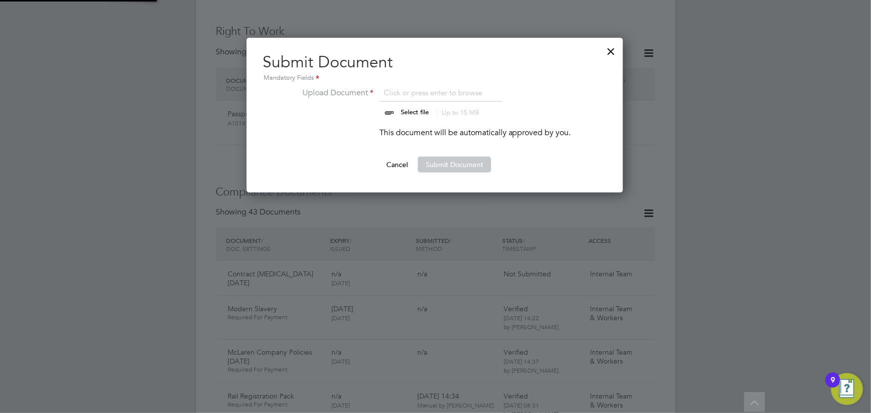
scroll to position [155, 377]
click at [424, 110] on input "file" at bounding box center [424, 102] width 157 height 30
type input "C:\fakepath\Complete_with_Docusign_Candidate_Terms_CIS_c (5).pdf"
click at [442, 159] on button "Submit Document" at bounding box center [454, 165] width 73 height 16
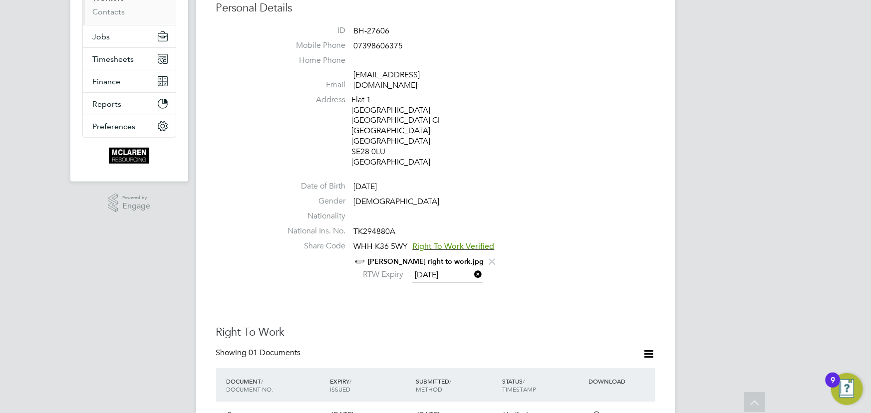
scroll to position [23, 0]
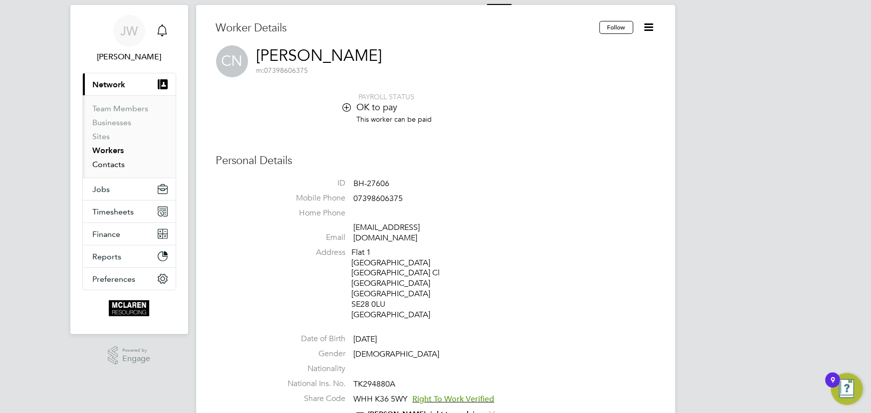
click at [122, 163] on link "Contacts" at bounding box center [109, 164] width 32 height 9
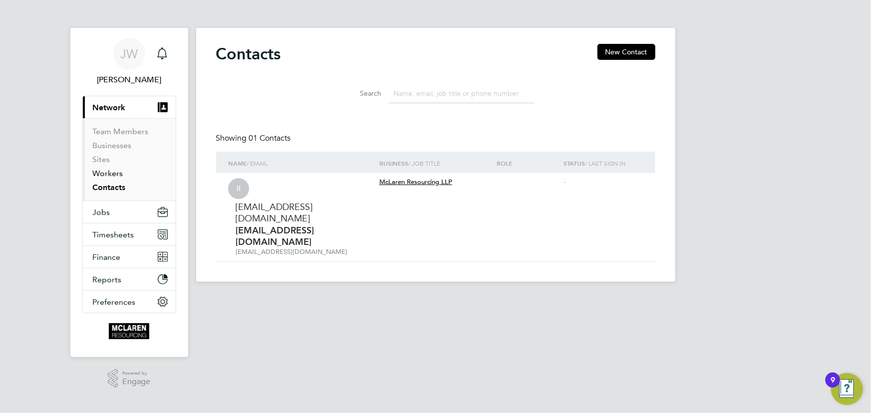
click at [117, 170] on link "Workers" at bounding box center [108, 173] width 30 height 9
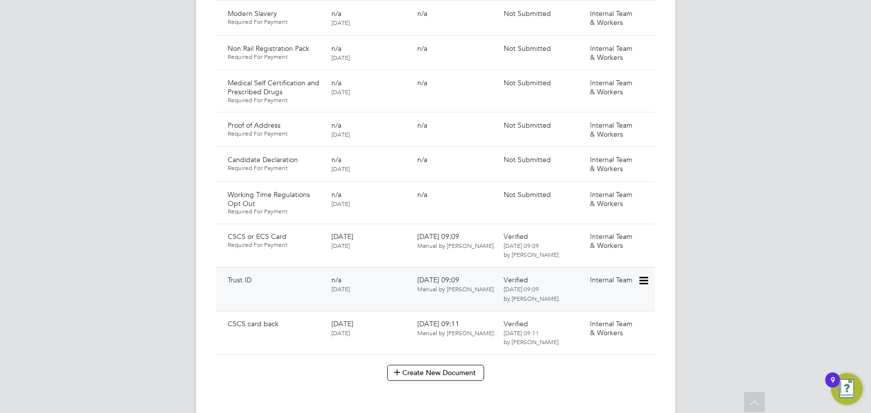
scroll to position [816, 0]
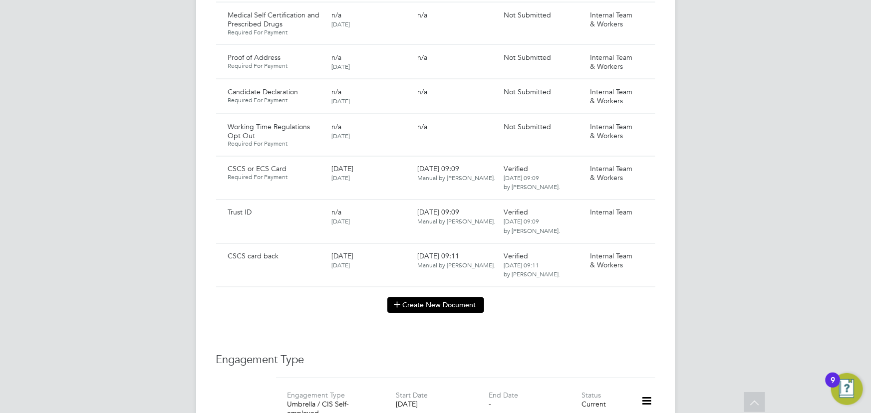
click at [446, 297] on button "Create New Document" at bounding box center [435, 305] width 97 height 16
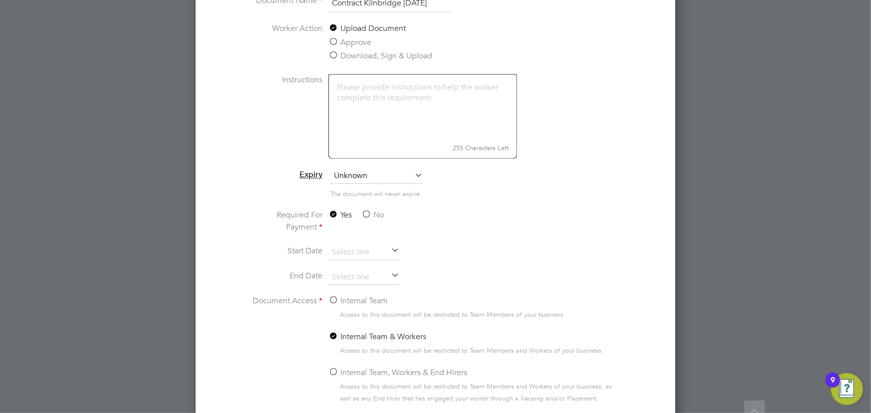
scroll to position [1043, 0]
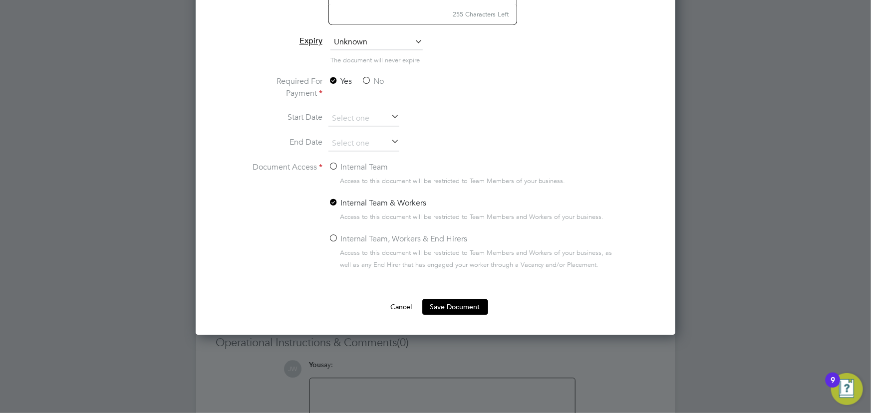
type input "Contract Kilnbridge 27.08.25"
click at [378, 77] on label "No" at bounding box center [372, 81] width 22 height 12
click at [0, 0] on input "No" at bounding box center [0, 0] width 0 height 0
click at [359, 165] on label "Internal Team" at bounding box center [357, 167] width 59 height 12
click at [0, 0] on input "Internal Team" at bounding box center [0, 0] width 0 height 0
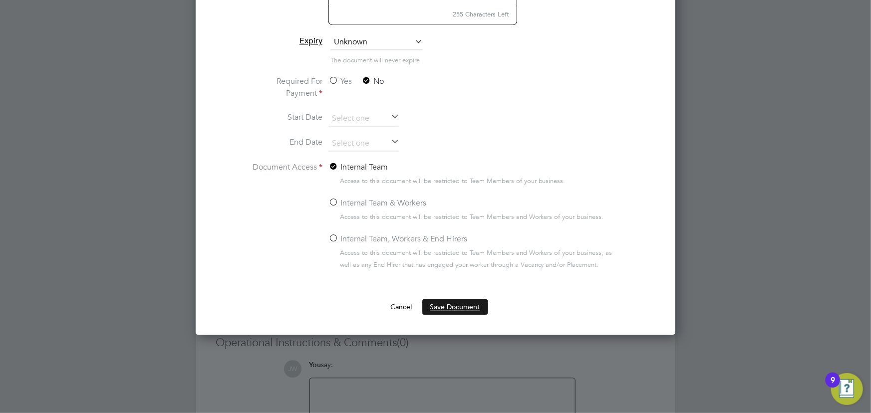
click at [457, 300] on button "Save Document" at bounding box center [455, 307] width 66 height 16
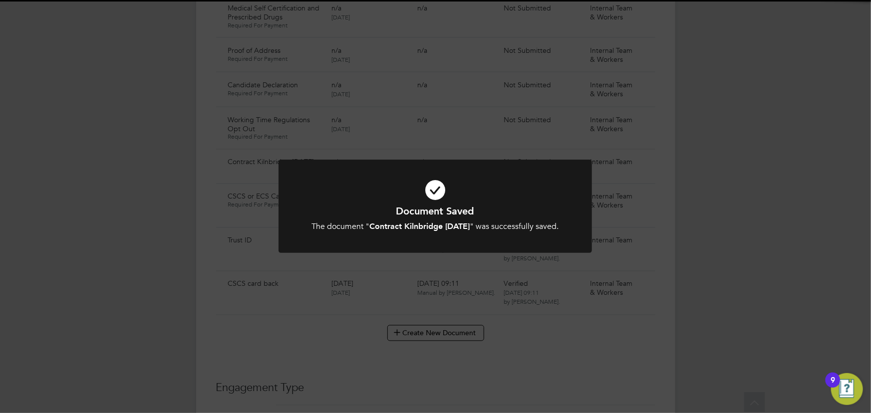
scroll to position [816, 0]
click at [706, 211] on div "Document Saved The document " Contract Kilnbridge 27.08.25 " was successfully s…" at bounding box center [435, 206] width 871 height 413
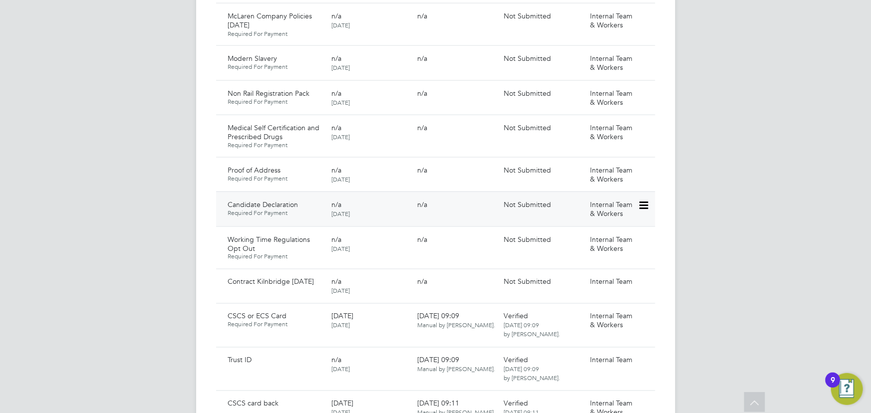
scroll to position [771, 0]
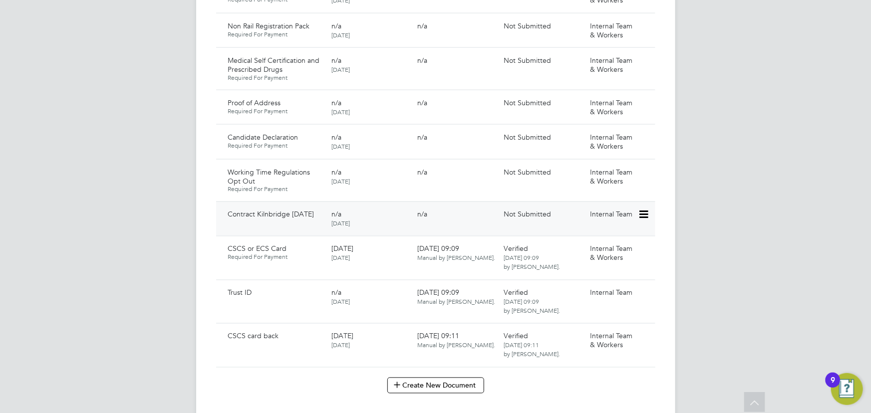
click at [644, 209] on icon at bounding box center [643, 215] width 10 height 12
click at [601, 244] on li "Submit Document" at bounding box center [613, 243] width 70 height 14
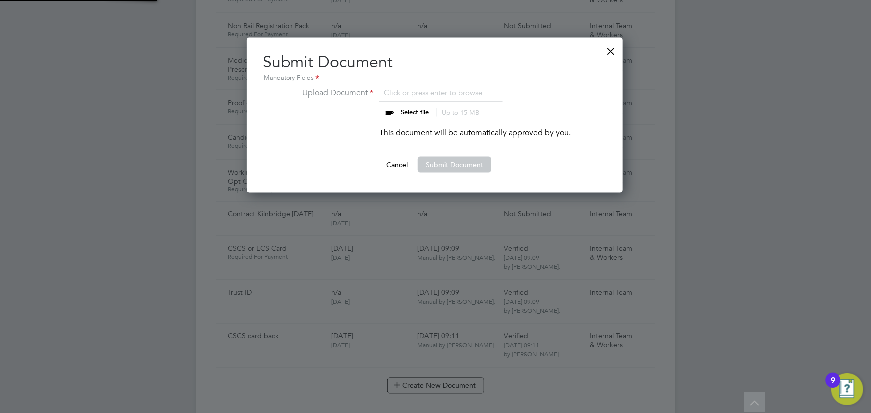
scroll to position [155, 377]
click at [430, 110] on input "file" at bounding box center [424, 102] width 157 height 30
type input "C:\fakepath\Complete_with_Docusign_Candidate_Terms_CIS_M (6).pdf"
click at [435, 158] on button "Submit Document" at bounding box center [454, 165] width 73 height 16
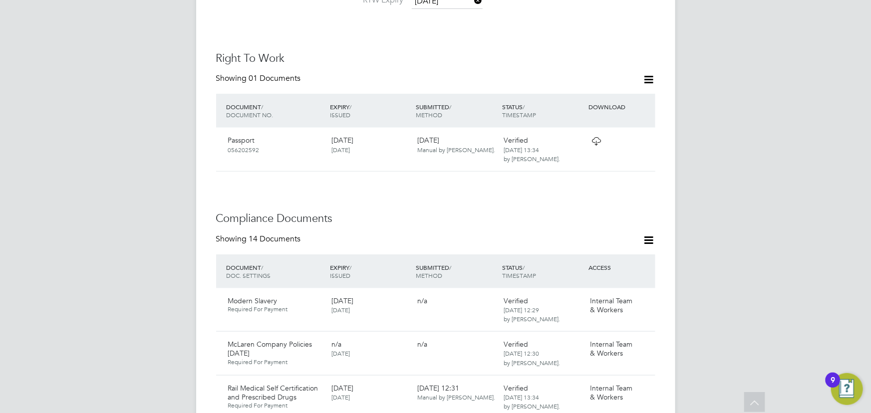
scroll to position [499, 0]
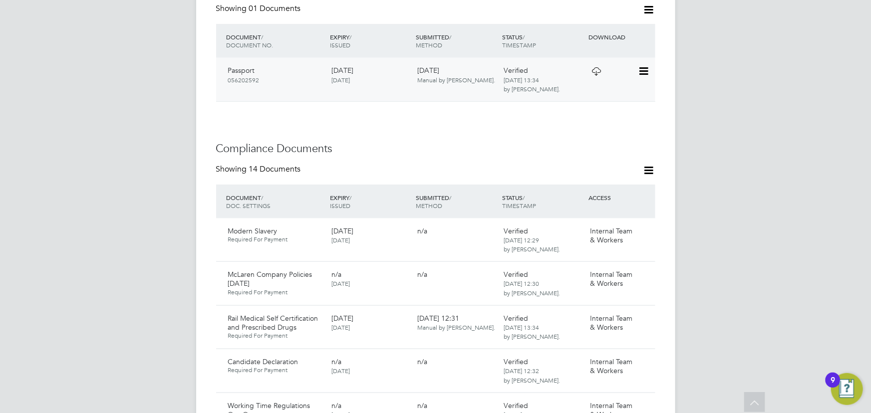
click at [642, 65] on icon at bounding box center [643, 71] width 10 height 12
click at [593, 132] on li "View Details" at bounding box center [610, 132] width 73 height 14
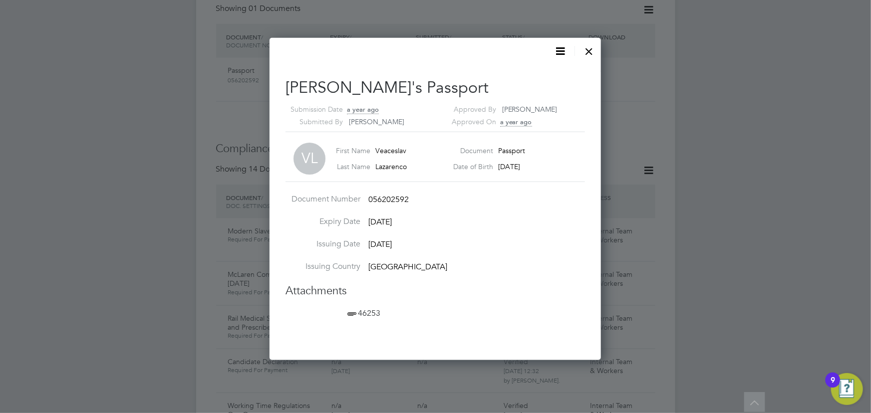
scroll to position [322, 332]
click at [377, 313] on span "46253" at bounding box center [362, 313] width 35 height 10
drag, startPoint x: 586, startPoint y: 49, endPoint x: 589, endPoint y: 55, distance: 6.3
click at [586, 49] on div at bounding box center [589, 49] width 18 height 18
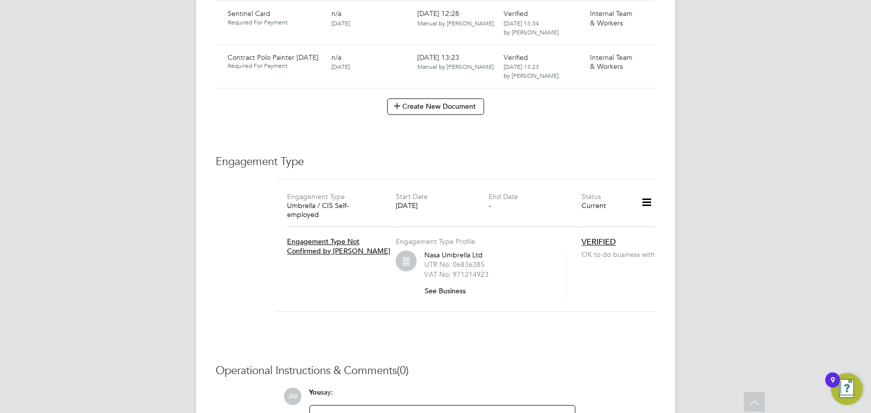
scroll to position [1225, 0]
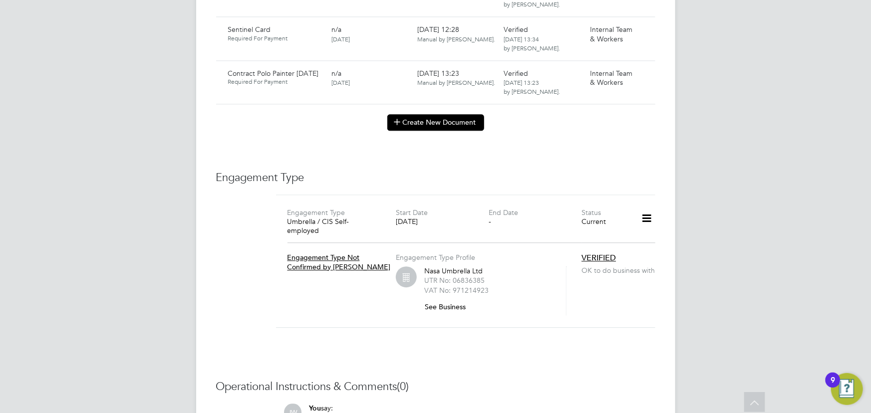
click at [439, 114] on button "Create New Document" at bounding box center [435, 122] width 97 height 16
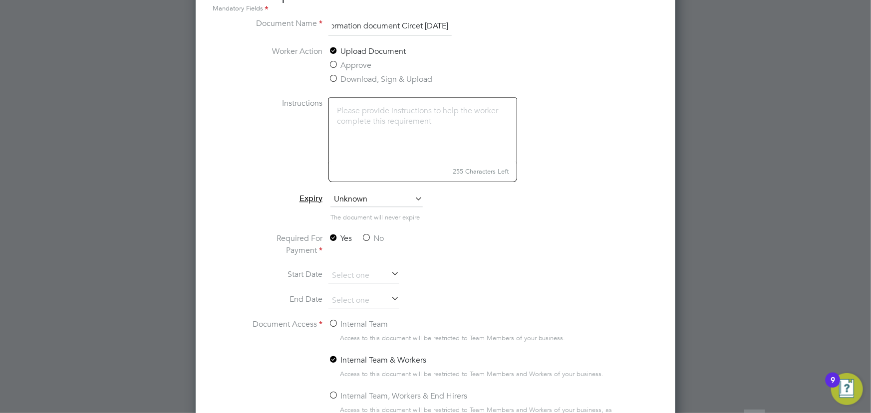
scroll to position [1361, 0]
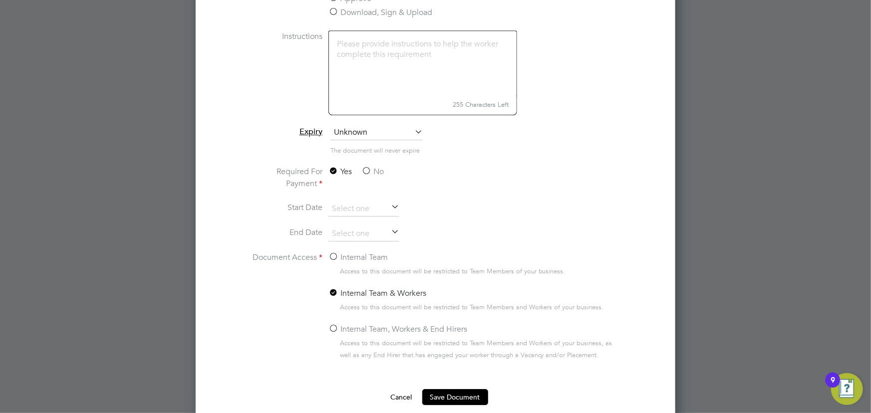
type input "key information document Circet 26.08.25"
click at [374, 170] on label "No" at bounding box center [372, 172] width 22 height 12
click at [0, 0] on input "No" at bounding box center [0, 0] width 0 height 0
click at [358, 257] on label "Internal Team" at bounding box center [357, 258] width 59 height 12
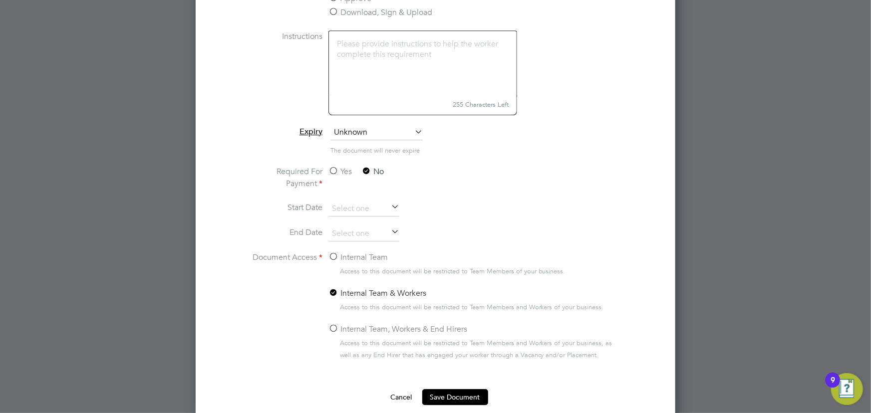
click at [0, 0] on input "Internal Team" at bounding box center [0, 0] width 0 height 0
click at [474, 394] on button "Save Document" at bounding box center [455, 397] width 66 height 16
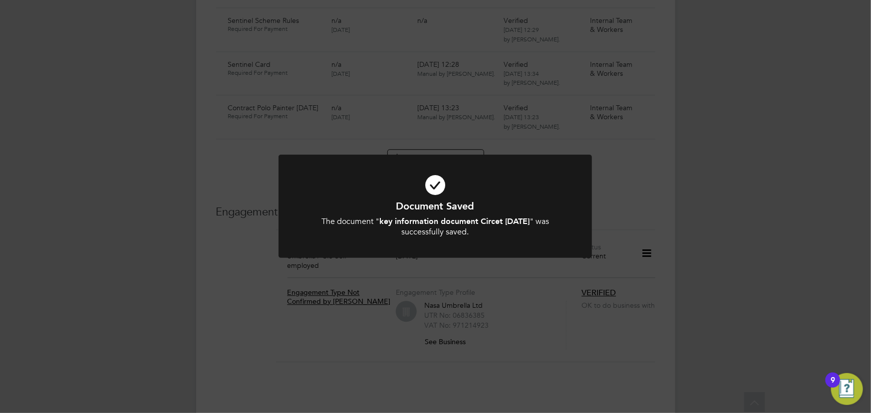
click at [780, 299] on div "Document Saved The document " key information document Circet 26.08.25 " was su…" at bounding box center [435, 206] width 871 height 413
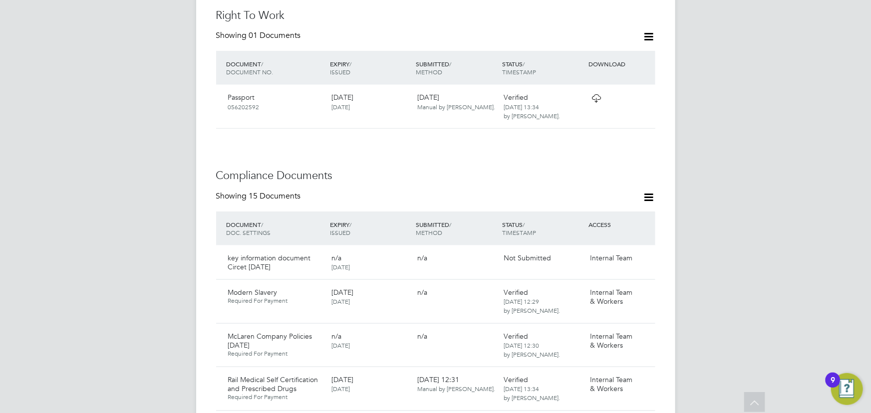
scroll to position [544, 0]
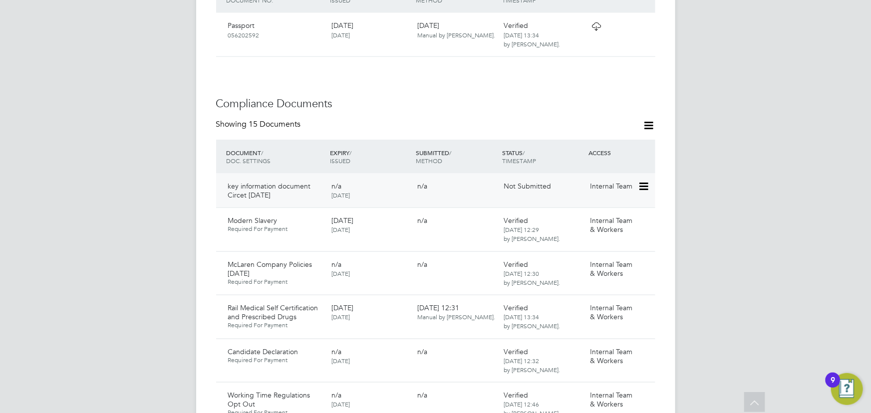
click at [648, 181] on icon at bounding box center [643, 187] width 10 height 12
click at [616, 215] on li "Submit Document" at bounding box center [613, 214] width 70 height 14
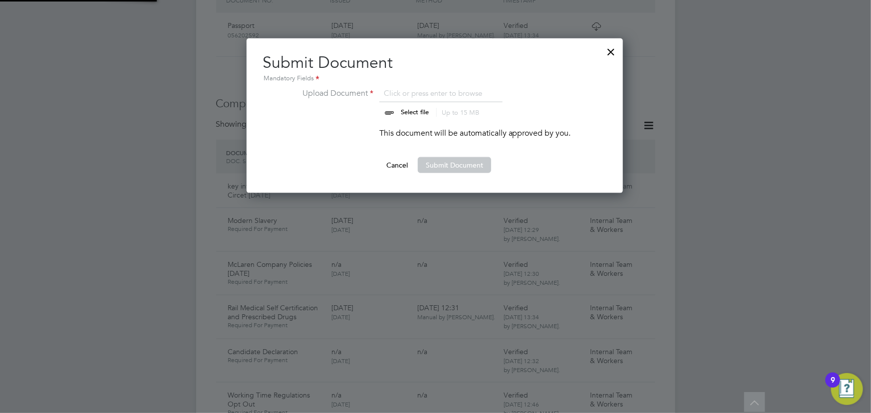
scroll to position [155, 377]
click at [415, 111] on input "file" at bounding box center [424, 102] width 157 height 30
type input "C:\fakepath\Key Information Document (Self Employed-CIS) 3 Veaceslav lazenco Ci…"
click at [450, 161] on button "Submit Document" at bounding box center [454, 165] width 73 height 16
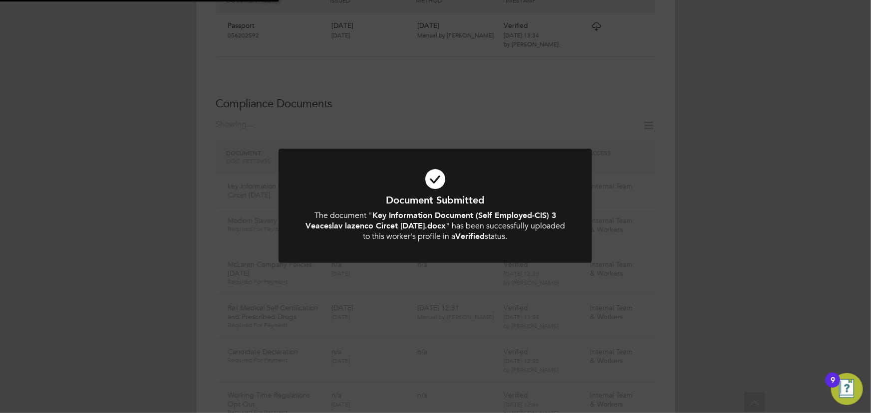
click at [706, 168] on div "Document Submitted The document " Key Information Document (Self Employed-CIS) …" at bounding box center [435, 206] width 871 height 413
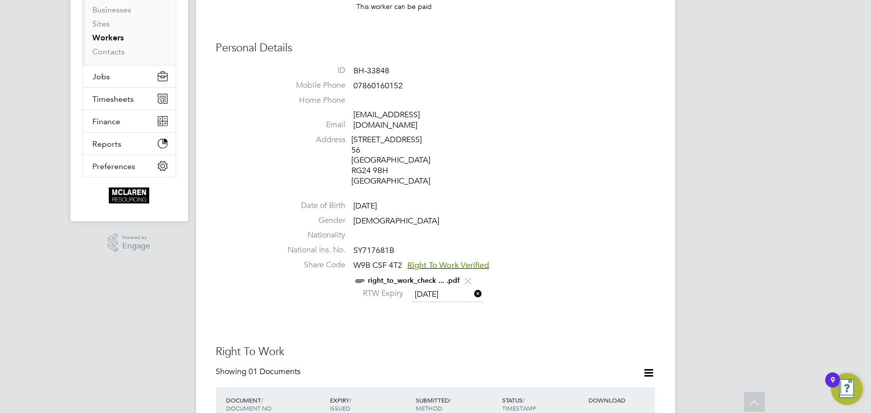
scroll to position [0, 0]
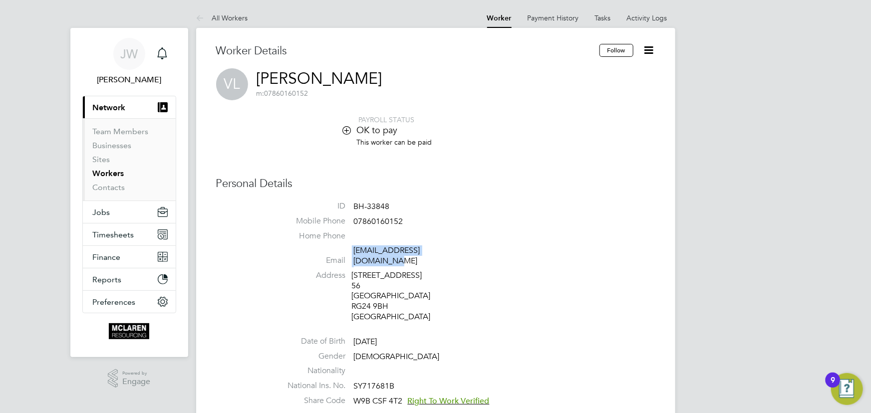
drag, startPoint x: 348, startPoint y: 252, endPoint x: 467, endPoint y: 254, distance: 118.3
click at [467, 254] on li "Email slava.lazarenco@gmail.com" at bounding box center [465, 258] width 379 height 24
copy li "slava.lazarenco@gmail.com"
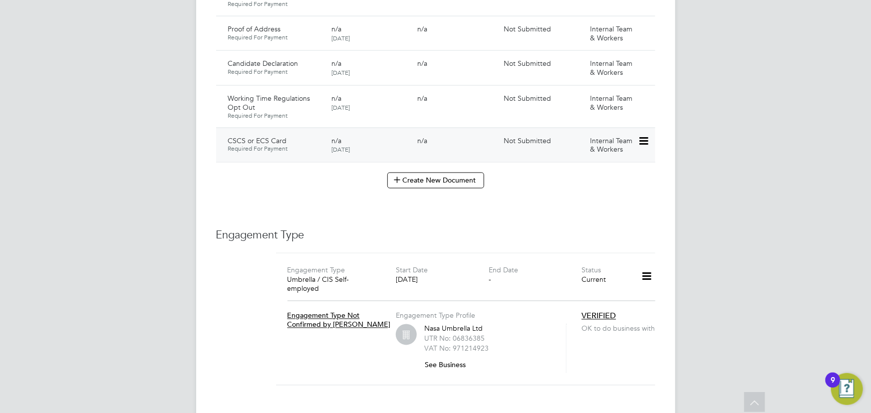
scroll to position [726, 0]
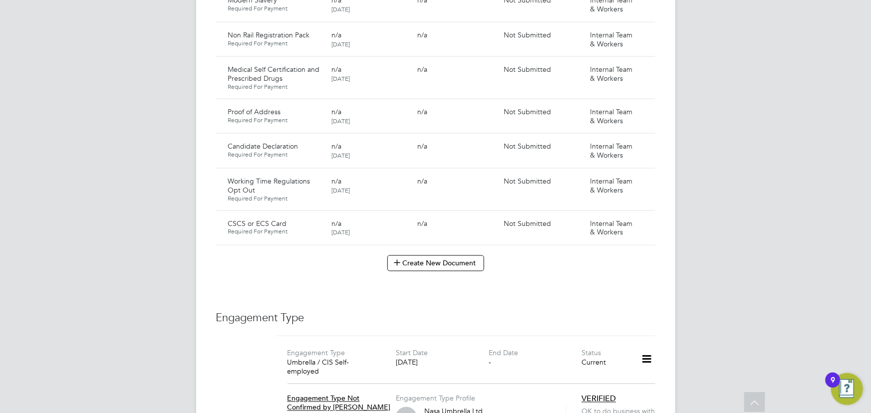
drag, startPoint x: 422, startPoint y: 254, endPoint x: 443, endPoint y: 263, distance: 22.6
click at [423, 256] on button "Create New Document" at bounding box center [435, 264] width 97 height 16
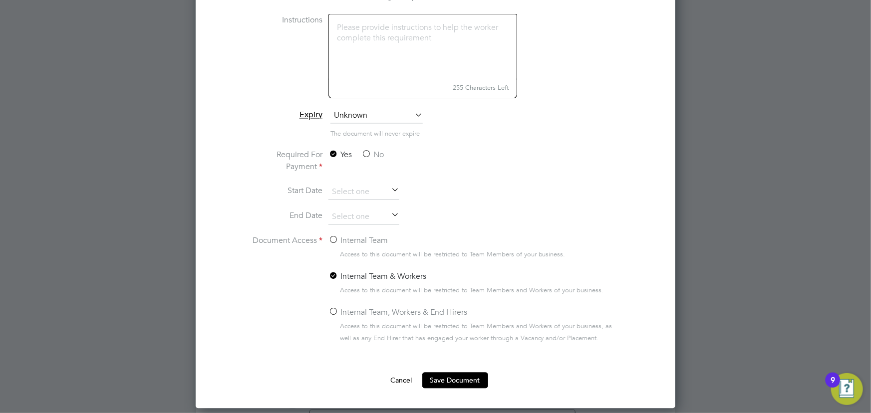
scroll to position [989, 0]
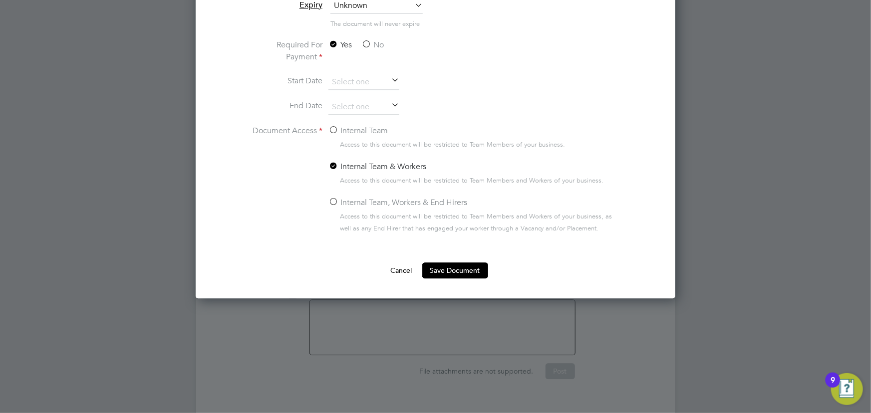
type input "key information document BPH [DATE]"
click at [359, 130] on label "Internal Team" at bounding box center [357, 131] width 59 height 12
click at [0, 0] on input "Internal Team" at bounding box center [0, 0] width 0 height 0
click at [377, 40] on label "No" at bounding box center [372, 45] width 22 height 12
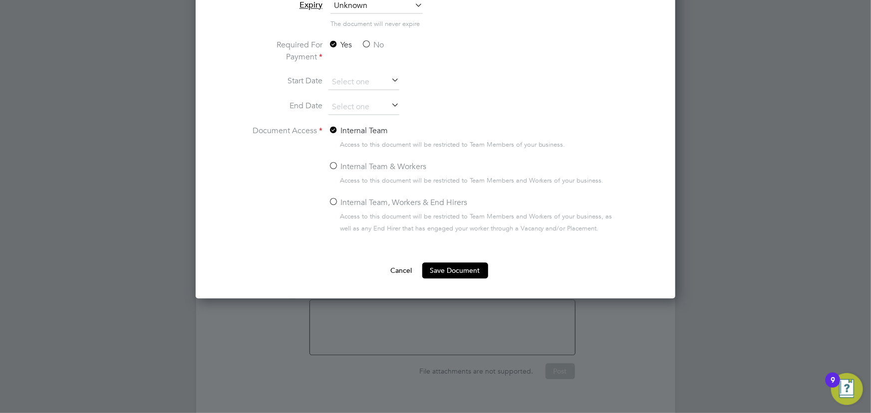
click at [0, 0] on input "No" at bounding box center [0, 0] width 0 height 0
click at [440, 271] on button "Save Document" at bounding box center [455, 271] width 66 height 16
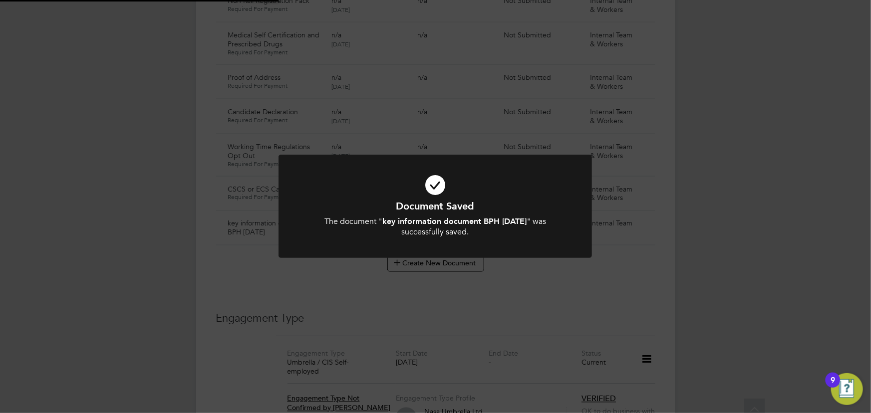
scroll to position [726, 0]
click at [700, 250] on div "Document Saved The document " key information document BPH [DATE] " was success…" at bounding box center [435, 206] width 871 height 413
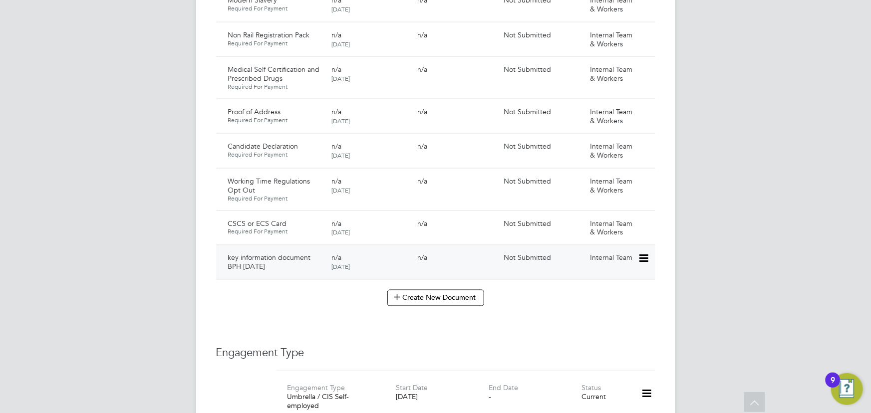
click at [648, 253] on icon at bounding box center [643, 259] width 10 height 12
click at [595, 285] on li "Submit Document" at bounding box center [613, 286] width 70 height 14
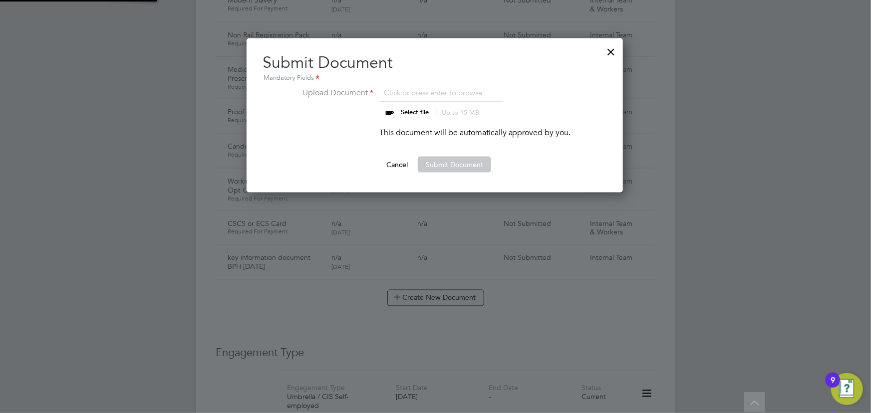
scroll to position [155, 377]
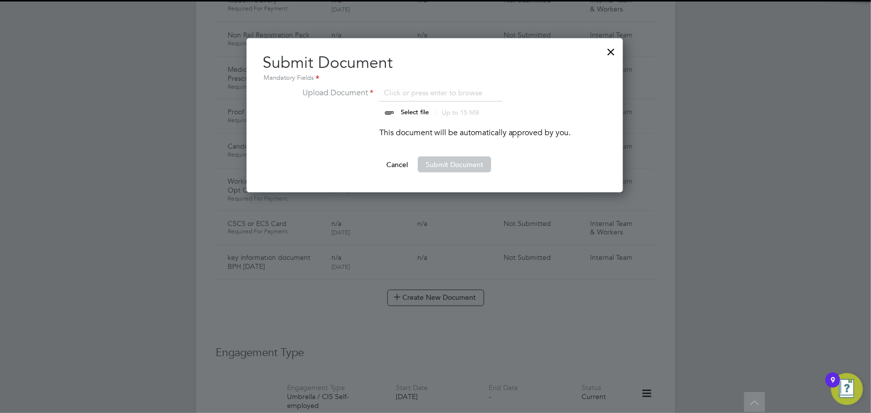
click at [416, 108] on input "file" at bounding box center [424, 102] width 157 height 30
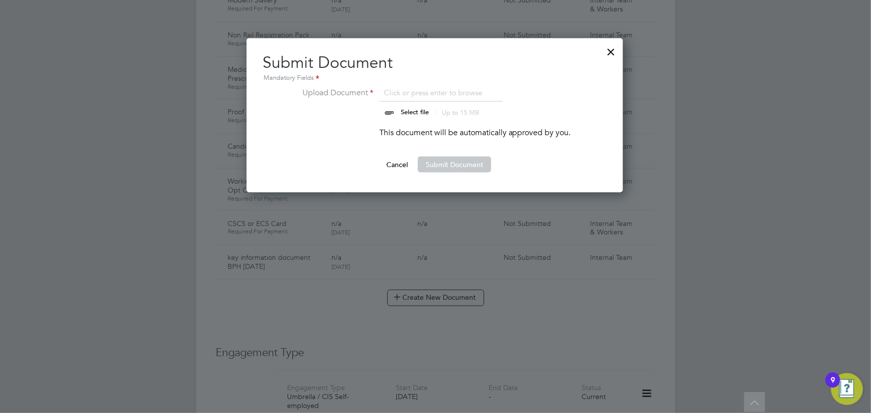
type input "C:\fakepath\Key Information Document (Self Employed-CIS) 3 [PERSON_NAME] BPH [D…"
click at [430, 163] on button "Submit Document" at bounding box center [454, 165] width 73 height 16
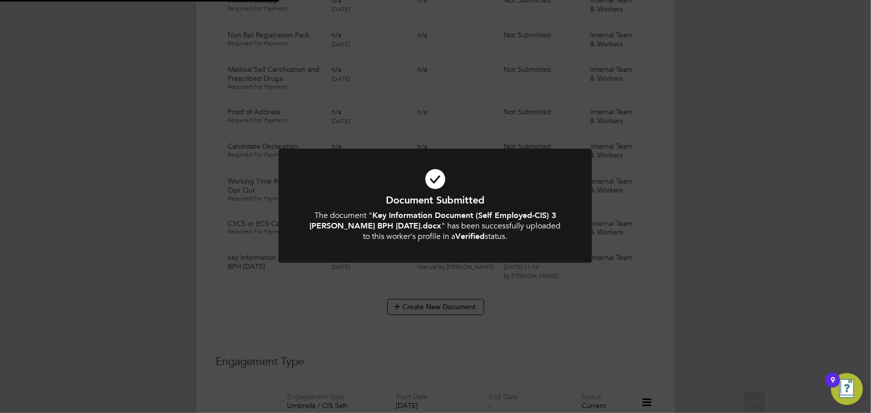
click at [809, 218] on div "Document Submitted The document " Key Information Document (Self Employed-CIS) …" at bounding box center [435, 206] width 871 height 413
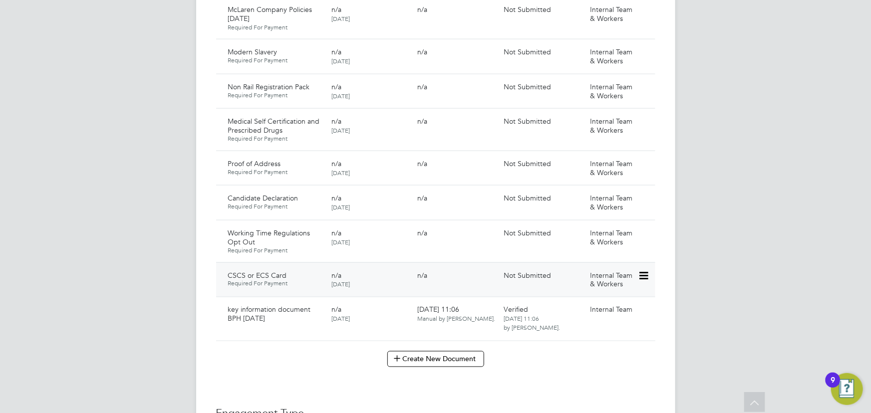
scroll to position [726, 0]
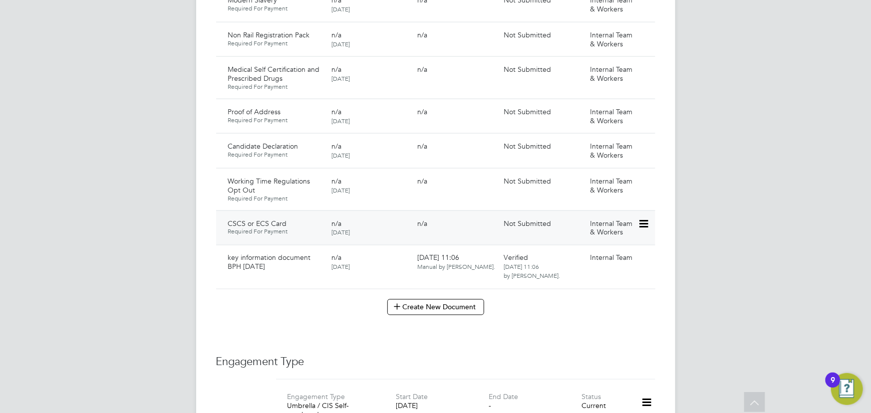
click at [636, 215] on div "Internal Team & Workers" at bounding box center [612, 228] width 52 height 26
click at [645, 218] on icon at bounding box center [643, 224] width 10 height 12
click at [611, 255] on li "Submit Document" at bounding box center [611, 252] width 74 height 14
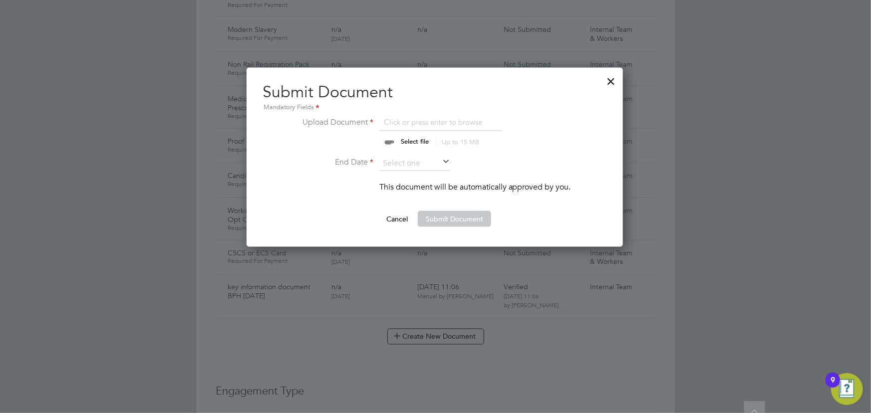
scroll to position [680, 0]
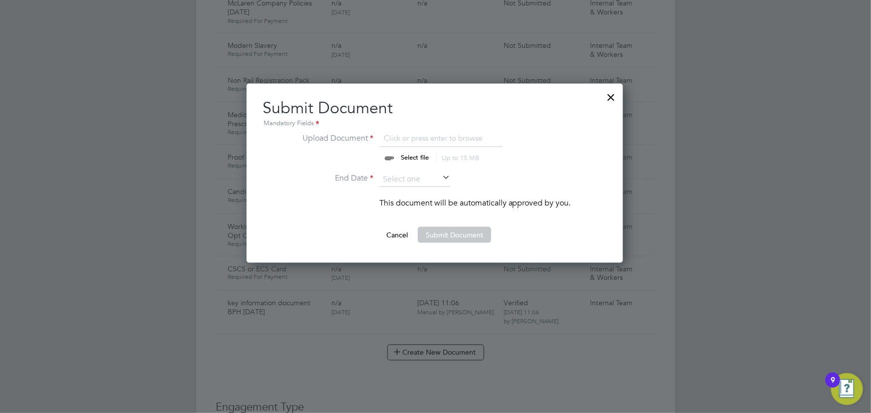
click at [414, 155] on input "file" at bounding box center [424, 147] width 157 height 30
type input "C:\fakepath\[PERSON_NAME] CSCS.jpg"
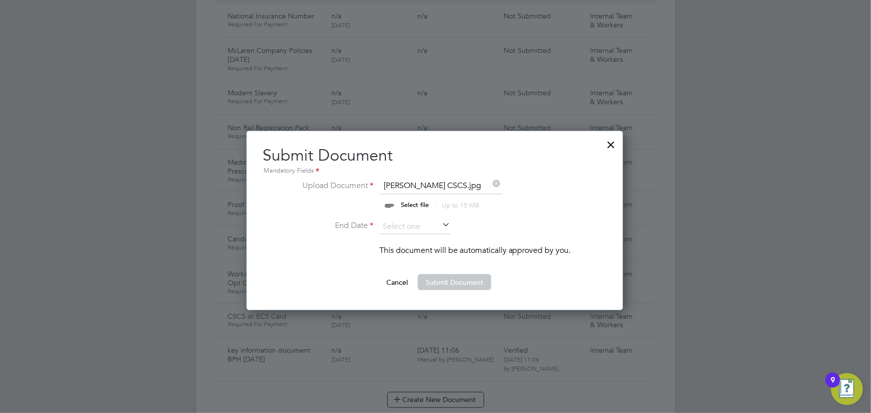
scroll to position [589, 0]
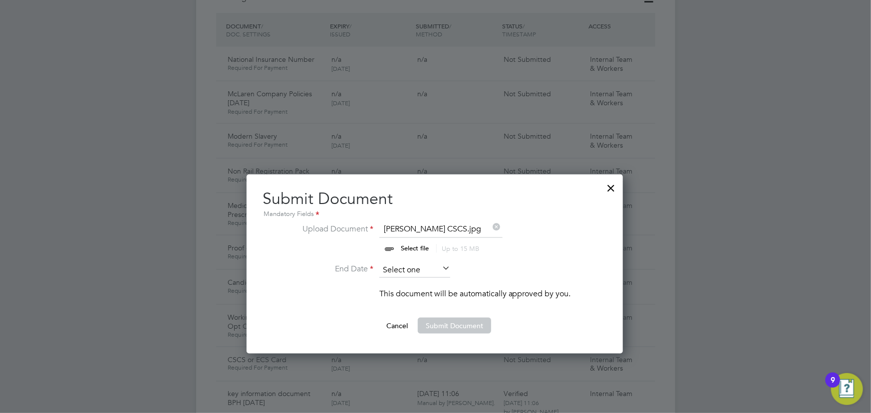
click at [439, 271] on input at bounding box center [414, 270] width 71 height 15
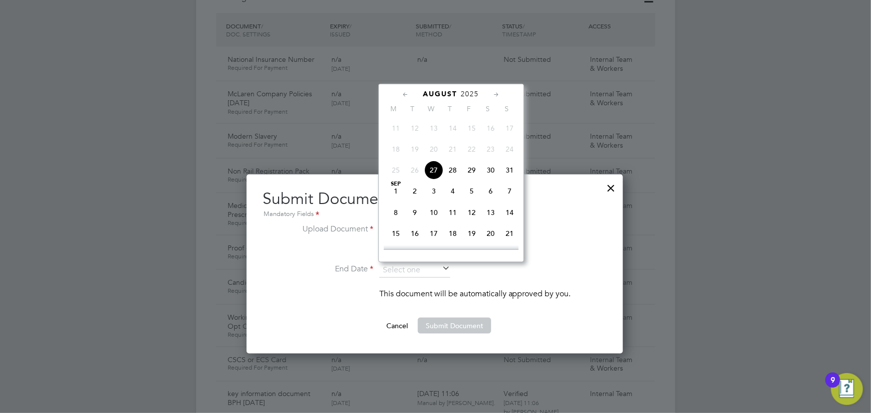
click at [473, 90] on span "2025" at bounding box center [470, 94] width 18 height 8
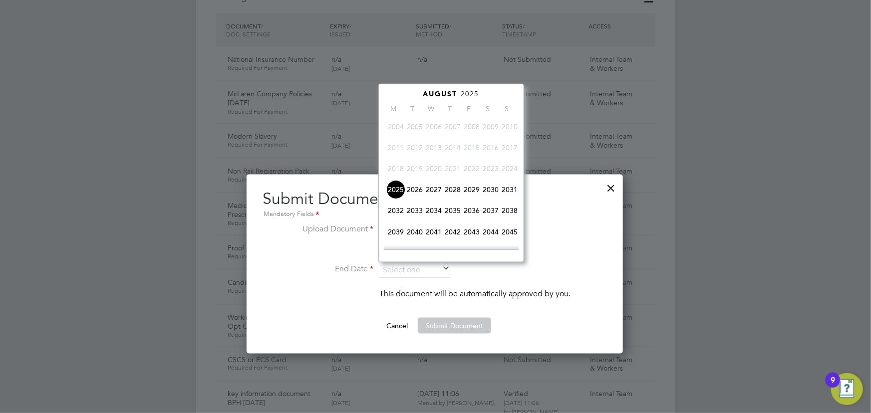
click at [417, 190] on span "2026" at bounding box center [414, 189] width 19 height 19
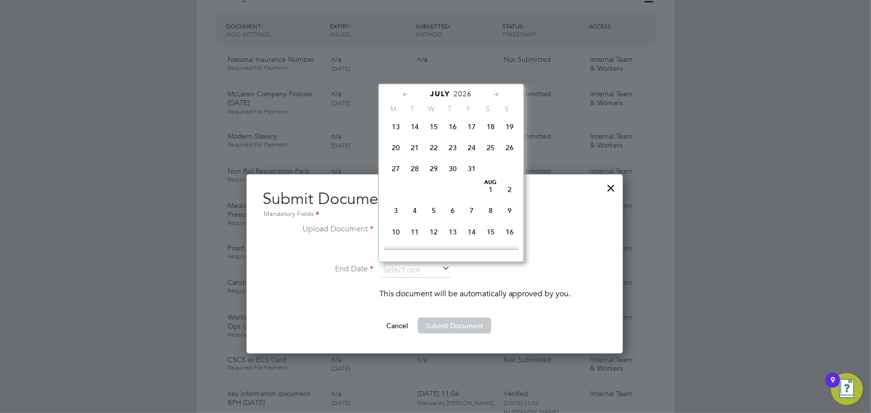
click at [472, 171] on span "31" at bounding box center [471, 168] width 19 height 19
type input "[DATE]"
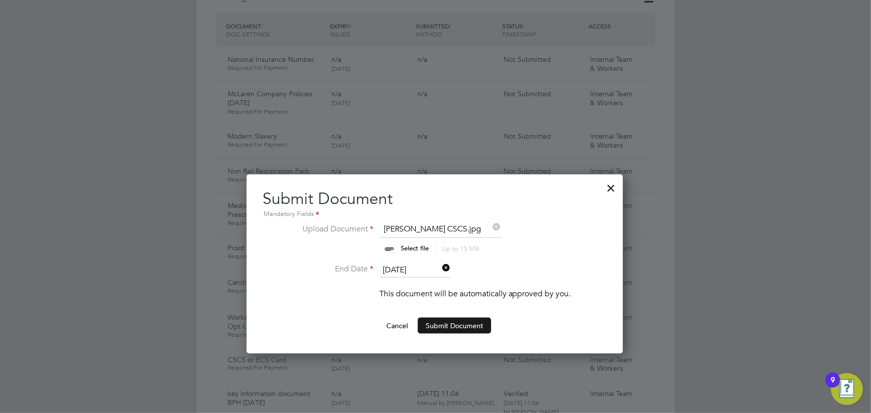
click at [470, 318] on button "Submit Document" at bounding box center [454, 326] width 73 height 16
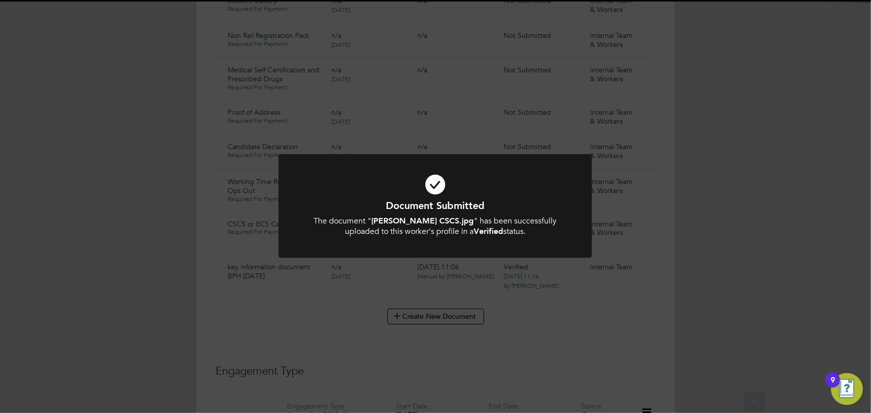
scroll to position [726, 0]
click at [789, 274] on div "Document Submitted The document " Christopher Gibson CSCS.jpg " has been succes…" at bounding box center [435, 206] width 871 height 413
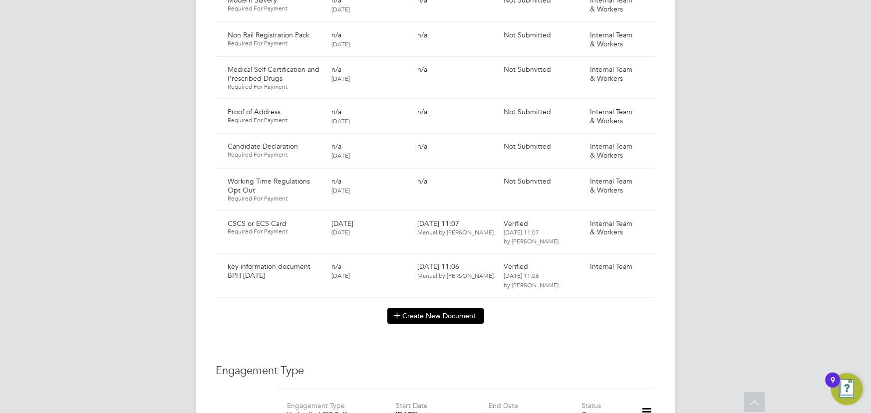
click at [462, 308] on button "Create New Document" at bounding box center [435, 316] width 97 height 16
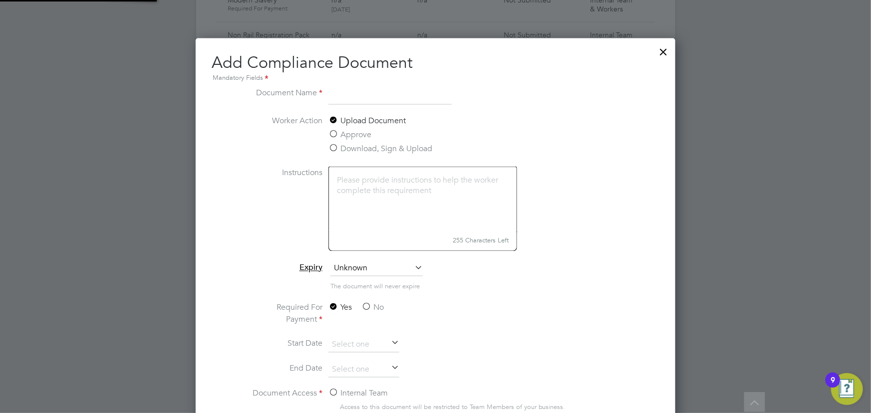
scroll to position [522, 480]
type input "V"
type input "CSCS card back"
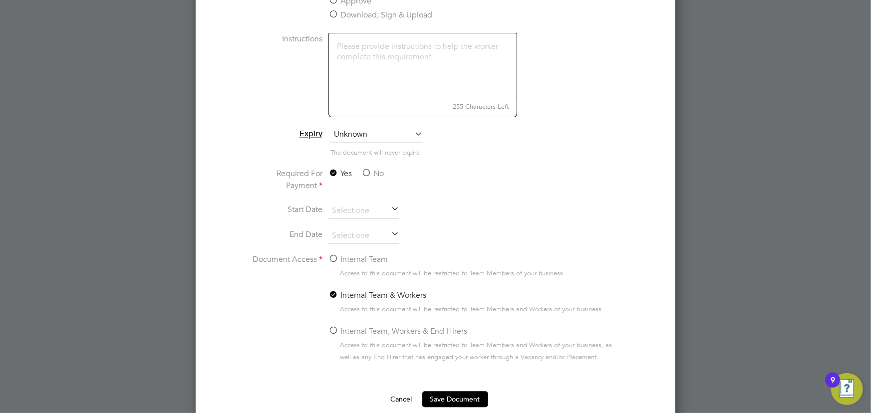
scroll to position [862, 0]
click at [372, 170] on label "No" at bounding box center [372, 172] width 22 height 12
click at [0, 0] on input "No" at bounding box center [0, 0] width 0 height 0
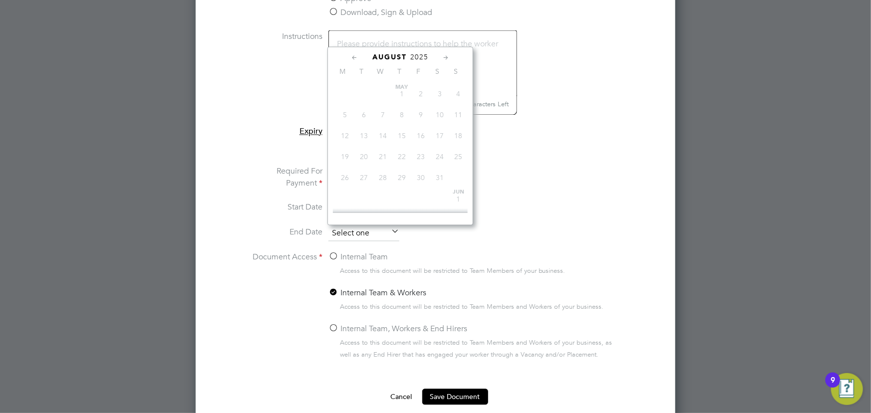
click at [358, 229] on input at bounding box center [363, 234] width 71 height 15
click at [419, 53] on span "2025" at bounding box center [419, 57] width 18 height 8
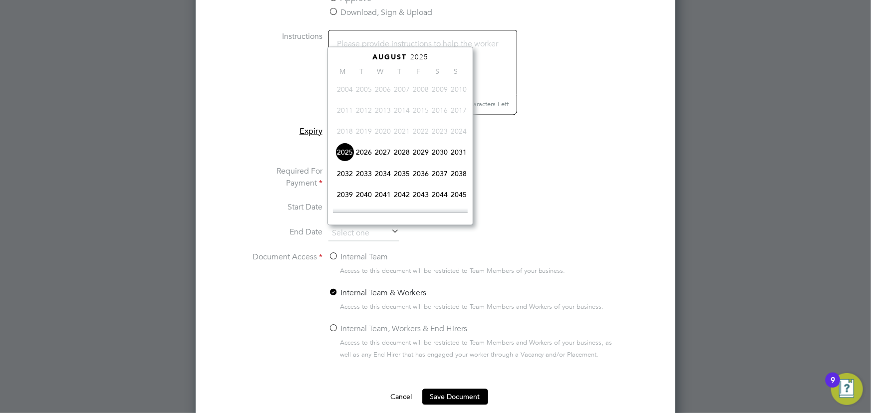
click at [359, 154] on span "2026" at bounding box center [363, 152] width 19 height 19
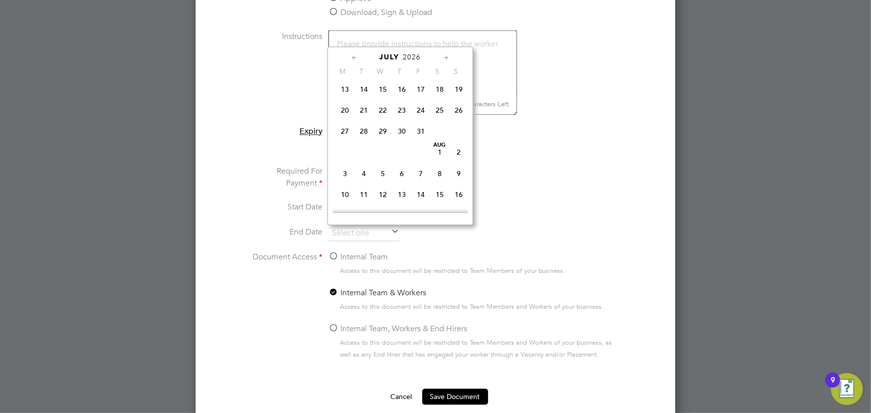
click at [419, 132] on span "31" at bounding box center [420, 131] width 19 height 19
type input "[DATE]"
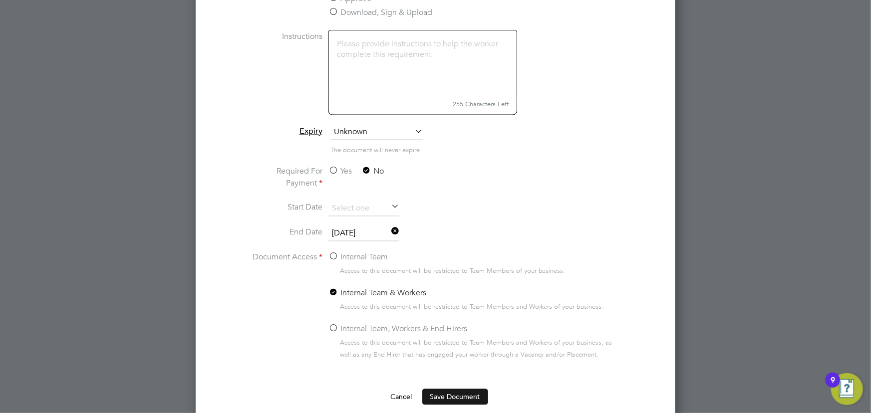
click at [476, 399] on button "Save Document" at bounding box center [455, 397] width 66 height 16
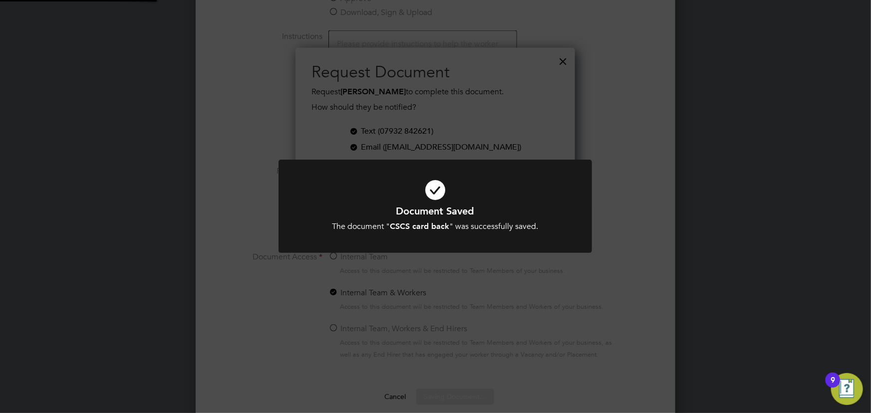
scroll to position [160, 279]
click at [818, 260] on div "Document Saved The document " CSCS card back " was successfully saved. Cancel O…" at bounding box center [435, 206] width 871 height 413
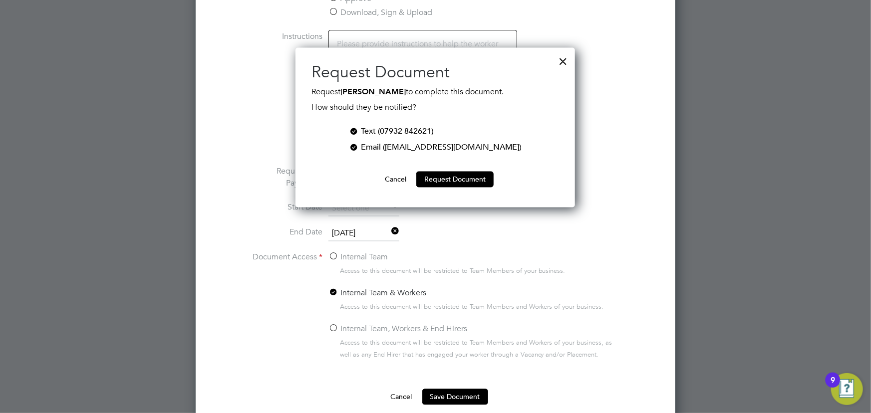
click at [382, 172] on button "Cancel" at bounding box center [395, 180] width 37 height 16
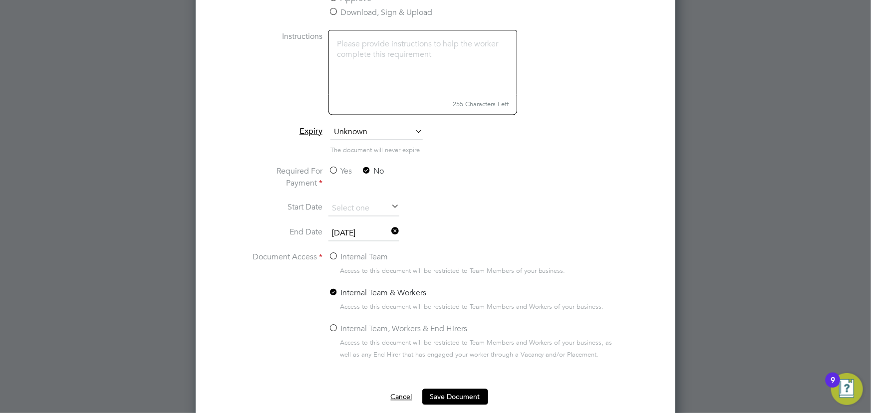
drag, startPoint x: 406, startPoint y: 394, endPoint x: 639, endPoint y: 314, distance: 247.0
click at [407, 394] on button "Cancel" at bounding box center [401, 397] width 37 height 16
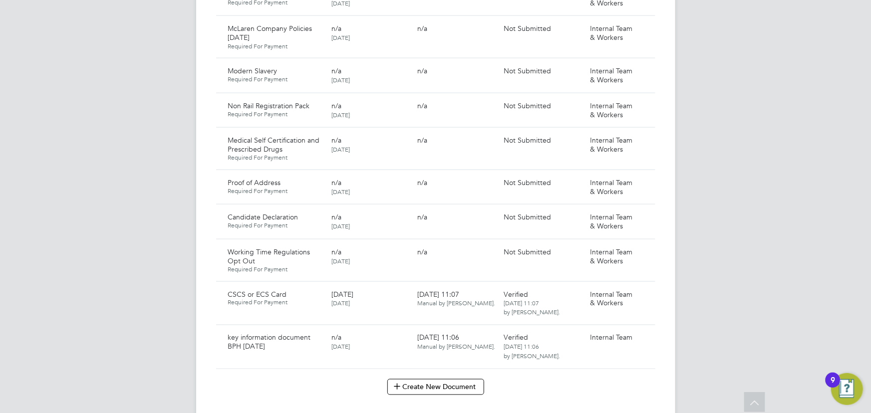
scroll to position [589, 0]
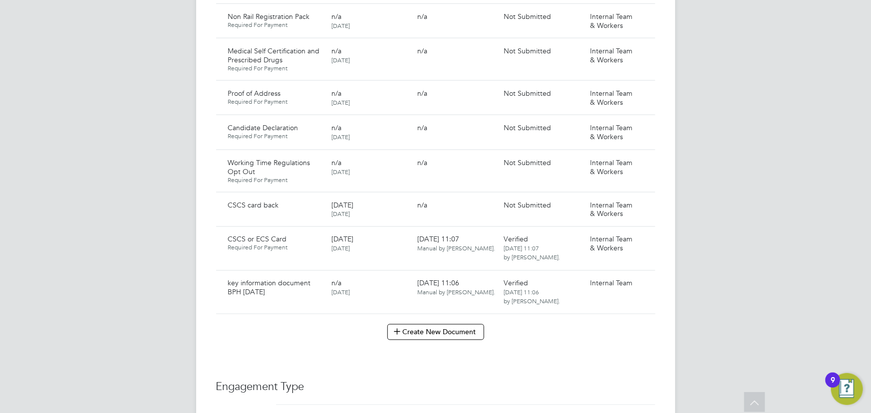
scroll to position [862, 0]
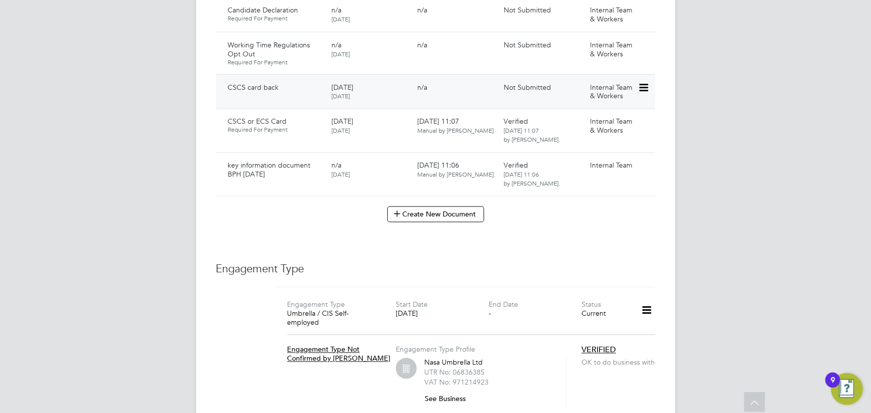
click at [652, 79] on div at bounding box center [646, 87] width 17 height 17
click at [642, 82] on icon at bounding box center [643, 88] width 10 height 12
click at [604, 114] on li "Submit Document" at bounding box center [611, 115] width 74 height 14
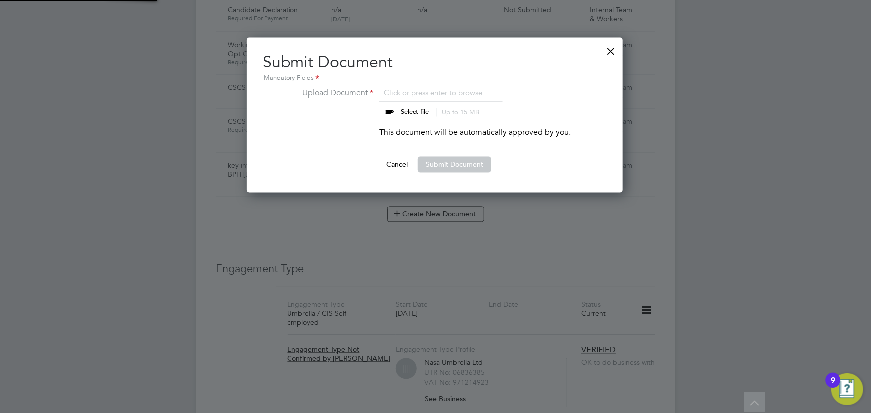
scroll to position [155, 377]
click at [407, 106] on input "file" at bounding box center [424, 102] width 157 height 30
type input "C:\fakepath\[PERSON_NAME] CSCS bacl.jpg"
drag, startPoint x: 455, startPoint y: 169, endPoint x: 759, endPoint y: 157, distance: 304.2
click at [456, 169] on button "Submit Document" at bounding box center [454, 165] width 73 height 16
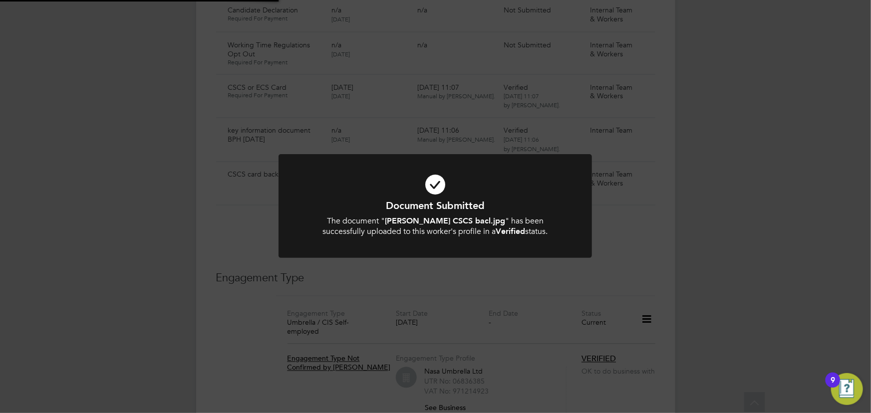
click at [763, 156] on div "Document Submitted The document " [PERSON_NAME] CSCS bacl.jpg " has been succes…" at bounding box center [435, 206] width 871 height 413
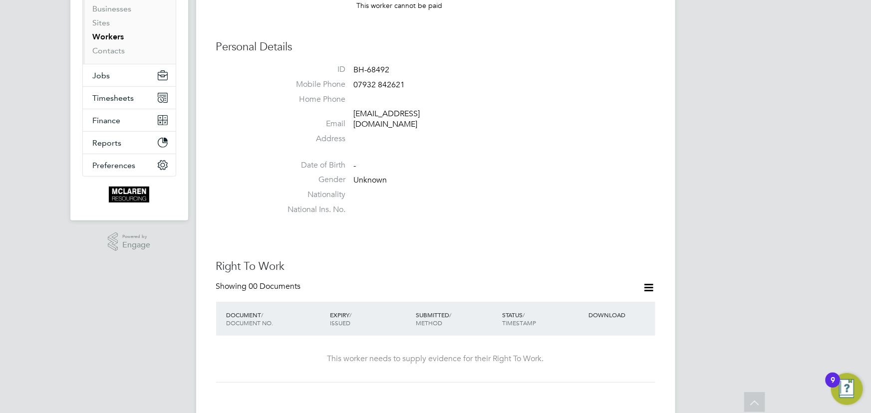
scroll to position [136, 0]
drag, startPoint x: 344, startPoint y: 116, endPoint x: 432, endPoint y: 109, distance: 87.6
click at [453, 111] on li "Email [EMAIL_ADDRESS][DOMAIN_NAME]" at bounding box center [465, 122] width 379 height 24
drag, startPoint x: 392, startPoint y: 115, endPoint x: 445, endPoint y: 116, distance: 52.9
click at [445, 116] on li "Email [EMAIL_ADDRESS][DOMAIN_NAME]" at bounding box center [465, 122] width 379 height 24
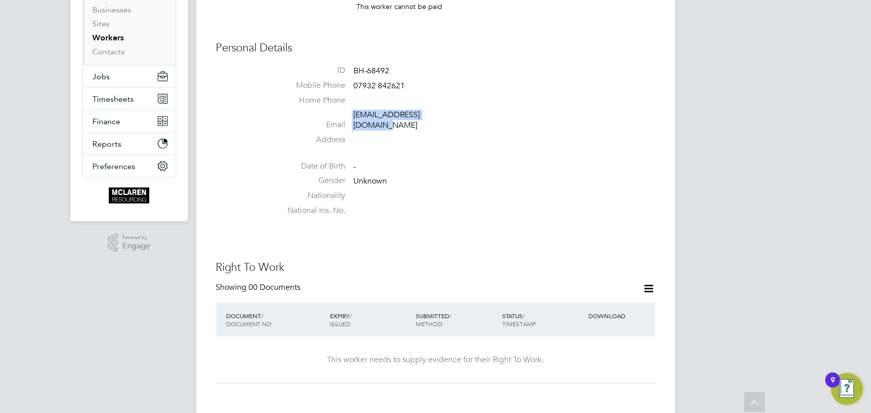
copy li "[EMAIL_ADDRESS][DOMAIN_NAME]"
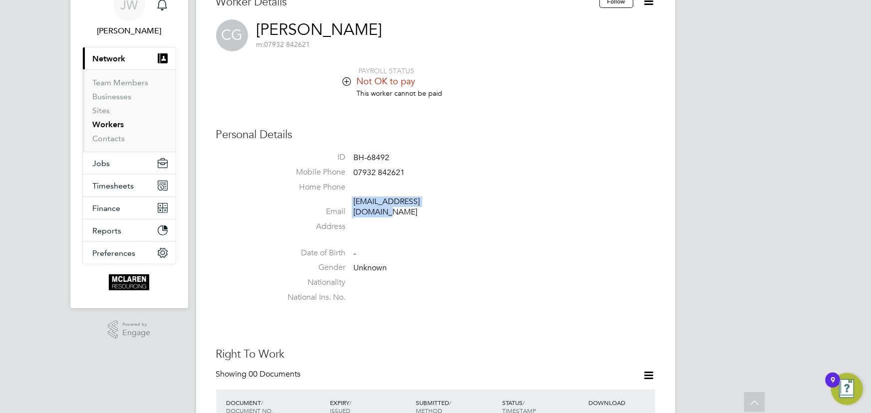
scroll to position [0, 0]
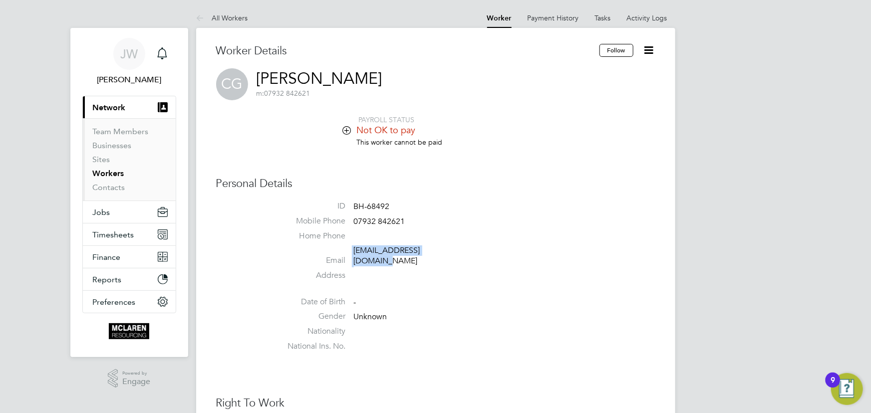
copy li "[EMAIL_ADDRESS][DOMAIN_NAME]"
drag, startPoint x: 354, startPoint y: 220, endPoint x: 453, endPoint y: 220, distance: 98.3
click at [453, 220] on li "Mobile Phone [PHONE_NUMBER]" at bounding box center [465, 223] width 379 height 15
copy span "07932 842621"
drag, startPoint x: 351, startPoint y: 255, endPoint x: 446, endPoint y: 254, distance: 94.8
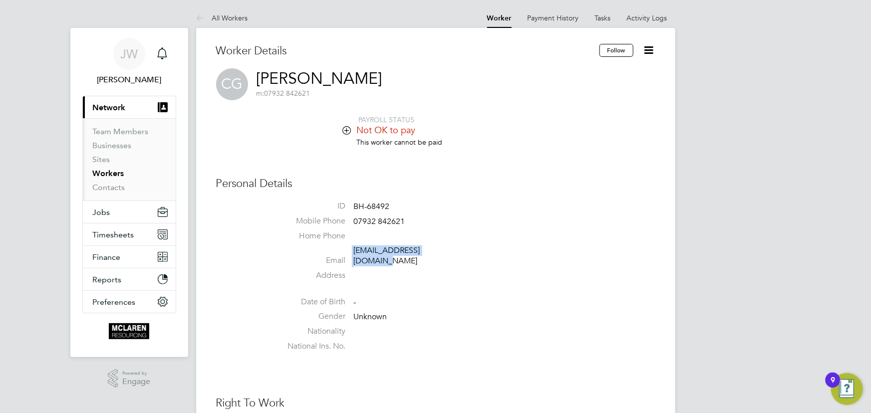
click at [446, 254] on li "Email [EMAIL_ADDRESS][DOMAIN_NAME]" at bounding box center [465, 258] width 379 height 24
copy li "[EMAIL_ADDRESS][DOMAIN_NAME]"
